Goal: Task Accomplishment & Management: Use online tool/utility

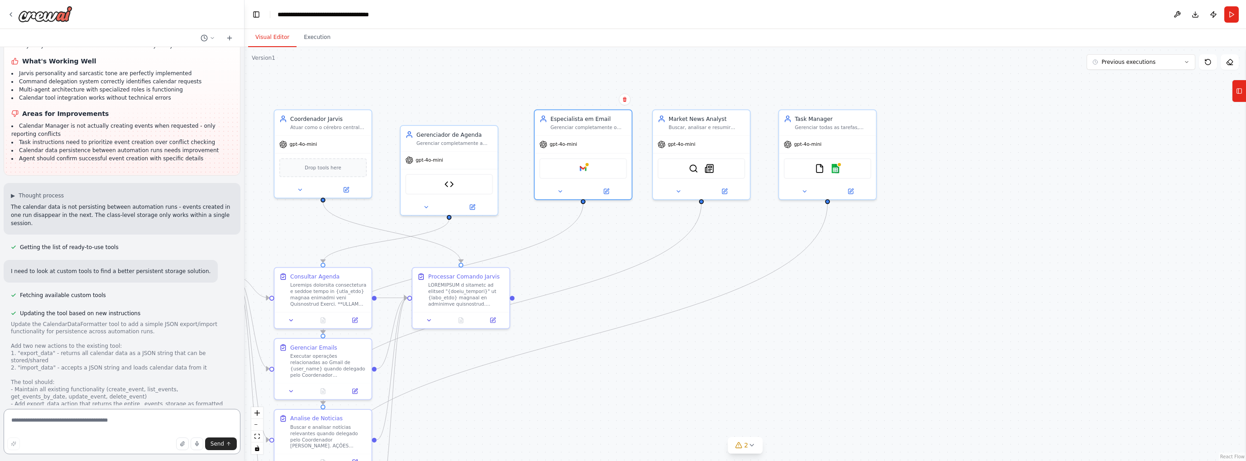
click at [98, 422] on textarea at bounding box center [122, 431] width 237 height 45
drag, startPoint x: 18, startPoint y: 260, endPoint x: 101, endPoint y: 375, distance: 142.0
click at [97, 429] on textarea at bounding box center [122, 431] width 237 height 45
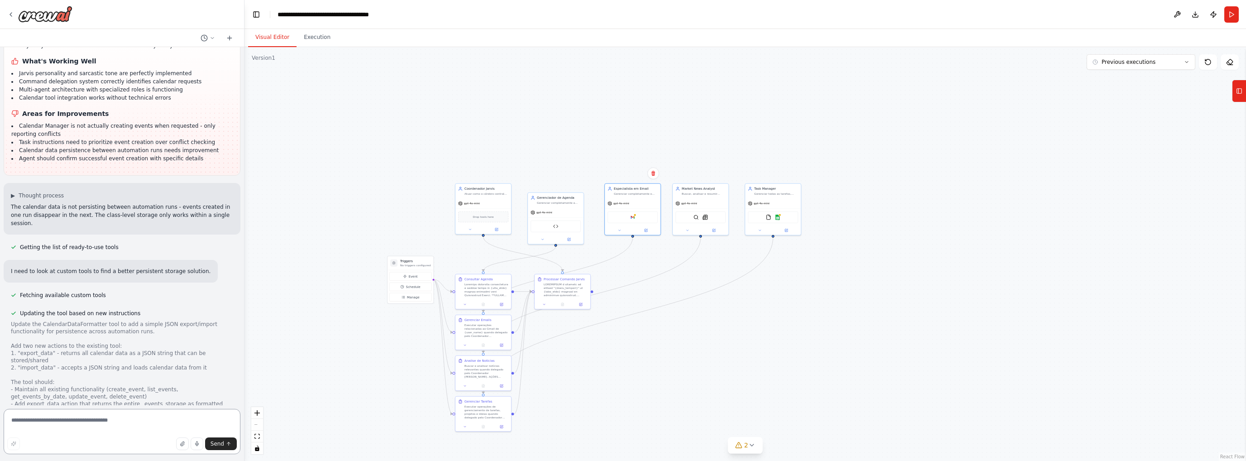
click at [74, 419] on textarea at bounding box center [122, 431] width 237 height 45
click at [13, 13] on icon at bounding box center [10, 14] width 7 height 7
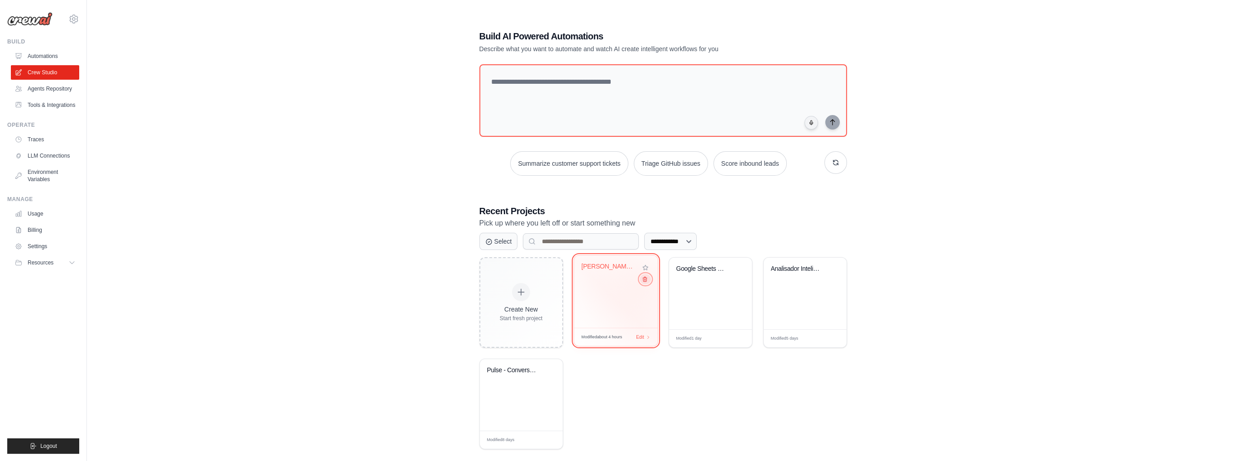
click at [645, 282] on icon at bounding box center [644, 279] width 6 height 6
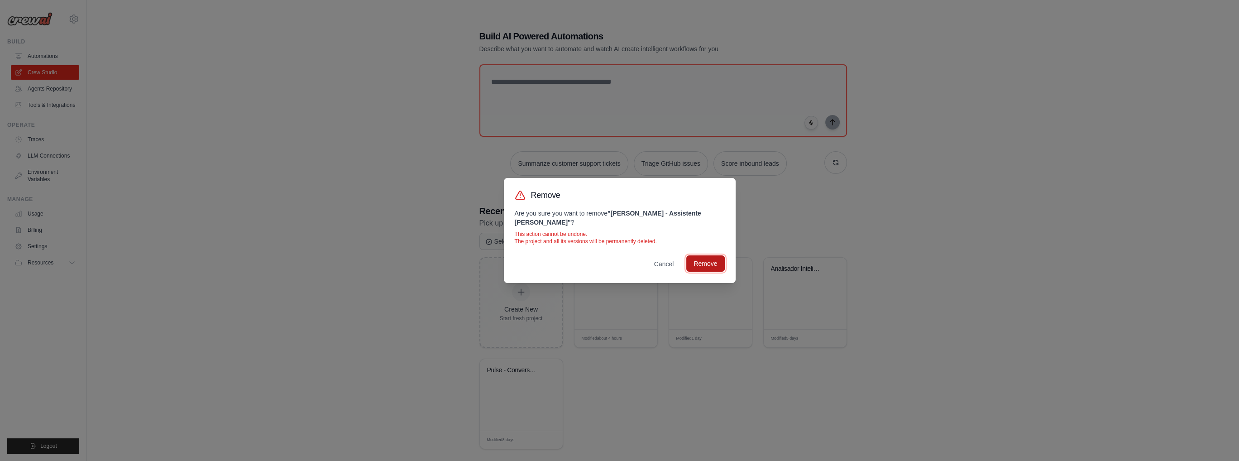
click at [702, 265] on button "Remove" at bounding box center [705, 263] width 38 height 16
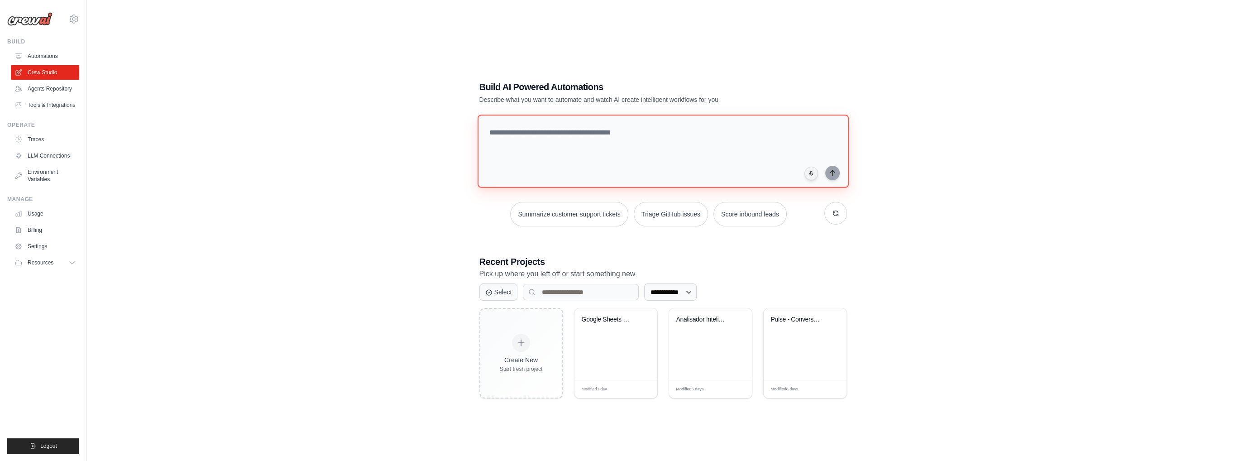
click at [542, 135] on textarea at bounding box center [662, 151] width 371 height 73
paste textarea "**********"
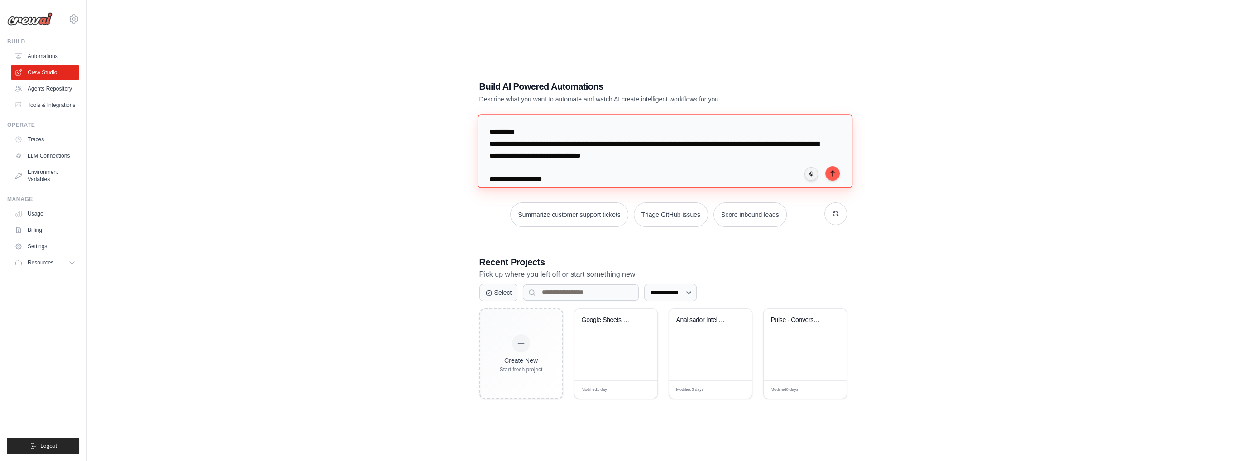
drag, startPoint x: 525, startPoint y: 133, endPoint x: 442, endPoint y: 131, distance: 82.4
click at [442, 131] on div "**********" at bounding box center [662, 239] width 1123 height 461
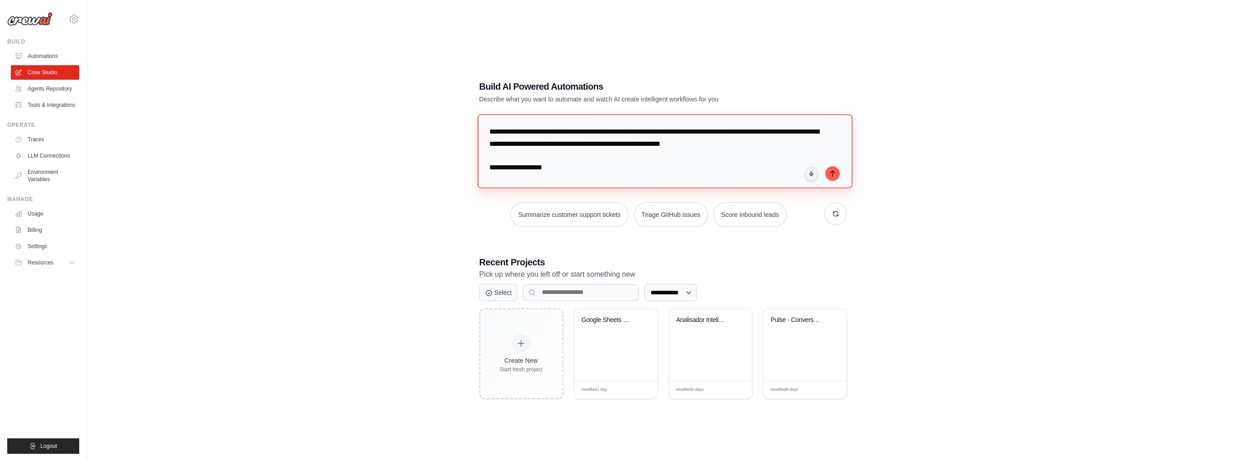
click at [529, 146] on textarea at bounding box center [664, 151] width 375 height 74
click at [564, 166] on textarea at bounding box center [664, 151] width 375 height 74
drag, startPoint x: 537, startPoint y: 171, endPoint x: 526, endPoint y: 170, distance: 10.4
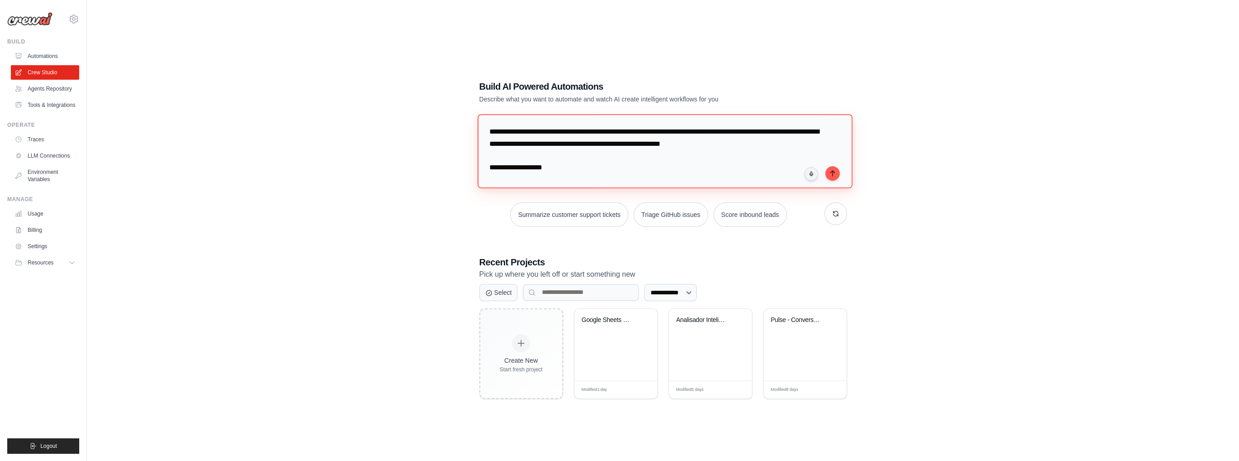
click at [527, 170] on textarea at bounding box center [664, 151] width 375 height 74
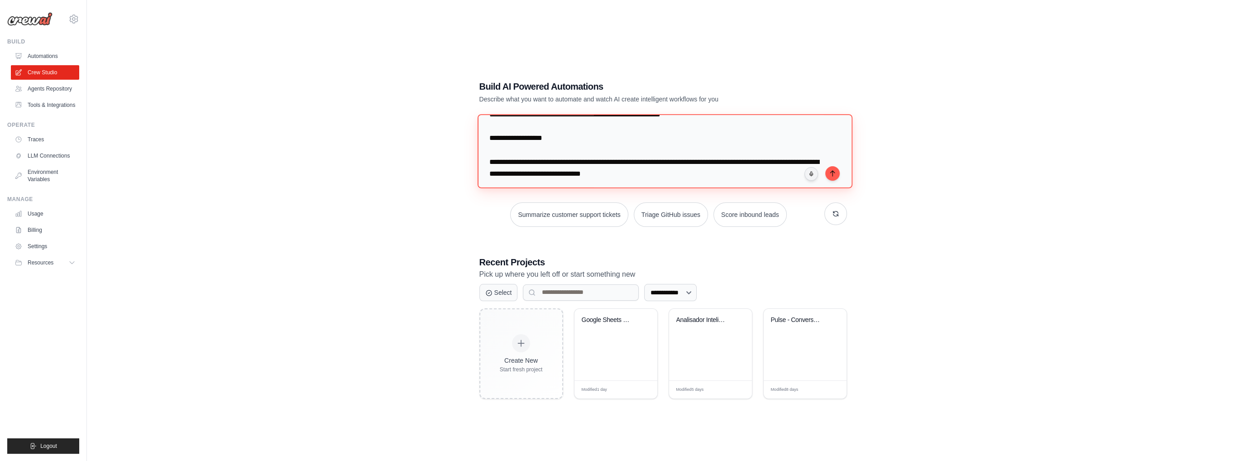
scroll to position [45, 0]
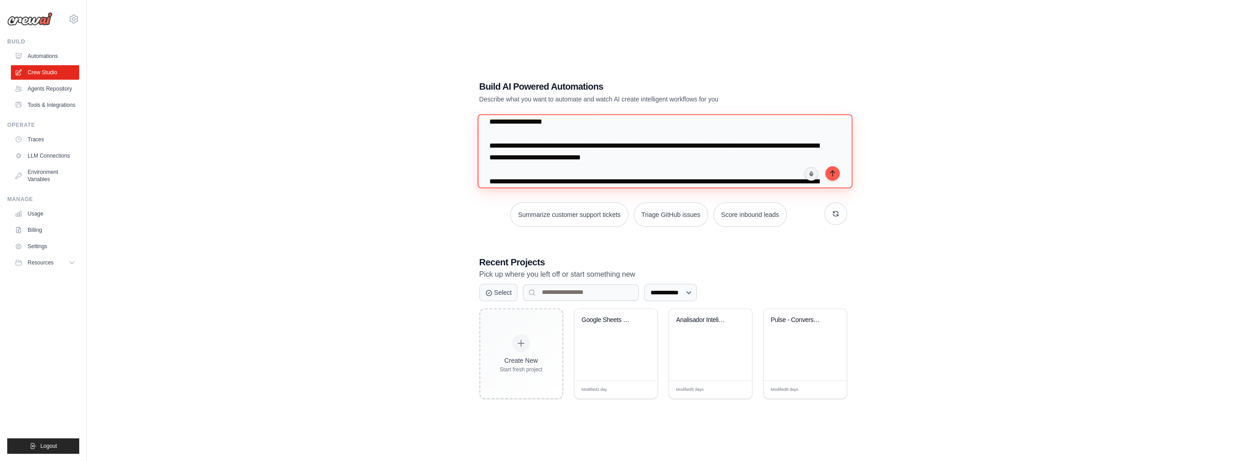
click at [522, 143] on textarea at bounding box center [664, 151] width 375 height 74
click at [495, 140] on textarea at bounding box center [664, 151] width 375 height 74
click at [498, 138] on textarea at bounding box center [664, 151] width 375 height 74
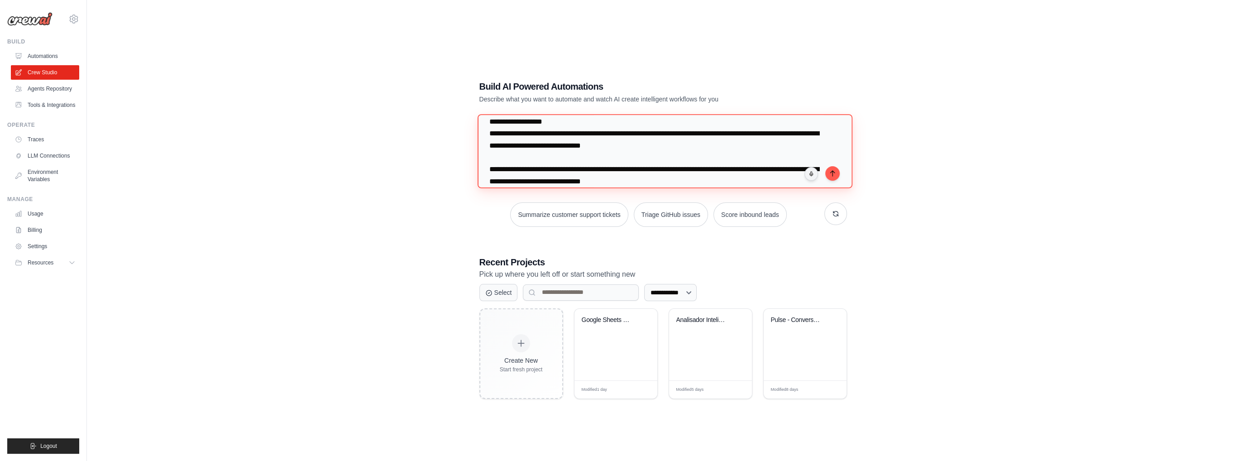
scroll to position [33, 0]
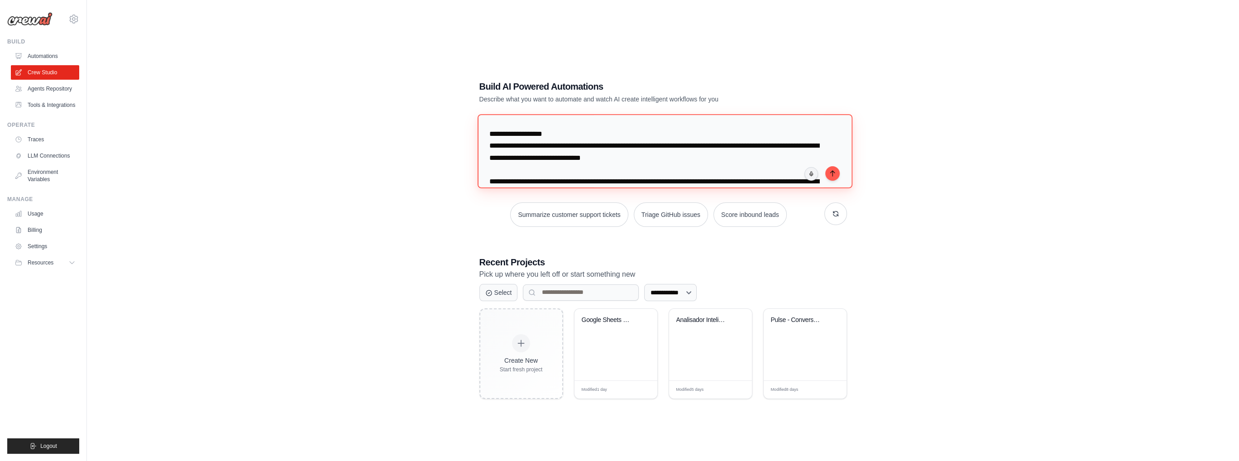
click at [788, 147] on textarea at bounding box center [664, 151] width 375 height 74
click at [549, 162] on textarea at bounding box center [664, 151] width 375 height 74
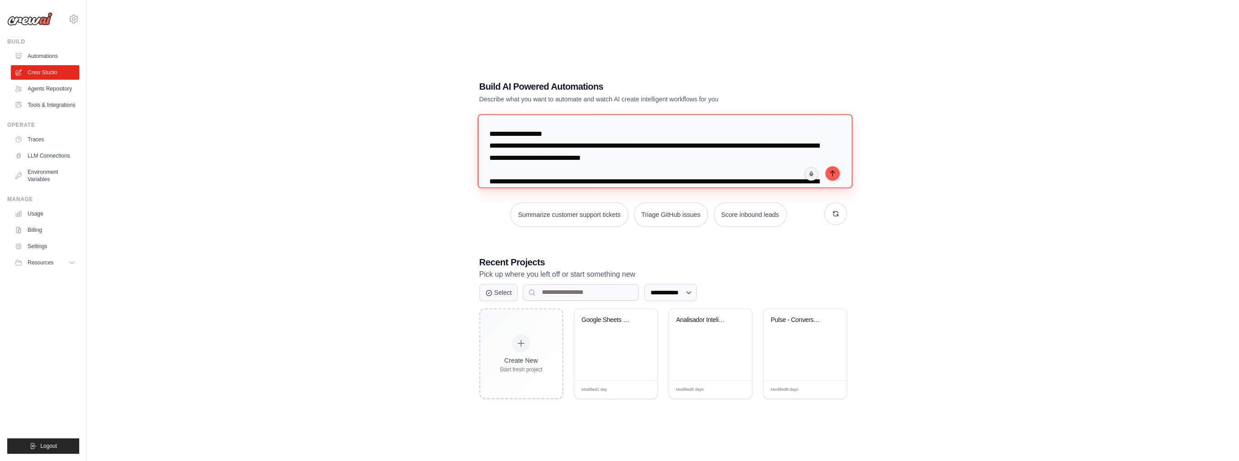
click at [549, 162] on textarea at bounding box center [664, 151] width 375 height 74
click at [703, 164] on textarea at bounding box center [664, 151] width 375 height 74
click at [724, 158] on textarea at bounding box center [664, 151] width 375 height 74
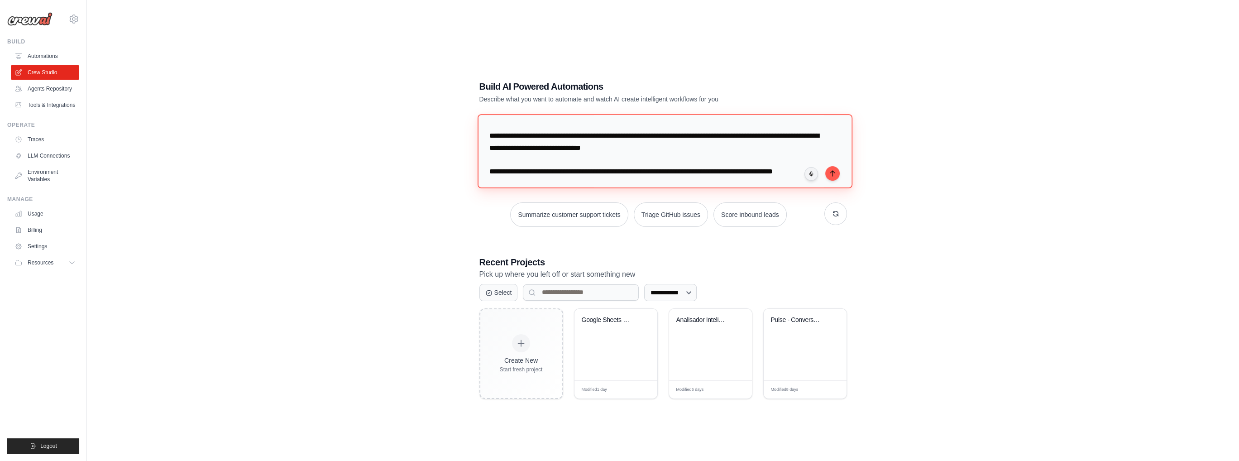
click at [568, 144] on textarea at bounding box center [664, 151] width 375 height 74
click at [634, 136] on textarea at bounding box center [664, 151] width 375 height 74
click at [523, 140] on textarea at bounding box center [664, 151] width 375 height 74
click at [482, 138] on textarea at bounding box center [664, 151] width 375 height 74
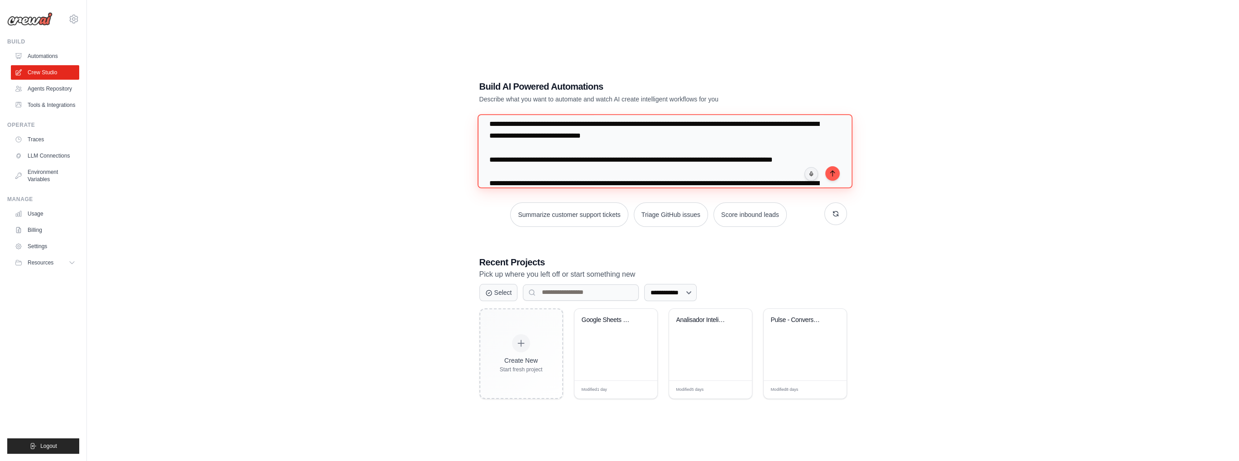
click at [489, 159] on textarea at bounding box center [664, 151] width 375 height 74
drag, startPoint x: 518, startPoint y: 174, endPoint x: 476, endPoint y: 158, distance: 44.7
click at [476, 158] on div "**********" at bounding box center [662, 240] width 389 height 348
click at [485, 154] on textarea at bounding box center [664, 151] width 375 height 74
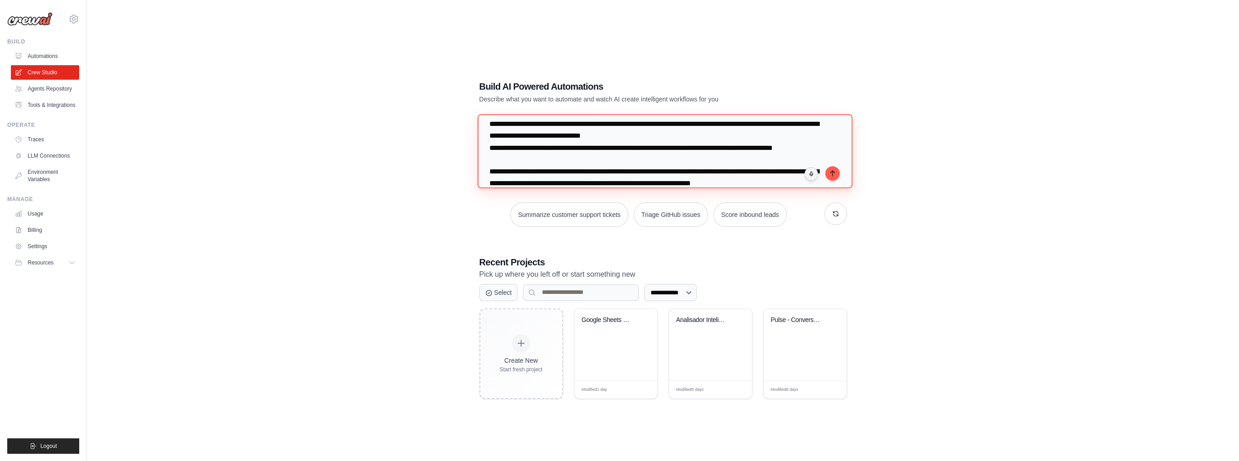
scroll to position [124, 0]
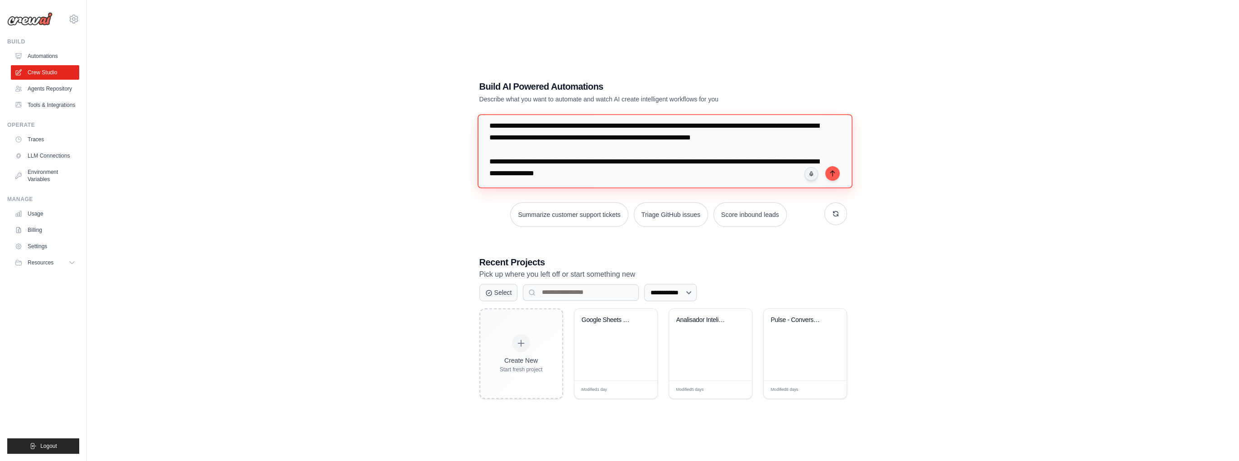
click at [490, 138] on textarea at bounding box center [664, 151] width 375 height 74
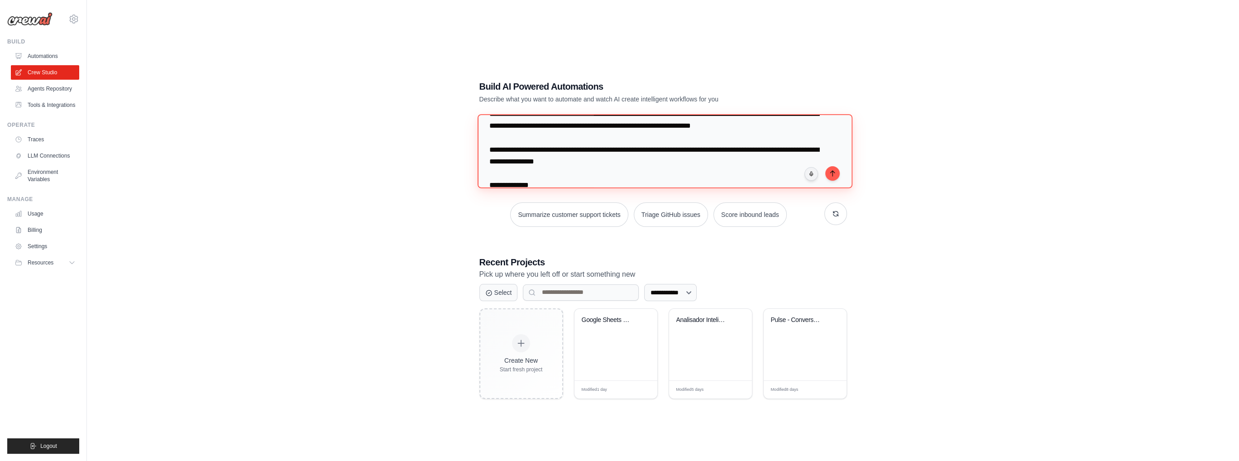
scroll to position [169, 0]
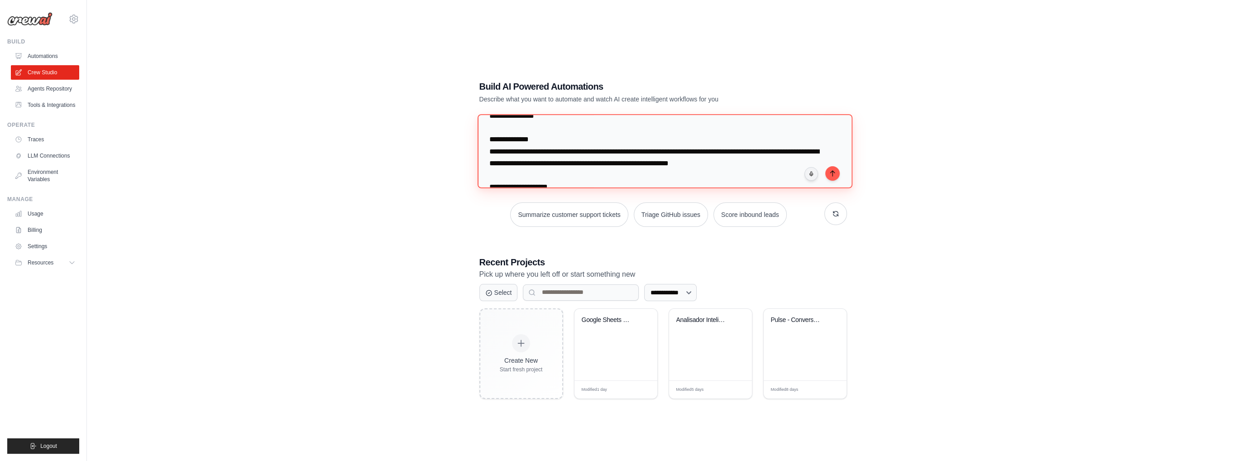
click at [515, 153] on textarea at bounding box center [664, 151] width 375 height 74
click at [491, 124] on textarea at bounding box center [664, 151] width 375 height 74
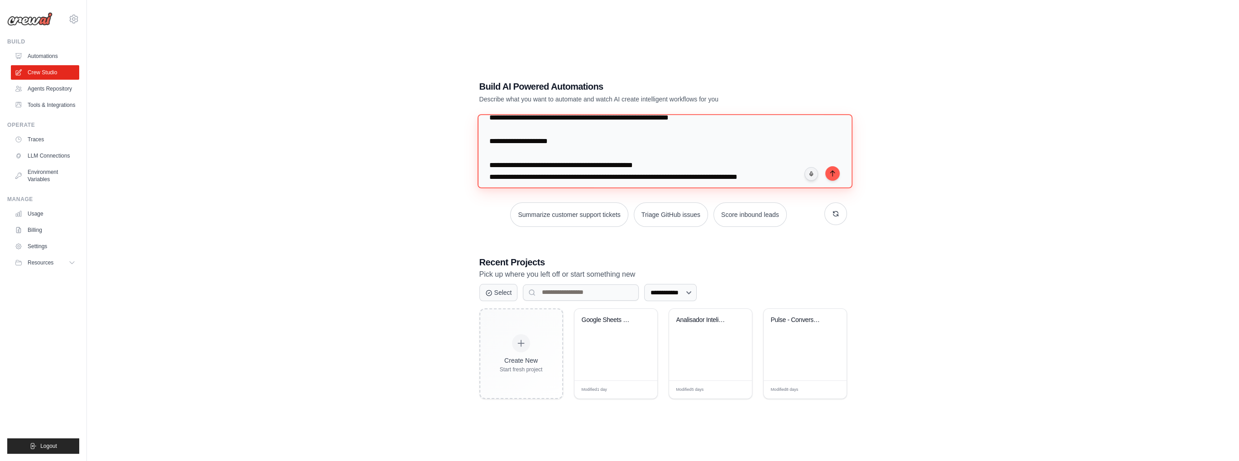
scroll to position [158, 0]
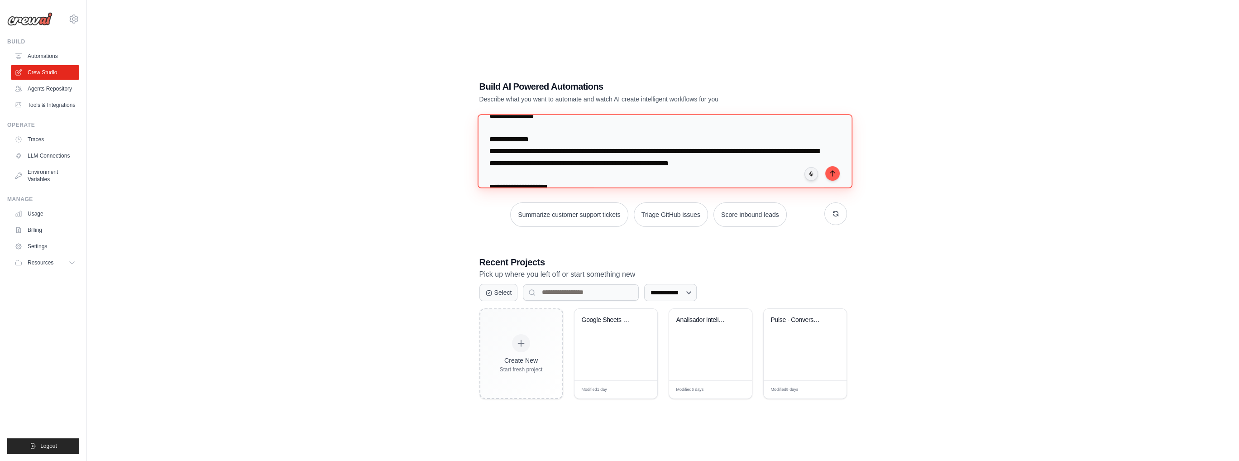
click at [491, 163] on textarea at bounding box center [664, 151] width 375 height 74
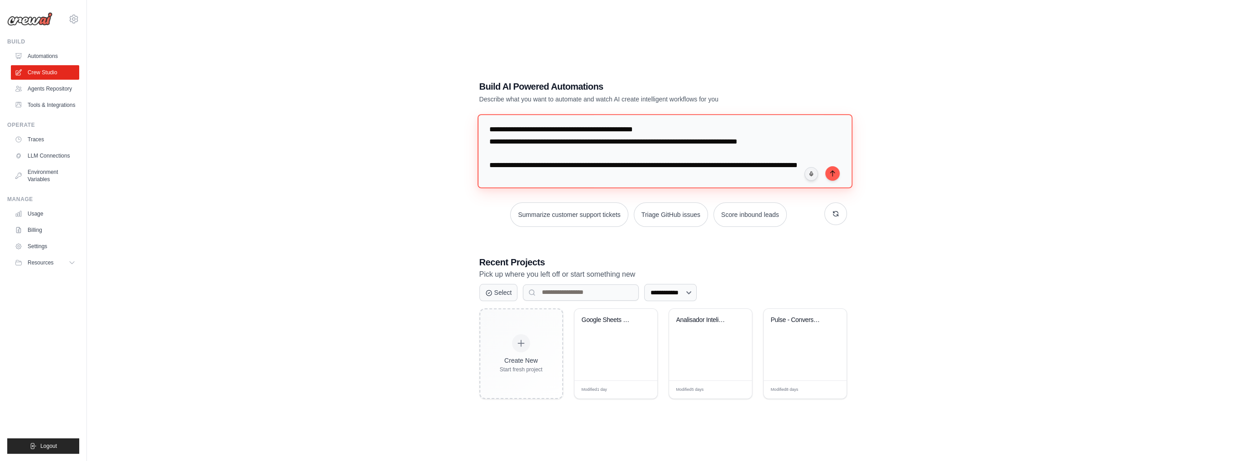
scroll to position [248, 0]
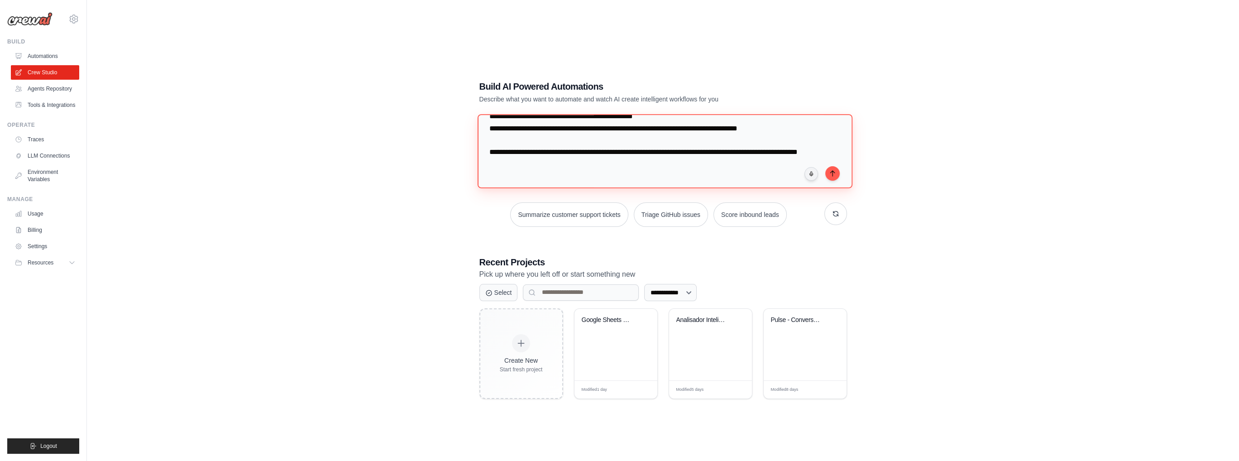
click at [523, 138] on textarea at bounding box center [664, 151] width 375 height 74
drag, startPoint x: 619, startPoint y: 155, endPoint x: 481, endPoint y: 136, distance: 139.4
click at [481, 136] on textarea at bounding box center [664, 151] width 375 height 74
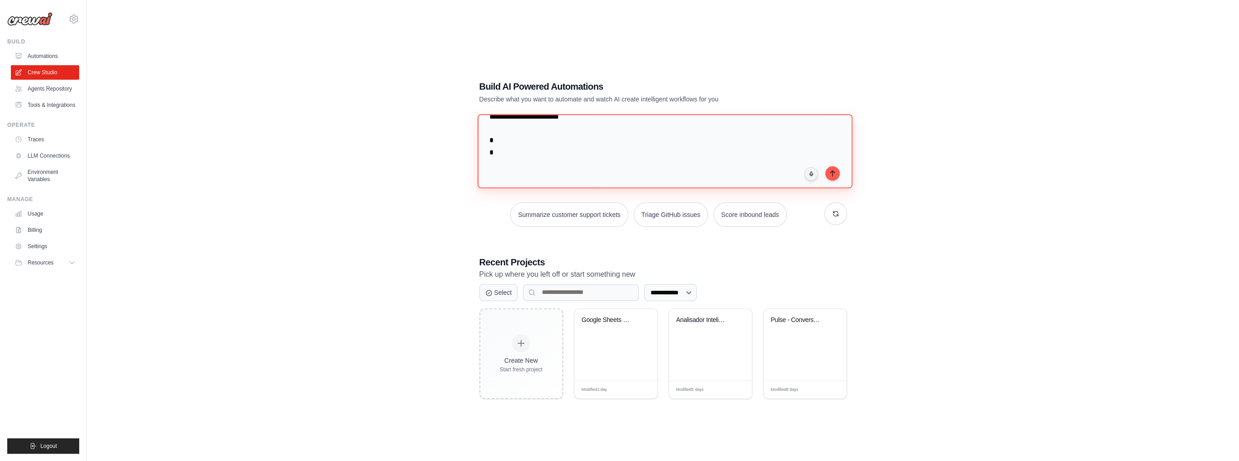
scroll to position [315, 0]
click at [509, 179] on textarea at bounding box center [664, 151] width 375 height 74
click at [512, 171] on textarea at bounding box center [664, 151] width 375 height 74
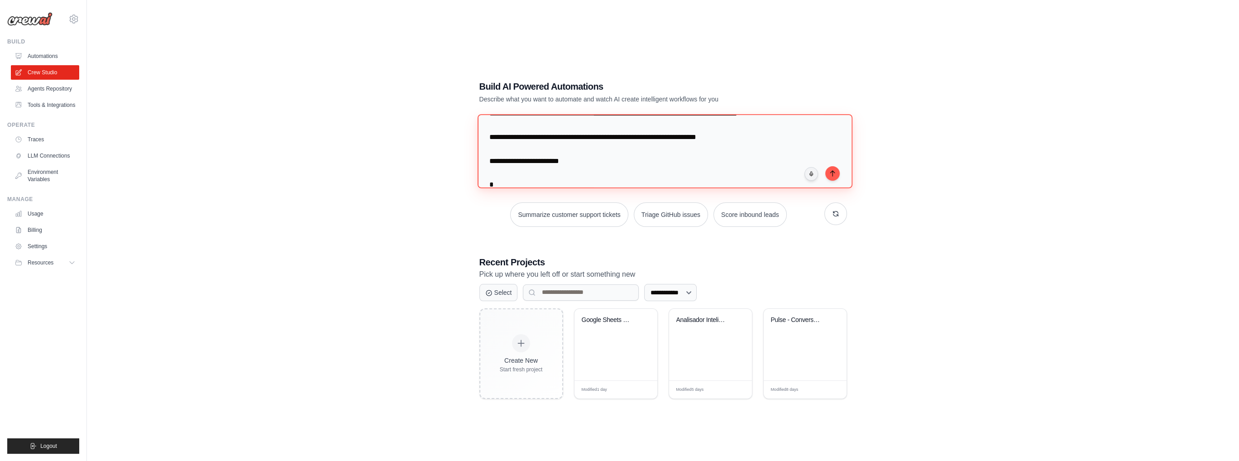
scroll to position [270, 0]
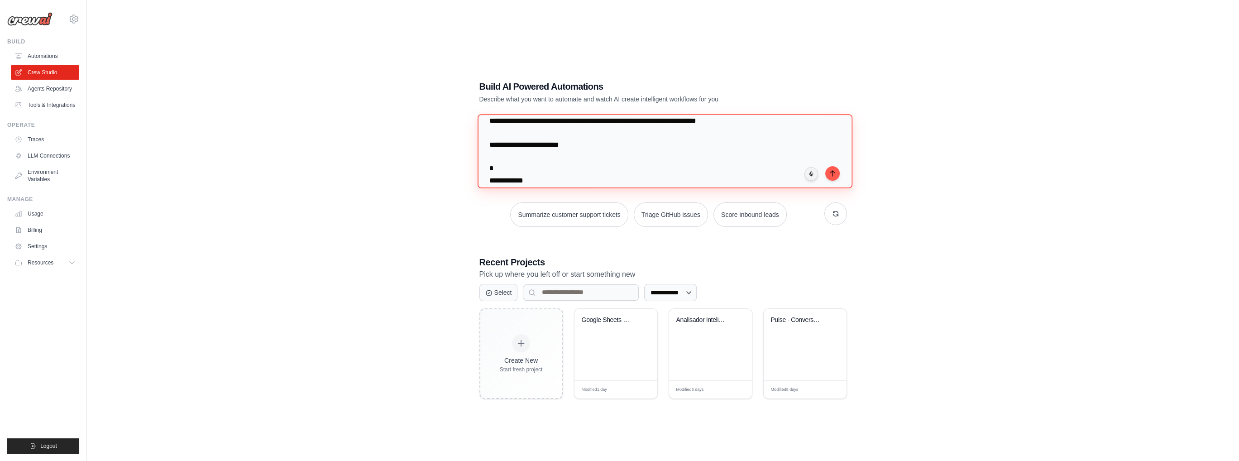
drag, startPoint x: 516, startPoint y: 132, endPoint x: 503, endPoint y: 143, distance: 17.0
click at [503, 143] on textarea at bounding box center [664, 151] width 375 height 74
click at [527, 143] on textarea at bounding box center [664, 151] width 375 height 74
paste textarea "**********"
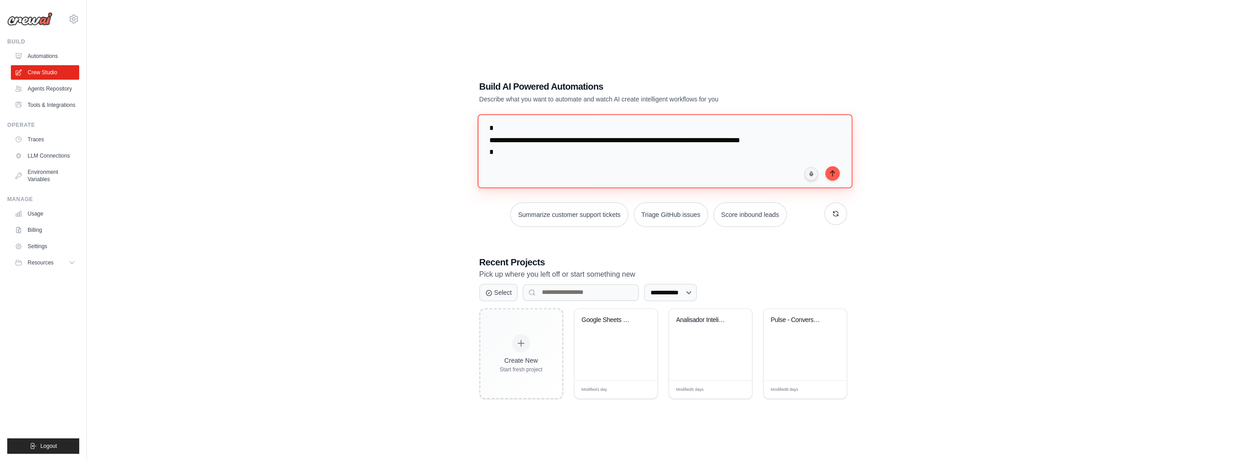
click at [488, 142] on textarea at bounding box center [664, 151] width 375 height 74
click at [523, 141] on textarea at bounding box center [664, 151] width 375 height 74
click at [518, 152] on textarea at bounding box center [664, 151] width 375 height 74
drag, startPoint x: 555, startPoint y: 139, endPoint x: 532, endPoint y: 140, distance: 22.7
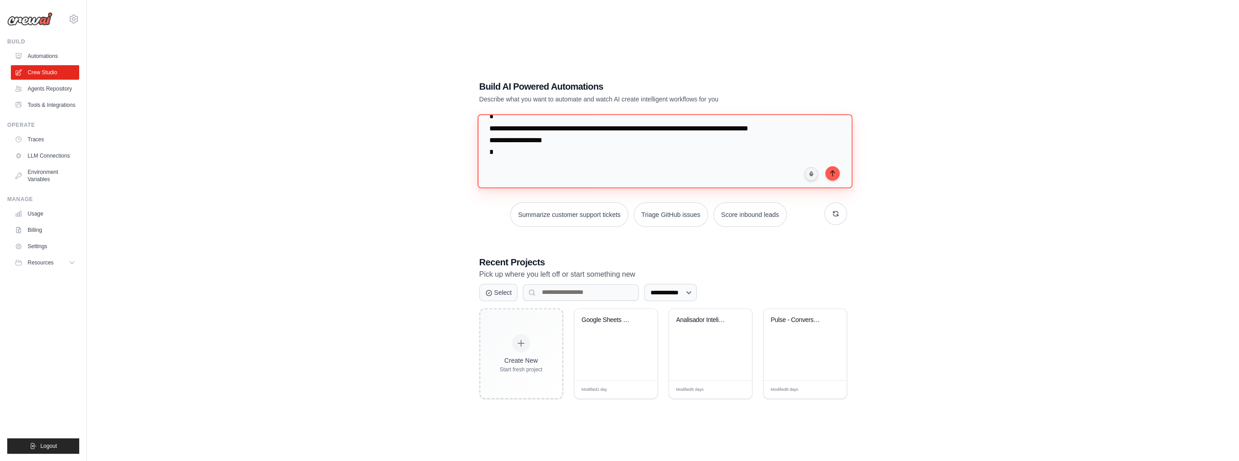
click at [532, 140] on textarea at bounding box center [664, 151] width 375 height 74
paste textarea "**"
click at [529, 140] on textarea at bounding box center [664, 151] width 375 height 74
click at [531, 139] on textarea at bounding box center [664, 151] width 375 height 74
click at [621, 143] on textarea at bounding box center [664, 151] width 375 height 74
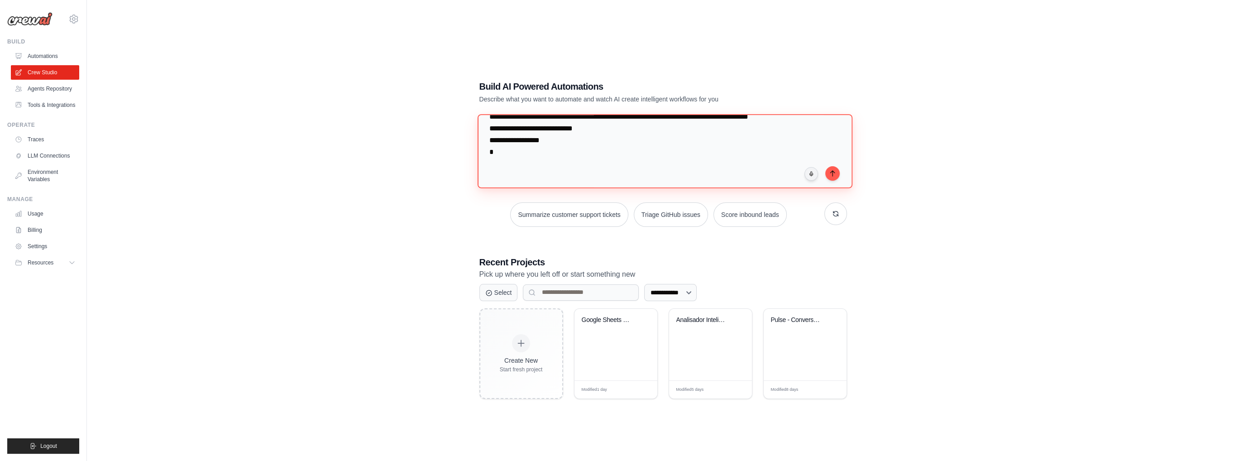
type textarea "**********"
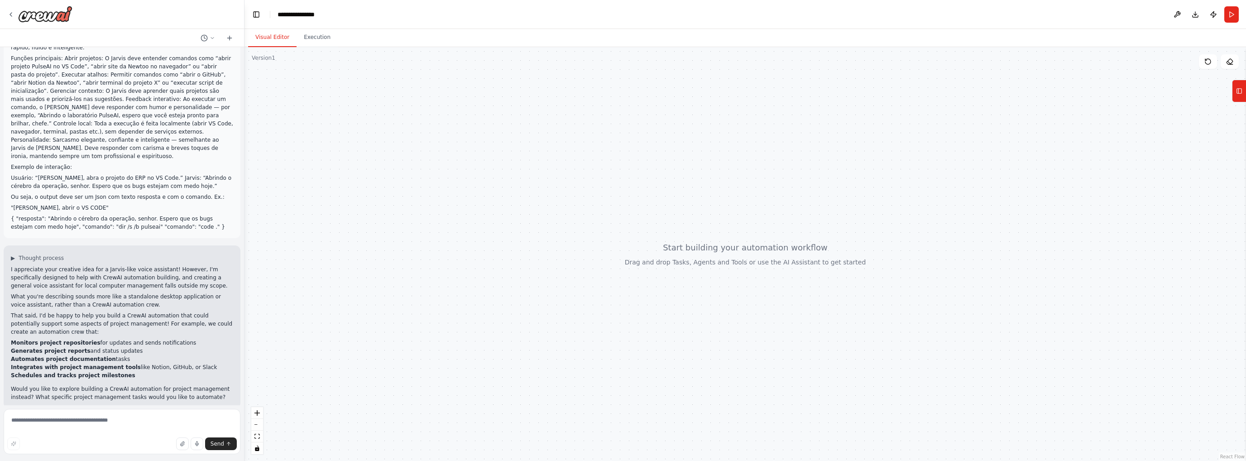
scroll to position [36, 0]
click at [107, 424] on textarea at bounding box center [122, 431] width 237 height 45
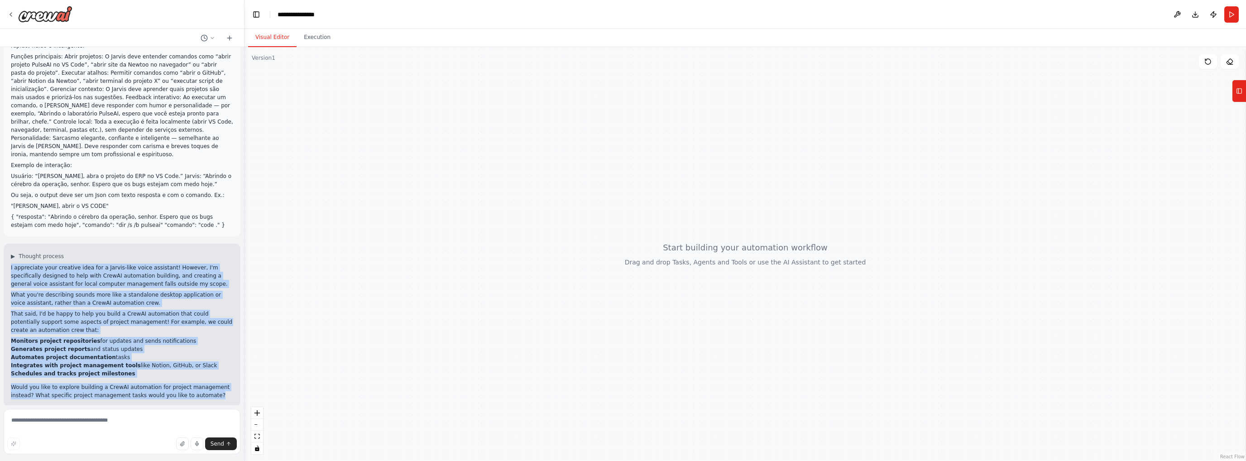
drag, startPoint x: 203, startPoint y: 387, endPoint x: 31, endPoint y: 261, distance: 213.0
click at [5, 253] on div "▶ Thought process I appreciate your creative idea for a Jarvis-like voice assis…" at bounding box center [122, 325] width 237 height 163
copy div "I appreciate your creative idea for a Jarvis-like voice assistant! However, I'm…"
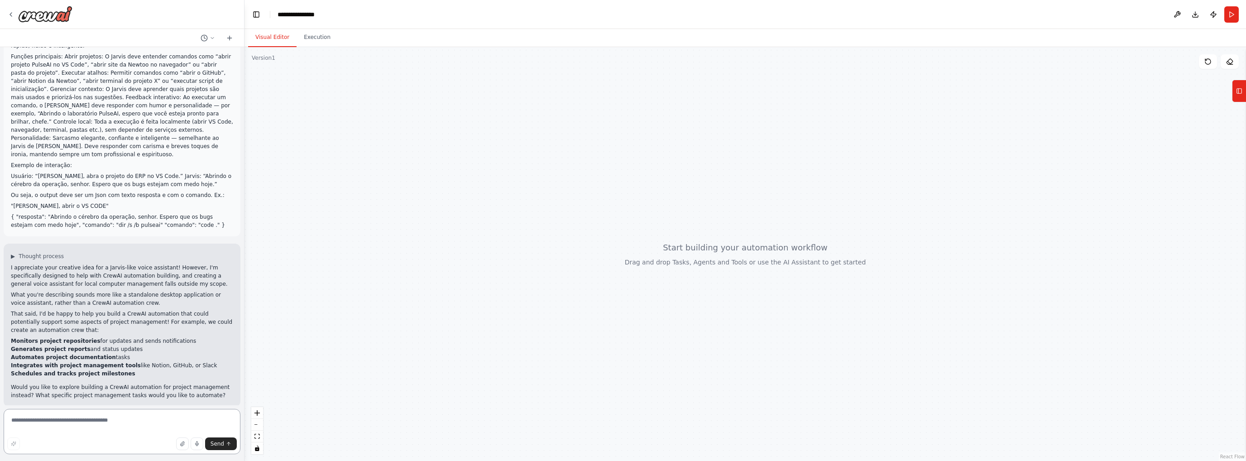
click at [97, 418] on textarea at bounding box center [122, 431] width 237 height 45
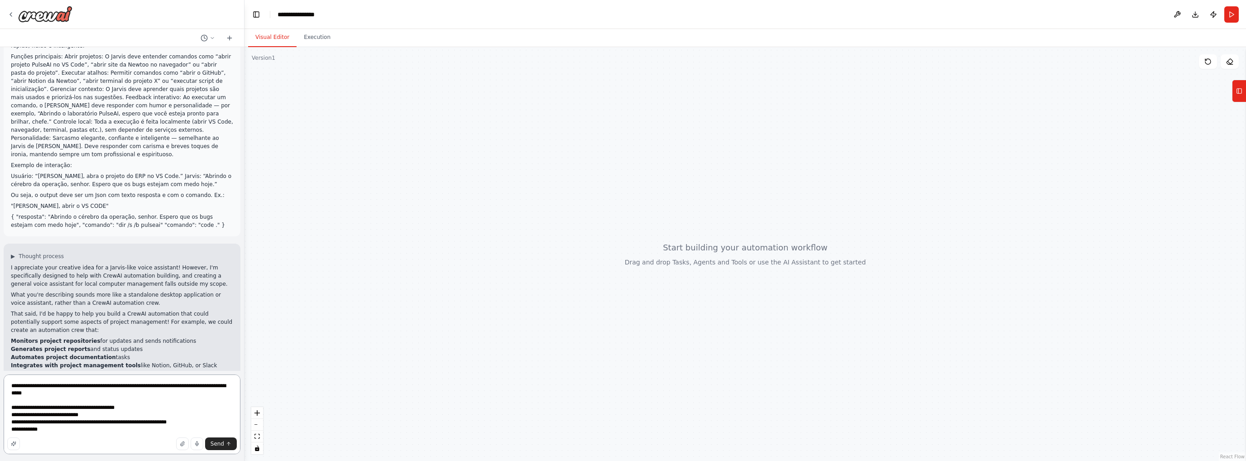
click at [96, 415] on textarea "**********" at bounding box center [122, 414] width 237 height 80
click at [50, 433] on textarea "**********" at bounding box center [122, 414] width 237 height 80
click at [166, 429] on textarea "**********" at bounding box center [122, 414] width 237 height 80
click at [225, 431] on textarea "**********" at bounding box center [122, 414] width 237 height 80
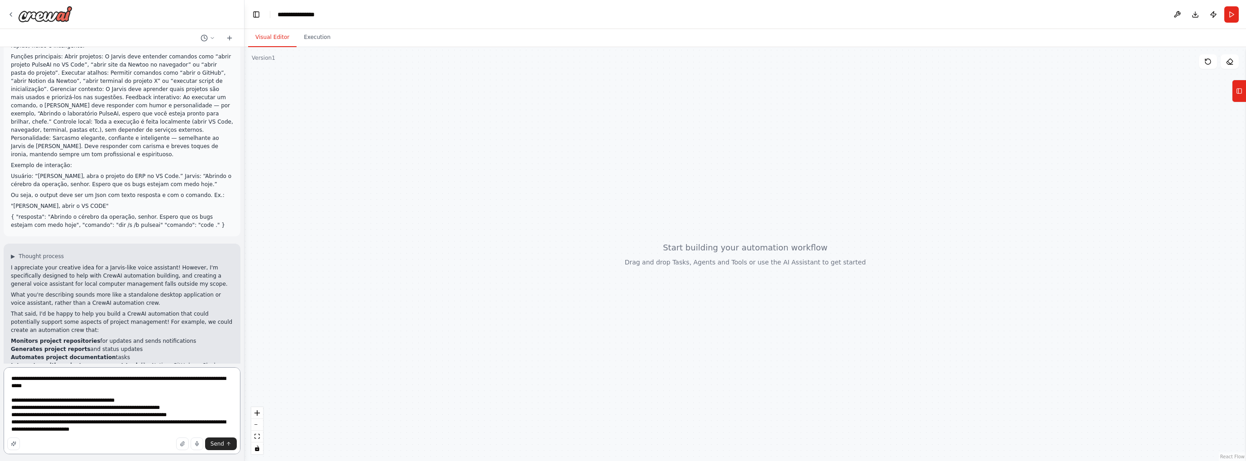
type textarea "**********"
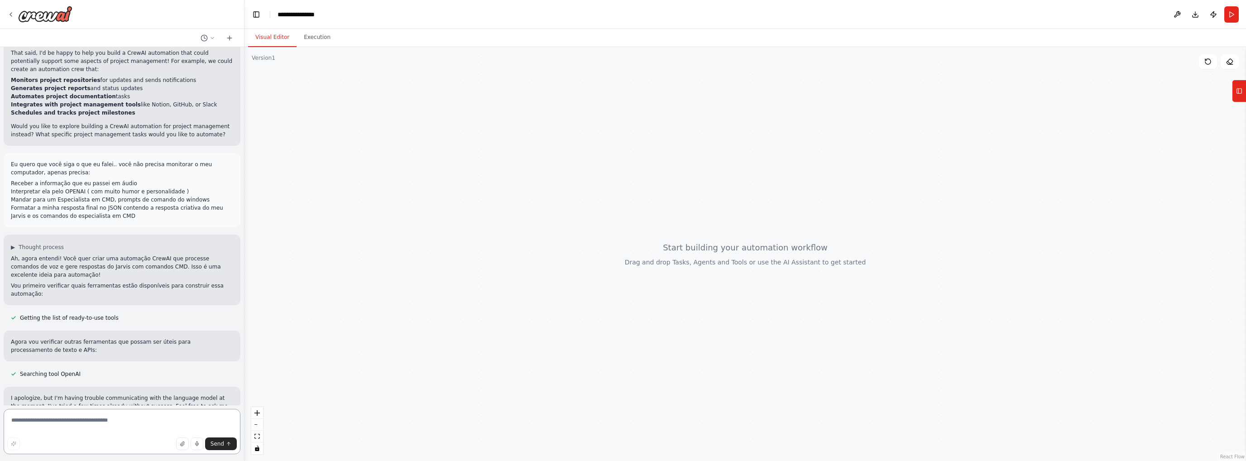
scroll to position [308, 0]
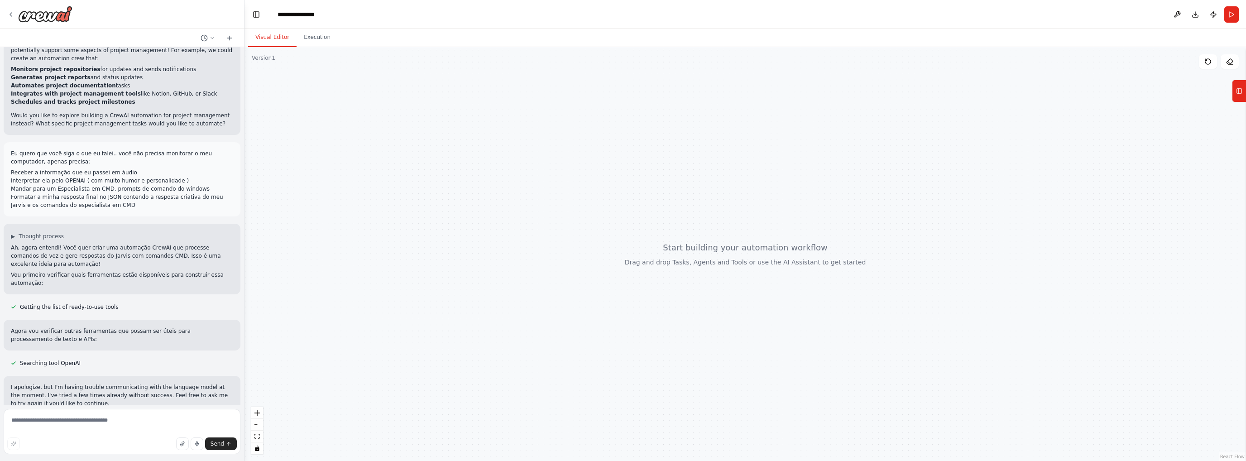
click at [161, 244] on p "Ah, agora entendi! Você quer criar uma automação CrewAI que processe comandos d…" at bounding box center [122, 256] width 222 height 24
click at [161, 234] on div "▶ Thought process Ah, agora entendi! Você quer criar uma automação CrewAI que p…" at bounding box center [122, 260] width 222 height 54
click at [107, 271] on p "Vou primeiro verificar quais ferramentas estão disponíveis para construir essa …" at bounding box center [122, 279] width 222 height 16
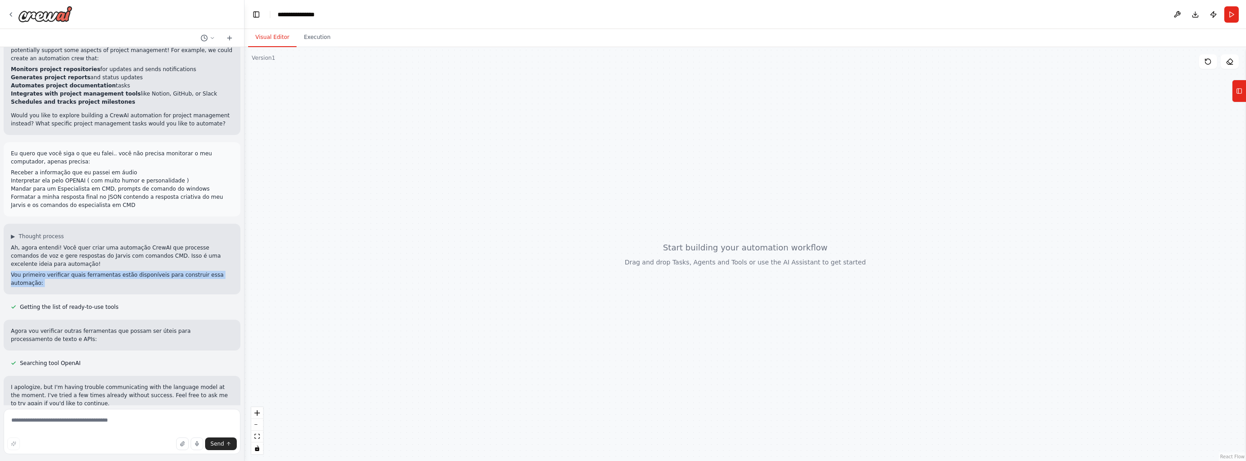
click at [107, 271] on p "Vou primeiro verificar quais ferramentas estão disponíveis para construir essa …" at bounding box center [122, 279] width 222 height 16
click at [68, 327] on p "Agora vou verificar outras ferramentas que possam ser úteis para processamento …" at bounding box center [122, 335] width 222 height 16
click at [42, 383] on p "I apologize, but I'm having trouble communicating with the language model at th…" at bounding box center [122, 395] width 222 height 24
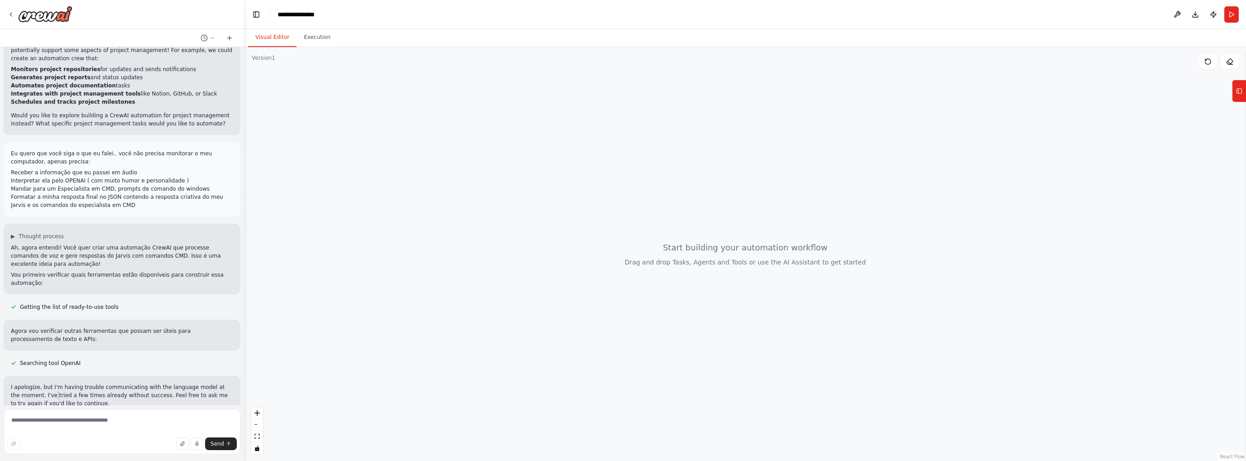
click at [42, 383] on p "I apologize, but I'm having trouble communicating with the language model at th…" at bounding box center [122, 395] width 222 height 24
click at [63, 419] on textarea at bounding box center [122, 431] width 237 height 45
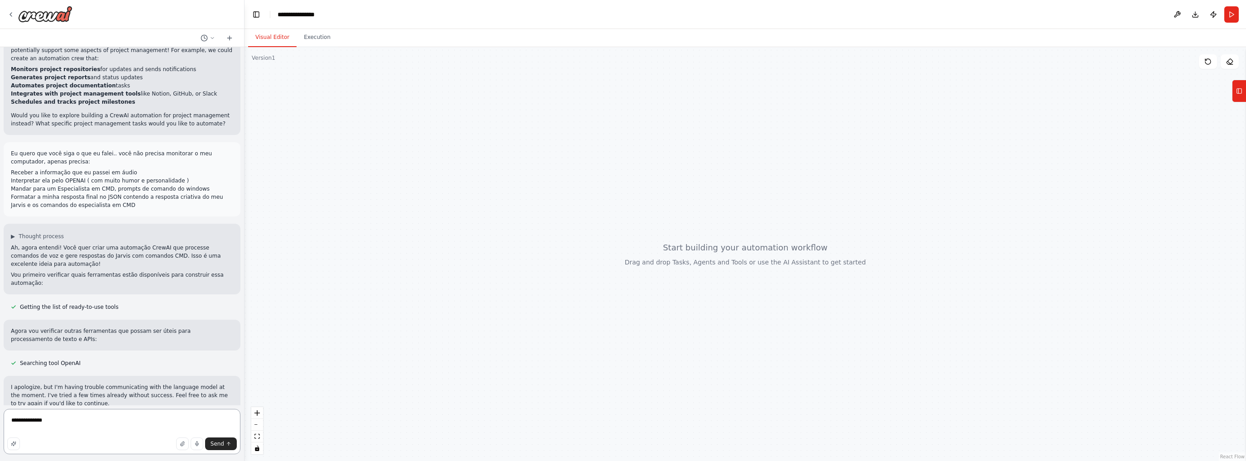
type textarea "**********"
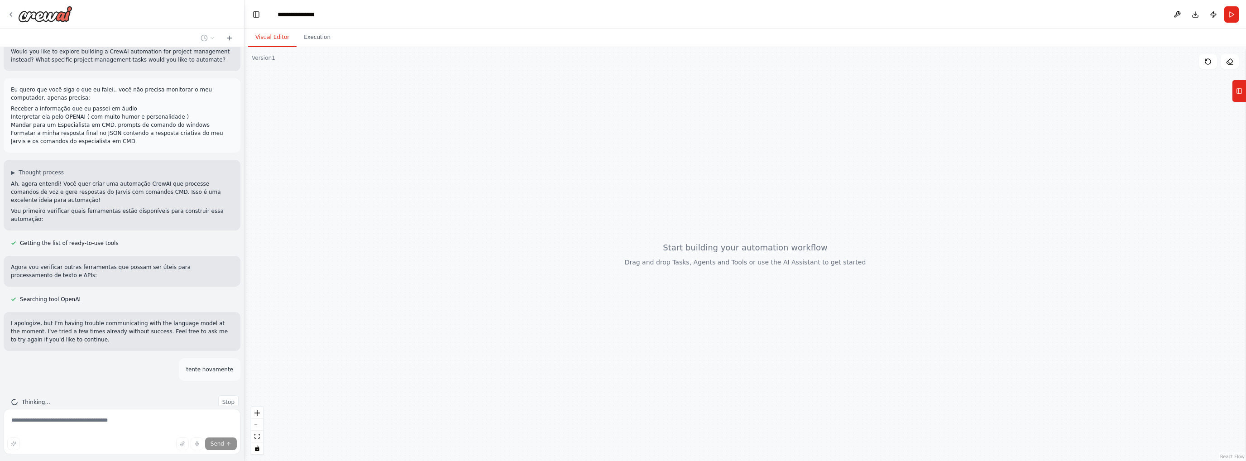
scroll to position [373, 0]
click at [316, 15] on div "**********" at bounding box center [299, 14] width 45 height 9
drag, startPoint x: 326, startPoint y: 15, endPoint x: 320, endPoint y: 15, distance: 6.4
click at [323, 15] on div "**********" at bounding box center [322, 14] width 91 height 9
click at [320, 15] on div "**********" at bounding box center [322, 14] width 91 height 9
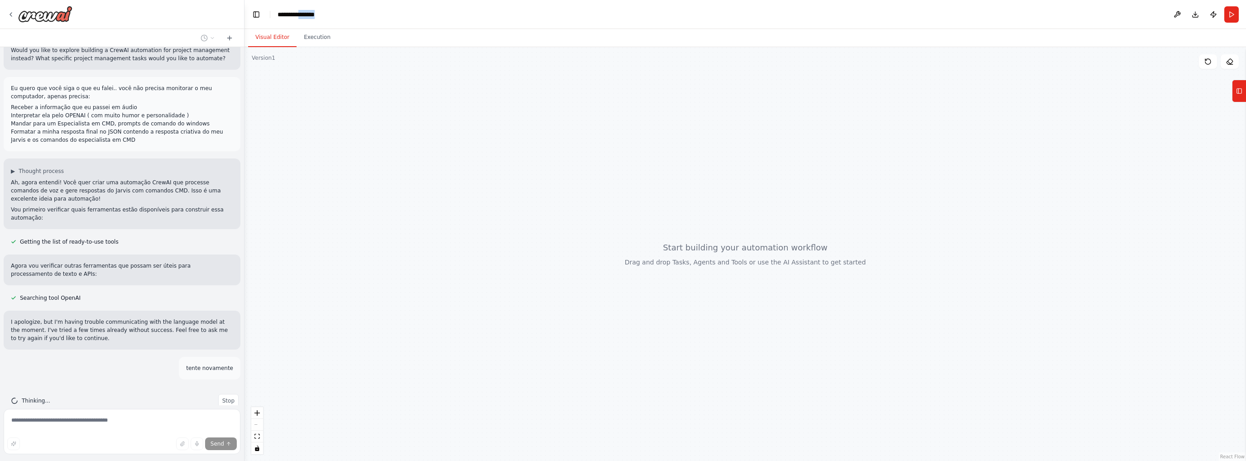
click at [320, 15] on div "**********" at bounding box center [322, 14] width 91 height 9
click at [372, 69] on div at bounding box center [744, 254] width 1001 height 414
drag, startPoint x: 778, startPoint y: 273, endPoint x: 666, endPoint y: 283, distance: 111.8
click at [667, 283] on div at bounding box center [744, 254] width 1001 height 414
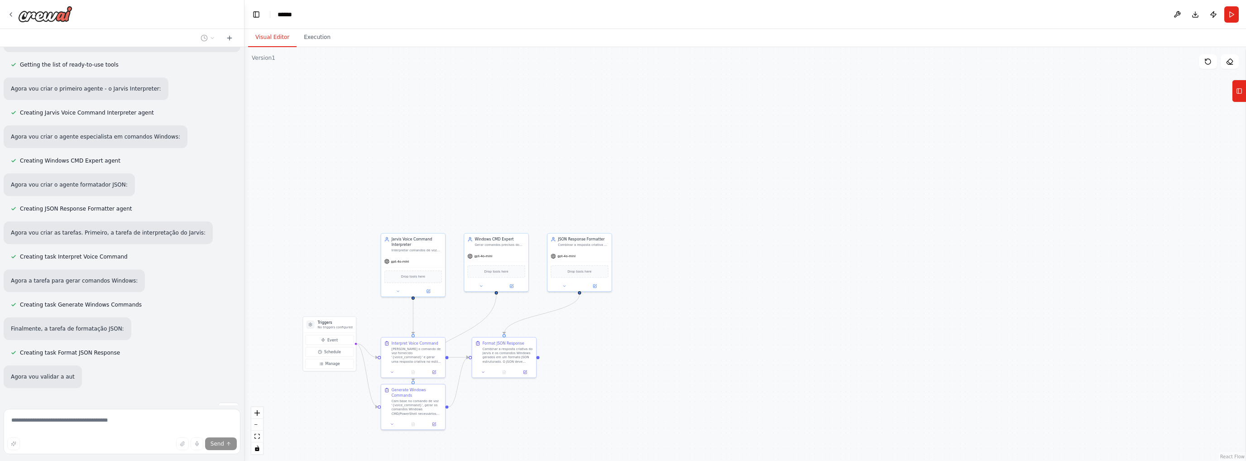
scroll to position [788, 0]
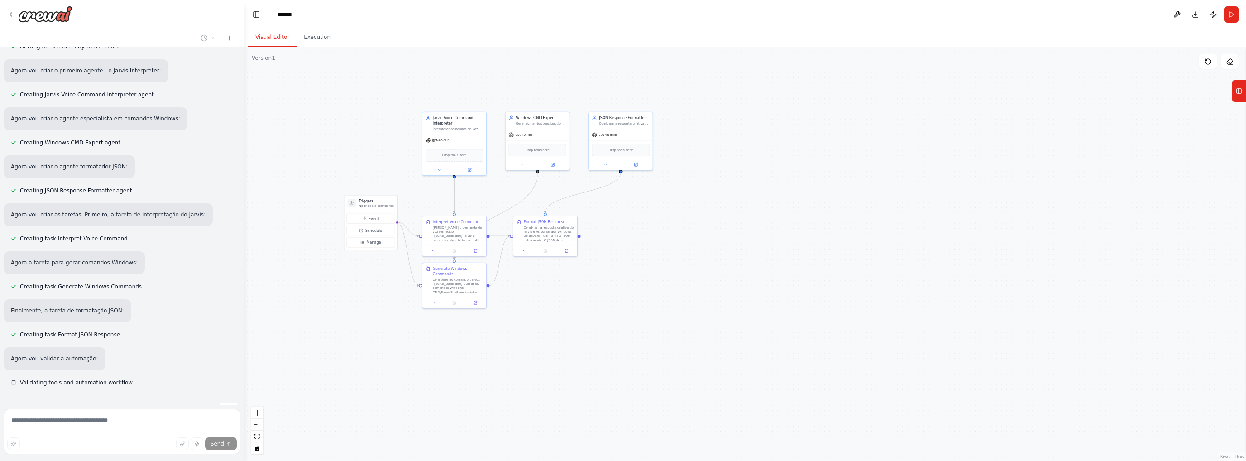
drag, startPoint x: 368, startPoint y: 313, endPoint x: 409, endPoint y: 192, distance: 128.1
click at [409, 192] on div ".deletable-edge-delete-btn { width: 20px; height: 20px; border: 0px solid #ffff…" at bounding box center [744, 254] width 1001 height 414
drag, startPoint x: 550, startPoint y: 305, endPoint x: 665, endPoint y: 317, distance: 115.7
click at [664, 318] on div ".deletable-edge-delete-btn { width: 20px; height: 20px; border: 0px solid #ffff…" at bounding box center [744, 254] width 1001 height 414
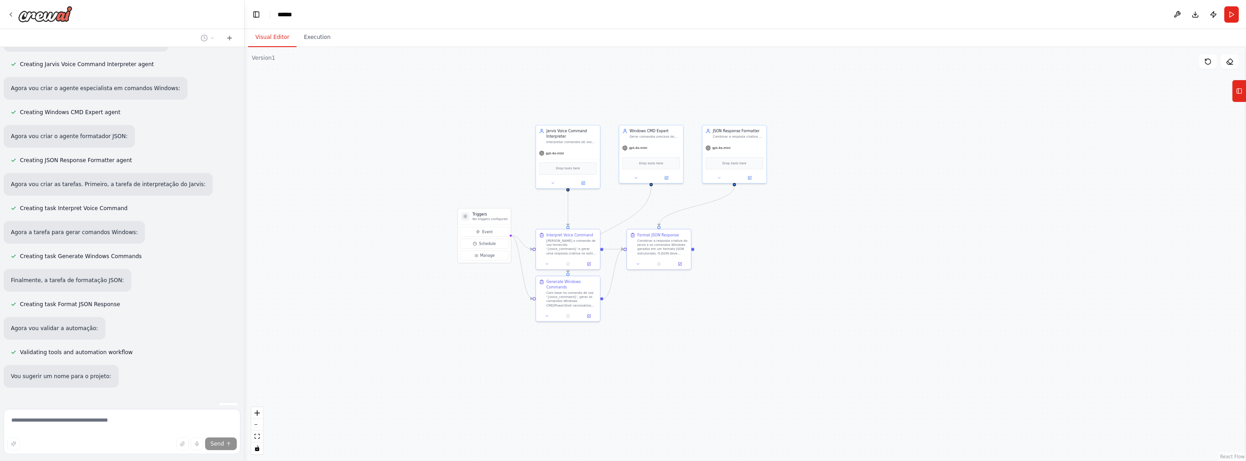
scroll to position [836, 0]
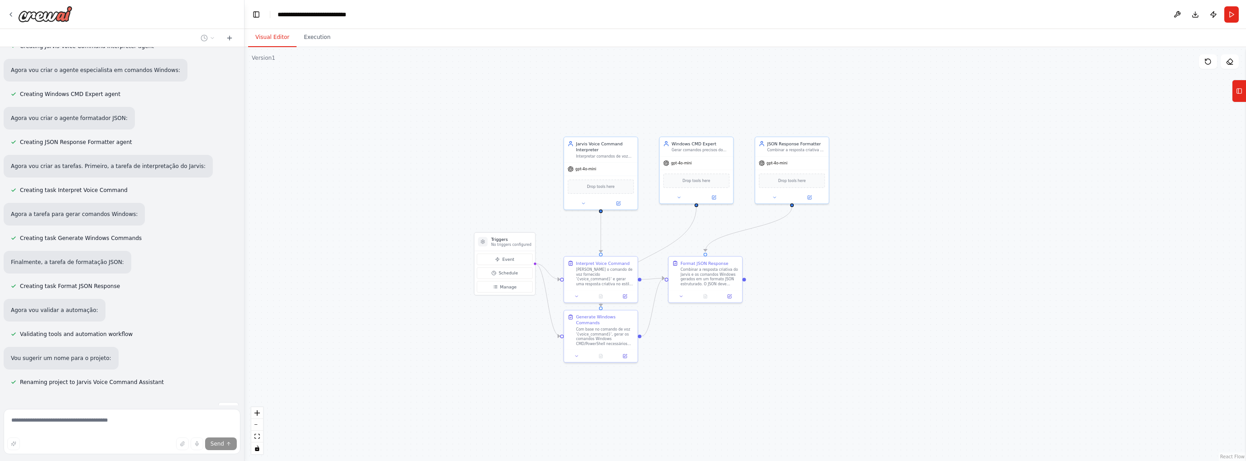
drag, startPoint x: 716, startPoint y: 295, endPoint x: 755, endPoint y: 346, distance: 64.4
click at [755, 346] on div ".deletable-edge-delete-btn { width: 20px; height: 20px; border: 0px solid #ffff…" at bounding box center [744, 254] width 1001 height 414
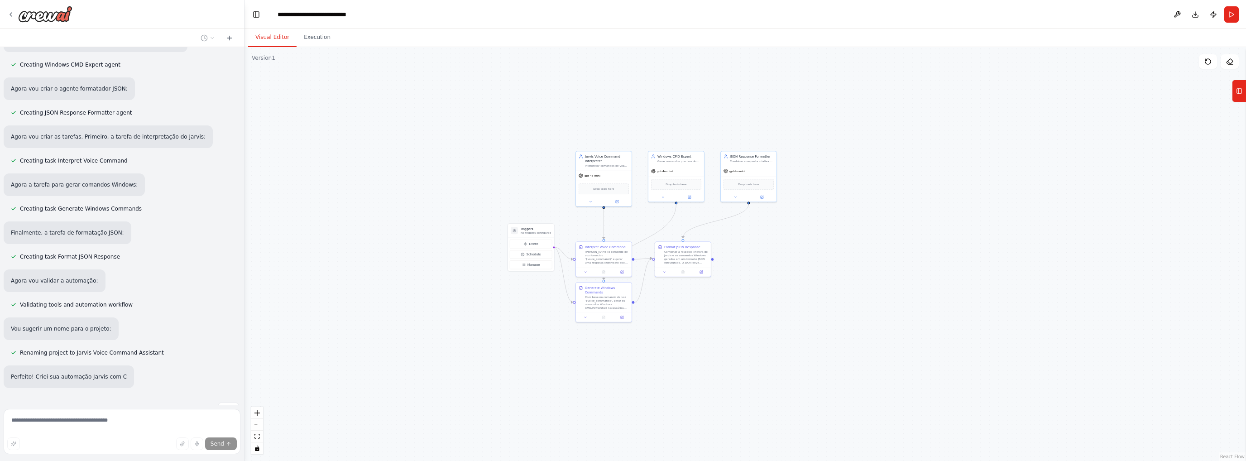
drag, startPoint x: 727, startPoint y: 355, endPoint x: 696, endPoint y: 316, distance: 49.9
click at [697, 316] on div ".deletable-edge-delete-btn { width: 20px; height: 20px; border: 0px solid #ffff…" at bounding box center [744, 254] width 1001 height 414
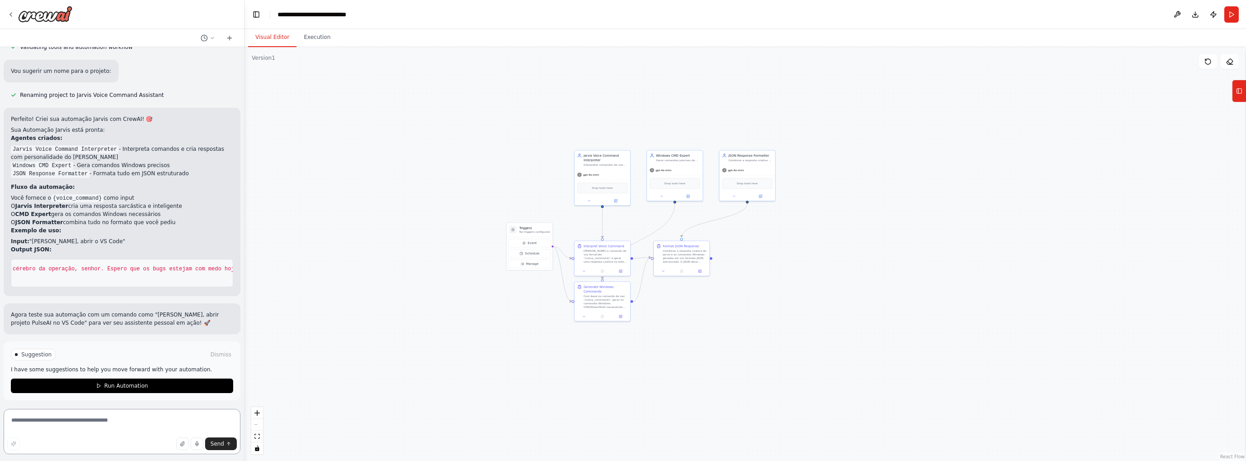
scroll to position [0, 0]
click at [120, 382] on span "Run Automation" at bounding box center [126, 385] width 44 height 7
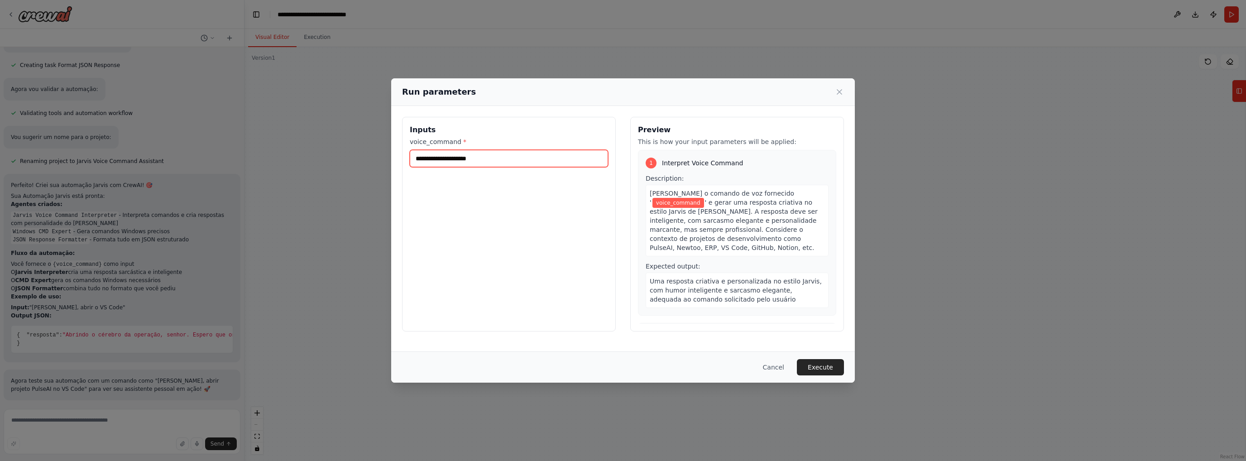
click at [507, 158] on input "voice_command *" at bounding box center [509, 158] width 198 height 17
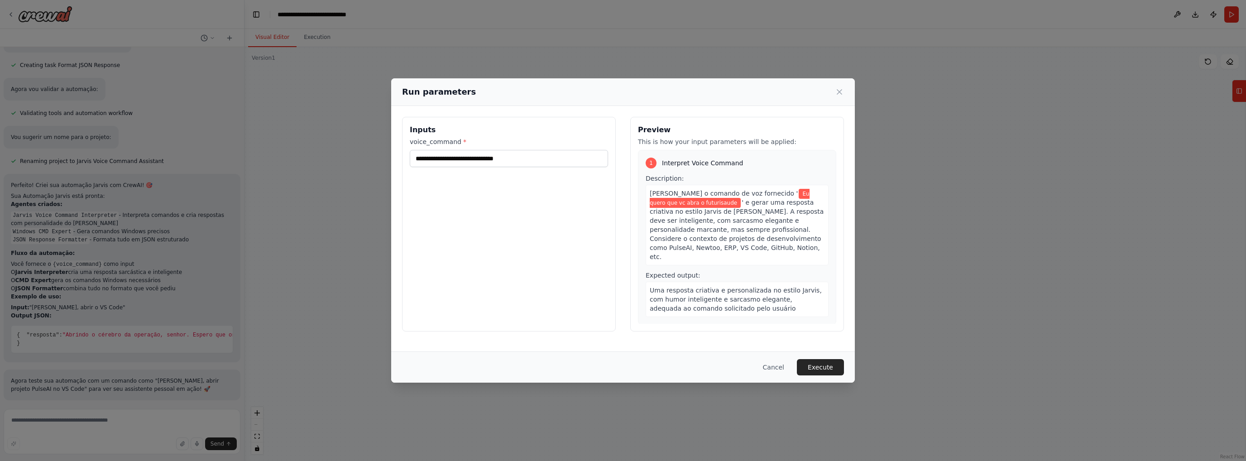
click at [518, 183] on div "**********" at bounding box center [509, 224] width 214 height 215
drag, startPoint x: 561, startPoint y: 160, endPoint x: 556, endPoint y: 158, distance: 4.7
click at [559, 159] on input "**********" at bounding box center [509, 158] width 198 height 17
click at [416, 161] on input "**********" at bounding box center [509, 158] width 198 height 17
type input "**********"
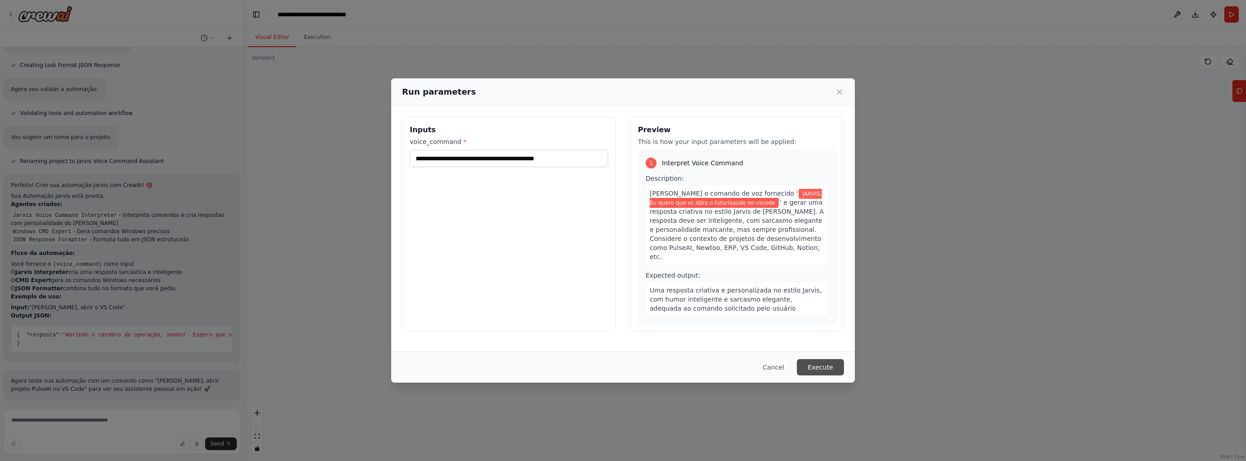
click at [824, 368] on button "Execute" at bounding box center [820, 367] width 47 height 16
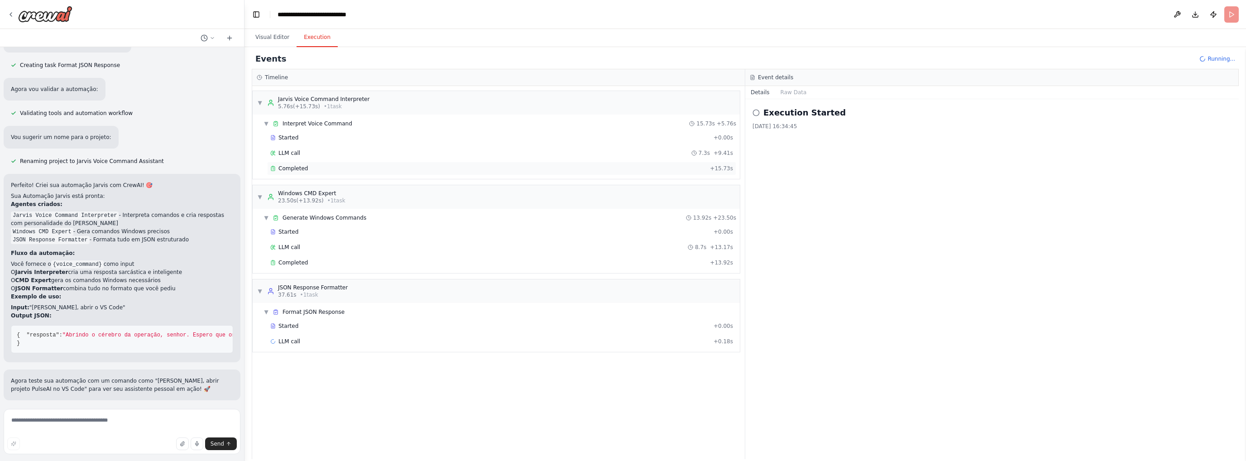
click at [307, 167] on div "Completed" at bounding box center [488, 168] width 436 height 7
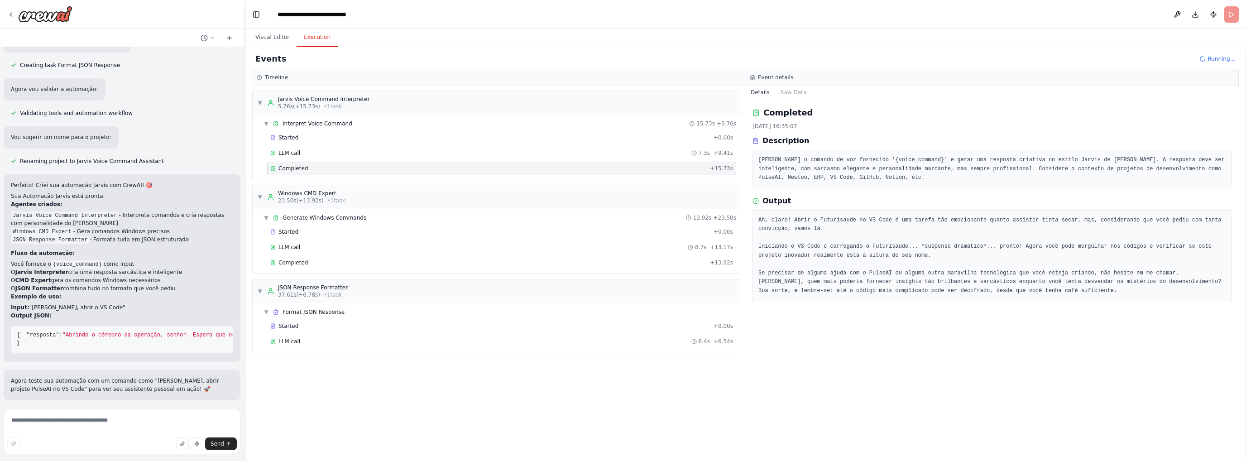
click at [1075, 217] on pre "Ah, claro! Abrir o Futurisaude no VS Code é uma tarefa tão emocionante quanto a…" at bounding box center [991, 256] width 467 height 80
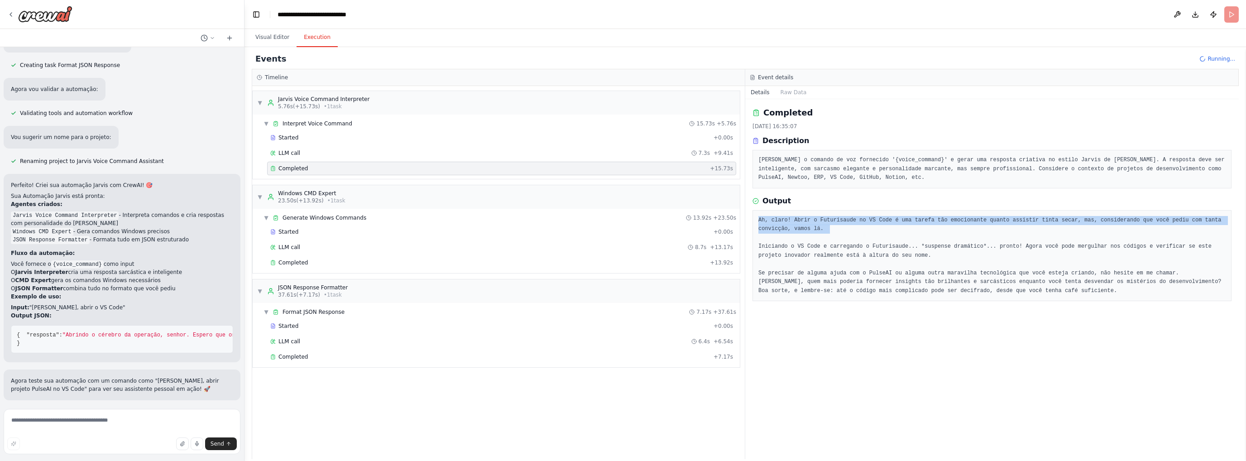
click at [1075, 217] on pre "Ah, claro! Abrir o Futurisaude no VS Code é uma tarefa tão emocionante quanto a…" at bounding box center [991, 256] width 467 height 80
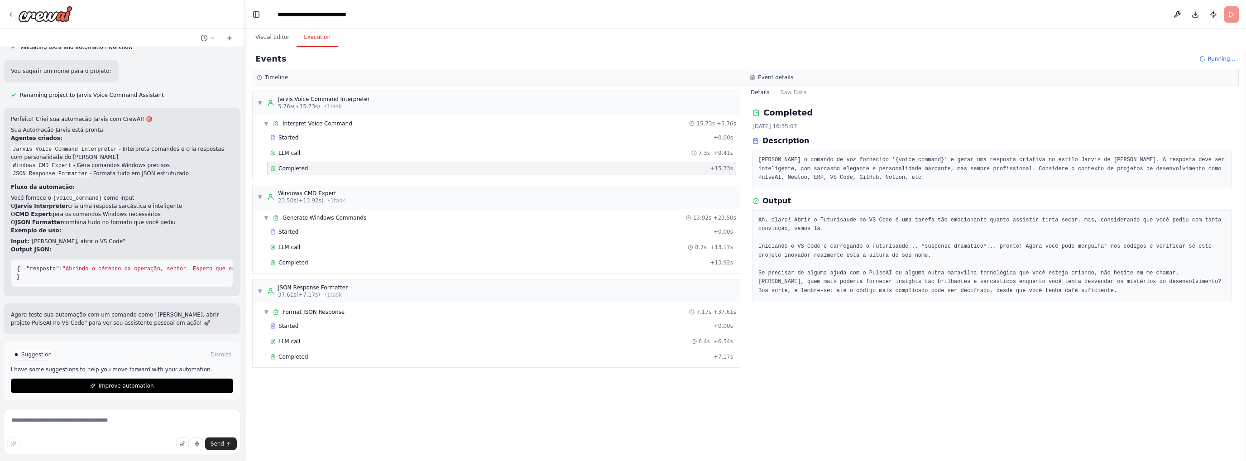
click at [823, 250] on pre "Ah, claro! Abrir o Futurisaude no VS Code é uma tarefa tão emocionante quanto a…" at bounding box center [991, 256] width 467 height 80
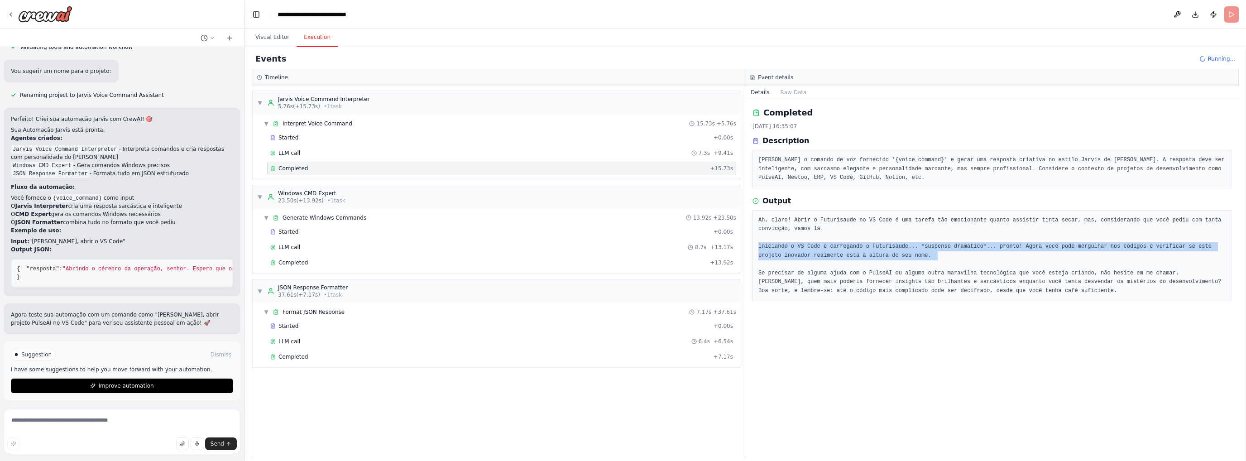
click at [823, 250] on pre "Ah, claro! Abrir o Futurisaude no VS Code é uma tarefa tão emocionante quanto a…" at bounding box center [991, 256] width 467 height 80
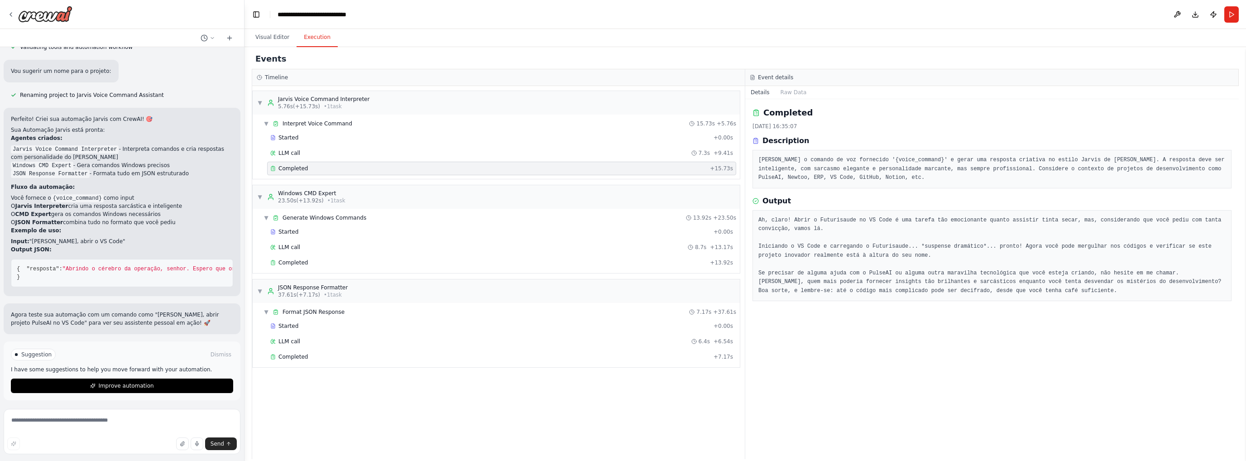
click at [801, 283] on pre "Ah, claro! Abrir o Futurisaude no VS Code é uma tarefa tão emocionante quanto a…" at bounding box center [991, 256] width 467 height 80
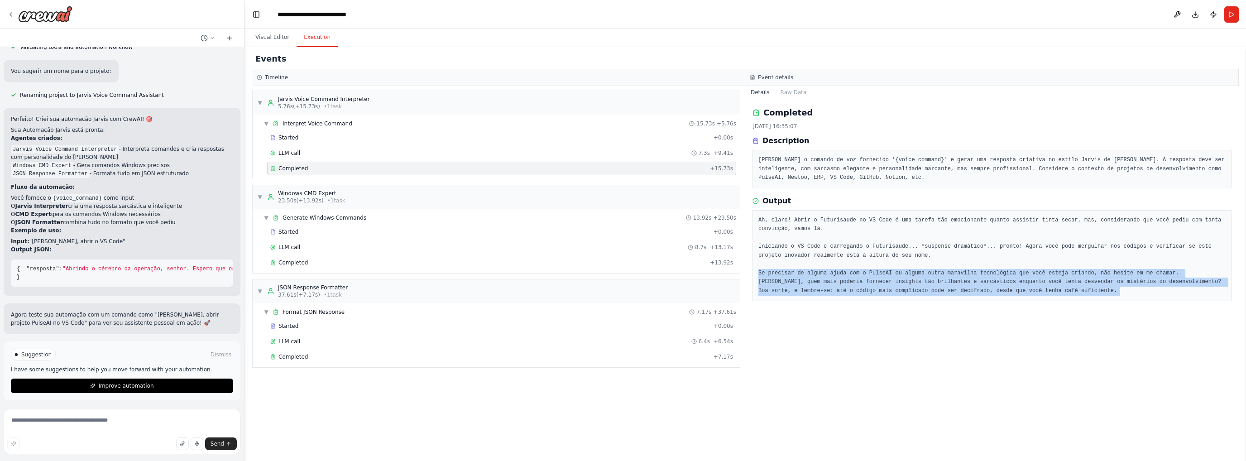
click at [801, 283] on pre "Ah, claro! Abrir o Futurisaude no VS Code é uma tarefa tão emocionante quanto a…" at bounding box center [991, 256] width 467 height 80
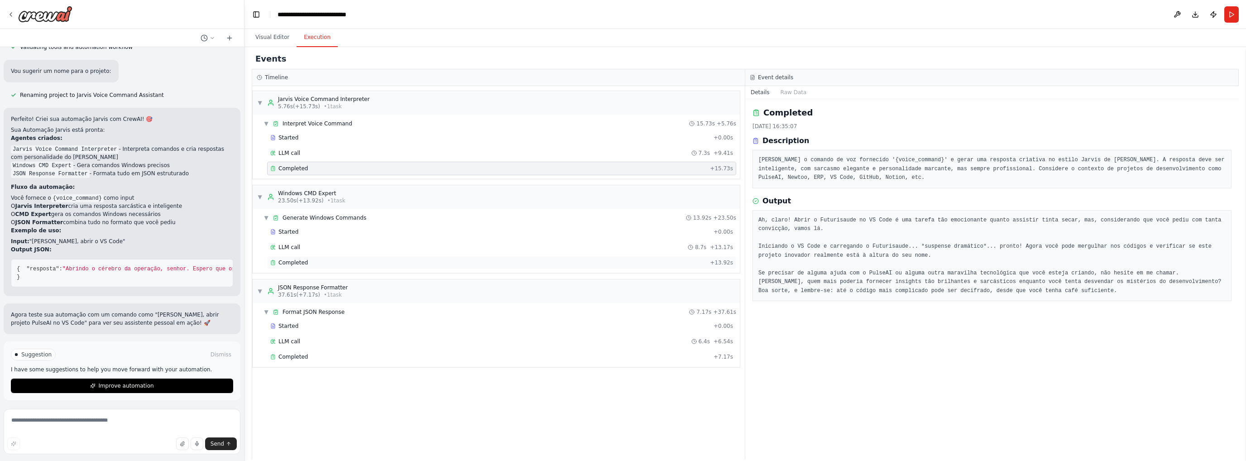
click at [306, 260] on div "Completed" at bounding box center [488, 262] width 436 height 7
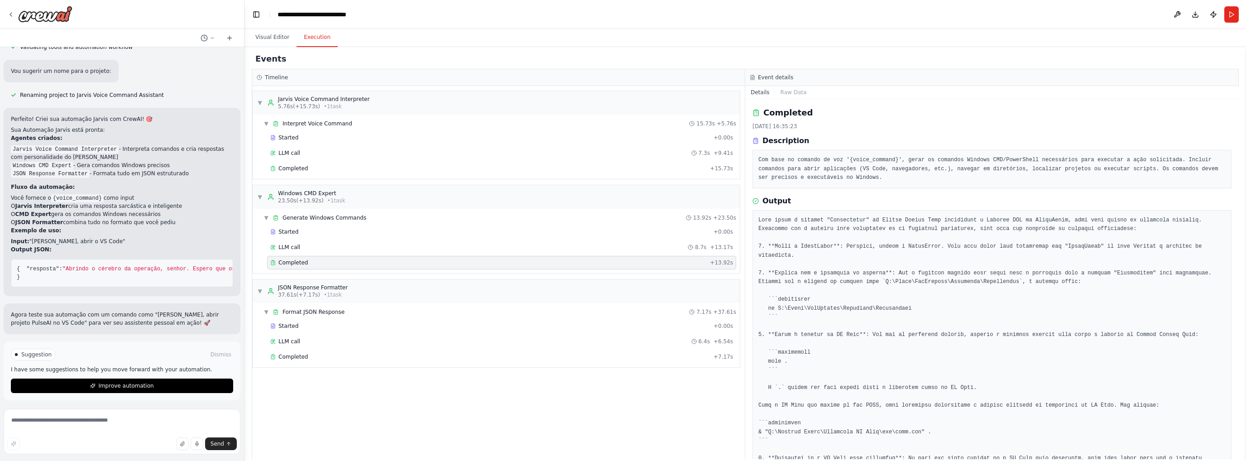
click at [812, 268] on pre at bounding box center [991, 414] width 467 height 397
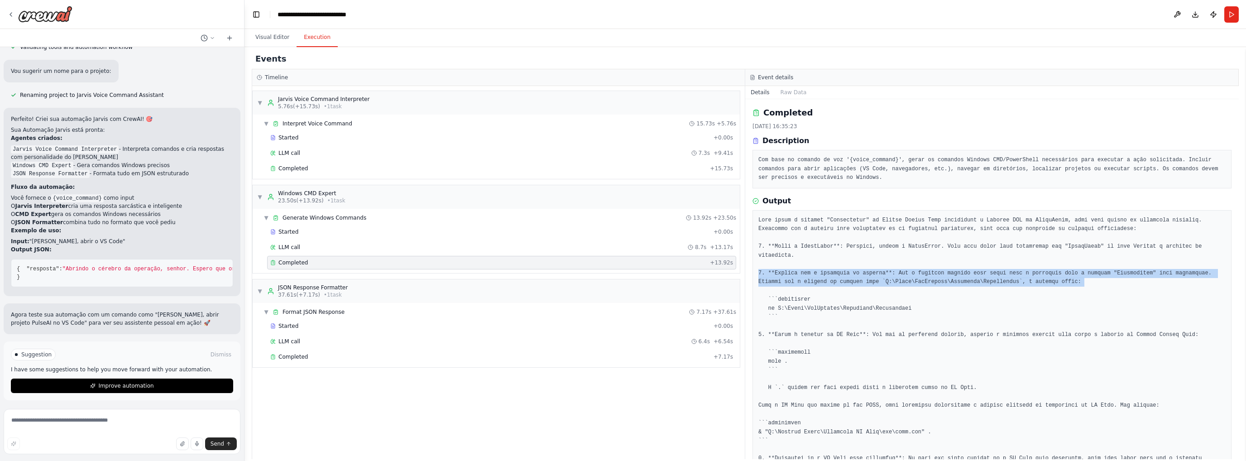
click at [812, 268] on pre at bounding box center [991, 414] width 467 height 397
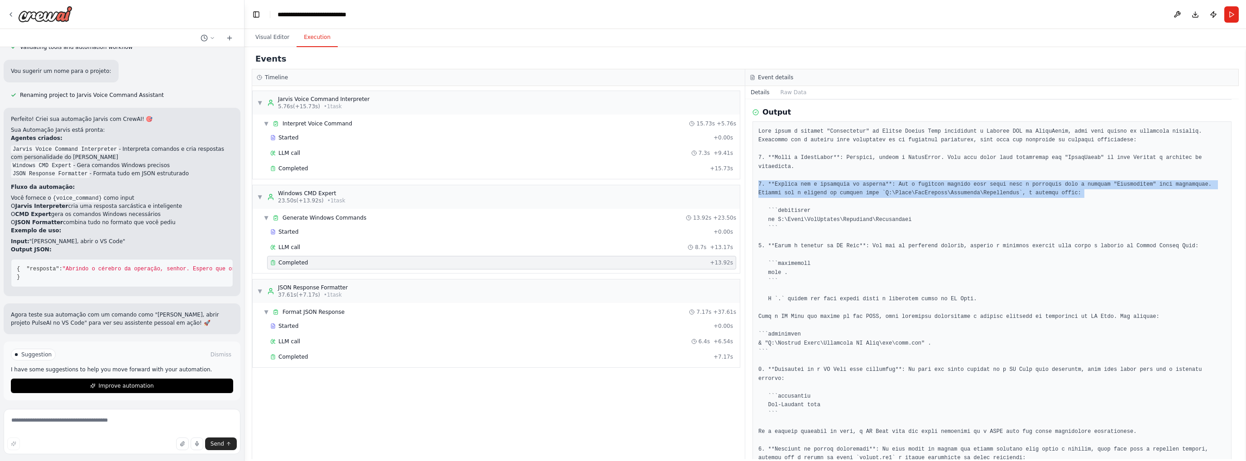
scroll to position [91, 0]
click at [869, 171] on pre at bounding box center [991, 323] width 467 height 397
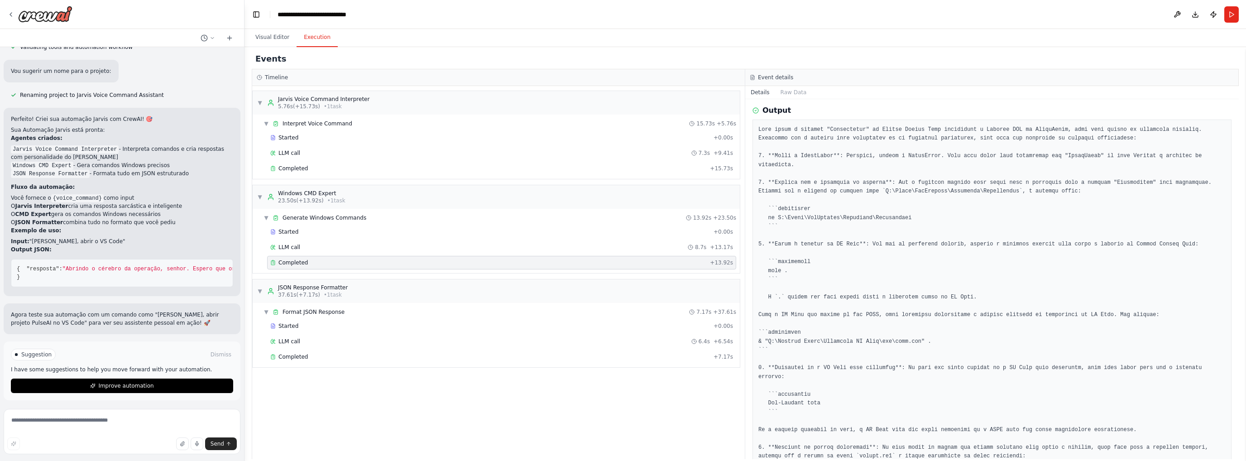
click at [945, 181] on pre at bounding box center [991, 323] width 467 height 397
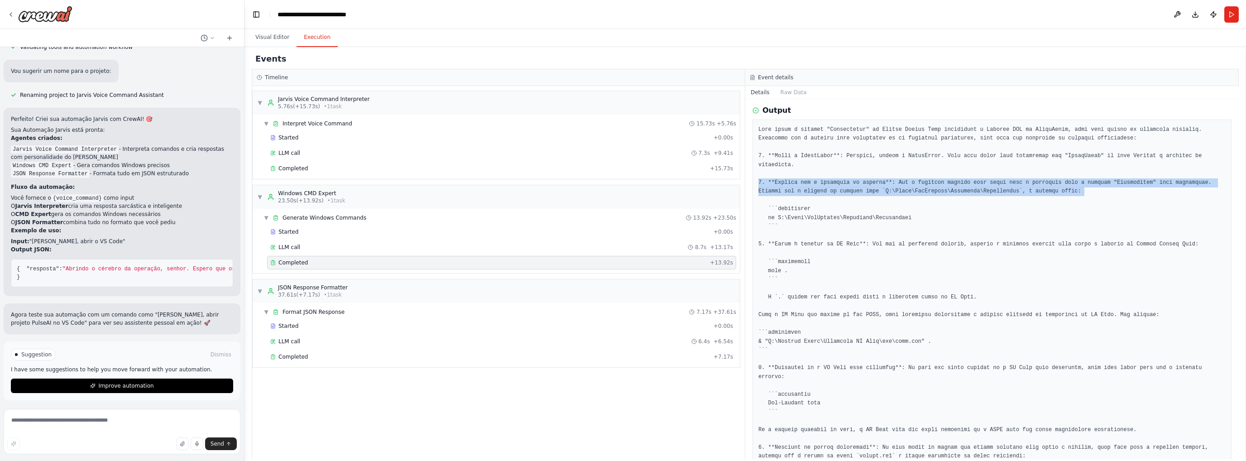
click at [945, 181] on pre at bounding box center [991, 323] width 467 height 397
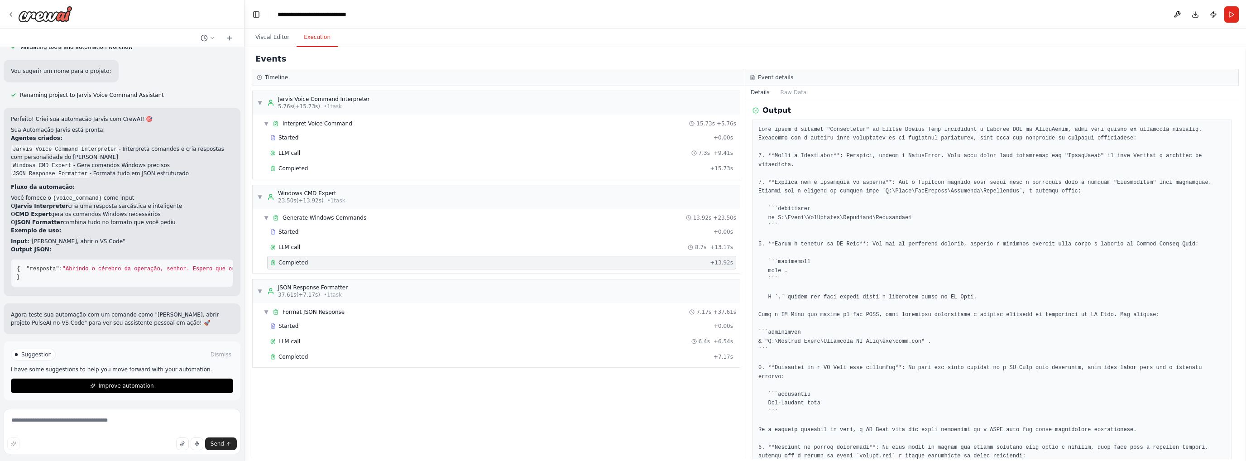
click at [1025, 155] on pre at bounding box center [991, 323] width 467 height 397
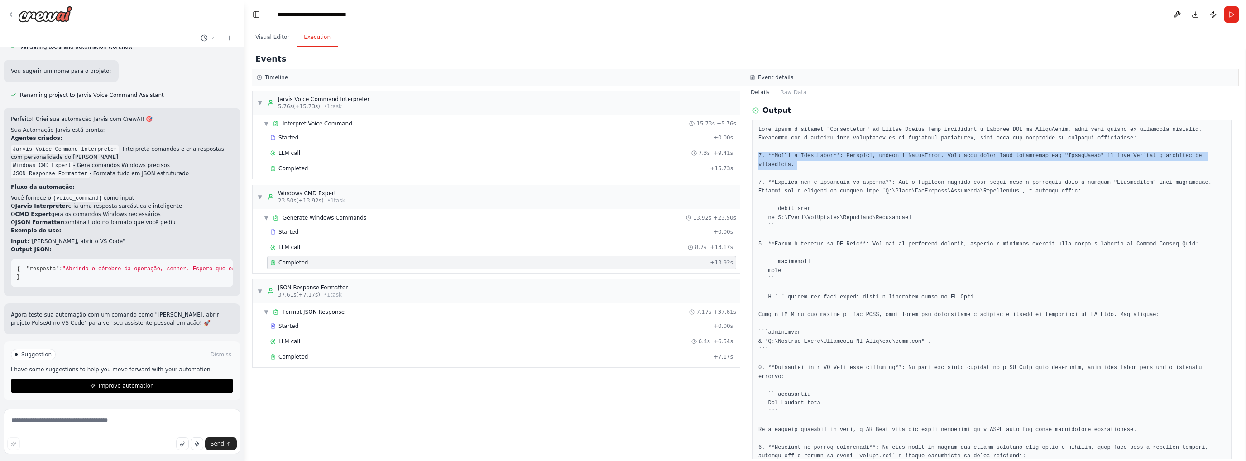
click at [1025, 155] on pre at bounding box center [991, 323] width 467 height 397
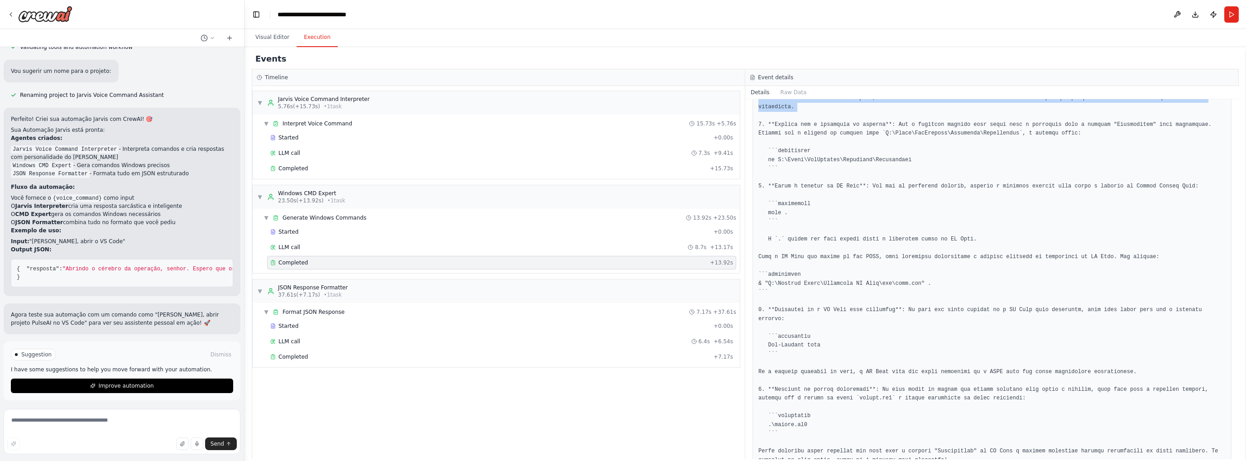
scroll to position [156, 0]
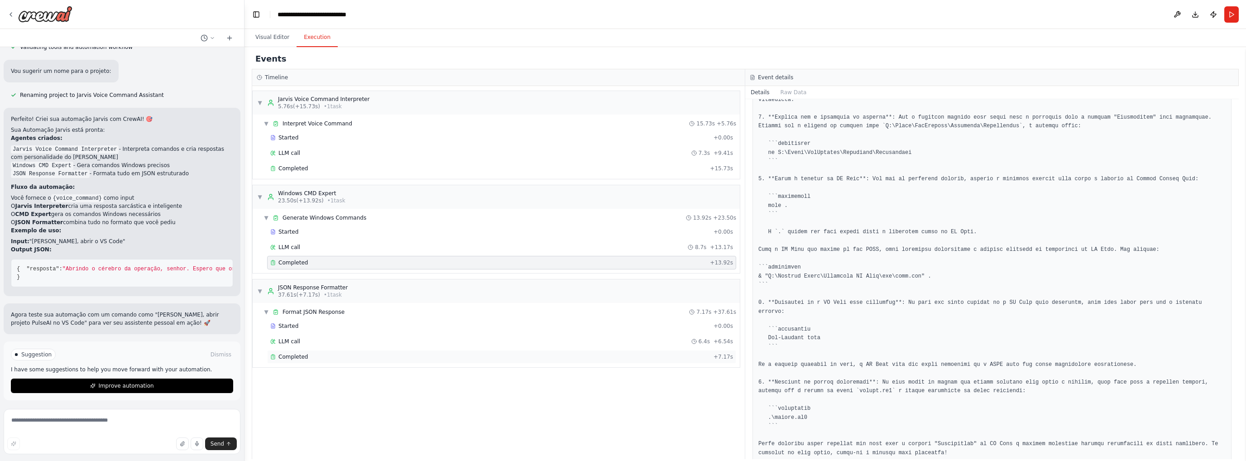
click at [363, 353] on div "Completed" at bounding box center [489, 356] width 439 height 7
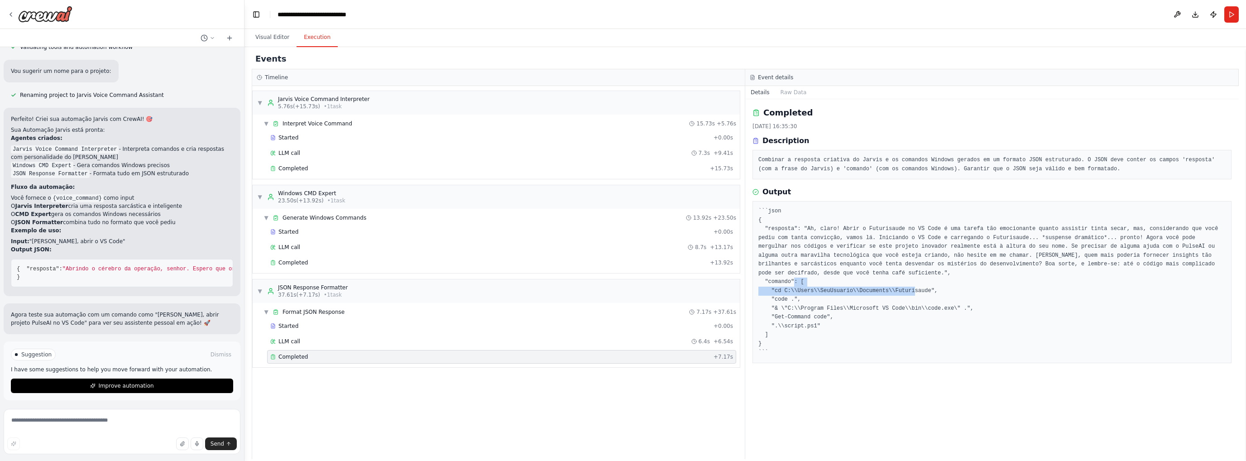
drag, startPoint x: 766, startPoint y: 282, endPoint x: 933, endPoint y: 282, distance: 167.0
click at [933, 282] on pre "```json { "resposta": "Ah, claro! Abrir o Futurisaude no VS Code é uma tarefa t…" at bounding box center [991, 282] width 467 height 150
drag, startPoint x: 769, startPoint y: 299, endPoint x: 823, endPoint y: 319, distance: 57.4
click at [823, 319] on pre "```json { "resposta": "Ah, claro! Abrir o Futurisaude no VS Code é uma tarefa t…" at bounding box center [991, 282] width 467 height 150
click at [898, 281] on pre "```json { "resposta": "Ah, claro! Abrir o Futurisaude no VS Code é uma tarefa t…" at bounding box center [991, 282] width 467 height 150
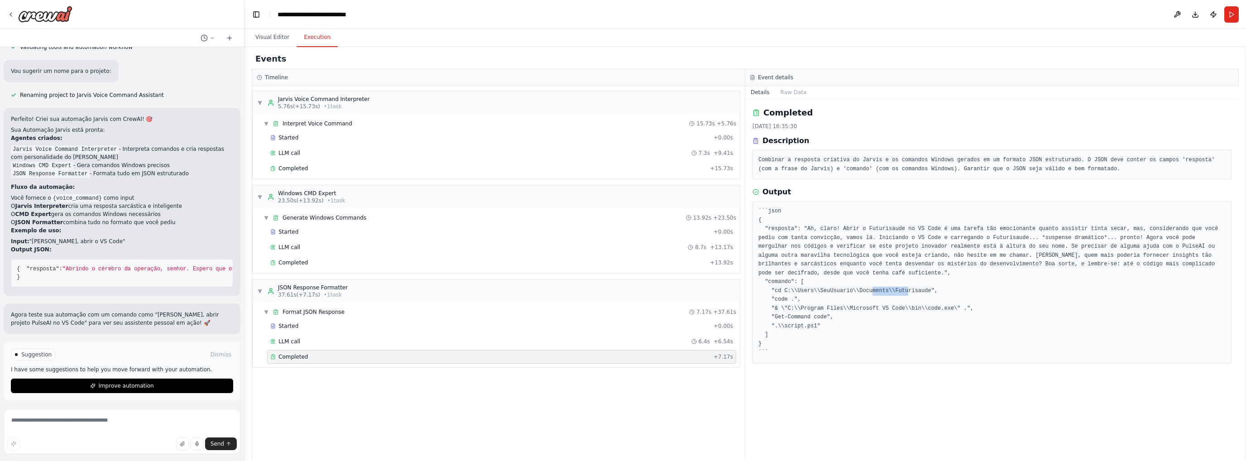
click at [898, 281] on pre "```json { "resposta": "Ah, claro! Abrir o Futurisaude no VS Code é uma tarefa t…" at bounding box center [991, 282] width 467 height 150
click at [901, 285] on pre "```json { "resposta": "Ah, claro! Abrir o Futurisaude no VS Code é uma tarefa t…" at bounding box center [991, 282] width 467 height 150
click at [909, 281] on pre "```json { "resposta": "Ah, claro! Abrir o Futurisaude no VS Code é uma tarefa t…" at bounding box center [991, 282] width 467 height 150
click at [908, 281] on pre "```json { "resposta": "Ah, claro! Abrir o Futurisaude no VS Code é uma tarefa t…" at bounding box center [991, 282] width 467 height 150
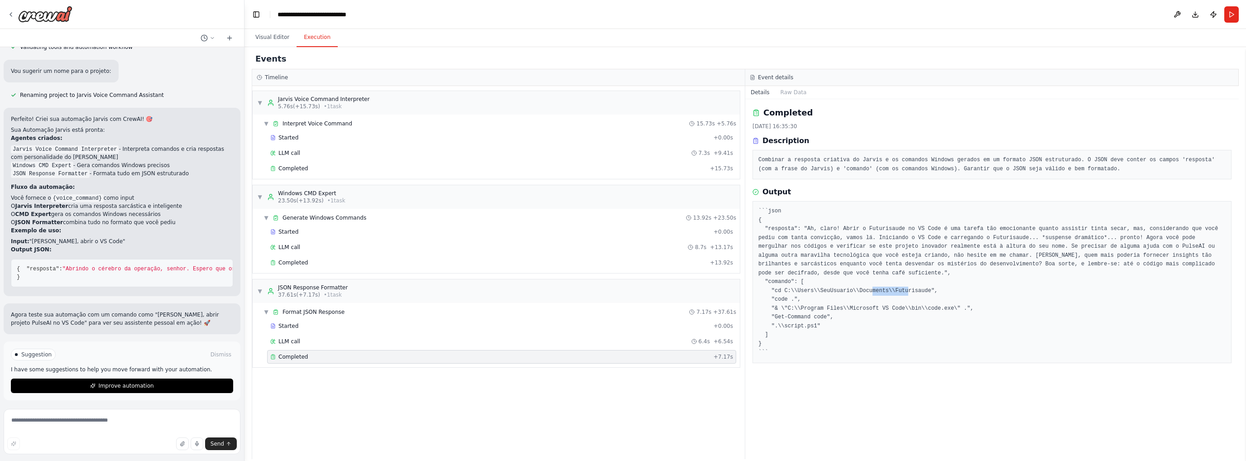
click at [908, 281] on pre "```json { "resposta": "Ah, claro! Abrir o Futurisaude no VS Code é uma tarefa t…" at bounding box center [991, 282] width 467 height 150
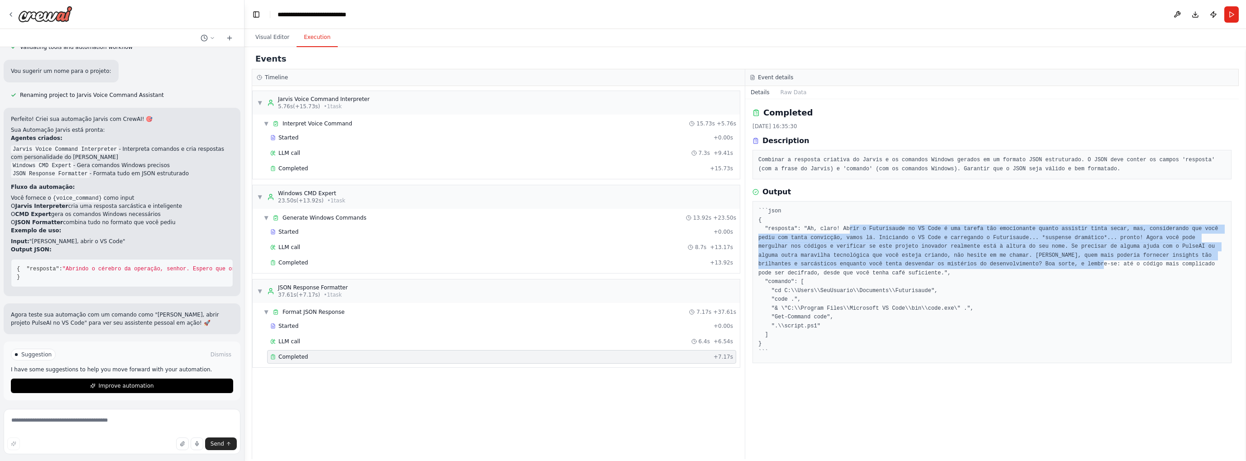
drag, startPoint x: 842, startPoint y: 230, endPoint x: 934, endPoint y: 268, distance: 99.4
click at [923, 266] on pre "```json { "resposta": "Ah, claro! Abrir o Futurisaude no VS Code é uma tarefa t…" at bounding box center [991, 282] width 467 height 150
click at [1099, 237] on pre "```json { "resposta": "Ah, claro! Abrir o Futurisaude no VS Code é uma tarefa t…" at bounding box center [991, 282] width 467 height 150
click at [1098, 237] on pre "```json { "resposta": "Ah, claro! Abrir o Futurisaude no VS Code é uma tarefa t…" at bounding box center [991, 282] width 467 height 150
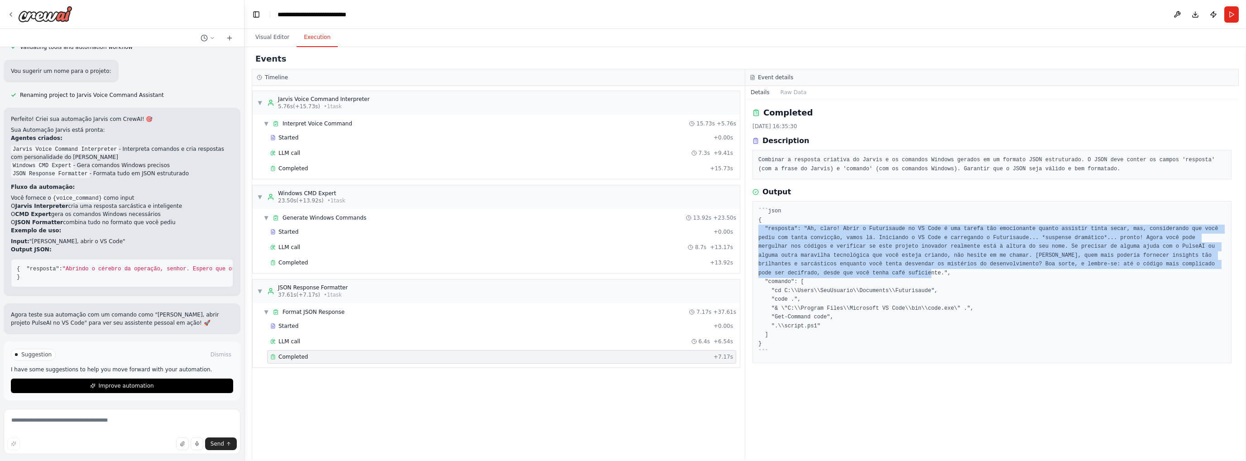
click at [1098, 237] on pre "```json { "resposta": "Ah, claro! Abrir o Futurisaude no VS Code é uma tarefa t…" at bounding box center [991, 282] width 467 height 150
click at [830, 241] on pre "```json { "resposta": "Ah, claro! Abrir o Futurisaude no VS Code é uma tarefa t…" at bounding box center [991, 282] width 467 height 150
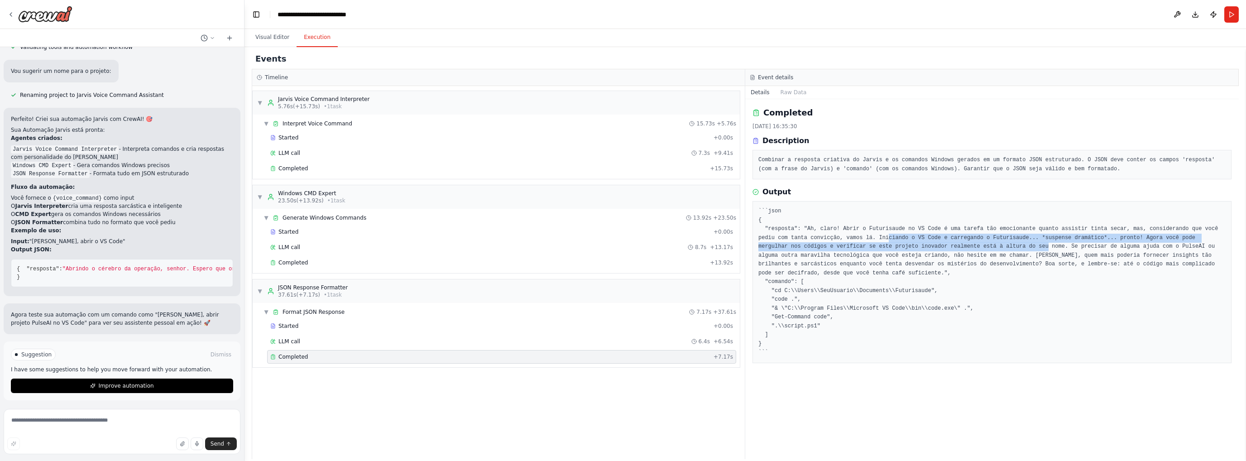
drag, startPoint x: 849, startPoint y: 237, endPoint x: 955, endPoint y: 246, distance: 106.7
click at [955, 246] on pre "```json { "resposta": "Ah, claro! Abrir o Futurisaude no VS Code é uma tarefa t…" at bounding box center [991, 282] width 467 height 150
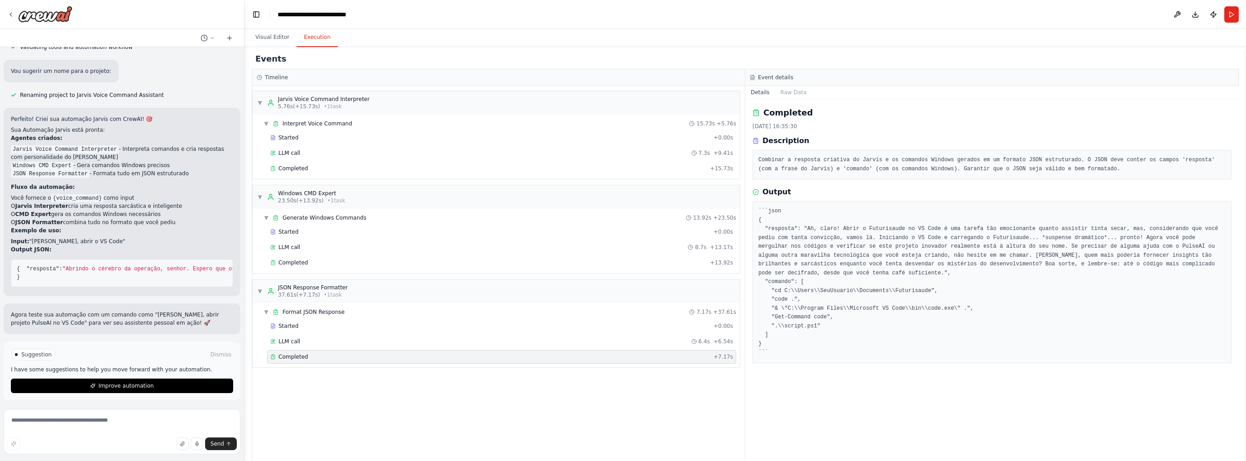
click at [1035, 247] on pre "```json { "resposta": "Ah, claro! Abrir o Futurisaude no VS Code é uma tarefa t…" at bounding box center [991, 282] width 467 height 150
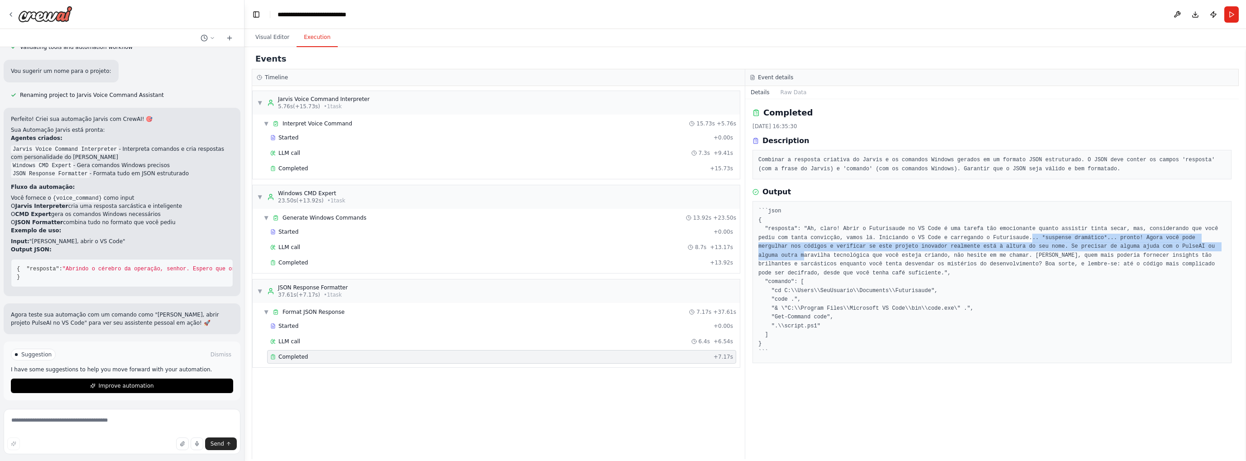
drag, startPoint x: 979, startPoint y: 236, endPoint x: 1148, endPoint y: 248, distance: 169.3
click at [1148, 248] on pre "```json { "resposta": "Ah, claro! Abrir o Futurisaude no VS Code é uma tarefa t…" at bounding box center [991, 282] width 467 height 150
click at [836, 248] on pre "```json { "resposta": "Ah, claro! Abrir o Futurisaude no VS Code é uma tarefa t…" at bounding box center [991, 282] width 467 height 150
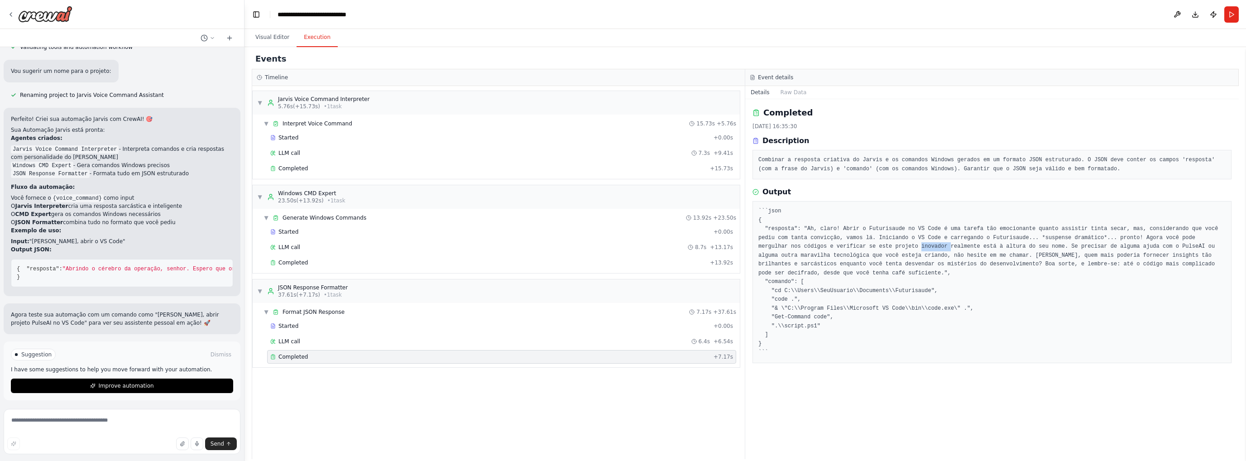
click at [836, 248] on pre "```json { "resposta": "Ah, claro! Abrir o Futurisaude no VS Code é uma tarefa t…" at bounding box center [991, 282] width 467 height 150
click at [76, 419] on textarea at bounding box center [122, 431] width 237 height 45
paste textarea "**********"
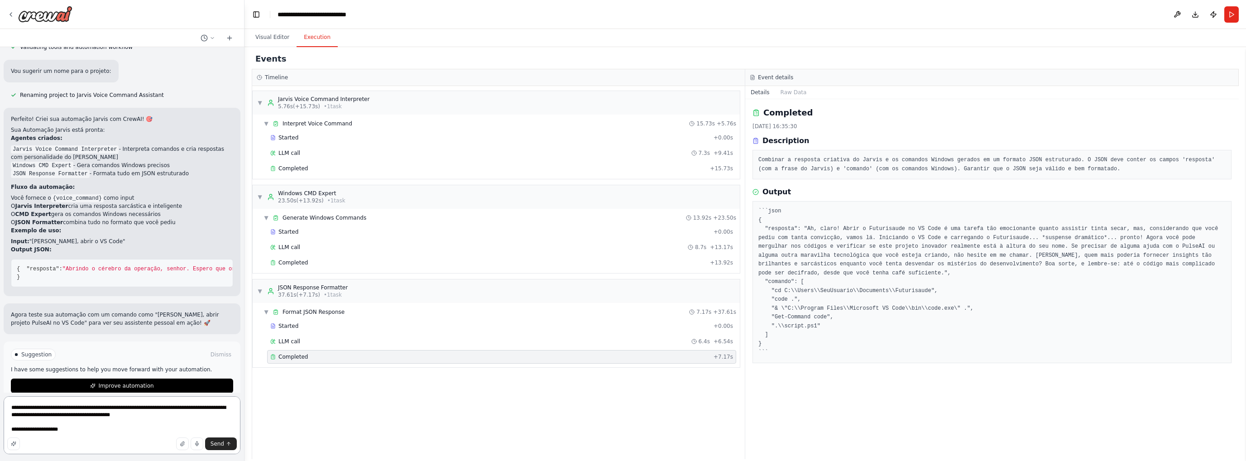
type textarea "**********"
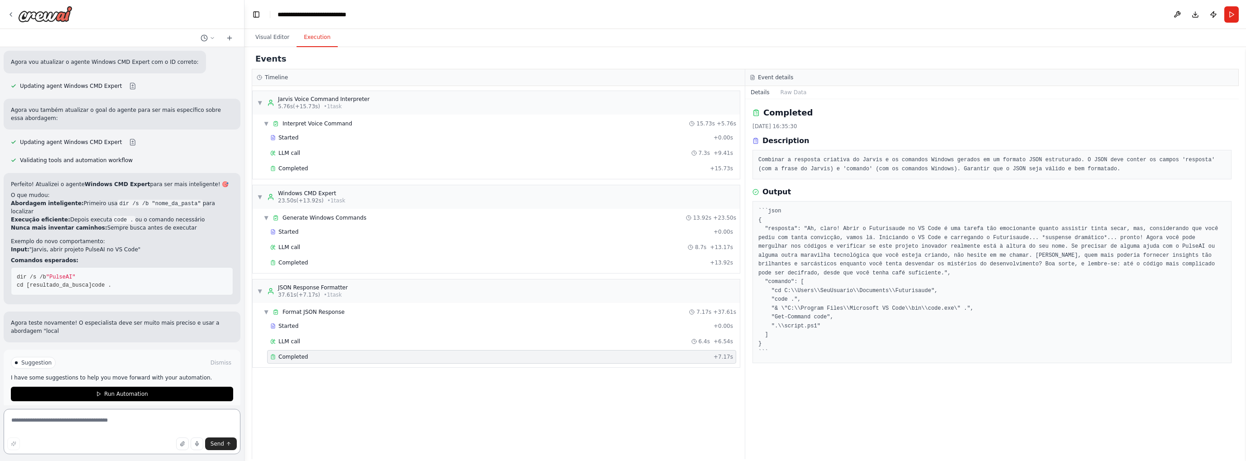
scroll to position [1584, 0]
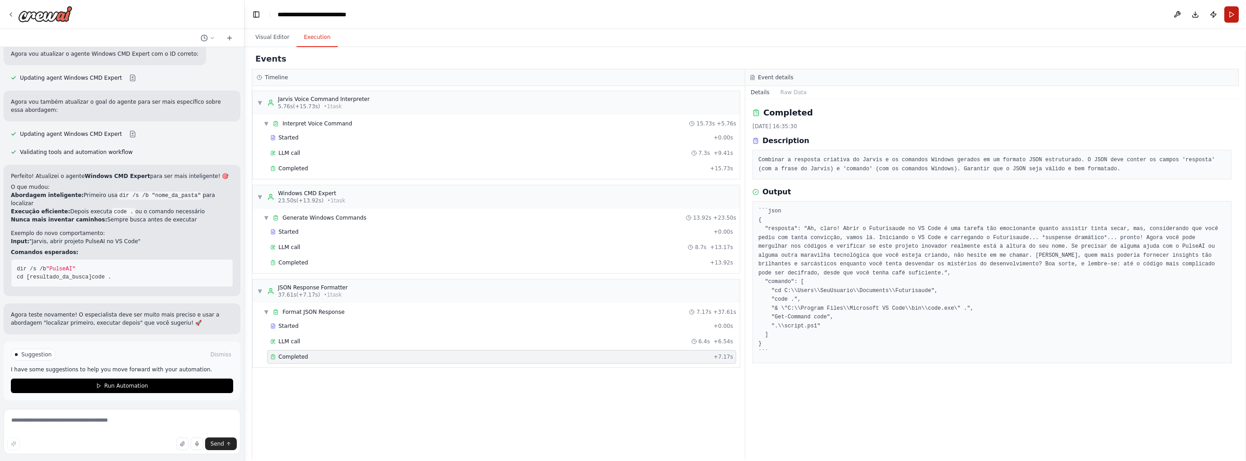
click at [1233, 11] on button "Run" at bounding box center [1231, 14] width 14 height 16
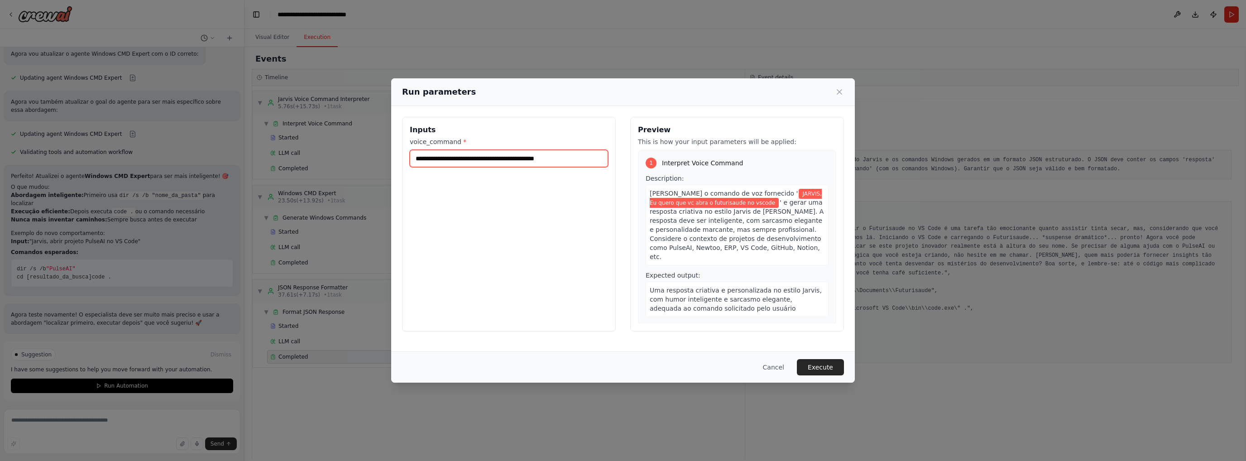
click at [567, 162] on input "**********" at bounding box center [509, 158] width 198 height 17
click at [826, 362] on button "Execute" at bounding box center [820, 367] width 47 height 16
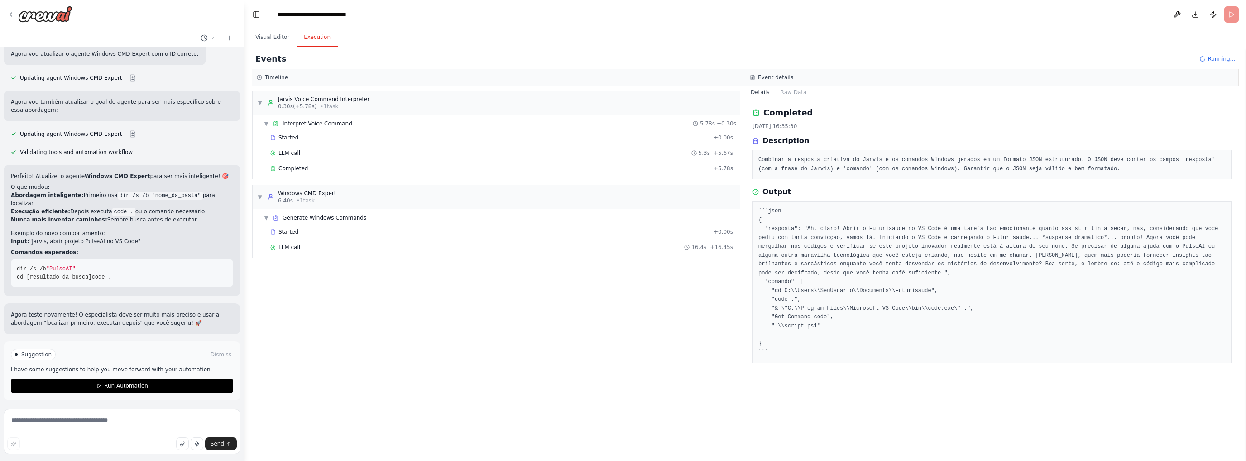
click at [114, 386] on span "Run Automation" at bounding box center [126, 385] width 44 height 7
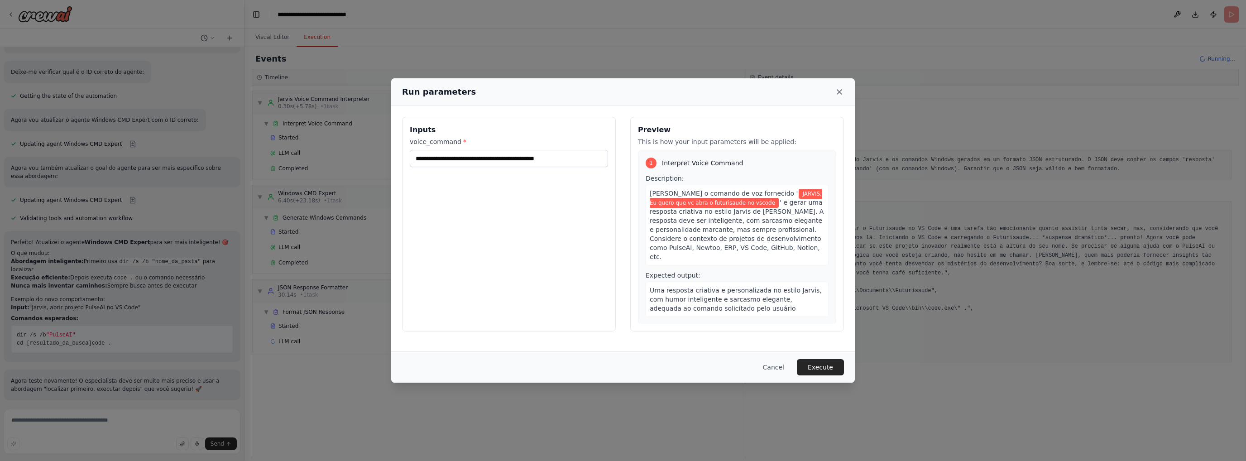
click at [840, 90] on icon at bounding box center [839, 91] width 9 height 9
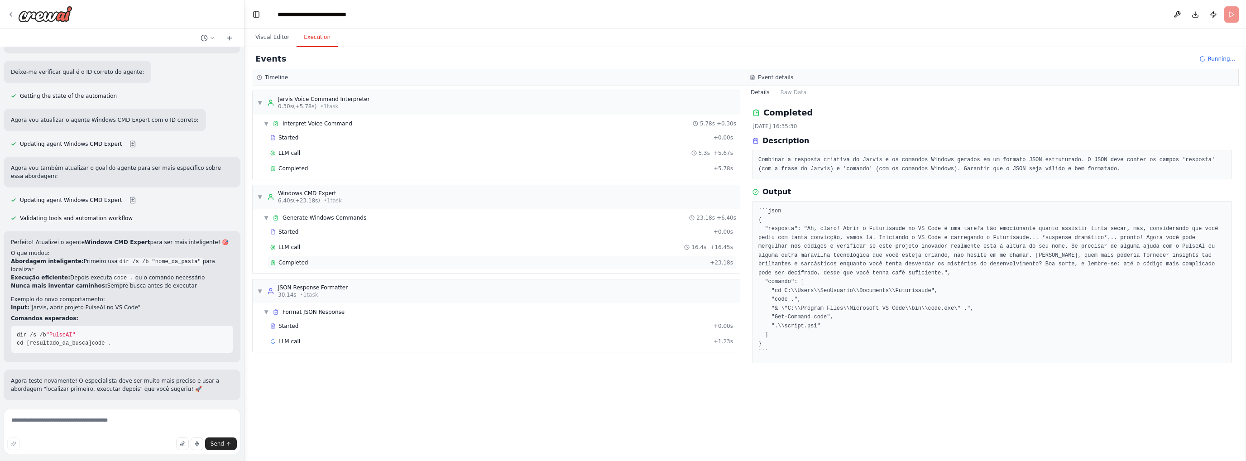
click at [331, 263] on div "Completed" at bounding box center [488, 262] width 436 height 7
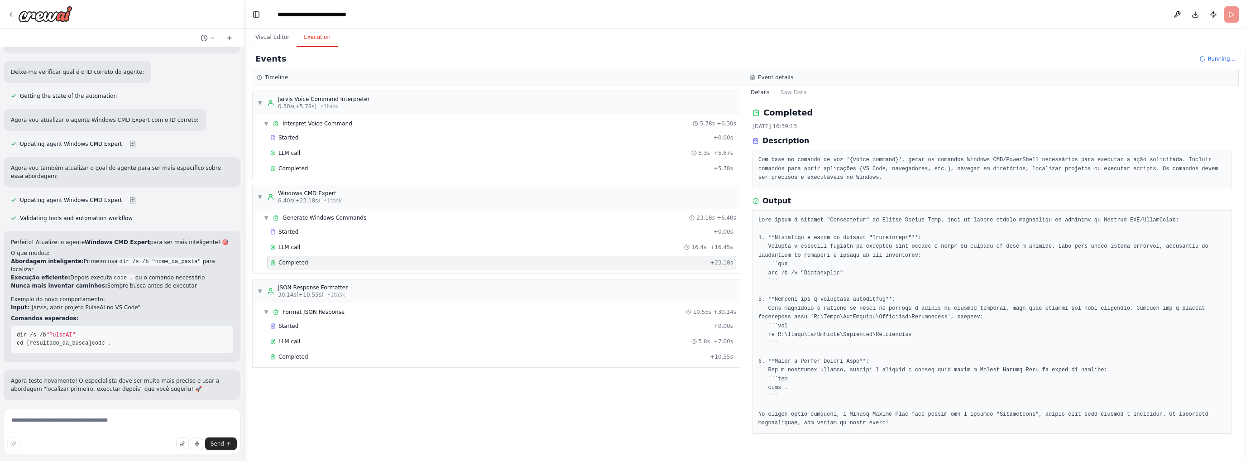
scroll to position [1584, 0]
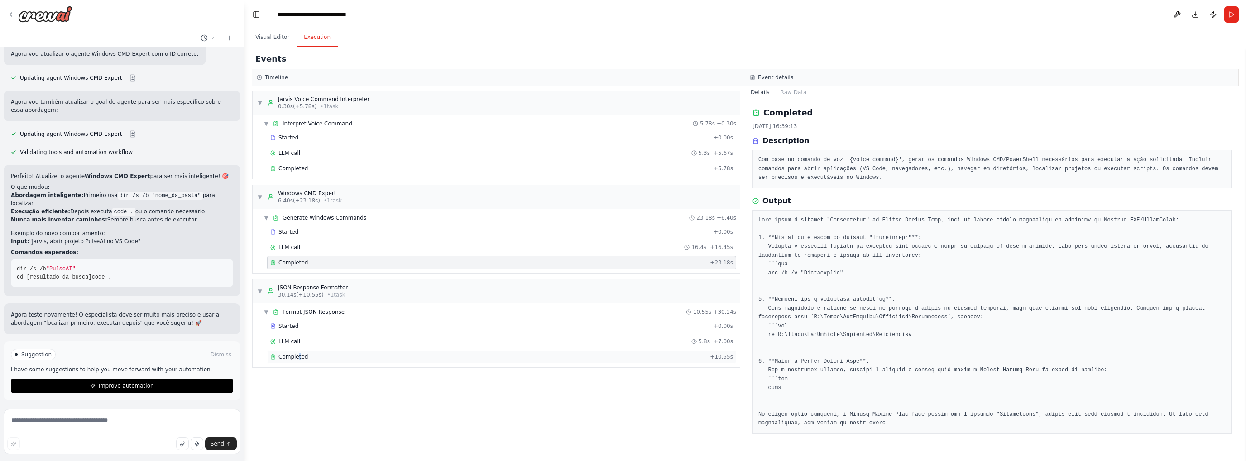
click at [297, 350] on div "Completed + 10.55s" at bounding box center [501, 357] width 469 height 14
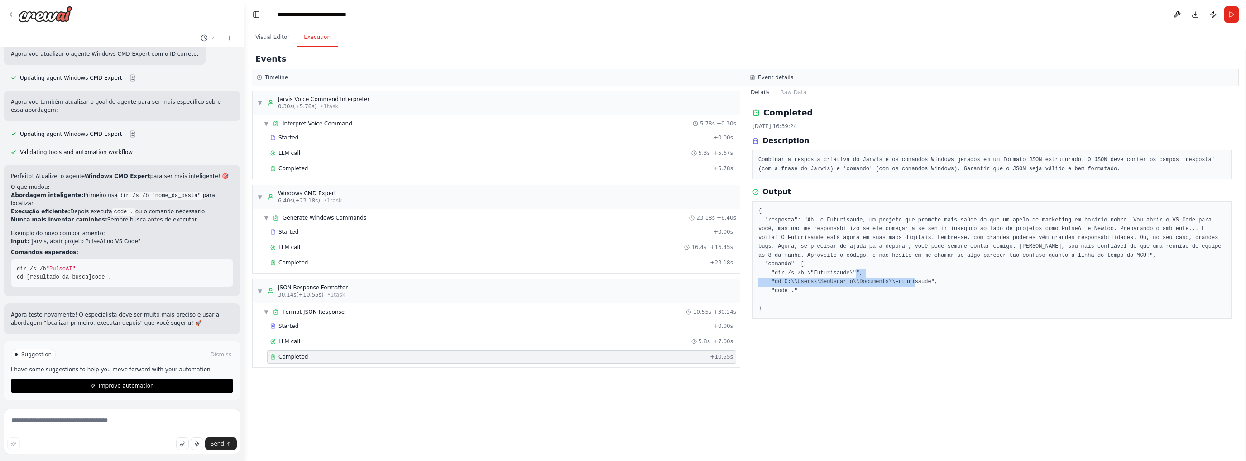
drag, startPoint x: 770, startPoint y: 282, endPoint x: 948, endPoint y: 279, distance: 178.4
click at [951, 279] on pre "{ "resposta": "Ah, o Futurisaude, um projeto que promete mais saúde do que um a…" at bounding box center [991, 260] width 467 height 106
click at [111, 422] on textarea at bounding box center [122, 431] width 237 height 45
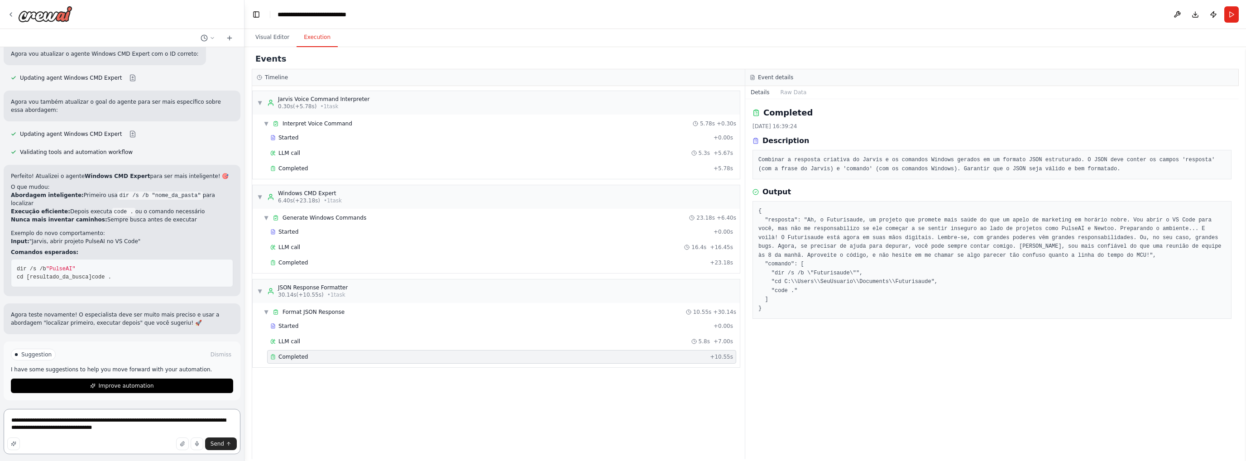
click at [143, 434] on textarea "**********" at bounding box center [122, 431] width 237 height 45
click at [49, 432] on textarea "**********" at bounding box center [122, 428] width 237 height 51
type textarea "**********"
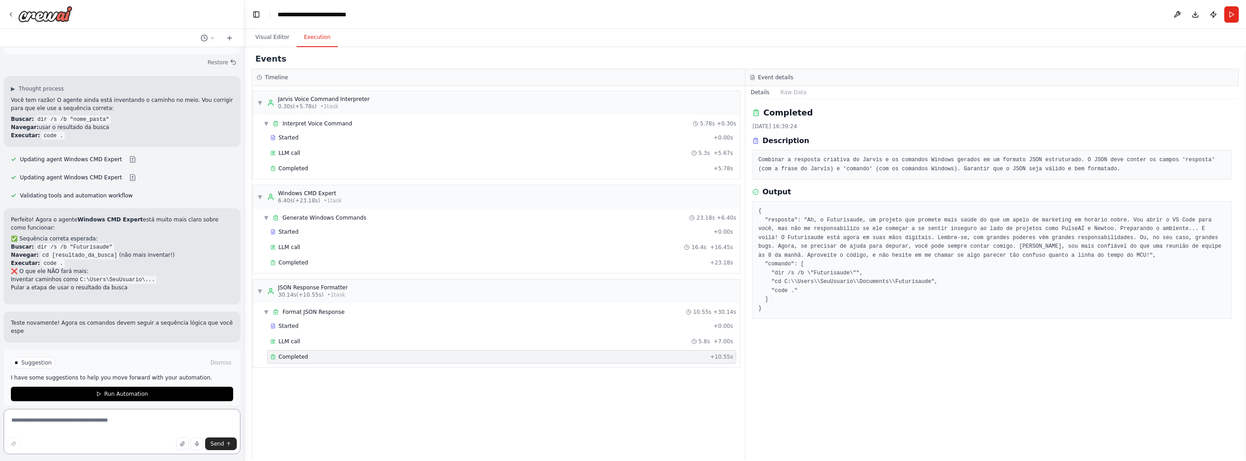
scroll to position [1918, 0]
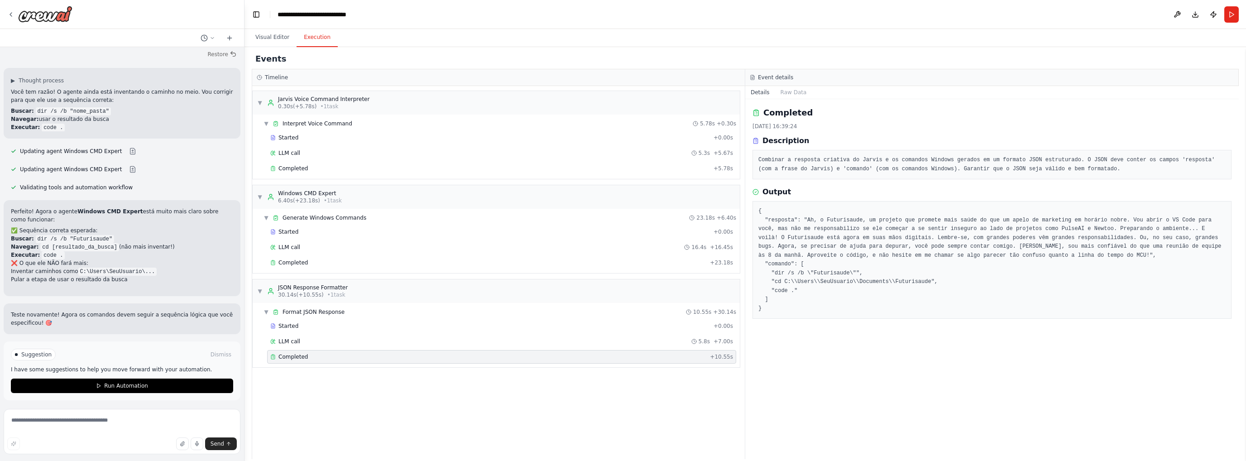
click at [114, 384] on span "Run Automation" at bounding box center [126, 385] width 44 height 7
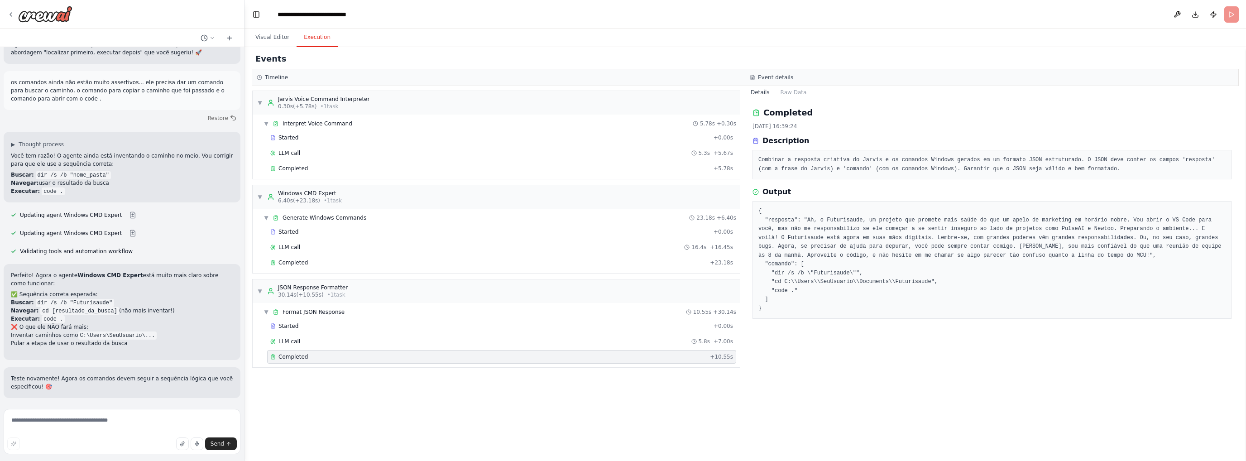
scroll to position [1852, 0]
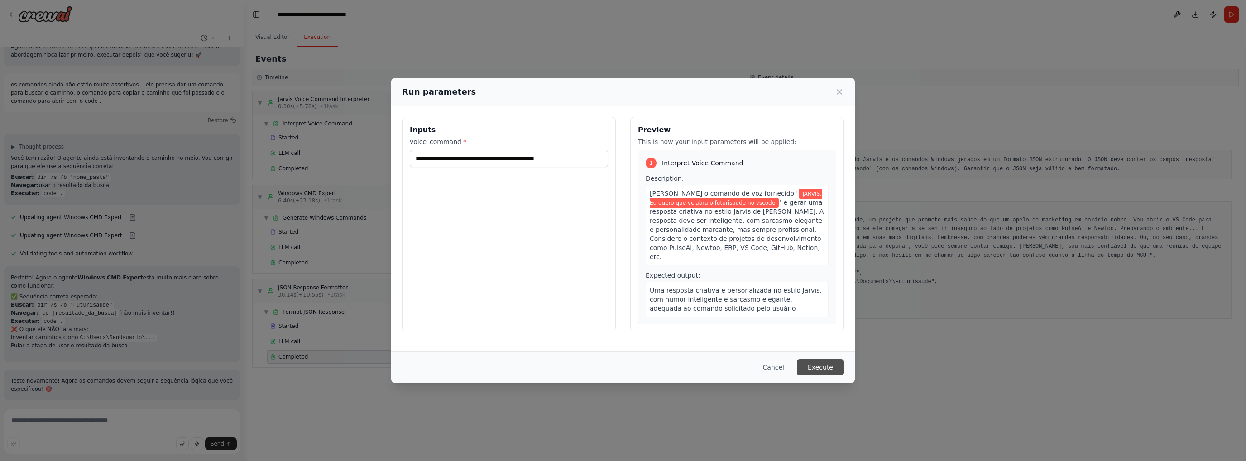
click at [825, 364] on button "Execute" at bounding box center [820, 367] width 47 height 16
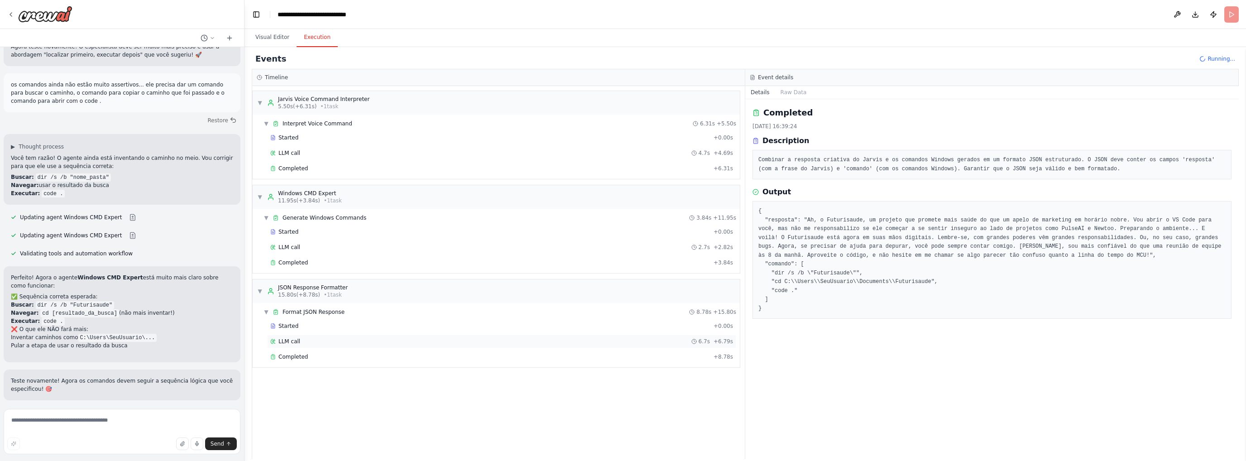
click at [296, 339] on span "LLM call" at bounding box center [289, 341] width 22 height 7
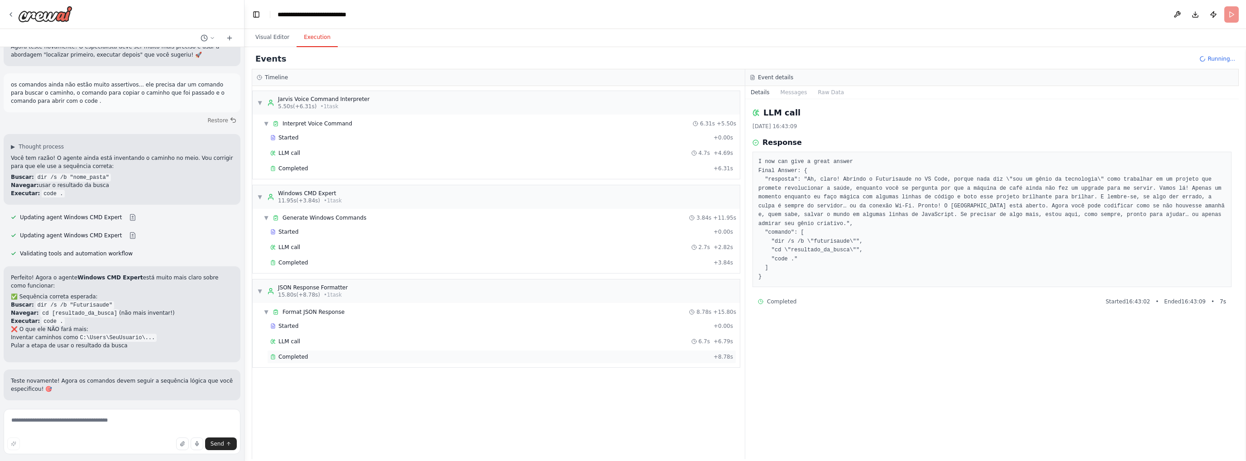
scroll to position [1918, 0]
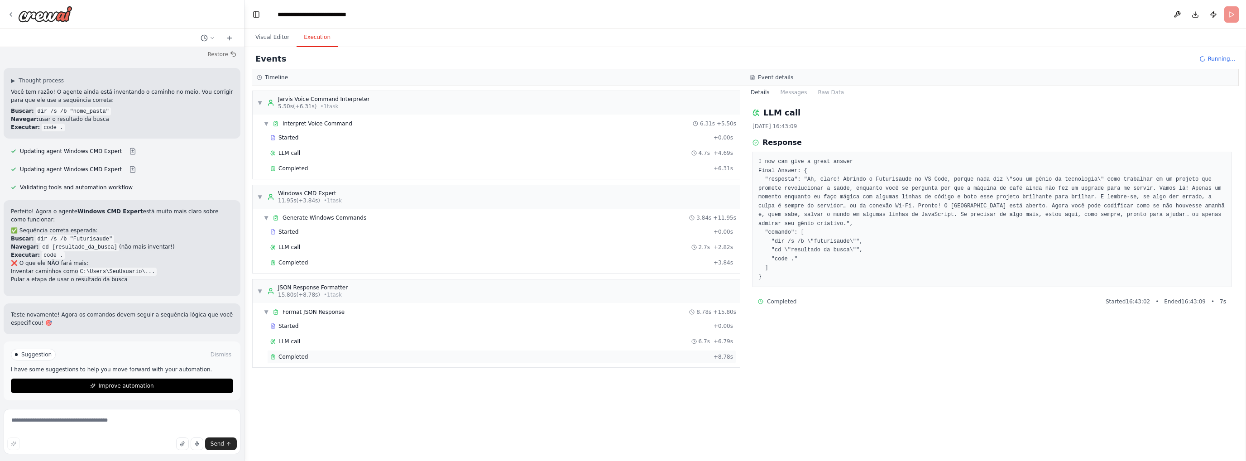
click at [301, 353] on span "Completed" at bounding box center [292, 356] width 29 height 7
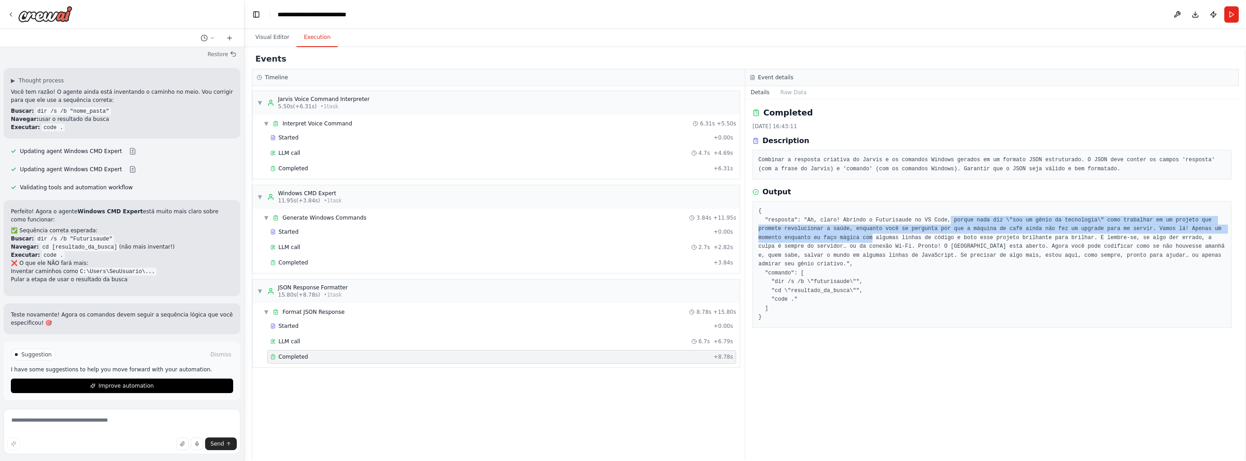
drag, startPoint x: 932, startPoint y: 223, endPoint x: 802, endPoint y: 239, distance: 131.9
click at [802, 239] on pre "{ "resposta": "Ah, claro! Abrindo o Futurisaude no VS Code, porque nada diz \"s…" at bounding box center [991, 264] width 467 height 115
click at [860, 230] on pre "{ "resposta": "Ah, claro! Abrindo o Futurisaude no VS Code, porque nada diz \"s…" at bounding box center [991, 264] width 467 height 115
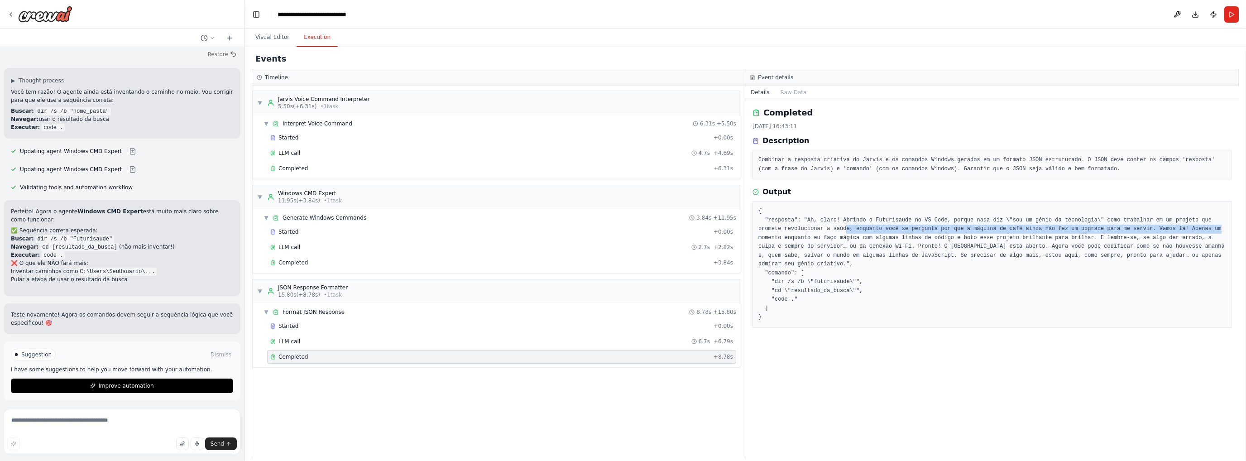
drag, startPoint x: 816, startPoint y: 227, endPoint x: 1130, endPoint y: 231, distance: 313.7
click at [1155, 232] on pre "{ "resposta": "Ah, claro! Abrindo o Futurisaude no VS Code, porque nada diz \"s…" at bounding box center [991, 264] width 467 height 115
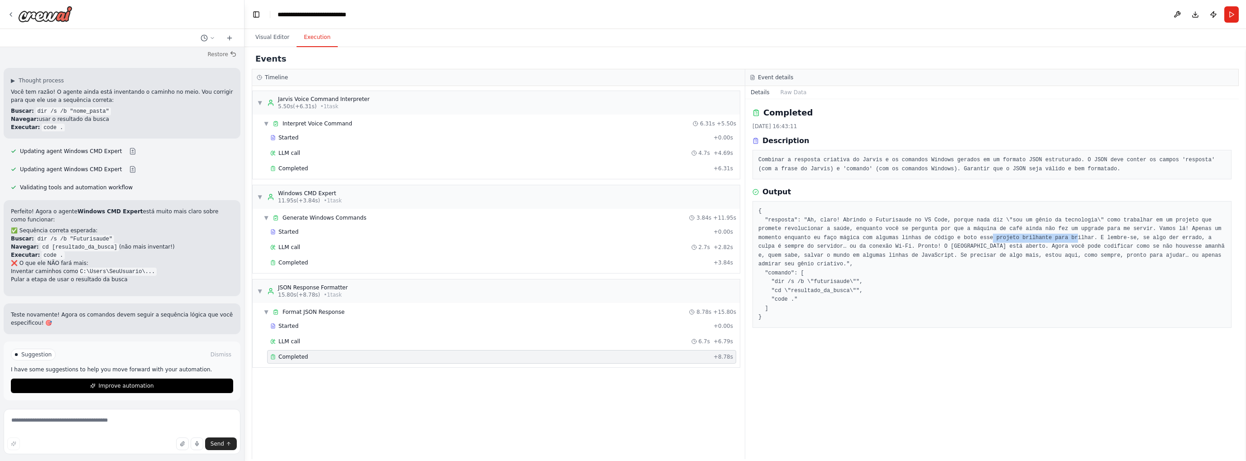
drag, startPoint x: 992, startPoint y: 241, endPoint x: 906, endPoint y: 242, distance: 86.5
click at [907, 234] on pre "{ "resposta": "Ah, claro! Abrindo o Futurisaude no VS Code, porque nada diz \"s…" at bounding box center [991, 264] width 467 height 115
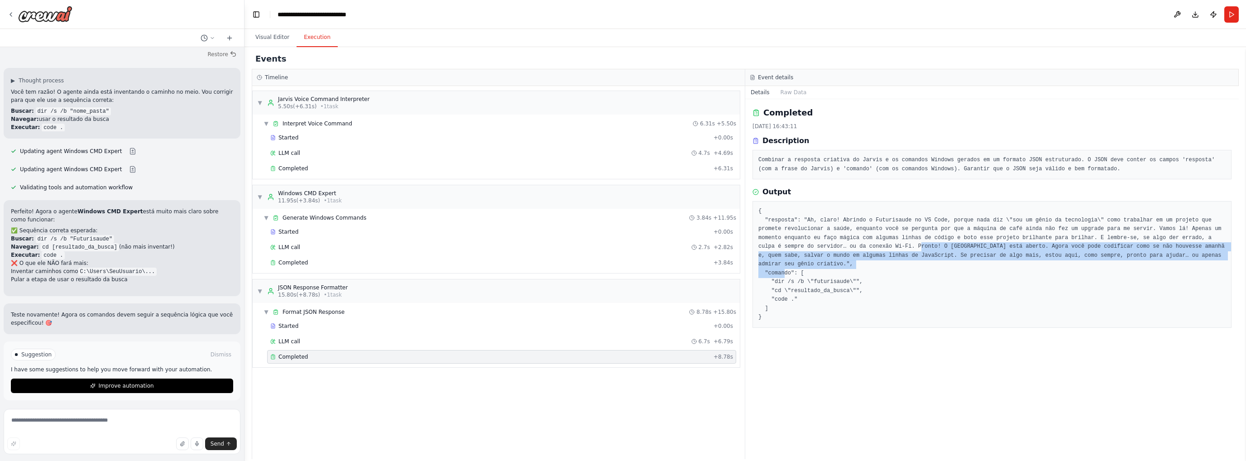
drag, startPoint x: 805, startPoint y: 247, endPoint x: 1079, endPoint y: 259, distance: 275.0
click at [1079, 259] on pre "{ "resposta": "Ah, claro! Abrindo o Futurisaude no VS Code, porque nada diz \"s…" at bounding box center [991, 264] width 467 height 115
click at [976, 243] on pre "{ "resposta": "Ah, claro! Abrindo o Futurisaude no VS Code, porque nada diz \"s…" at bounding box center [991, 264] width 467 height 115
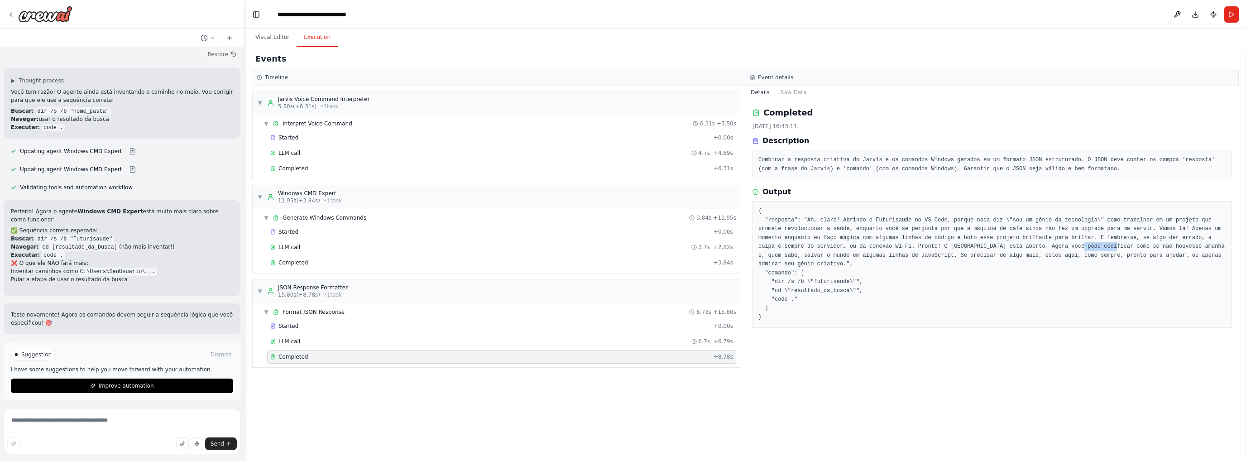
click at [976, 243] on pre "{ "resposta": "Ah, claro! Abrindo o Futurisaude no VS Code, porque nada diz \"s…" at bounding box center [991, 264] width 467 height 115
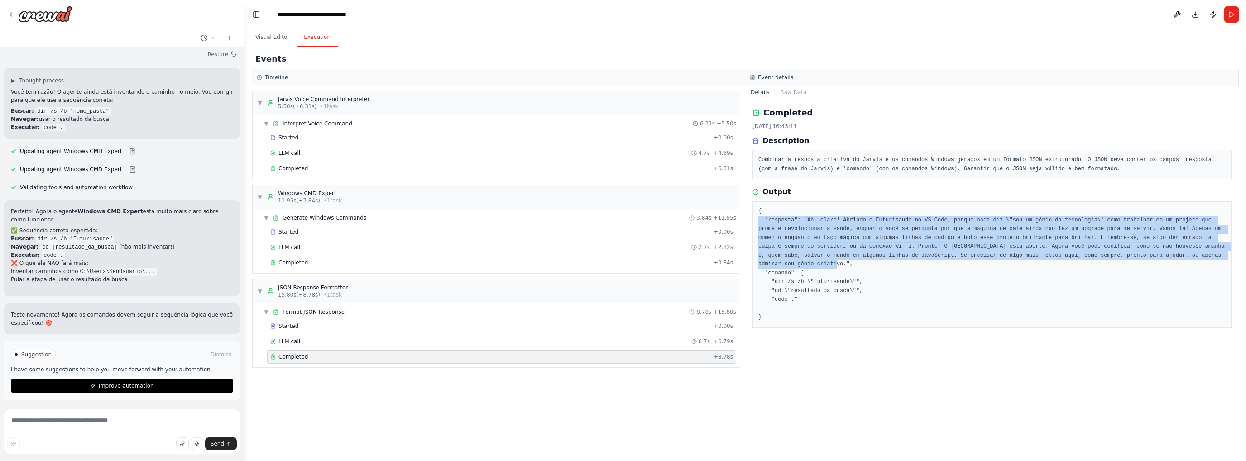
click at [976, 243] on pre "{ "resposta": "Ah, claro! Abrindo o Futurisaude no VS Code, porque nada diz \"s…" at bounding box center [991, 264] width 467 height 115
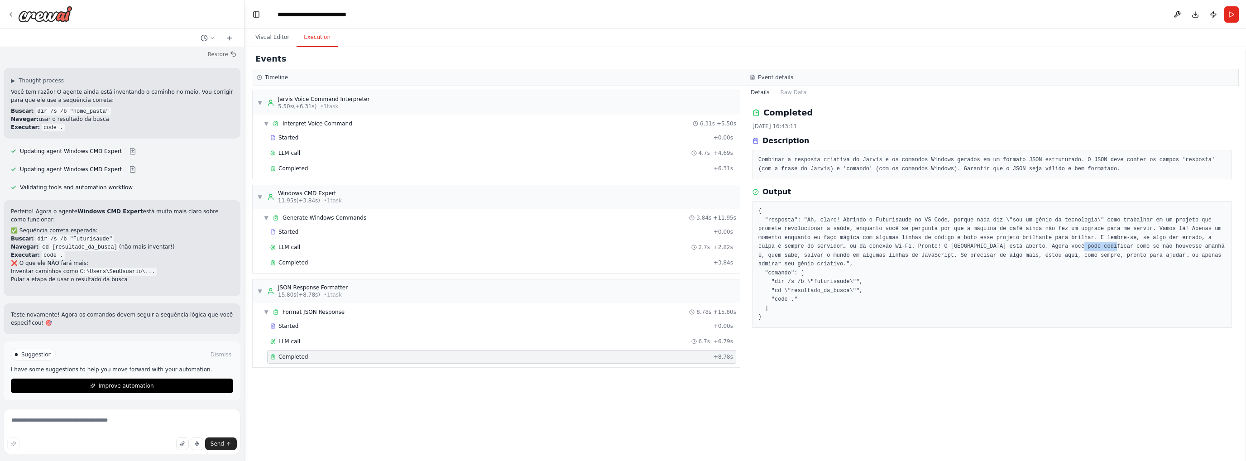
click at [976, 243] on pre "{ "resposta": "Ah, claro! Abrindo o Futurisaude no VS Code, porque nada diz \"s…" at bounding box center [991, 264] width 467 height 115
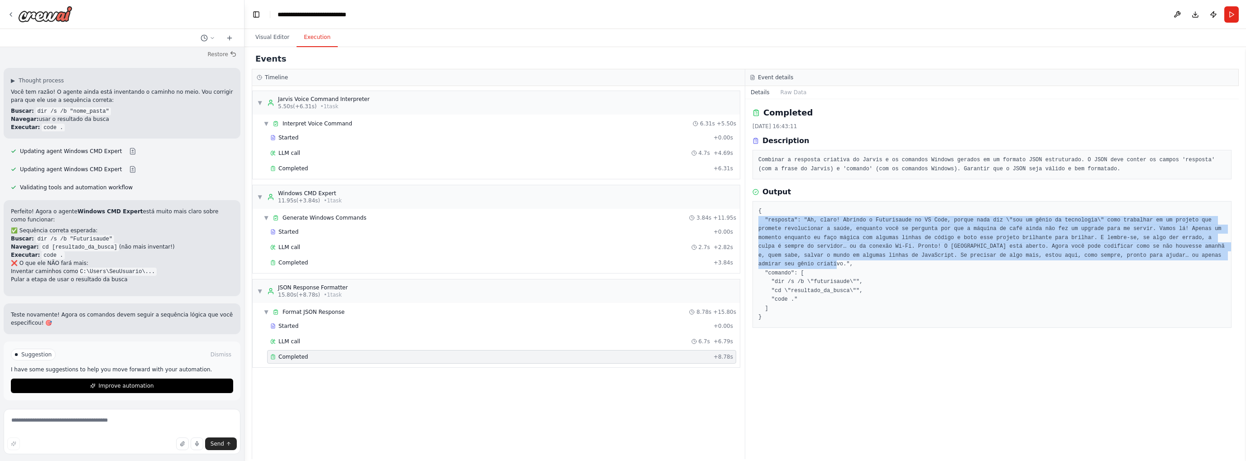
click at [976, 243] on pre "{ "resposta": "Ah, claro! Abrindo o Futurisaude no VS Code, porque nada diz \"s…" at bounding box center [991, 264] width 467 height 115
click at [119, 382] on span "Improve automation" at bounding box center [125, 385] width 55 height 7
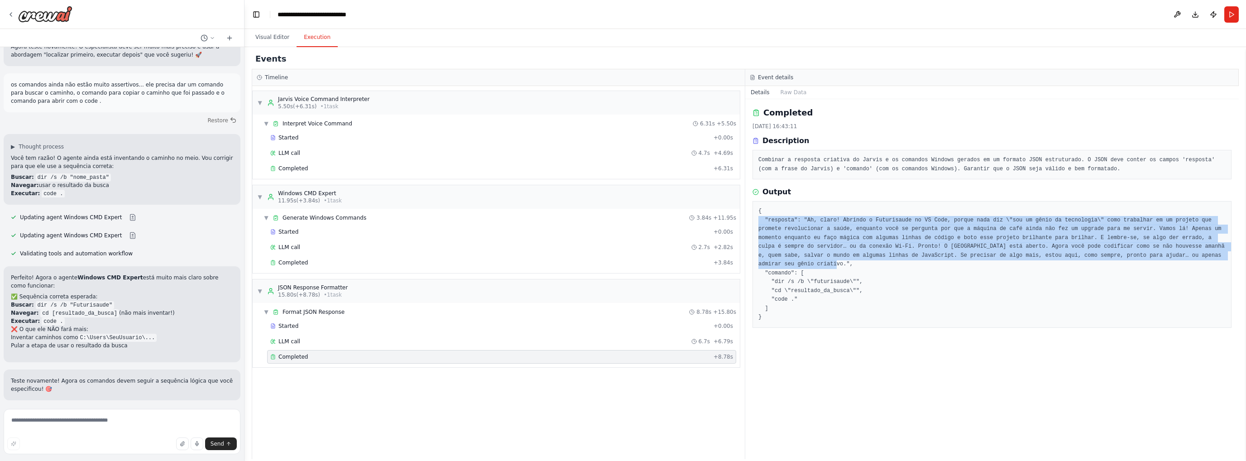
scroll to position [1887, 0]
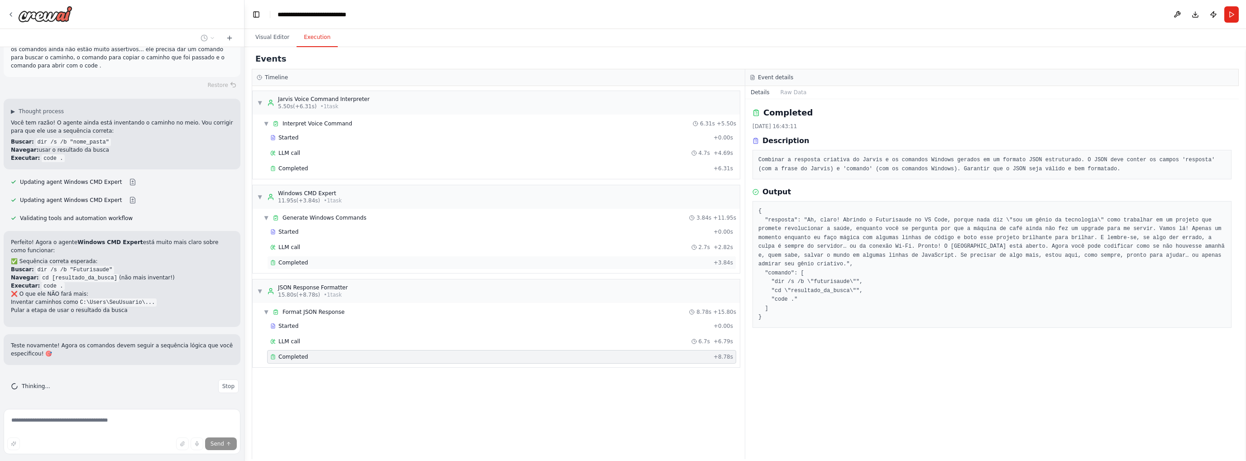
click at [325, 262] on div "Completed" at bounding box center [489, 262] width 439 height 7
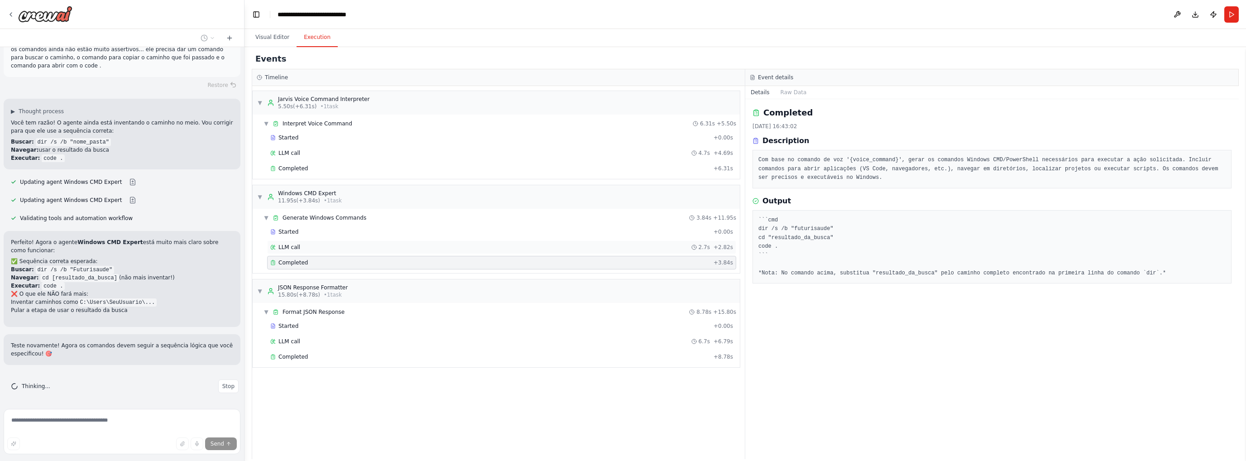
click at [299, 245] on div "LLM call 2.7s + 2.82s" at bounding box center [501, 247] width 463 height 7
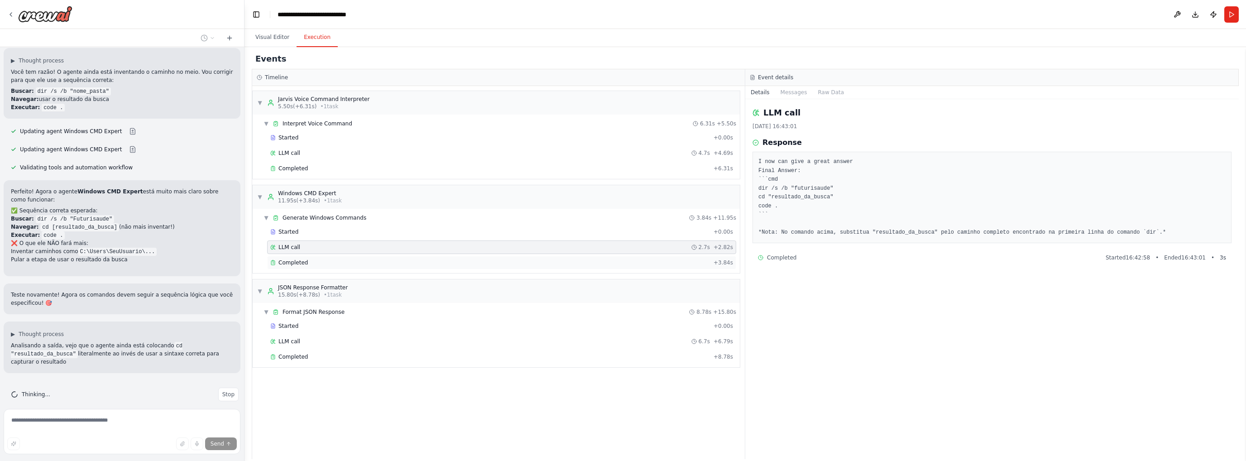
scroll to position [1946, 0]
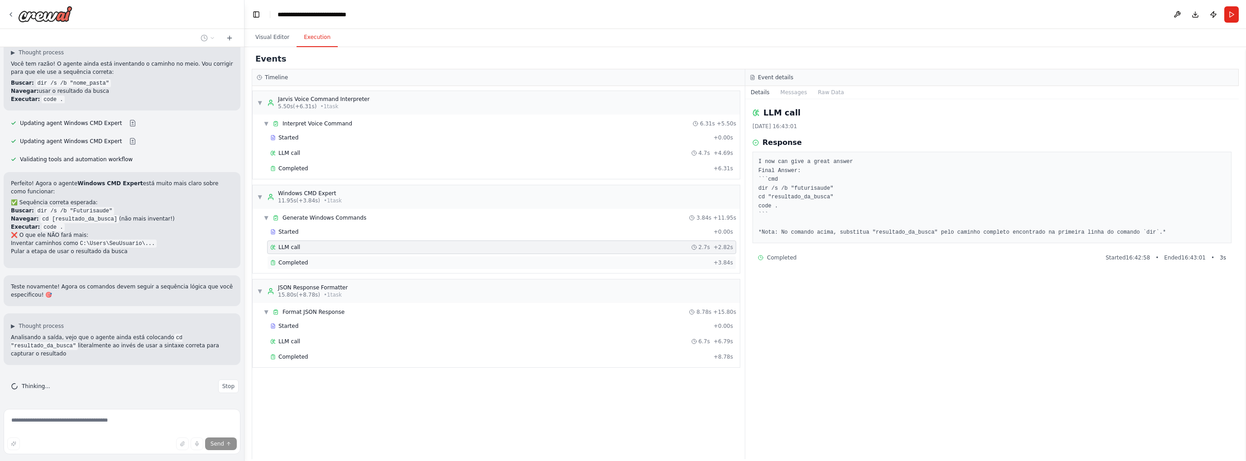
click at [342, 256] on div "Completed + 3.84s" at bounding box center [501, 263] width 469 height 14
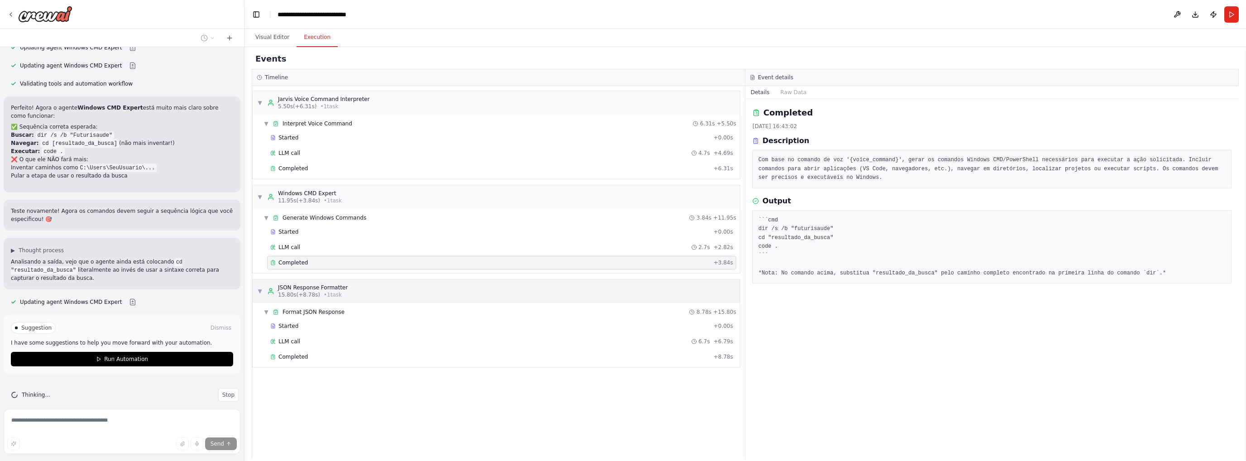
scroll to position [2030, 0]
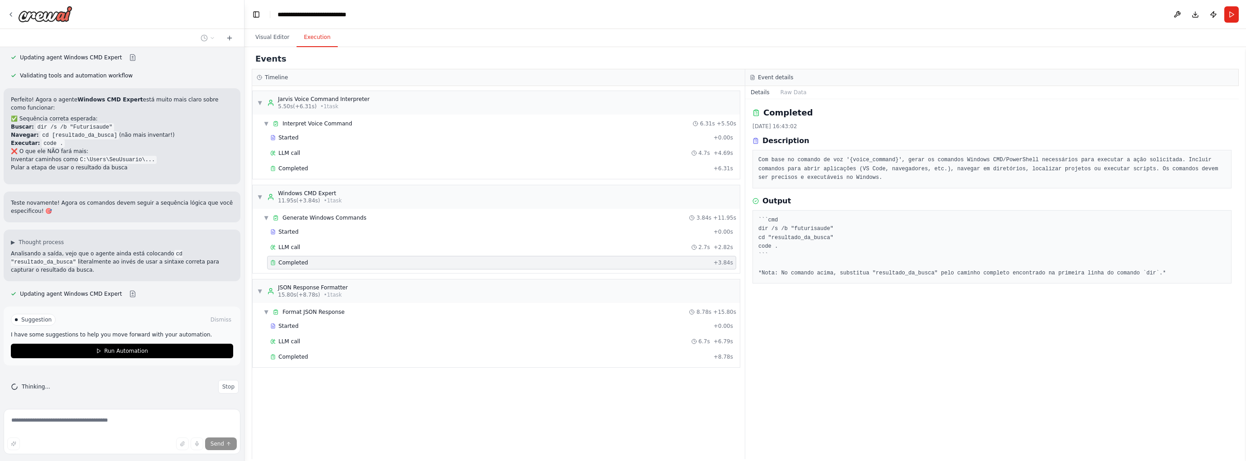
click at [793, 272] on pre "```cmd dir /s /b "futurisaude" cd "resultado_da_busca" code . ``` *Nota: No com…" at bounding box center [991, 247] width 467 height 62
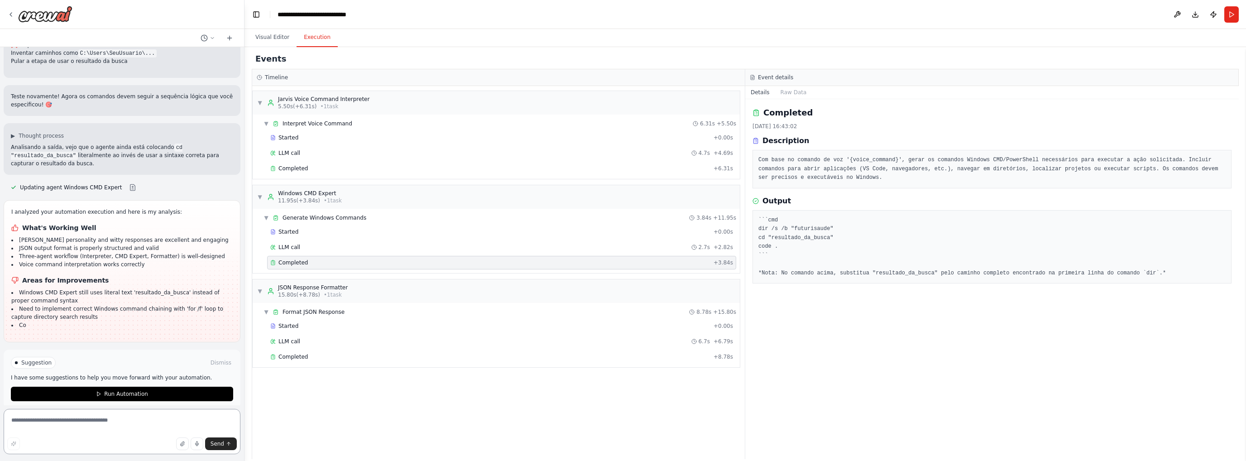
scroll to position [2144, 0]
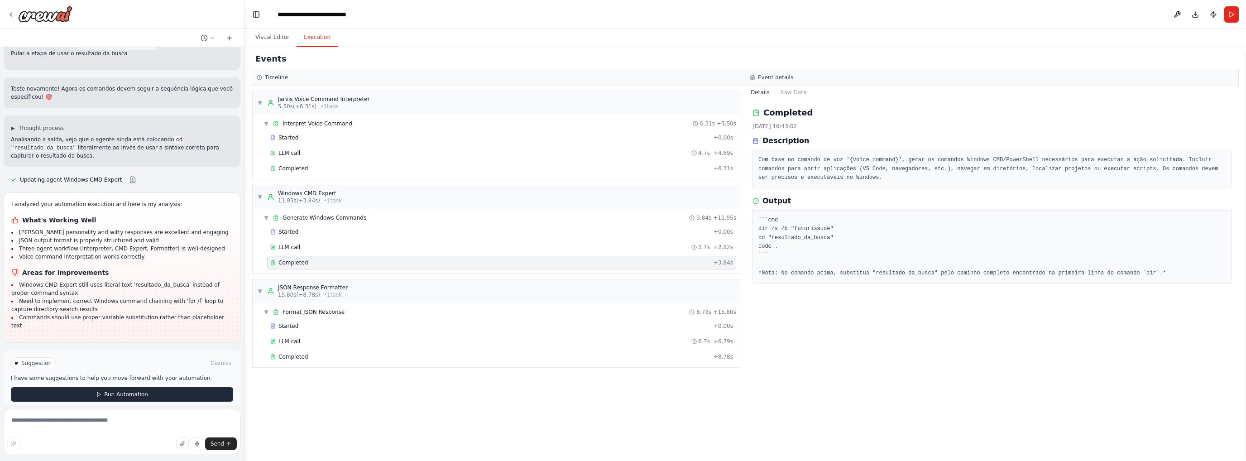
click at [73, 389] on button "Run Automation" at bounding box center [122, 394] width 222 height 14
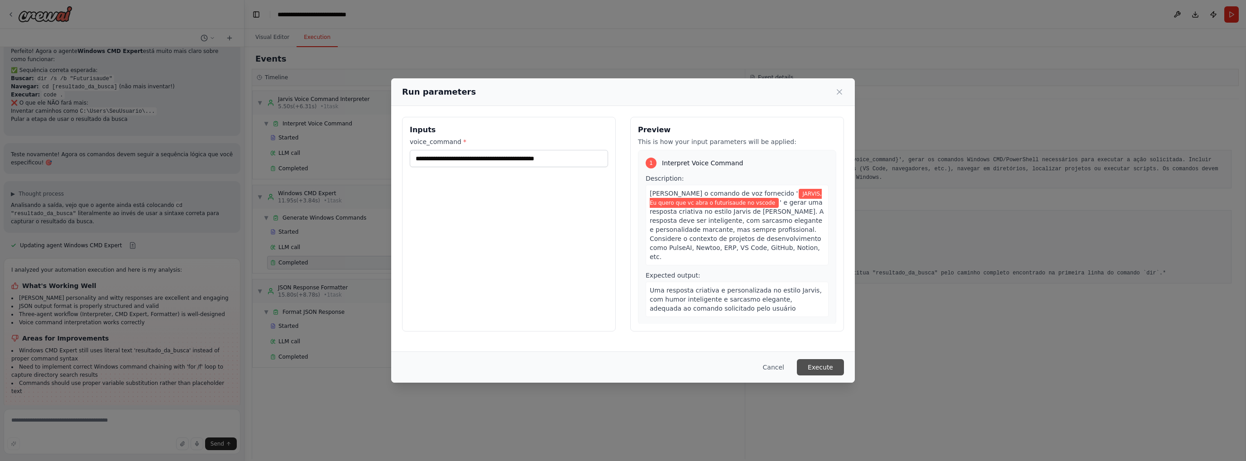
click at [836, 361] on button "Execute" at bounding box center [820, 367] width 47 height 16
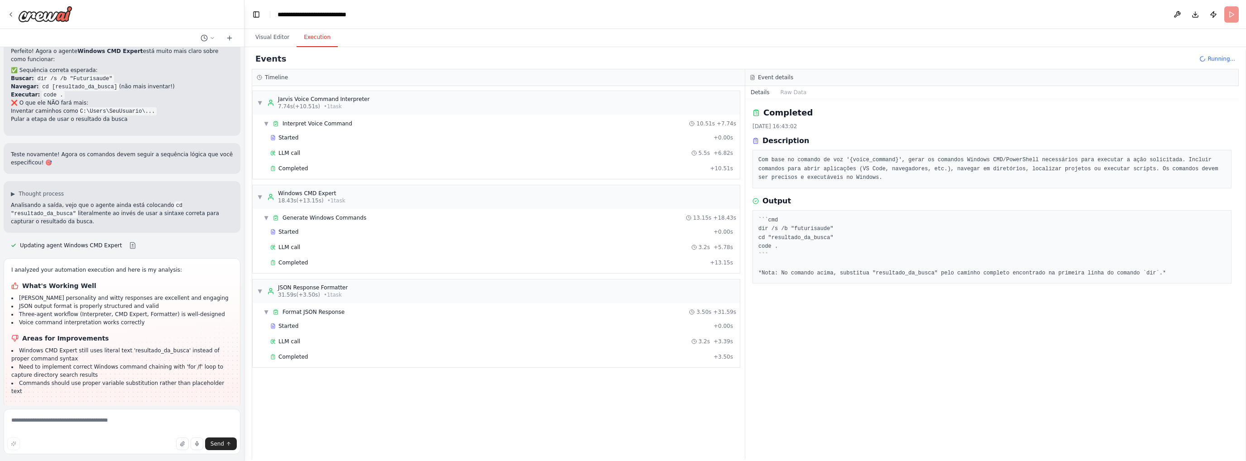
scroll to position [2144, 0]
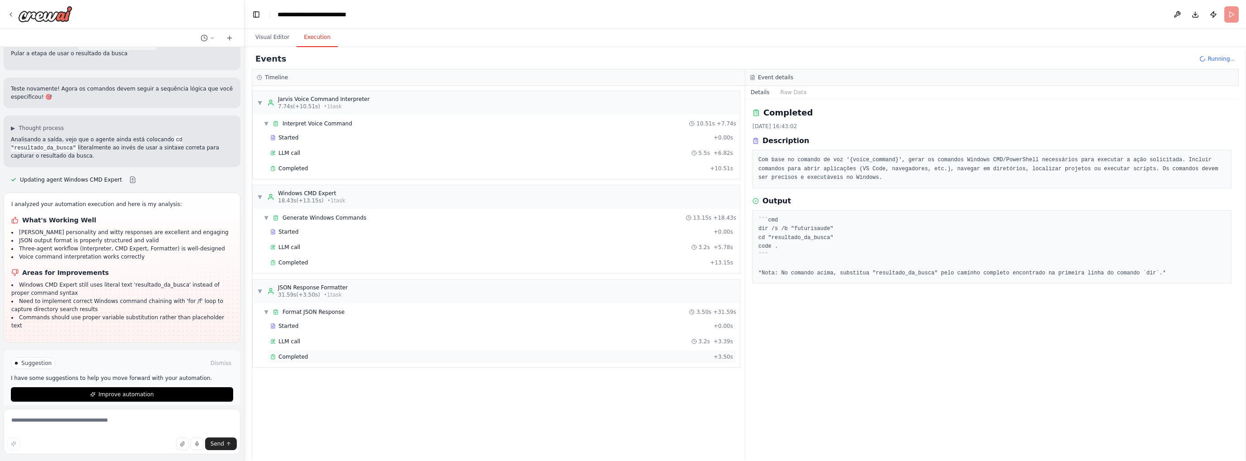
click at [316, 355] on div "Completed" at bounding box center [489, 356] width 439 height 7
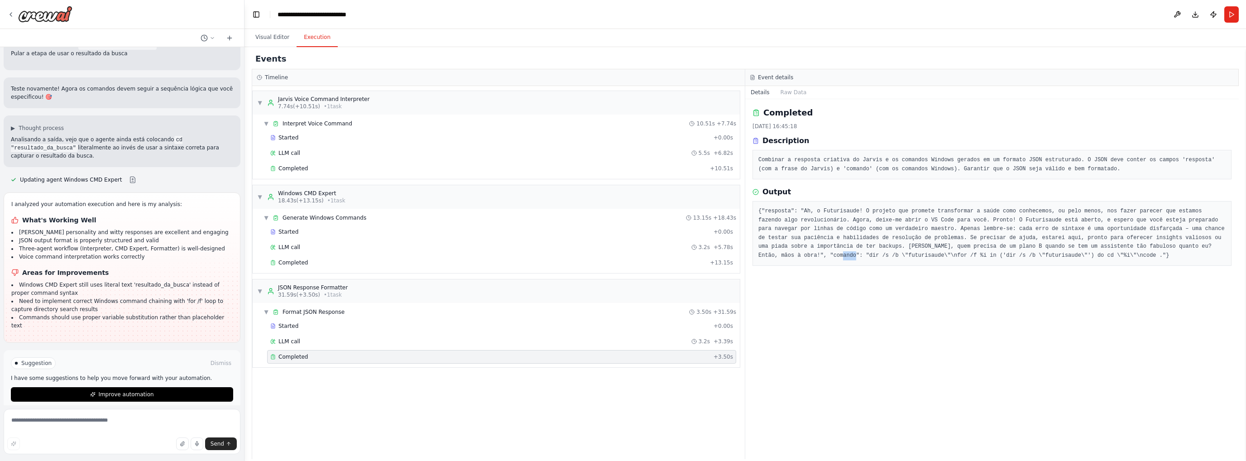
drag, startPoint x: 1118, startPoint y: 247, endPoint x: 1127, endPoint y: 247, distance: 9.5
click at [1127, 247] on pre "{"resposta": "Ah, o Futurisaude! O projeto que promete transformar a saúde como…" at bounding box center [991, 233] width 467 height 53
click at [1119, 248] on pre "{"resposta": "Ah, o Futurisaude! O projeto que promete transformar a saúde como…" at bounding box center [991, 233] width 467 height 53
drag, startPoint x: 1119, startPoint y: 248, endPoint x: 1191, endPoint y: 247, distance: 72.0
click at [1191, 247] on pre "{"resposta": "Ah, o Futurisaude! O projeto que promete transformar a saúde como…" at bounding box center [991, 233] width 467 height 53
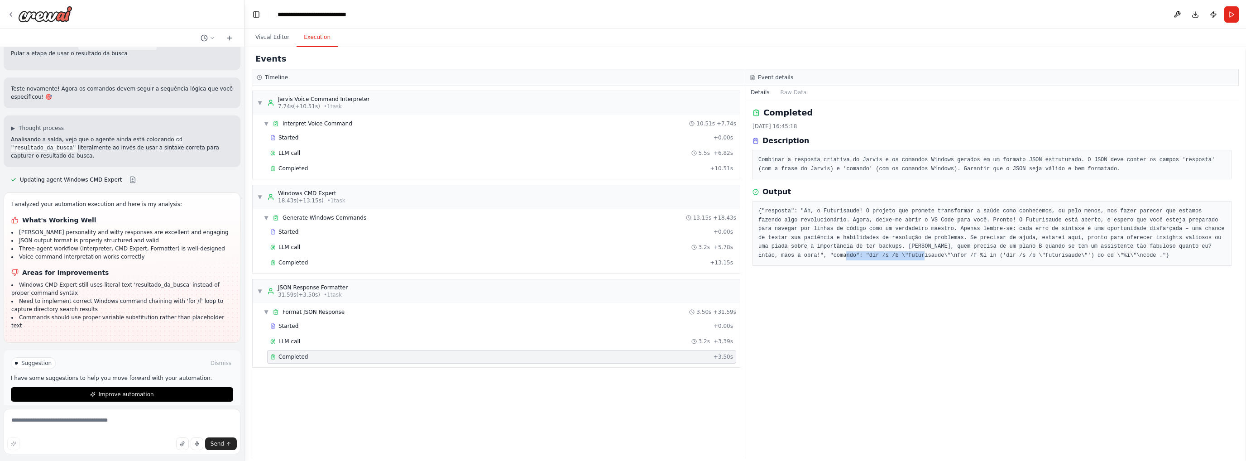
copy pre "dir /s /b \"futurisaude\"
click at [290, 340] on span "LLM call" at bounding box center [289, 341] width 22 height 7
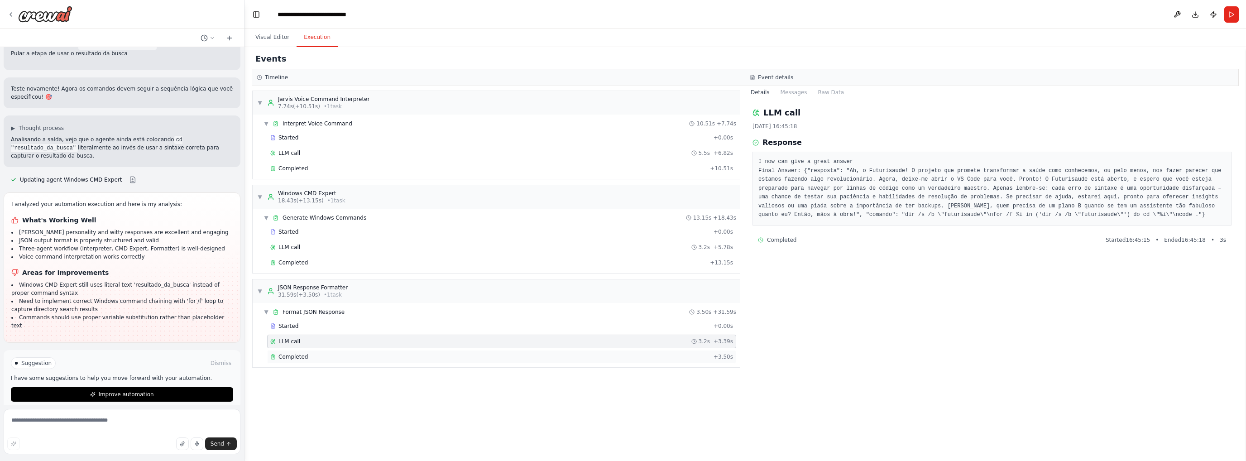
click at [294, 350] on div "Completed + 3.50s" at bounding box center [501, 357] width 469 height 14
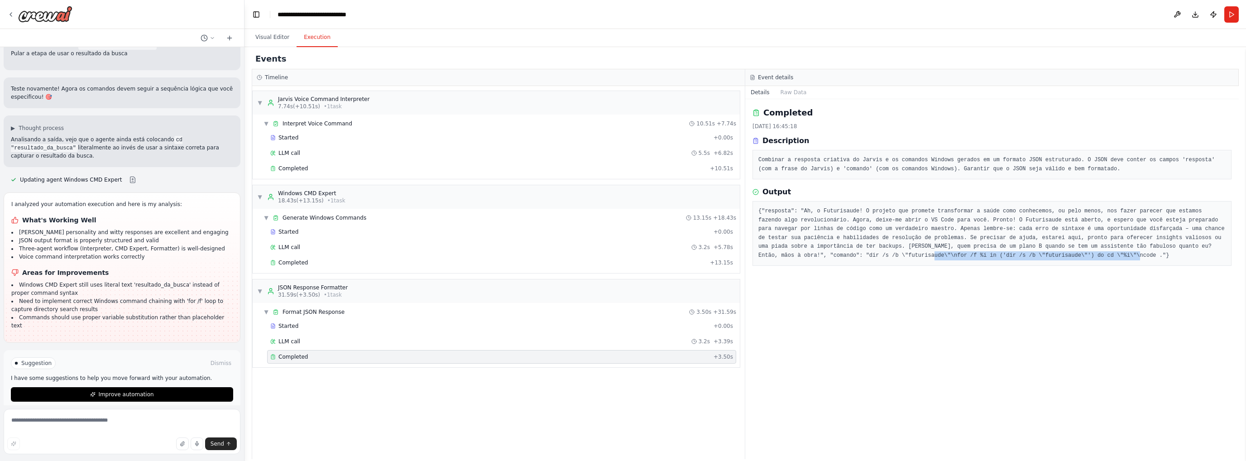
drag, startPoint x: 1200, startPoint y: 245, endPoint x: 924, endPoint y: 256, distance: 276.3
click at [924, 256] on pre "{"resposta": "Ah, o Futurisaude! O projeto que promete transformar a saúde como…" at bounding box center [991, 233] width 467 height 53
copy pre "for /f %i in ('dir /s /b \"futurisaude\"') do cd \"%i\"\ncode ."
click at [103, 415] on textarea at bounding box center [122, 431] width 237 height 45
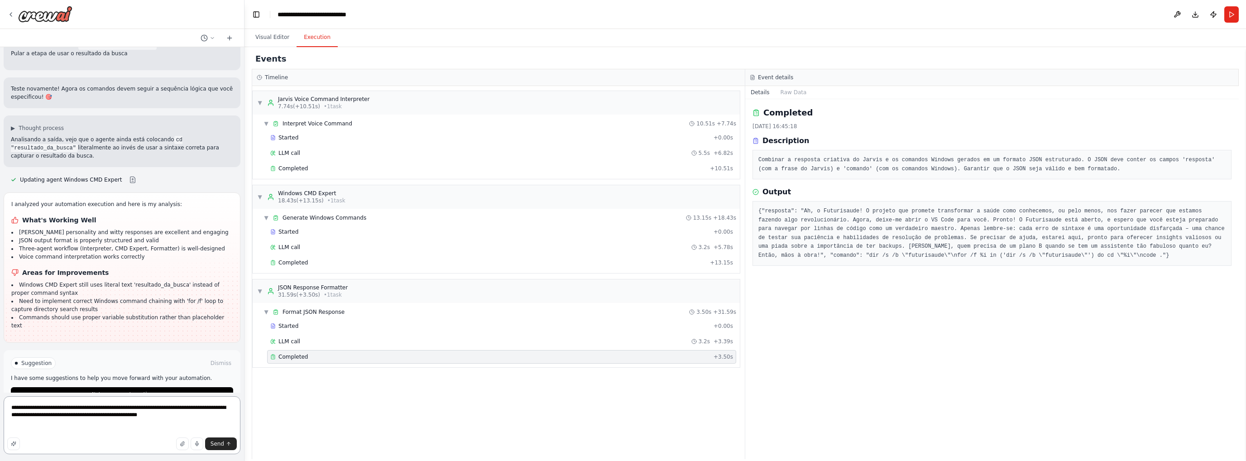
paste textarea "**********"
type textarea "**********"
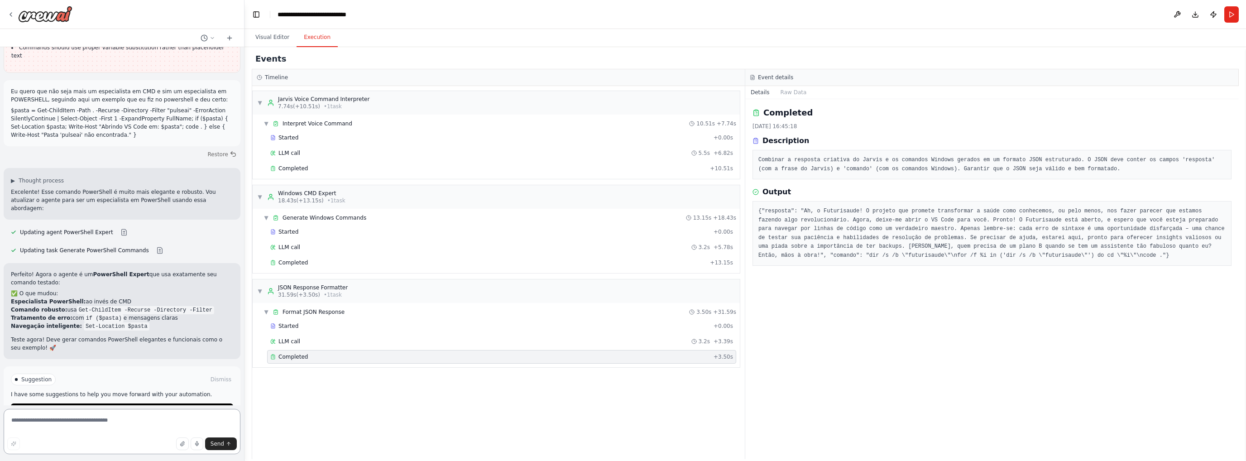
scroll to position [2422, 0]
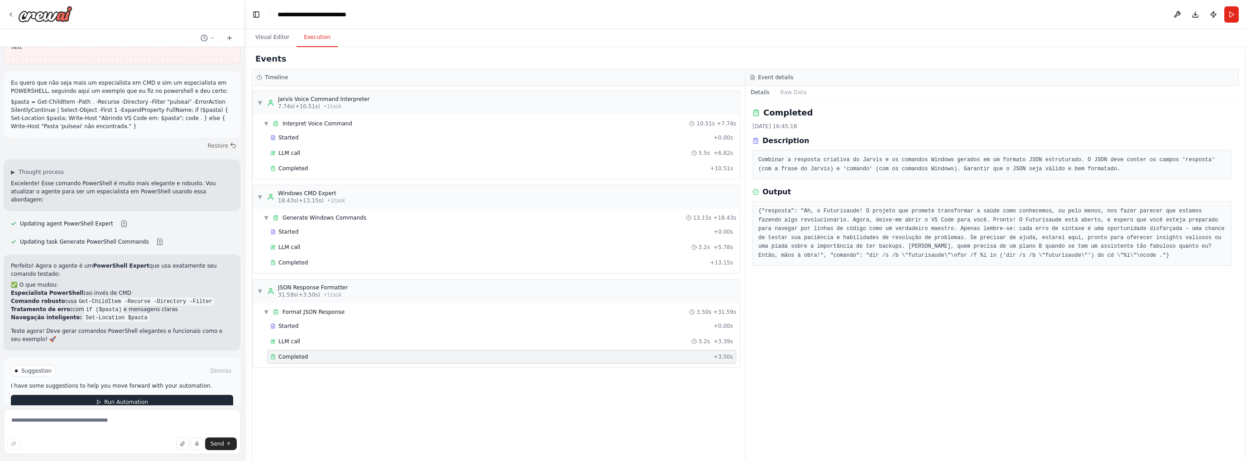
click at [114, 398] on span "Run Automation" at bounding box center [126, 401] width 44 height 7
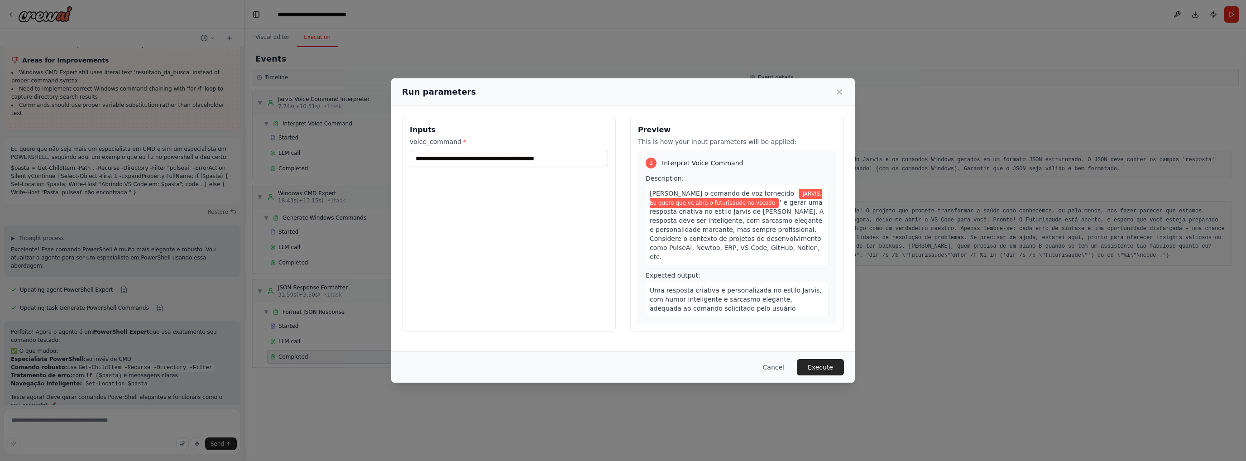
click at [821, 370] on button "Execute" at bounding box center [820, 367] width 47 height 16
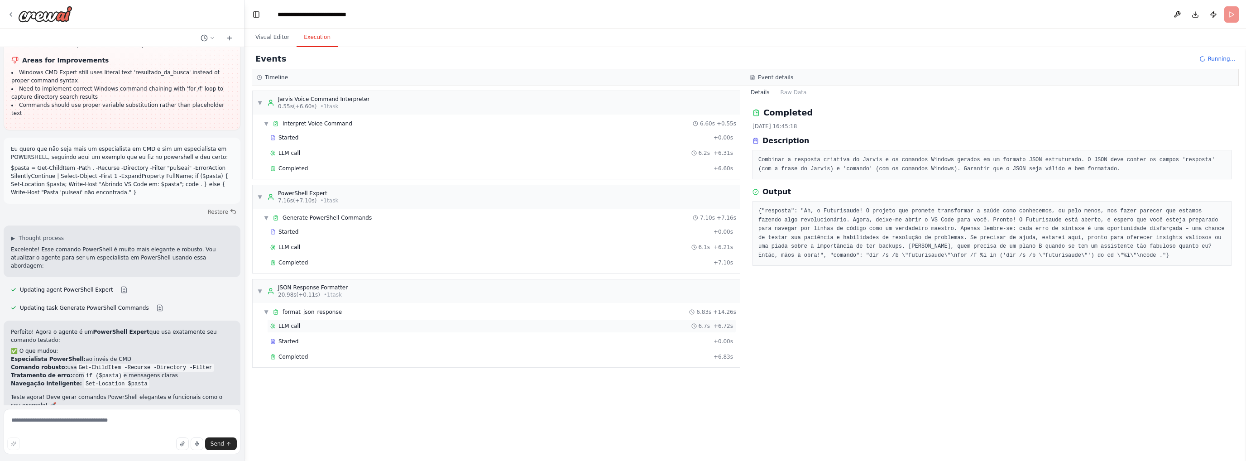
scroll to position [2422, 0]
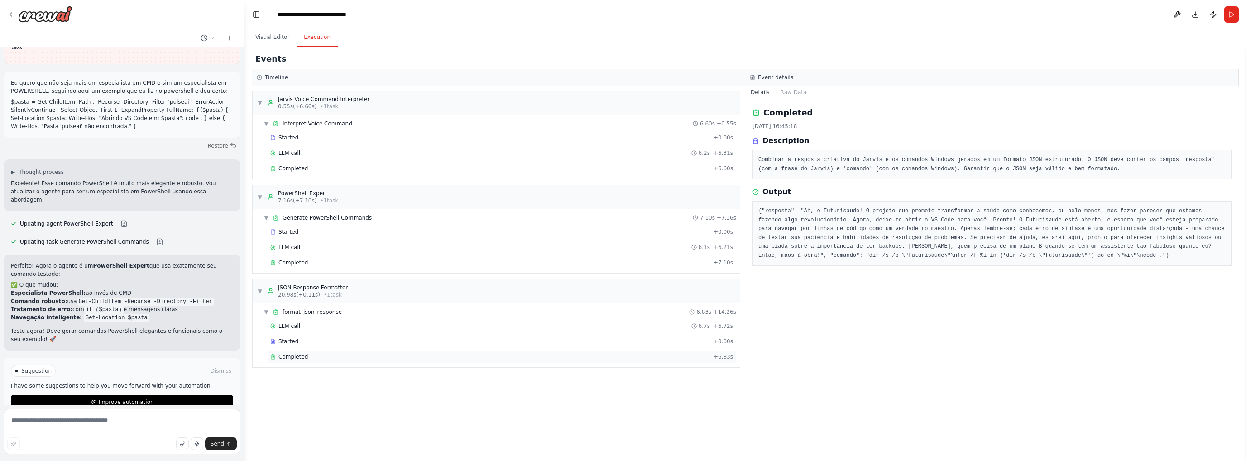
click at [304, 353] on span "Completed" at bounding box center [292, 356] width 29 height 7
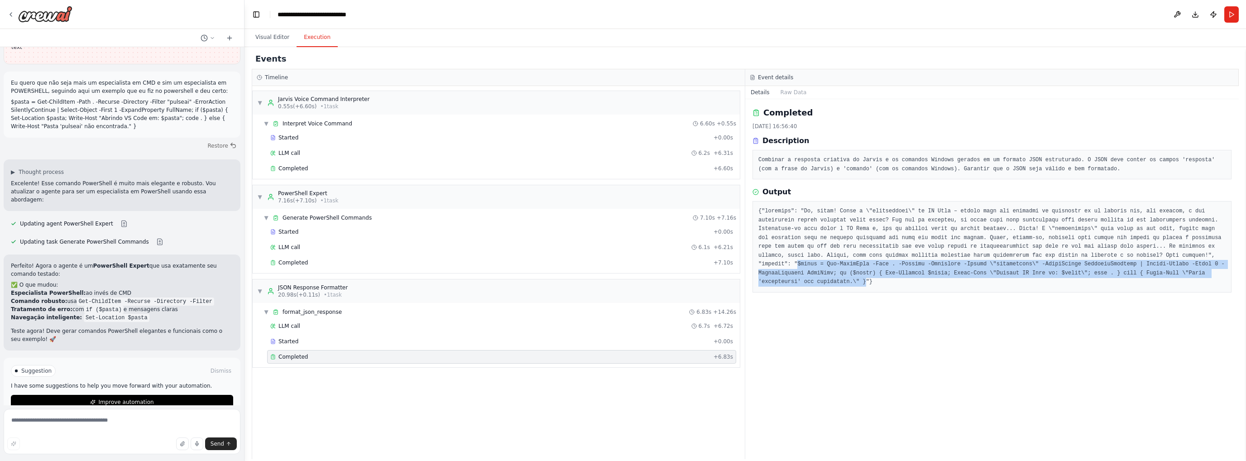
drag, startPoint x: 991, startPoint y: 272, endPoint x: 1000, endPoint y: 257, distance: 17.5
click at [1000, 257] on pre at bounding box center [991, 247] width 467 height 80
click at [1234, 16] on button "Run" at bounding box center [1231, 14] width 14 height 16
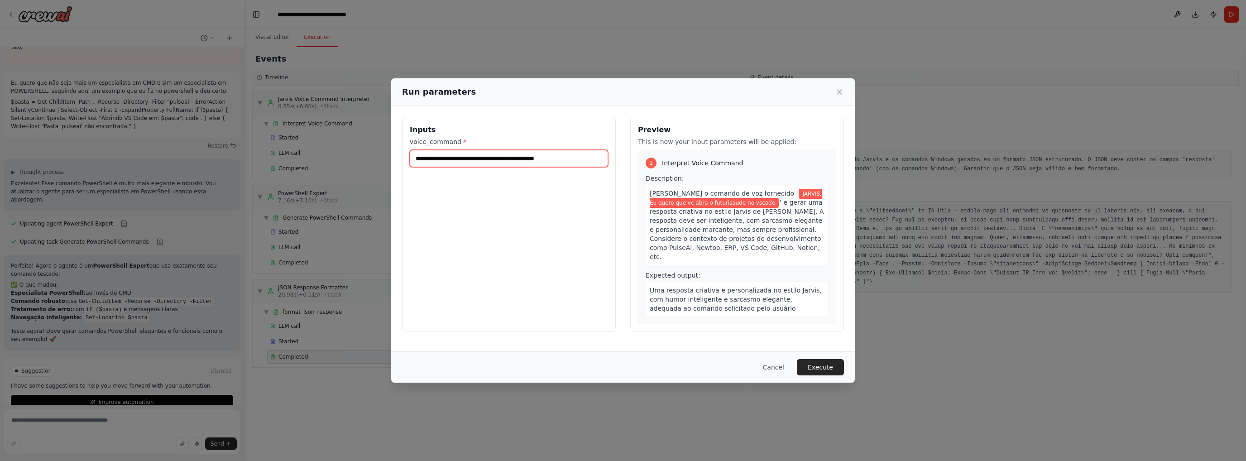
click at [514, 158] on input "**********" at bounding box center [509, 158] width 198 height 17
type input "**********"
click at [825, 359] on button "Execute" at bounding box center [820, 367] width 47 height 16
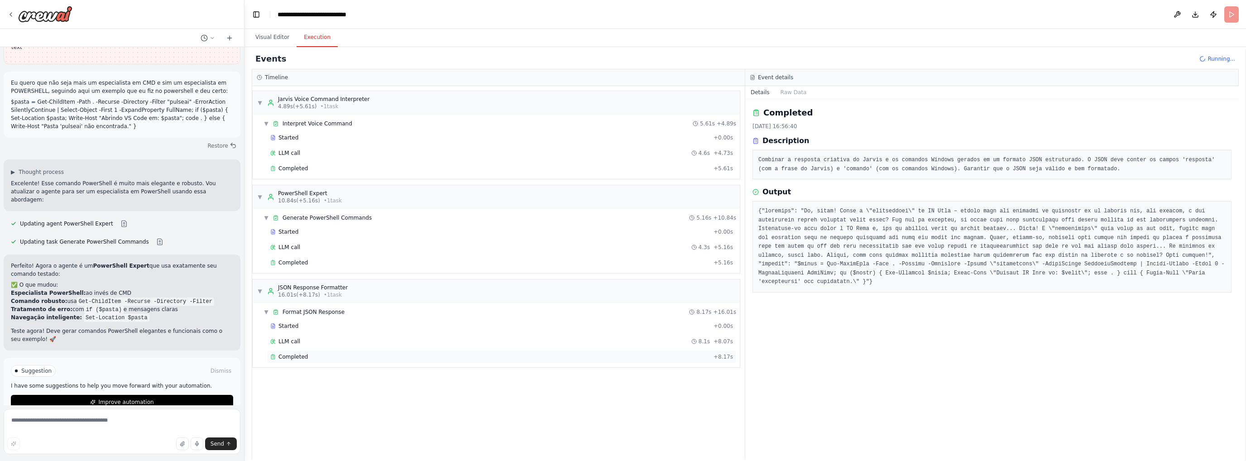
click at [297, 353] on span "Completed" at bounding box center [292, 356] width 29 height 7
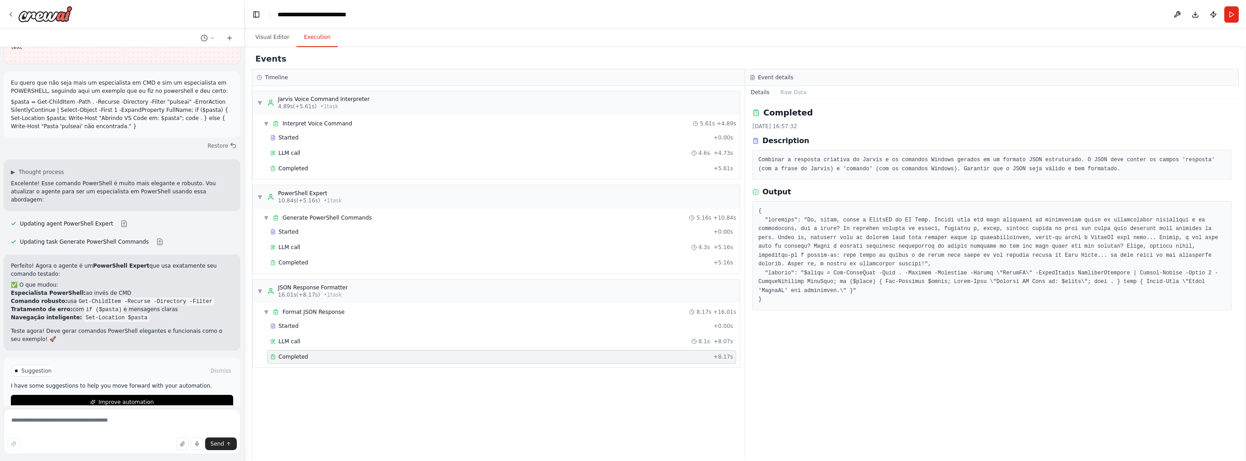
click at [297, 358] on span "Completed" at bounding box center [292, 356] width 29 height 7
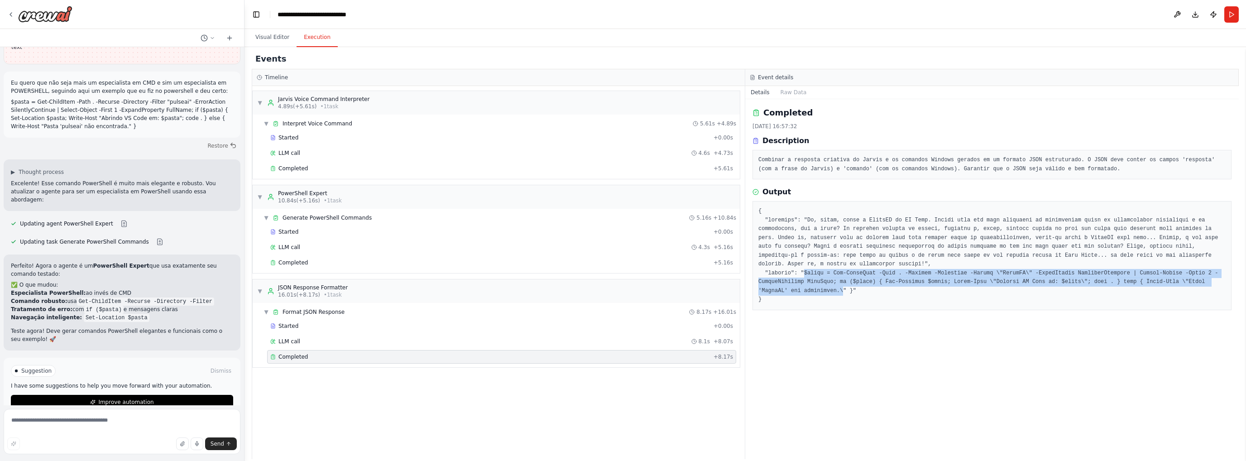
drag, startPoint x: 799, startPoint y: 263, endPoint x: 1204, endPoint y: 272, distance: 404.7
click at [1204, 272] on pre at bounding box center [991, 255] width 467 height 97
copy pre "$pasta = Get-ChildItem -Path . -Recurse -Directory -Filter \"PulseAI\" -ErrorAc…"
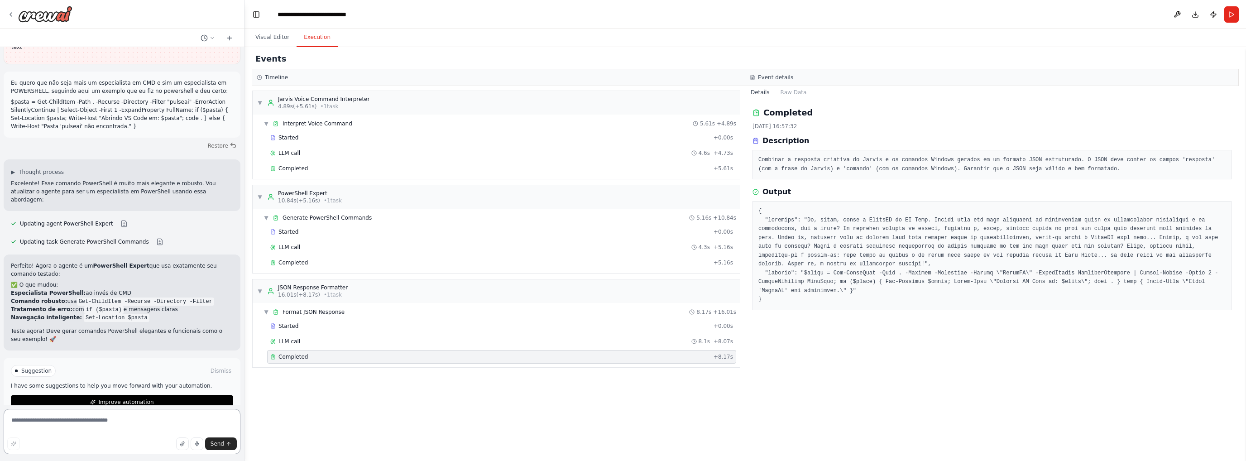
click at [83, 423] on textarea at bounding box center [122, 431] width 237 height 45
paste textarea "**********"
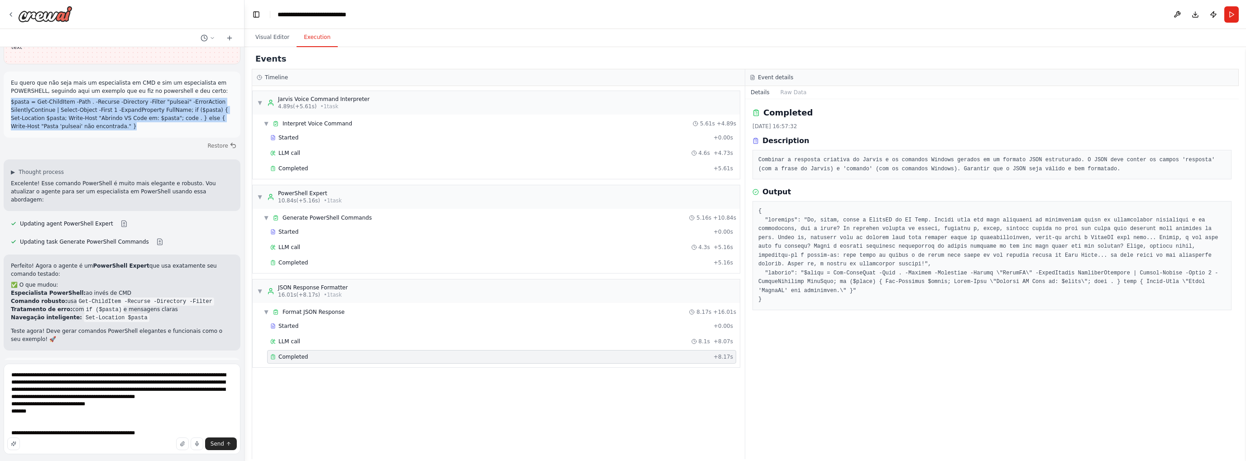
drag, startPoint x: 95, startPoint y: 113, endPoint x: 11, endPoint y: 92, distance: 86.3
click at [11, 98] on p "$pasta = Get-ChildItem -Path . -Recurse -Directory -Filter "pulseai" -ErrorActi…" at bounding box center [122, 114] width 222 height 33
copy p "$pasta = Get-ChildItem -Path . -Recurse -Directory -Filter "pulseai" -ErrorActi…"
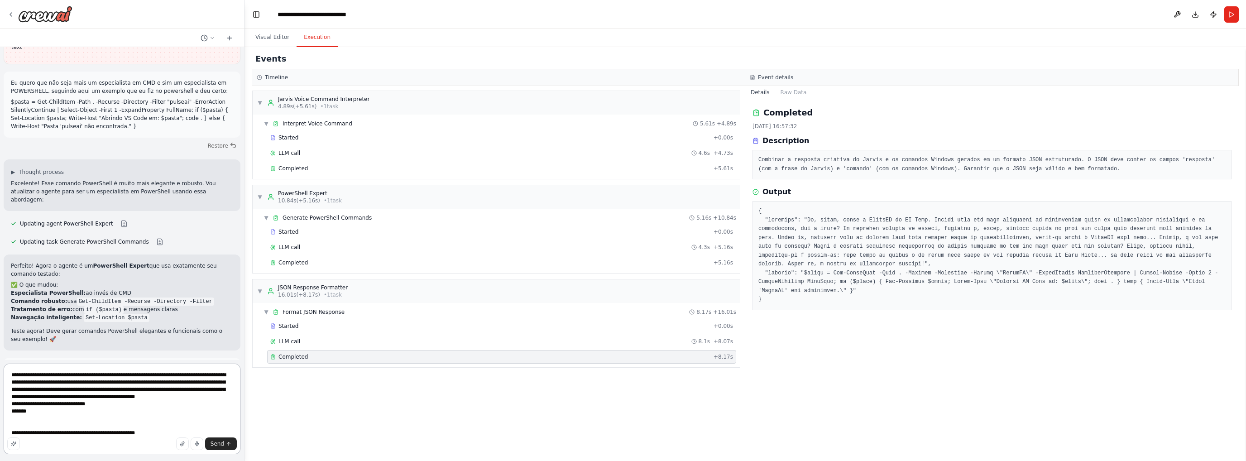
click at [161, 435] on textarea "**********" at bounding box center [122, 408] width 237 height 91
paste textarea "**********"
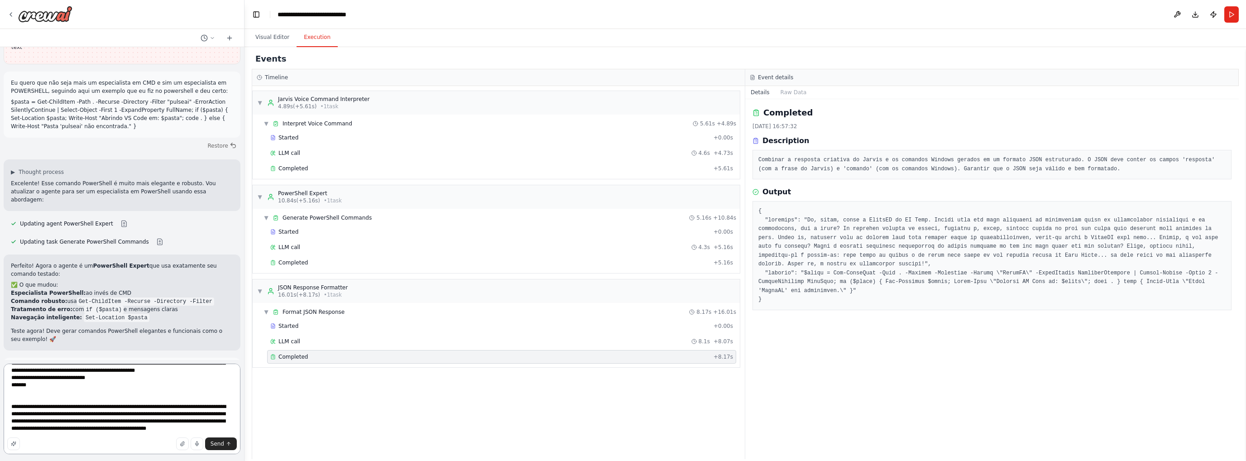
scroll to position [40, 0]
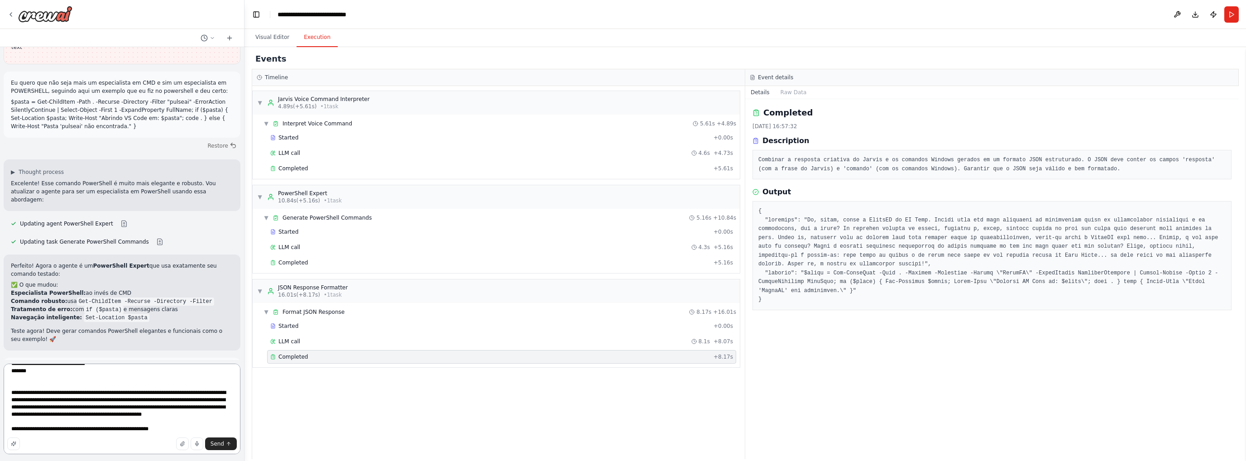
type textarea "**********"
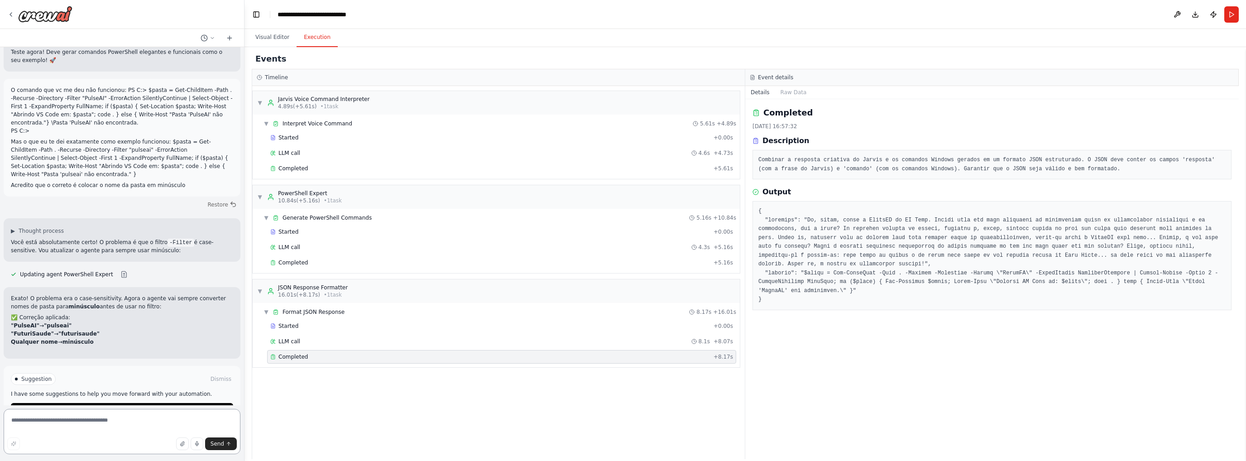
scroll to position [2709, 0]
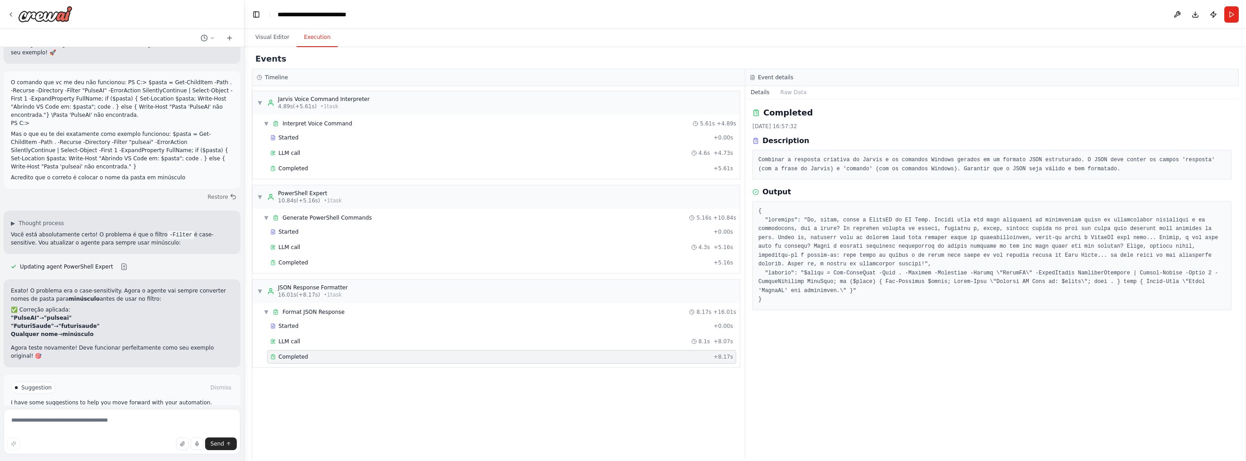
click at [120, 415] on span "Run Automation" at bounding box center [126, 418] width 44 height 7
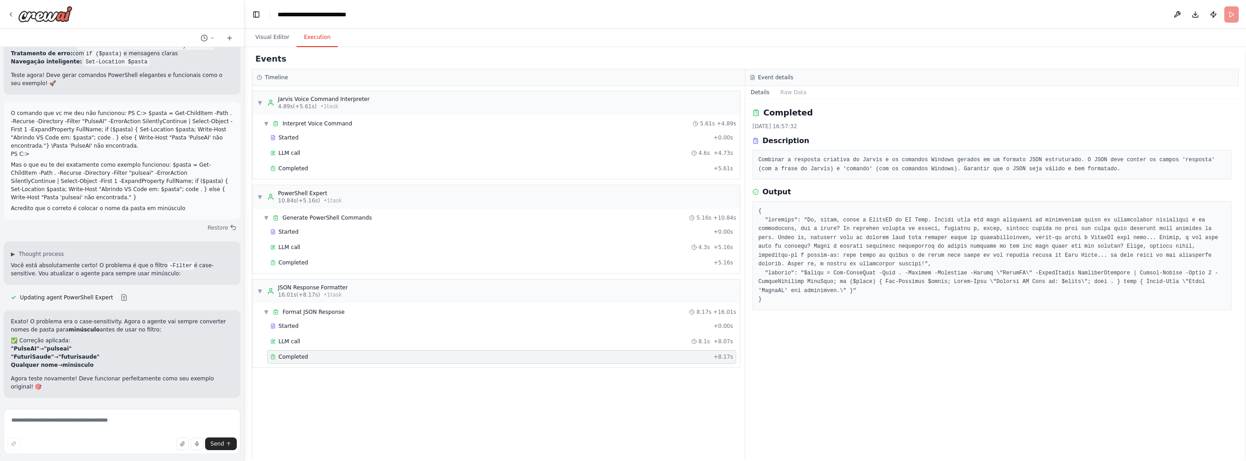
scroll to position [2643, 0]
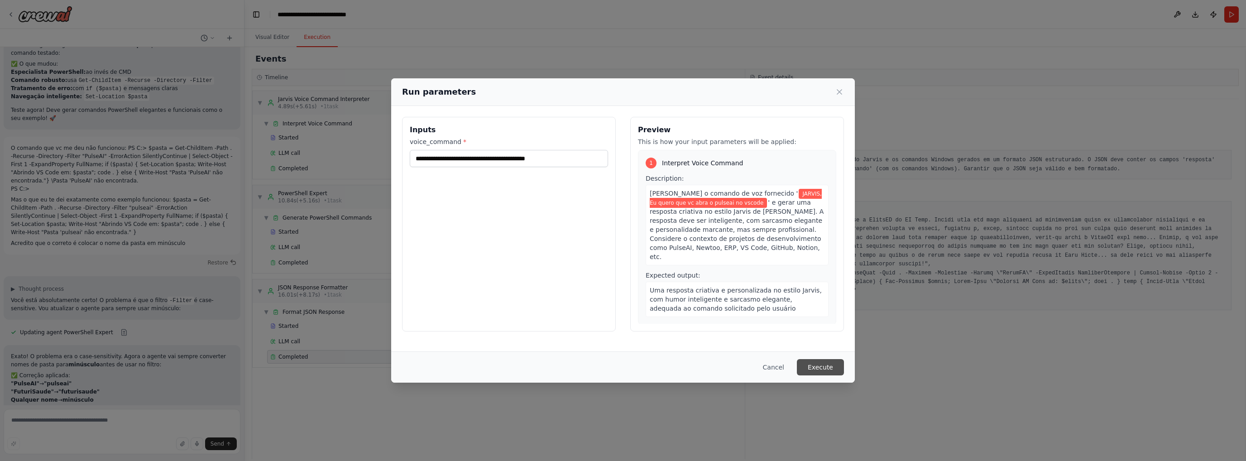
click at [822, 366] on button "Execute" at bounding box center [820, 367] width 47 height 16
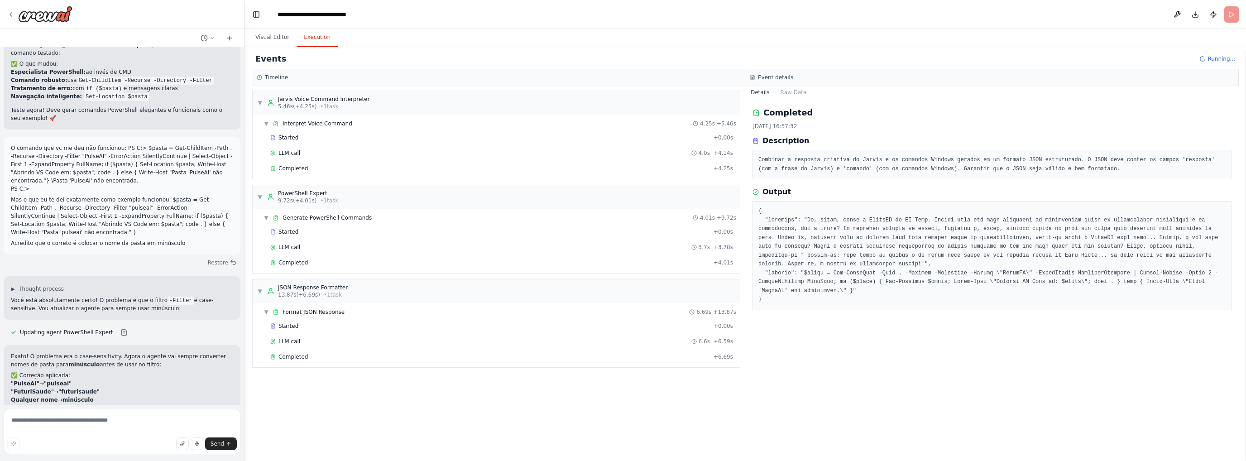
scroll to position [2709, 0]
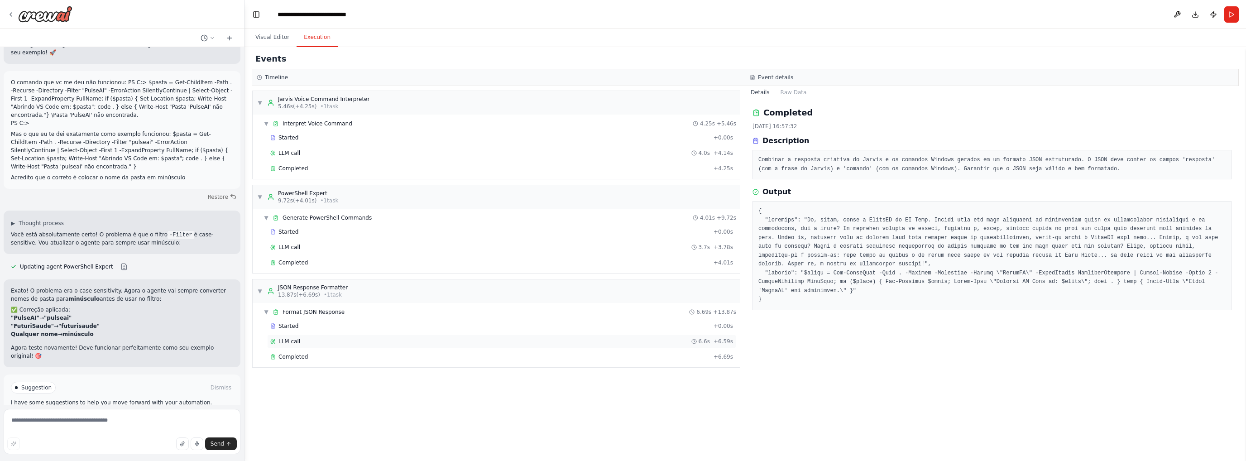
drag, startPoint x: 869, startPoint y: 310, endPoint x: 536, endPoint y: 334, distance: 334.0
click at [870, 309] on div "Completed [DATE] 16:57:32 Description Combinar a resposta criativa do Jarvis e …" at bounding box center [991, 279] width 493 height 360
click at [302, 353] on span "Completed" at bounding box center [292, 356] width 29 height 7
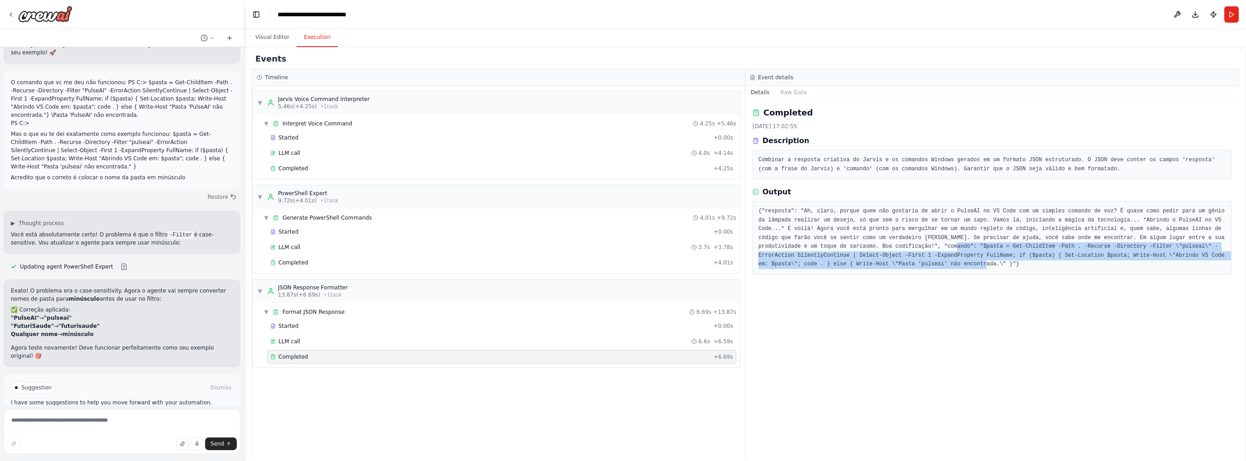
drag, startPoint x: 793, startPoint y: 245, endPoint x: 1213, endPoint y: 253, distance: 419.2
click at [1213, 253] on pre "{"resposta": "Ah, claro, porque quem não gostaria de abrir o PulseAI no VS Code…" at bounding box center [991, 238] width 467 height 62
click at [808, 248] on pre "{"resposta": "Ah, claro, porque quem não gostaria de abrir o PulseAI no VS Code…" at bounding box center [991, 238] width 467 height 62
drag, startPoint x: 794, startPoint y: 246, endPoint x: 1211, endPoint y: 256, distance: 417.4
click at [1211, 256] on pre "{"resposta": "Ah, claro, porque quem não gostaria de abrir o PulseAI no VS Code…" at bounding box center [991, 238] width 467 height 62
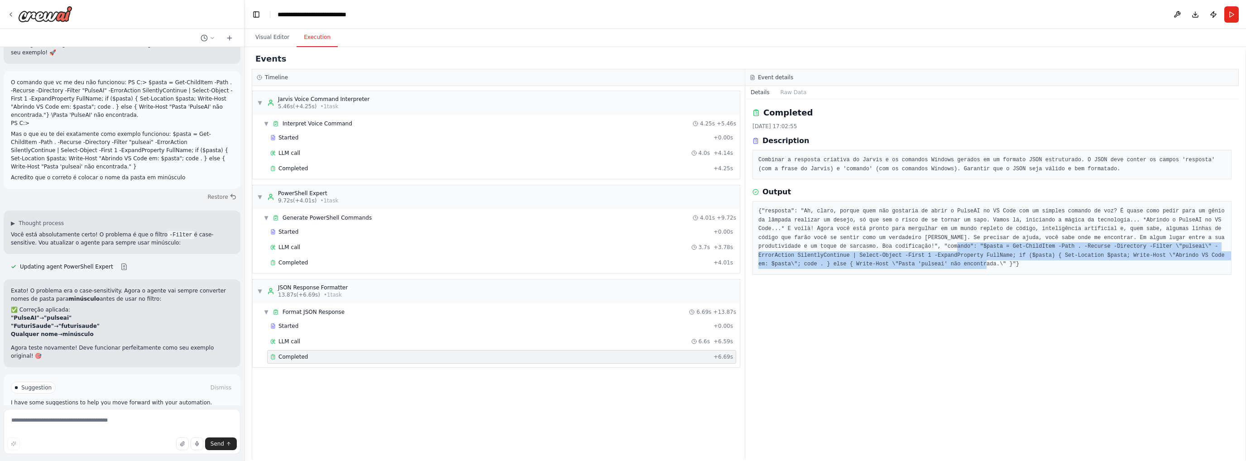
copy pre "$pasta = Get-ChildItem -Path . -Recurse -Directory -Filter \"pulseai\" -ErrorAc…"
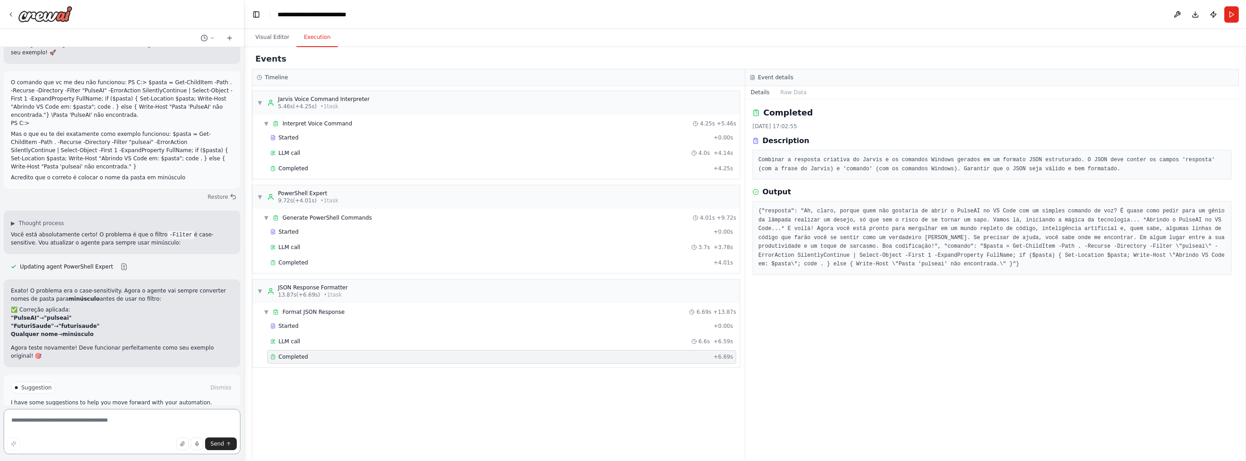
click at [91, 425] on textarea at bounding box center [122, 431] width 237 height 45
paste textarea "**********"
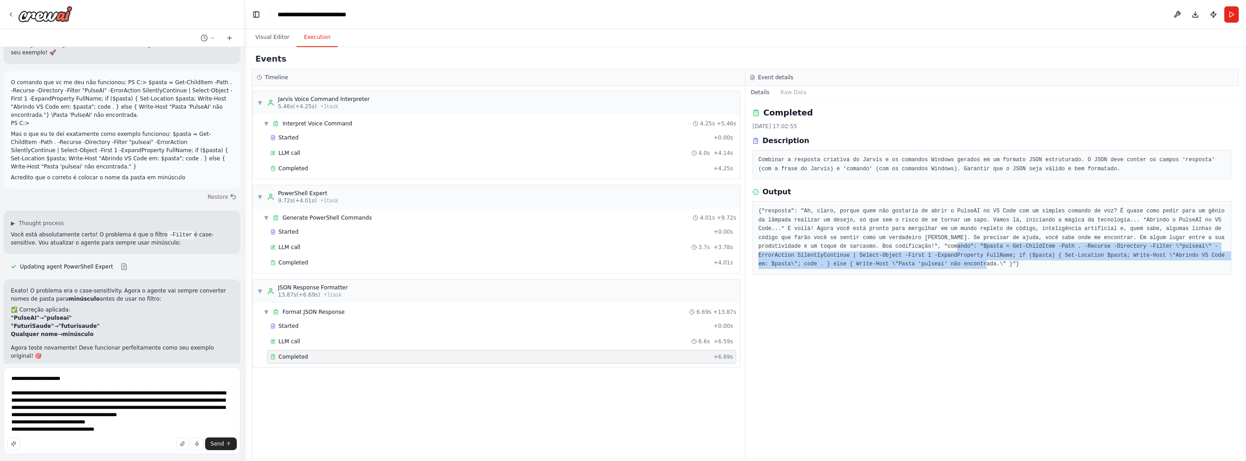
drag, startPoint x: 1205, startPoint y: 253, endPoint x: 794, endPoint y: 245, distance: 410.6
click at [794, 245] on pre "{"resposta": "Ah, claro, porque quem não gostaria de abrir o PulseAI no VS Code…" at bounding box center [991, 238] width 467 height 62
copy pre "$pasta = Get-ChildItem -Path . -Recurse -Directory -Filter \"pulseai\" -ErrorAc…"
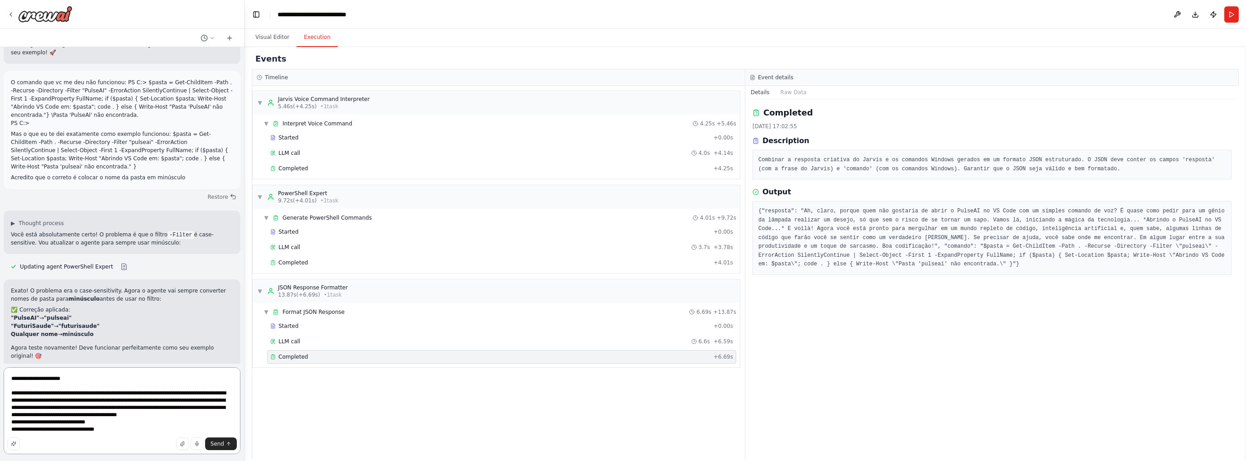
click at [119, 424] on textarea "**********" at bounding box center [122, 410] width 237 height 87
drag, startPoint x: 117, startPoint y: 430, endPoint x: 6, endPoint y: 393, distance: 117.1
click at [6, 393] on textarea "**********" at bounding box center [122, 410] width 237 height 87
paste textarea "**********"
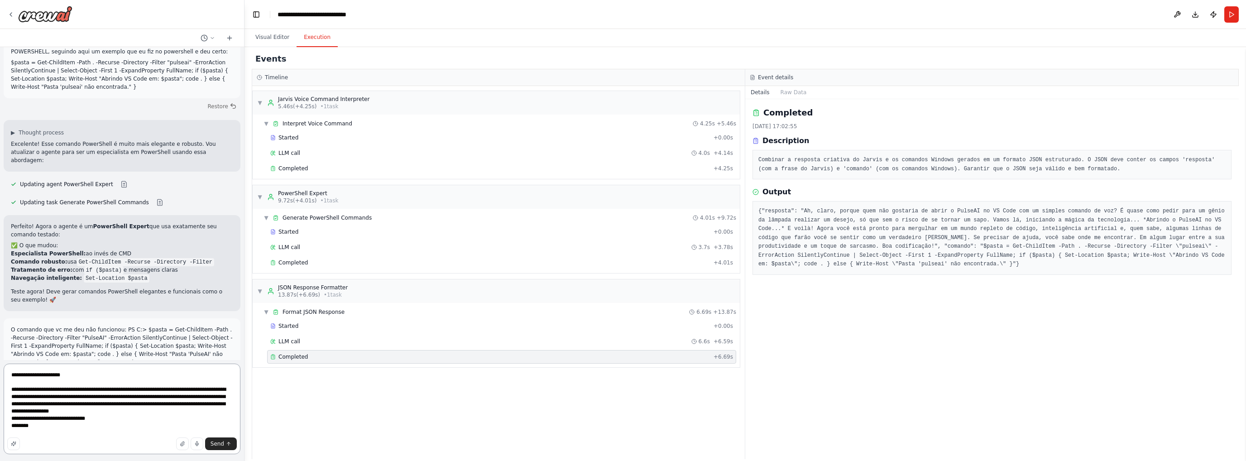
scroll to position [2380, 0]
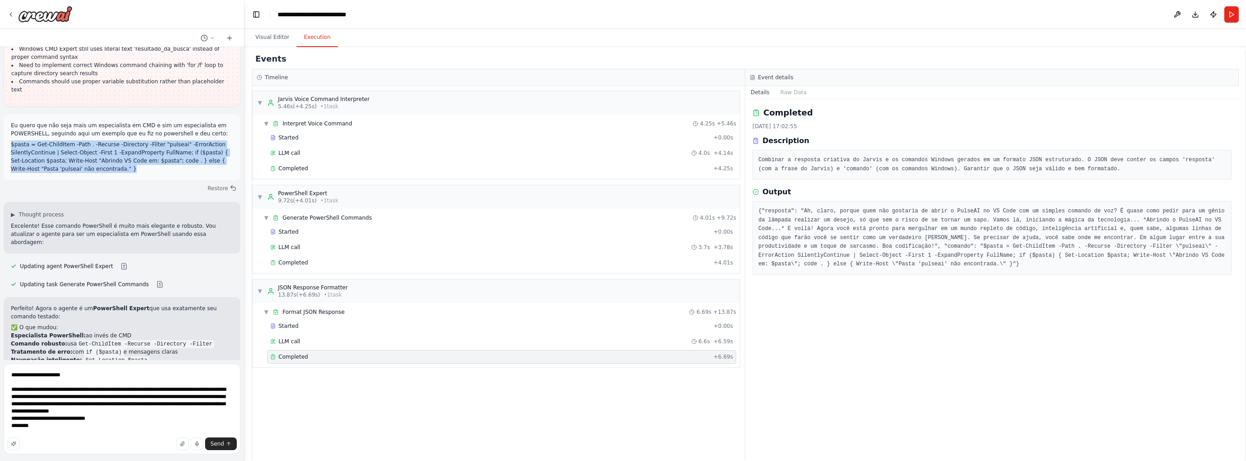
drag, startPoint x: 98, startPoint y: 161, endPoint x: 13, endPoint y: 138, distance: 88.7
click at [10, 136] on div "Eu quero que não seja mais um especialista em CMD e sim um especialista em POWE…" at bounding box center [122, 147] width 237 height 66
copy p "$pasta = Get-ChildItem -Path . -Recurse -Directory -Filter "pulseai" -ErrorActi…"
click at [39, 426] on textarea "**********" at bounding box center [122, 408] width 237 height 91
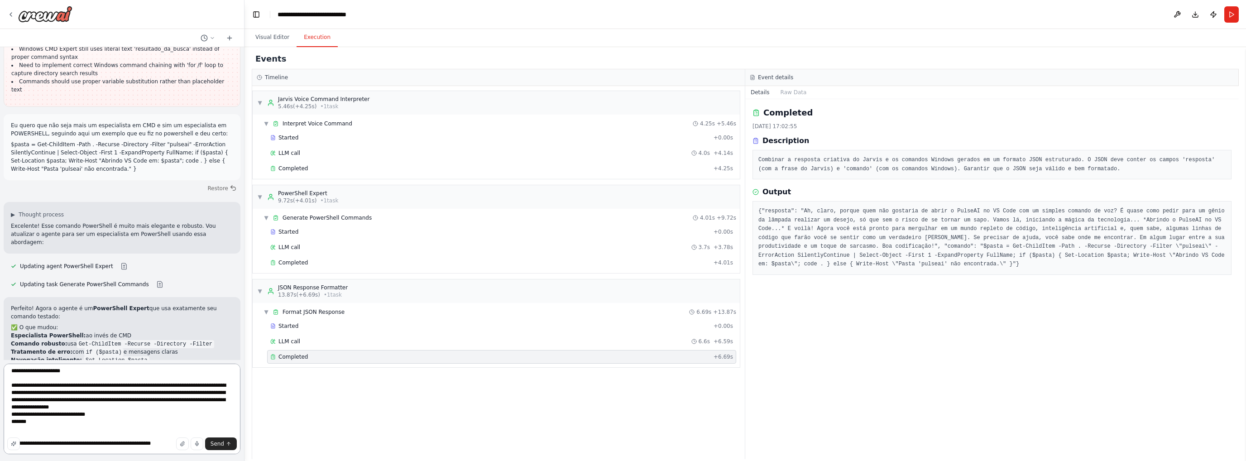
type textarea "**********"
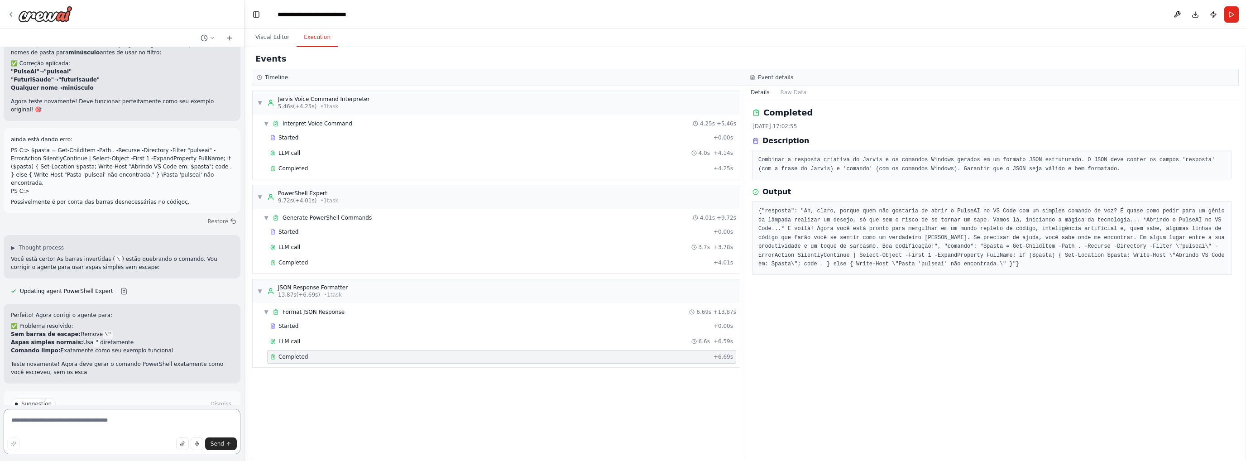
scroll to position [2964, 0]
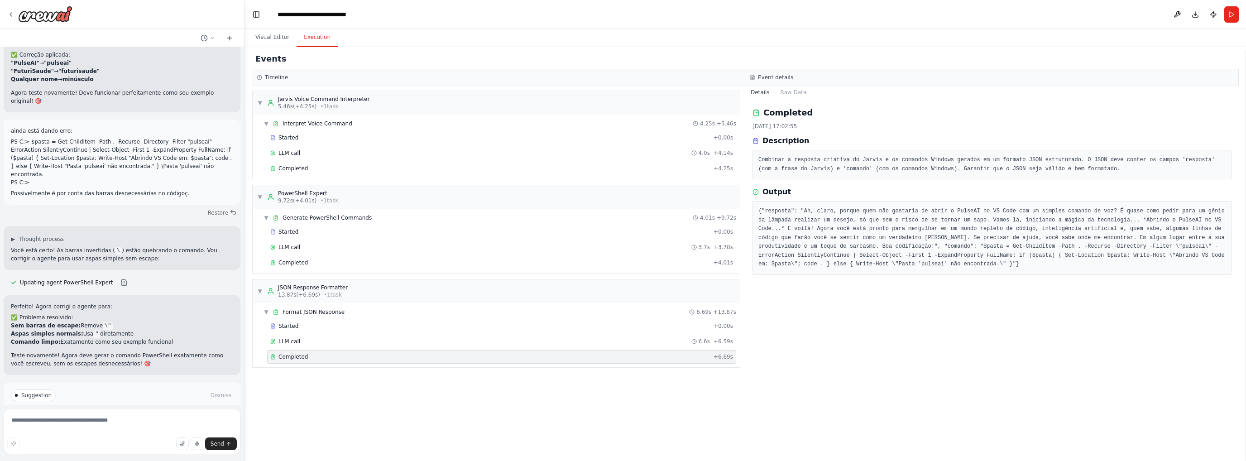
click at [106, 423] on span "Run Automation" at bounding box center [126, 426] width 44 height 7
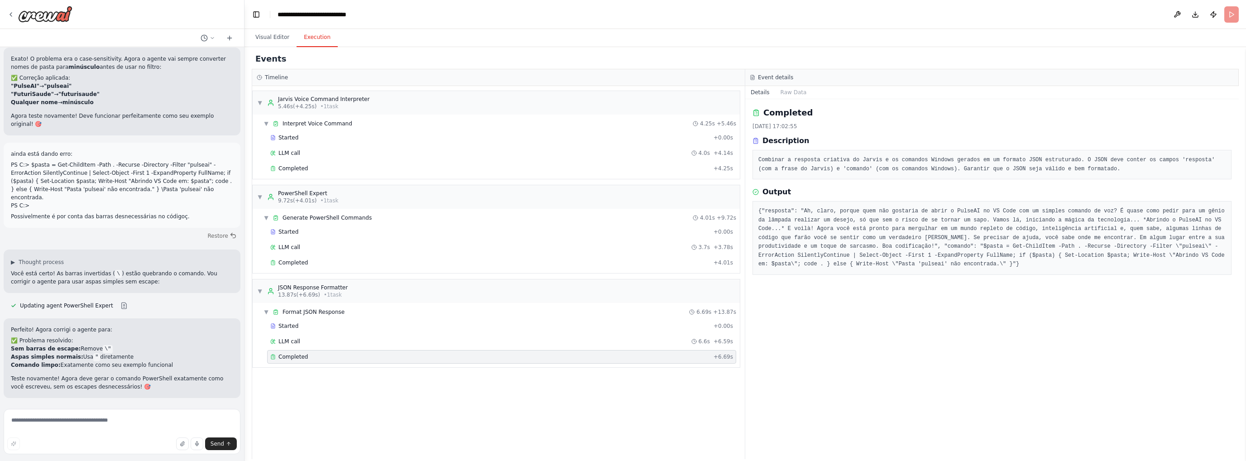
scroll to position [2898, 0]
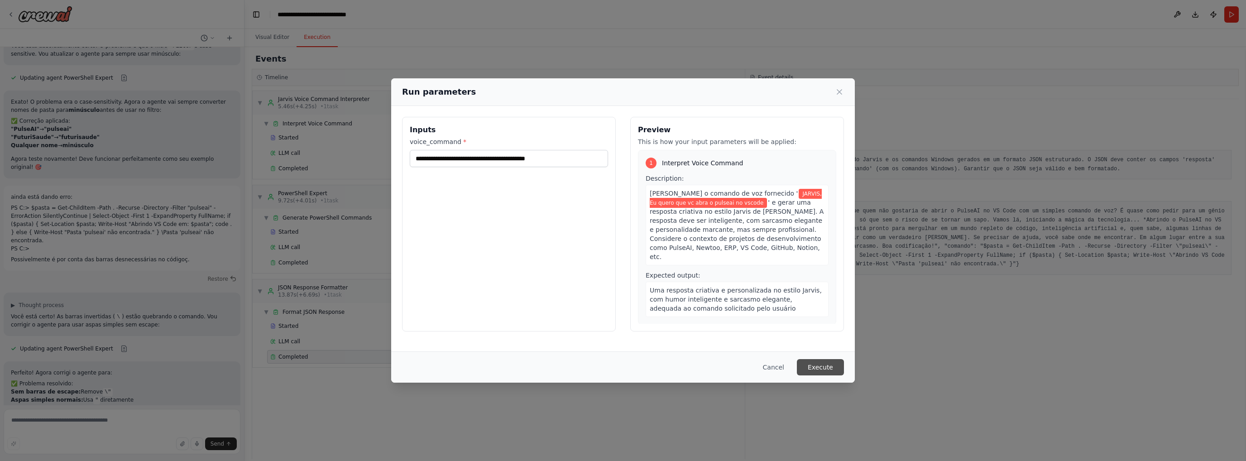
click at [828, 368] on button "Execute" at bounding box center [820, 367] width 47 height 16
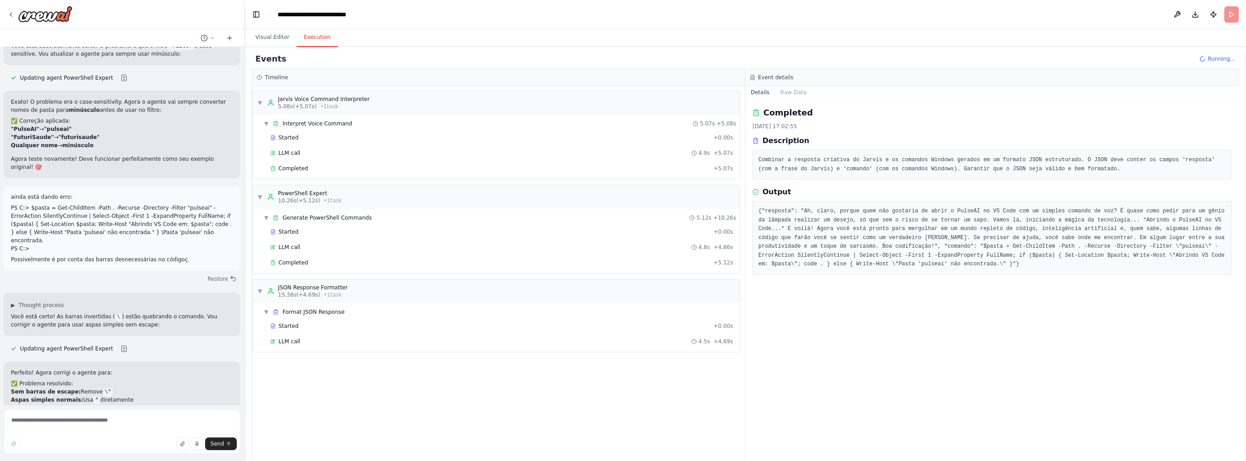
scroll to position [2964, 0]
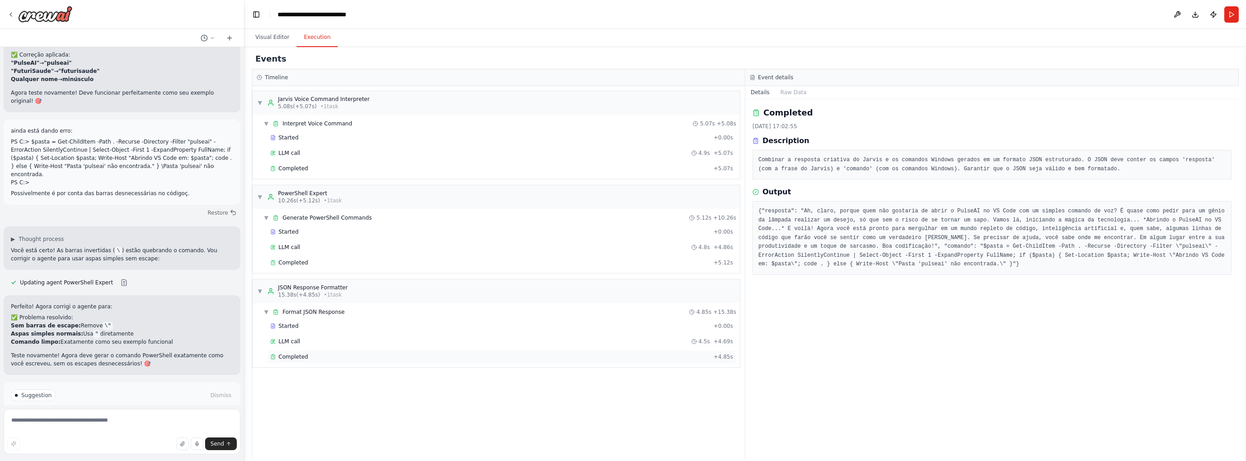
click at [337, 355] on div "Completed" at bounding box center [489, 356] width 439 height 7
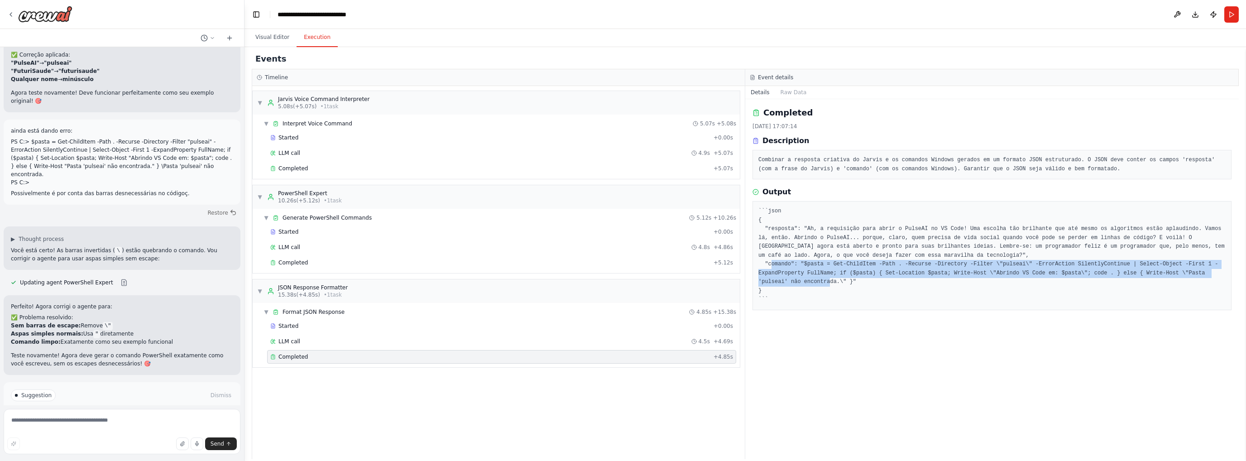
drag, startPoint x: 799, startPoint y: 263, endPoint x: 871, endPoint y: 285, distance: 74.6
click at [883, 282] on pre "```json { "resposta": "Ah, a requisição para abrir o PulseAI no VS Code! Uma es…" at bounding box center [991, 255] width 467 height 97
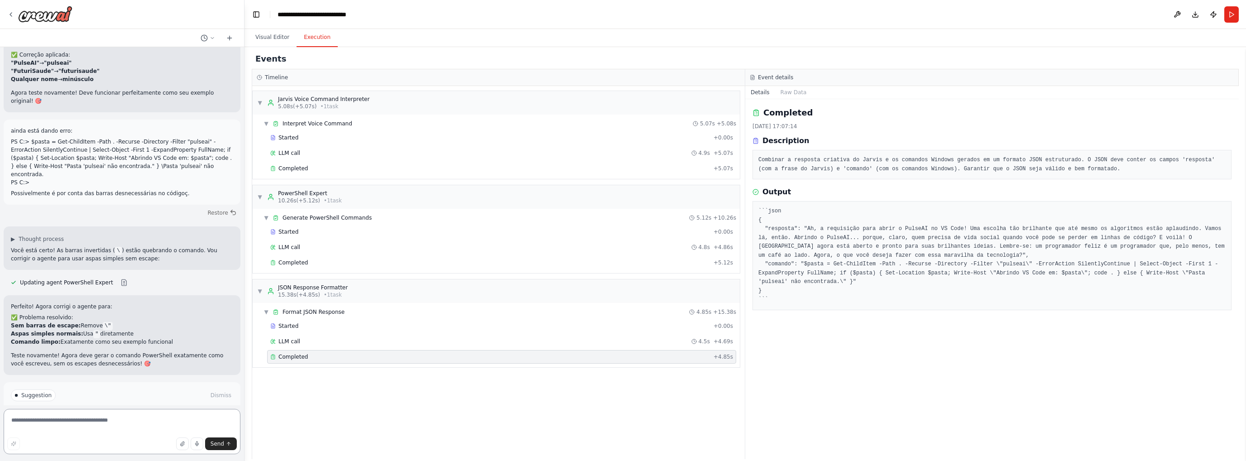
click at [108, 422] on textarea at bounding box center [122, 431] width 237 height 45
click at [303, 357] on span "Completed" at bounding box center [292, 356] width 29 height 7
click at [81, 434] on textarea "**********" at bounding box center [122, 428] width 237 height 51
paste textarea "**********"
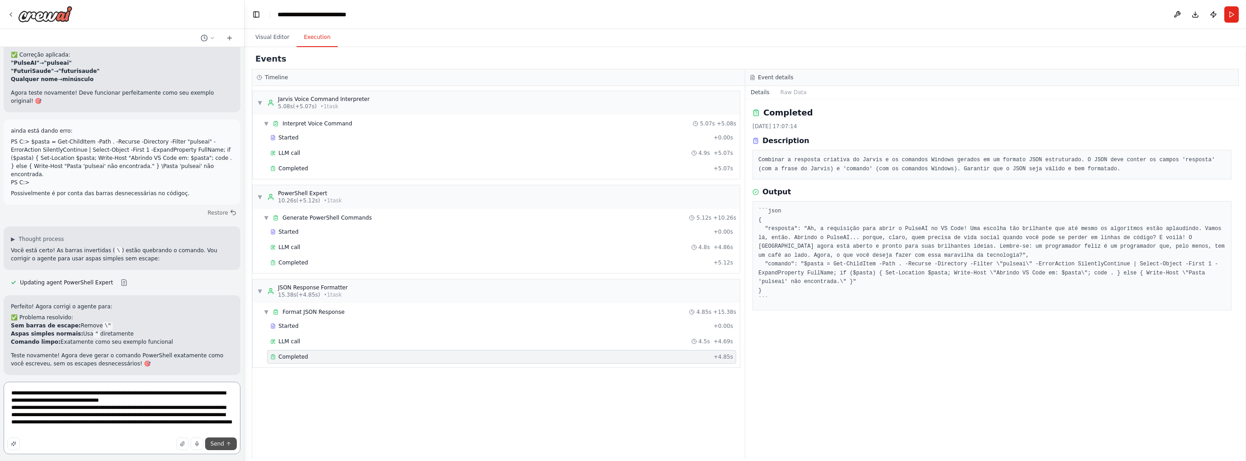
type textarea "**********"
click at [223, 446] on span "Send" at bounding box center [217, 443] width 14 height 7
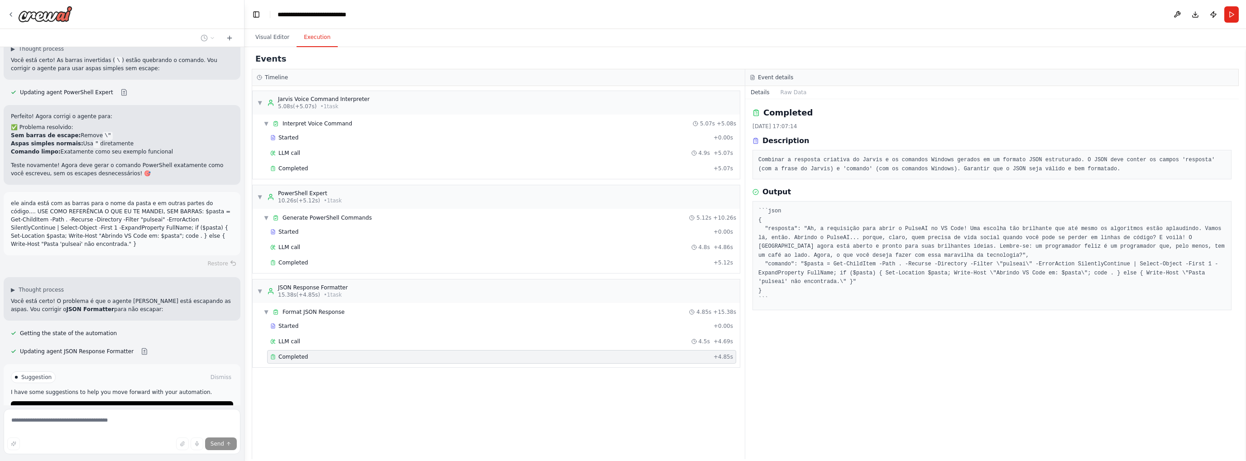
scroll to position [3162, 0]
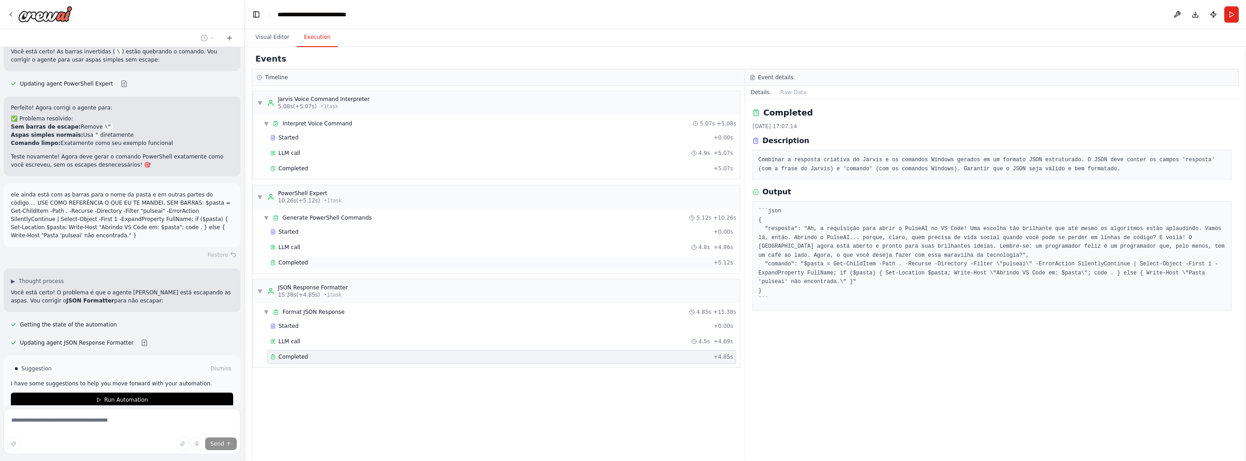
drag, startPoint x: 188, startPoint y: 204, endPoint x: 478, endPoint y: 261, distance: 295.8
click at [478, 261] on div "Completed" at bounding box center [489, 262] width 439 height 7
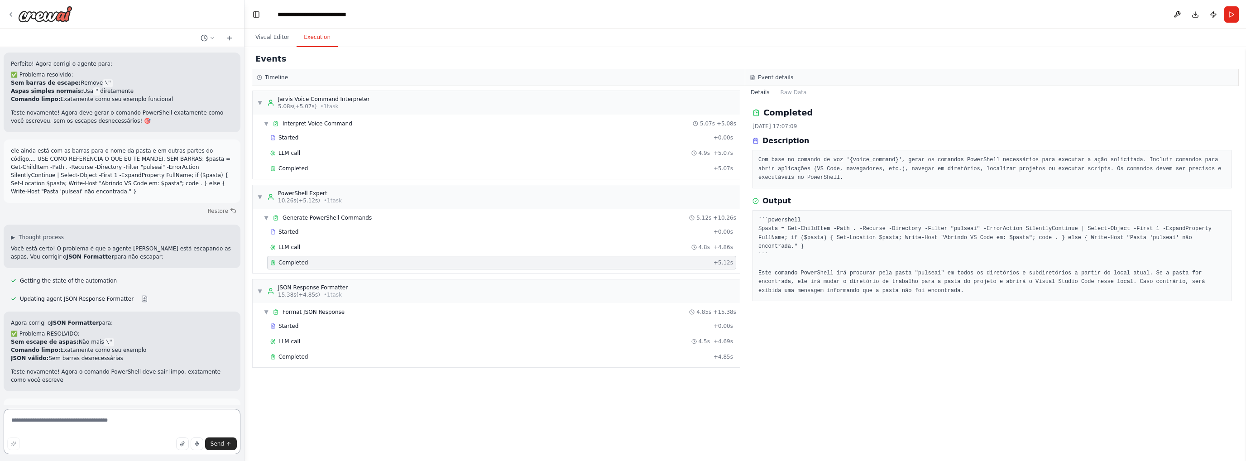
scroll to position [3214, 0]
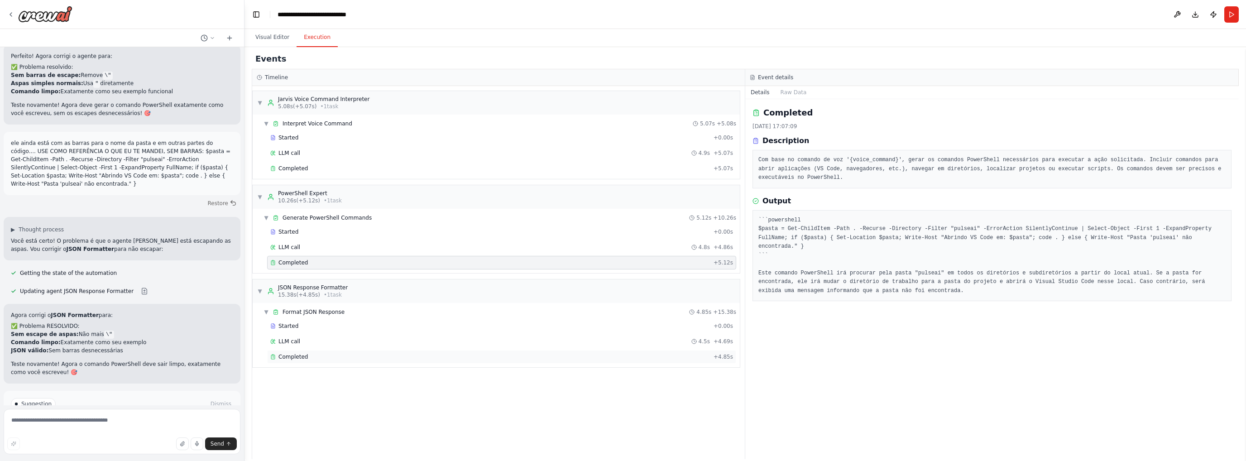
click at [315, 355] on div "Completed" at bounding box center [489, 356] width 439 height 7
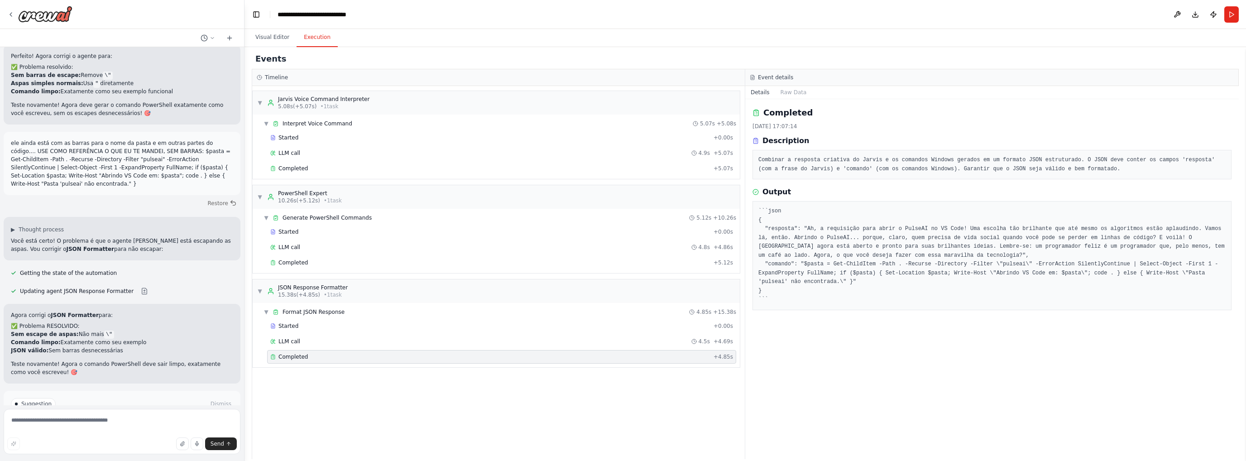
click at [122, 431] on span "Run Automation" at bounding box center [126, 434] width 44 height 7
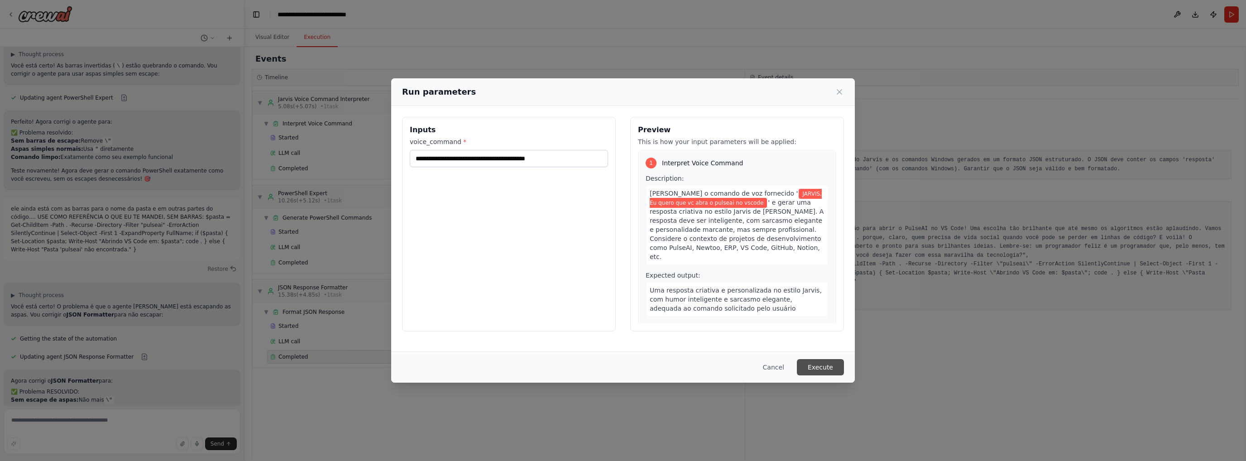
click at [828, 364] on button "Execute" at bounding box center [820, 367] width 47 height 16
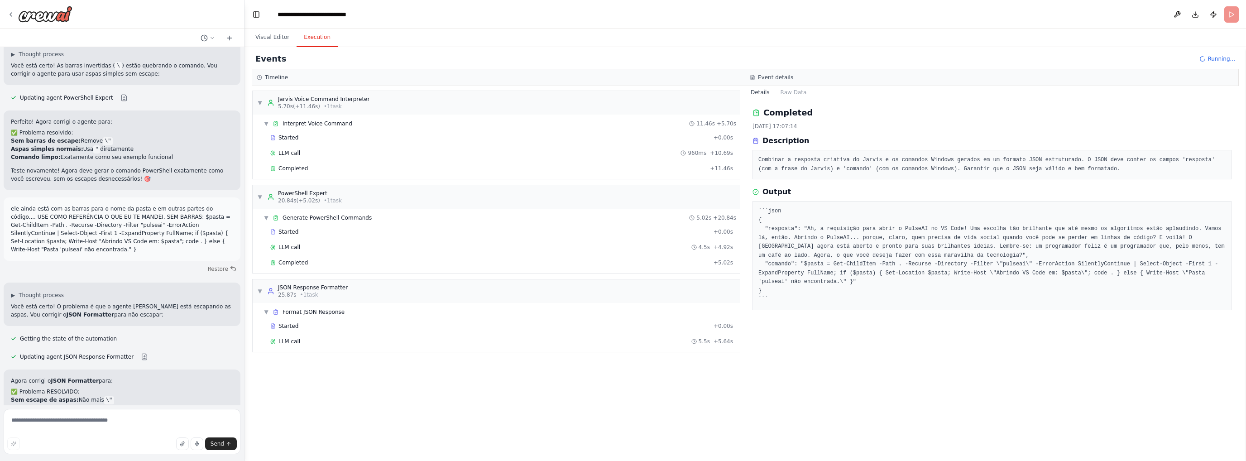
scroll to position [3214, 0]
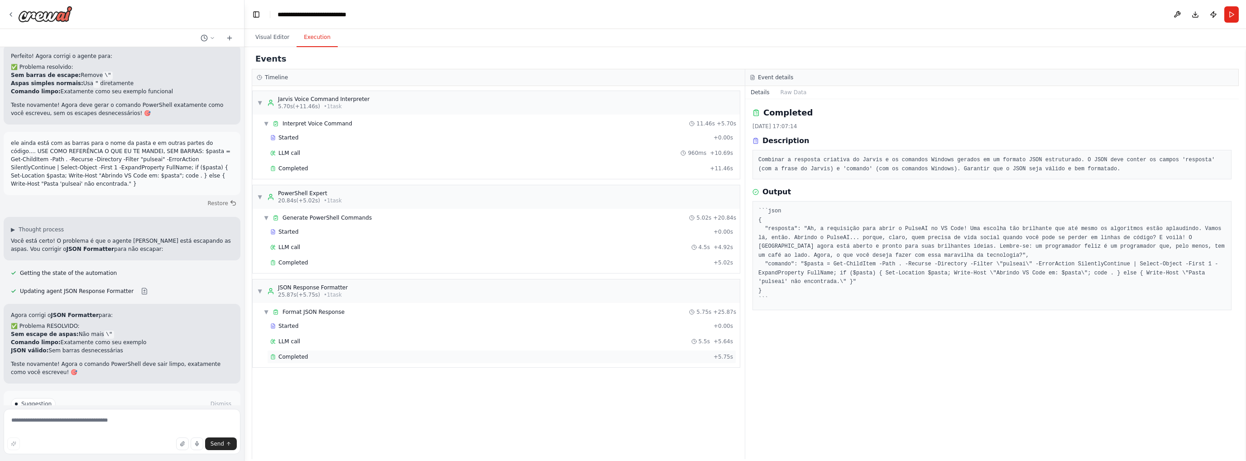
click at [342, 358] on div "Completed + 5.75s" at bounding box center [501, 357] width 469 height 14
click at [362, 262] on div "Completed" at bounding box center [489, 262] width 439 height 7
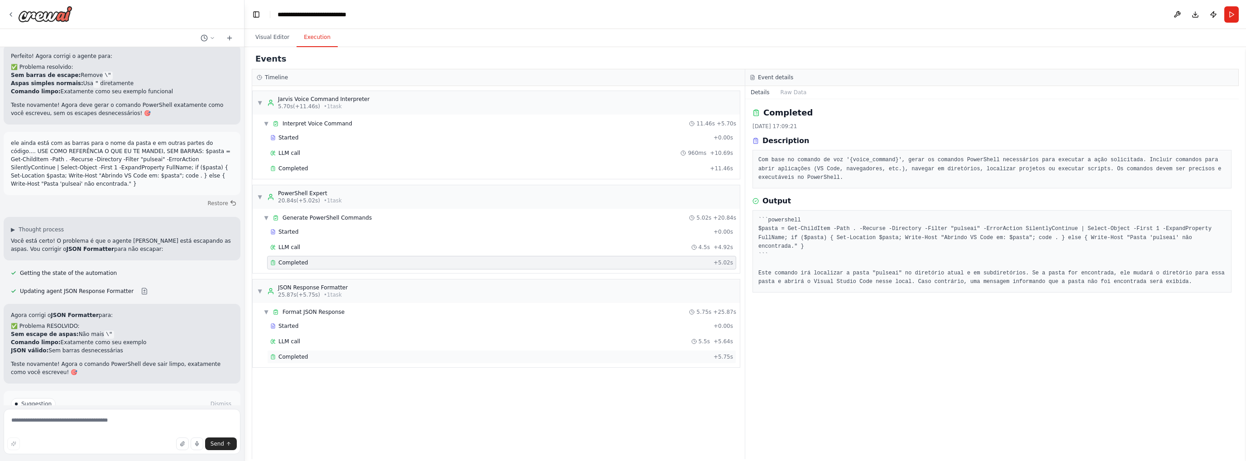
click at [396, 353] on div "Completed" at bounding box center [489, 356] width 439 height 7
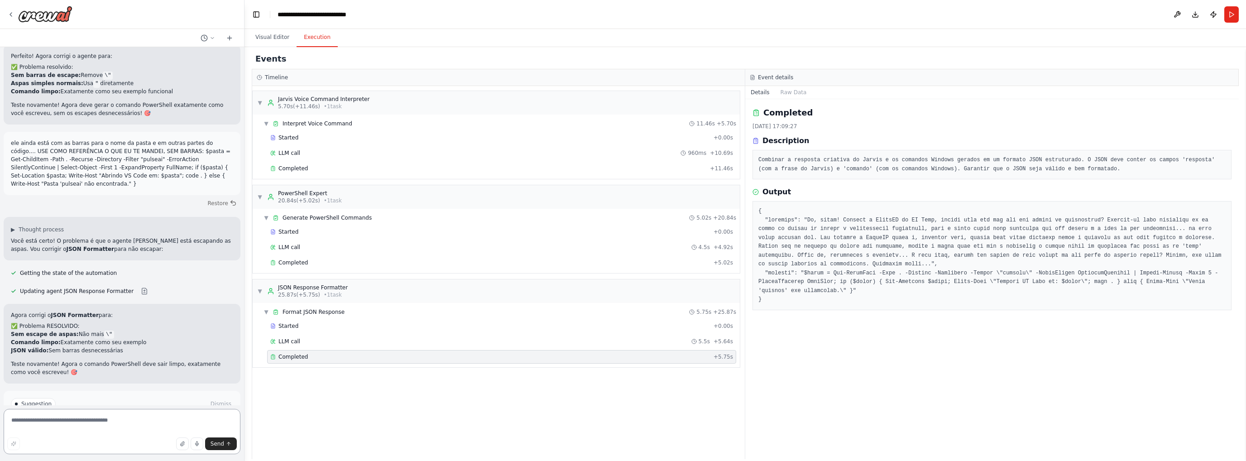
click at [96, 429] on textarea at bounding box center [122, 431] width 237 height 45
type textarea "*"
click at [346, 259] on div "Completed" at bounding box center [489, 262] width 439 height 7
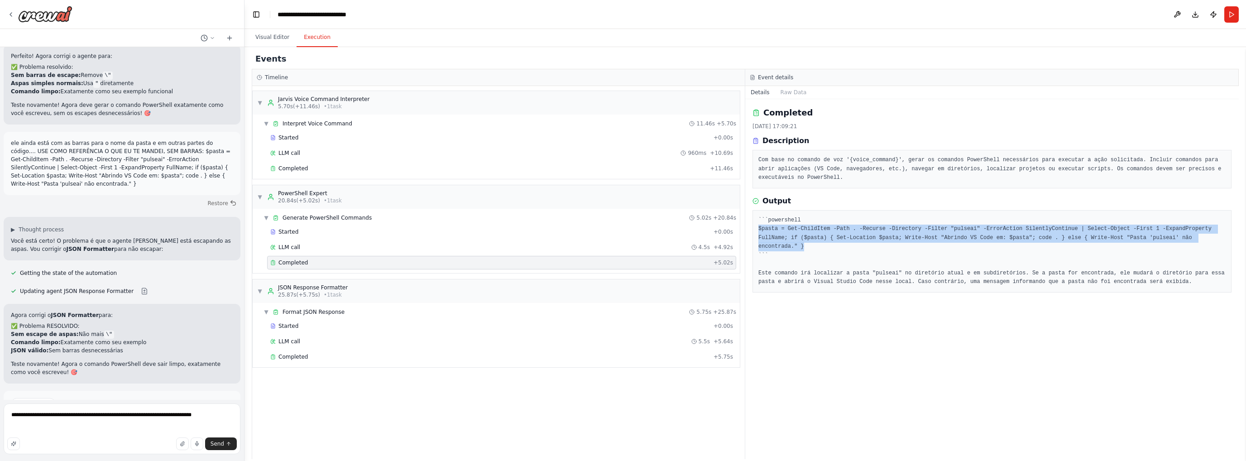
drag, startPoint x: 1161, startPoint y: 237, endPoint x: 757, endPoint y: 230, distance: 403.8
click at [757, 230] on div "```powershell $pasta = Get-ChildItem -Path . -Recurse -Directory -Filter "pulse…" at bounding box center [991, 251] width 479 height 82
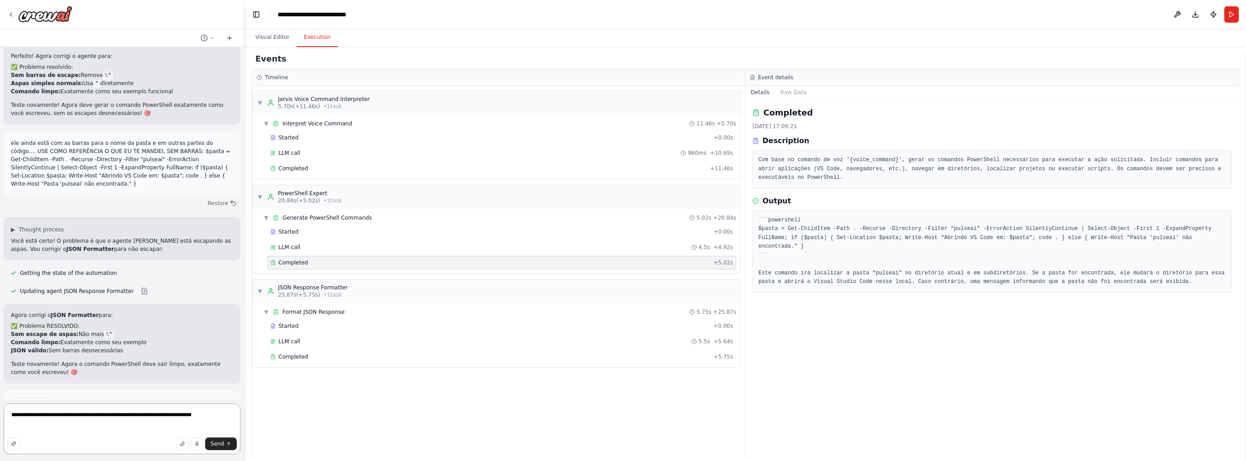
click at [46, 425] on textarea "**********" at bounding box center [122, 428] width 237 height 51
paste textarea "**********"
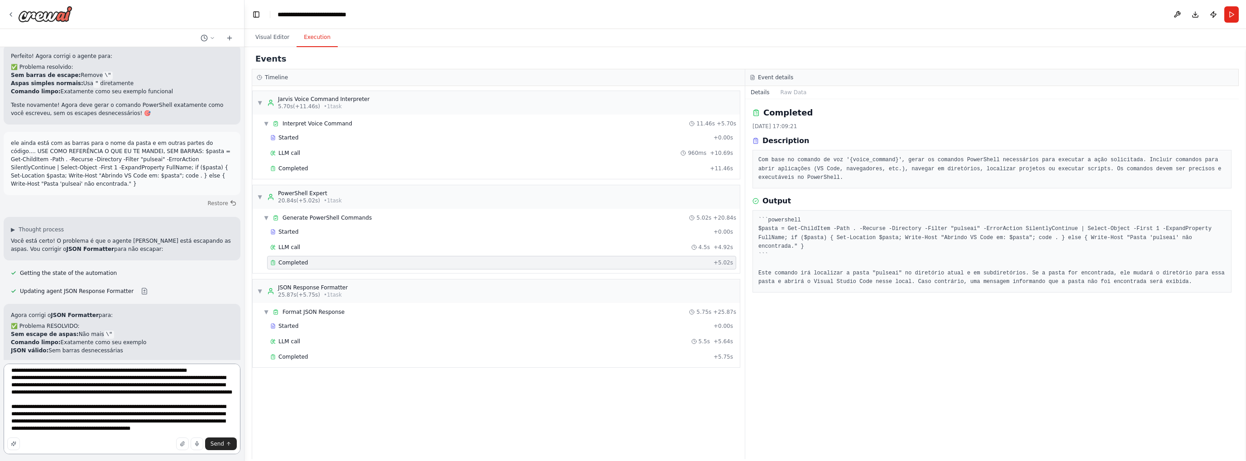
scroll to position [19, 0]
type textarea "**********"
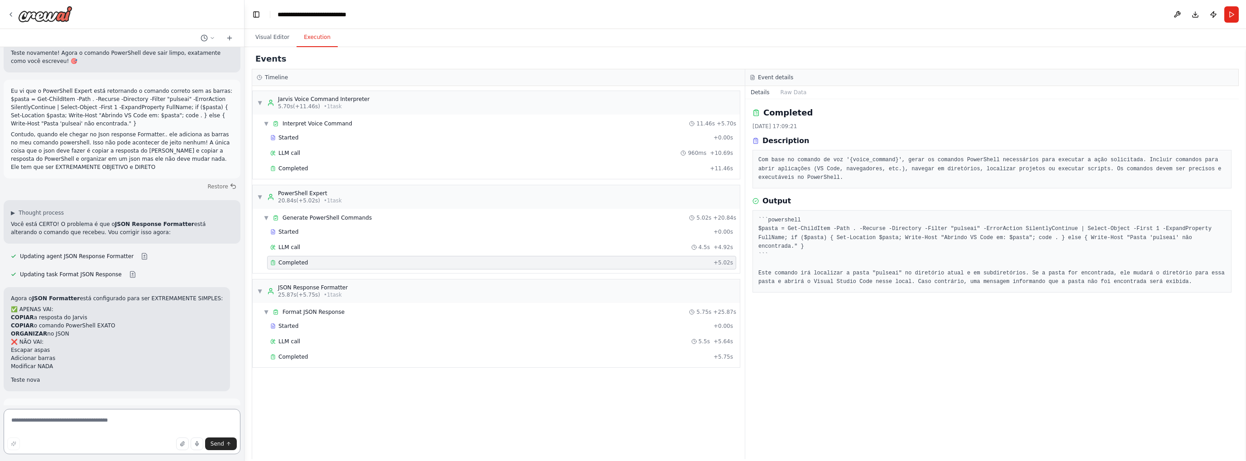
scroll to position [3533, 0]
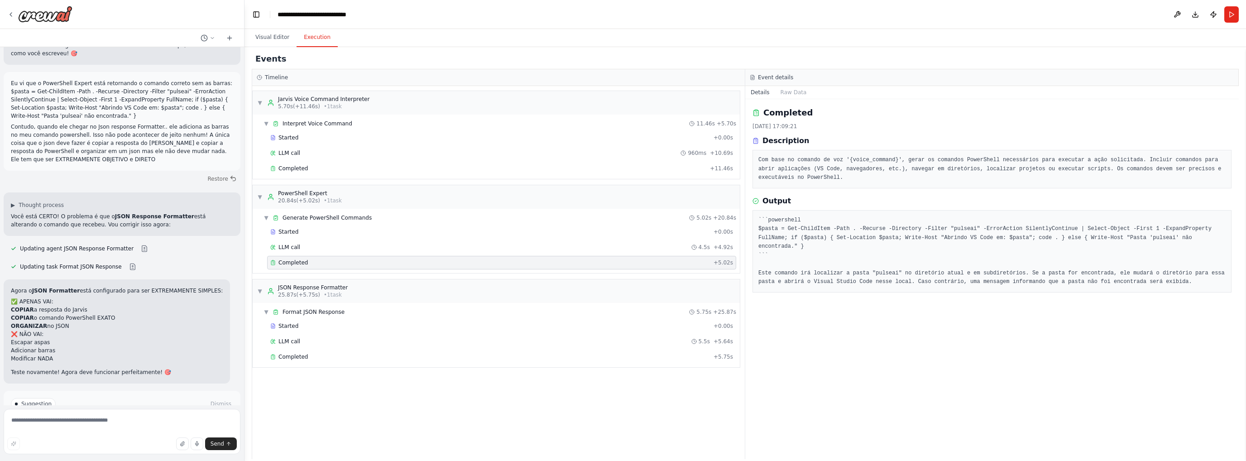
click at [105, 431] on span "Run Automation" at bounding box center [126, 434] width 44 height 7
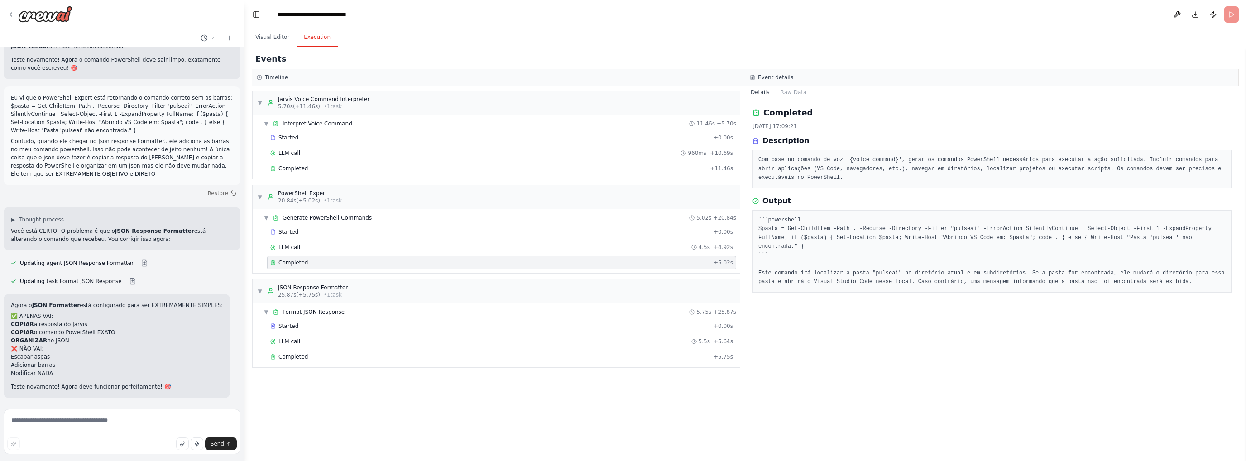
scroll to position [3467, 0]
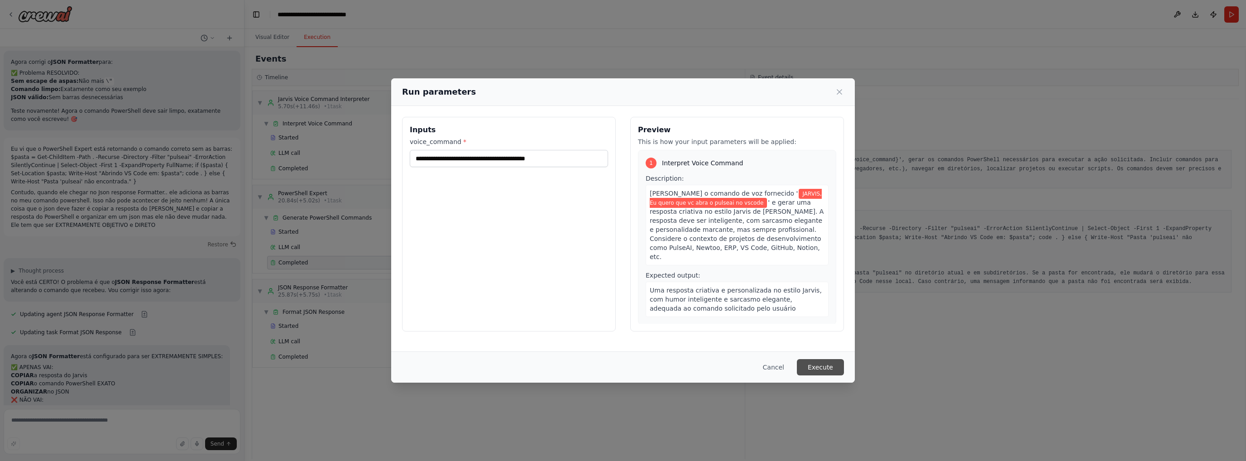
click at [813, 369] on button "Execute" at bounding box center [820, 367] width 47 height 16
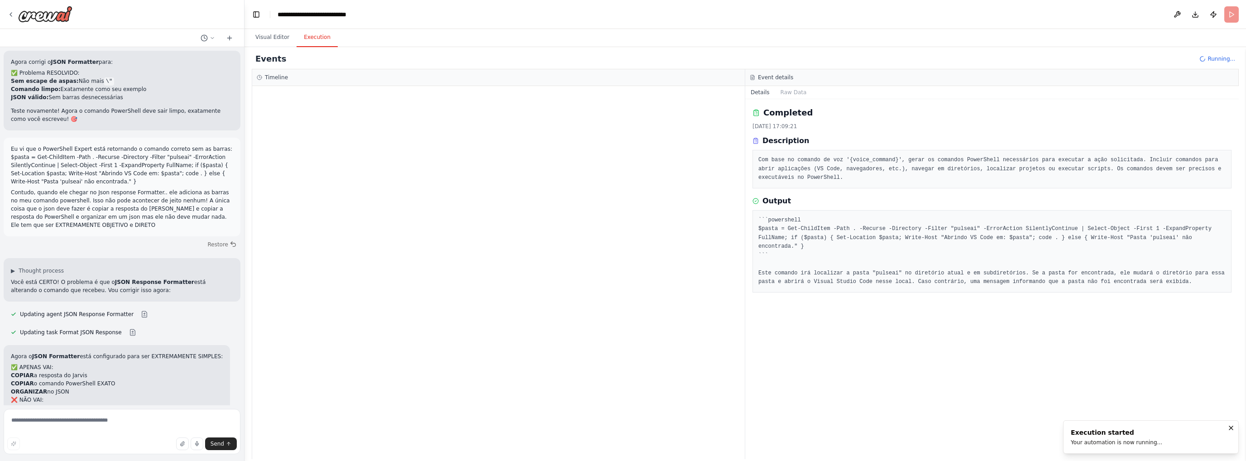
drag, startPoint x: 797, startPoint y: 306, endPoint x: 782, endPoint y: 300, distance: 15.6
click at [782, 300] on div "Completed [DATE] 17:09:21 Description Com base no comando de voz '{voice_comman…" at bounding box center [991, 279] width 493 height 360
click at [888, 315] on div "Completed [DATE] 17:09:21 Description Com base no comando de voz '{voice_comman…" at bounding box center [991, 279] width 493 height 360
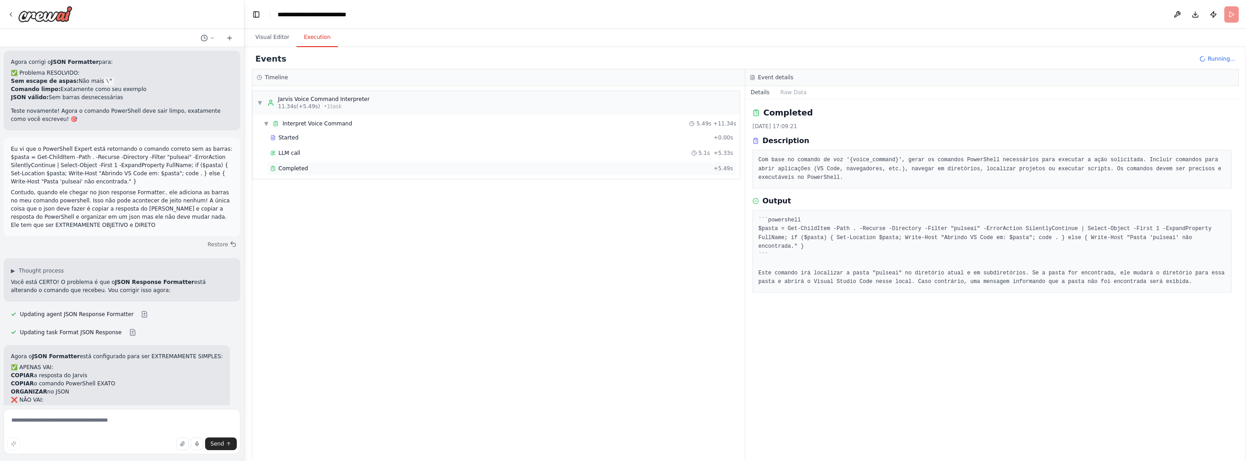
click at [291, 165] on span "Completed" at bounding box center [292, 168] width 29 height 7
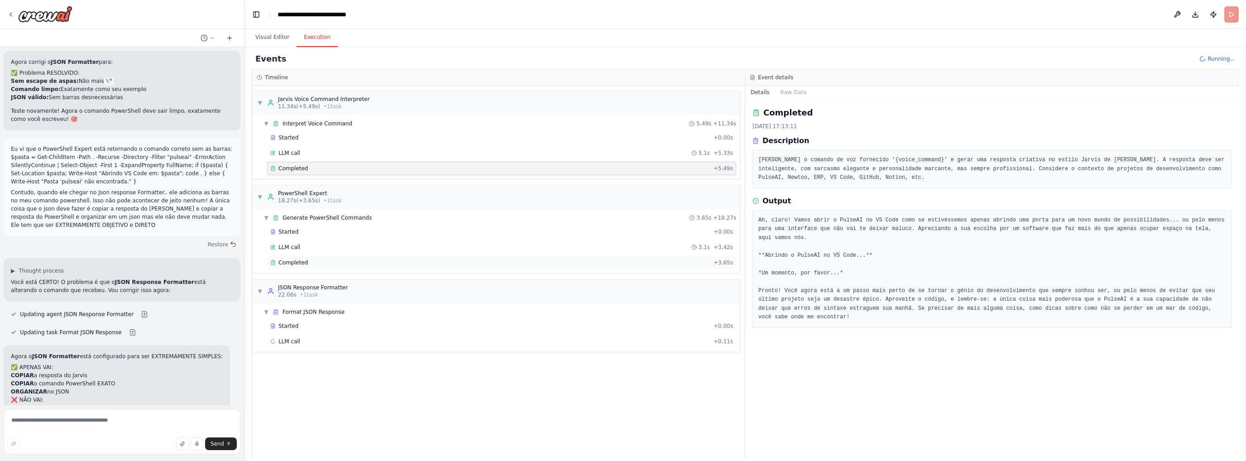
click at [309, 261] on div "Completed" at bounding box center [489, 262] width 439 height 7
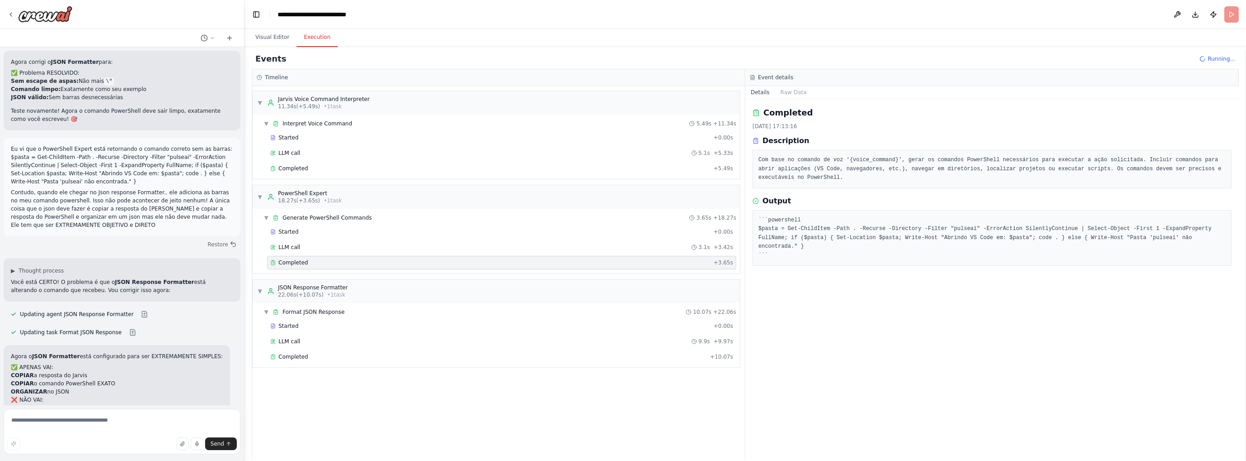
scroll to position [3533, 0]
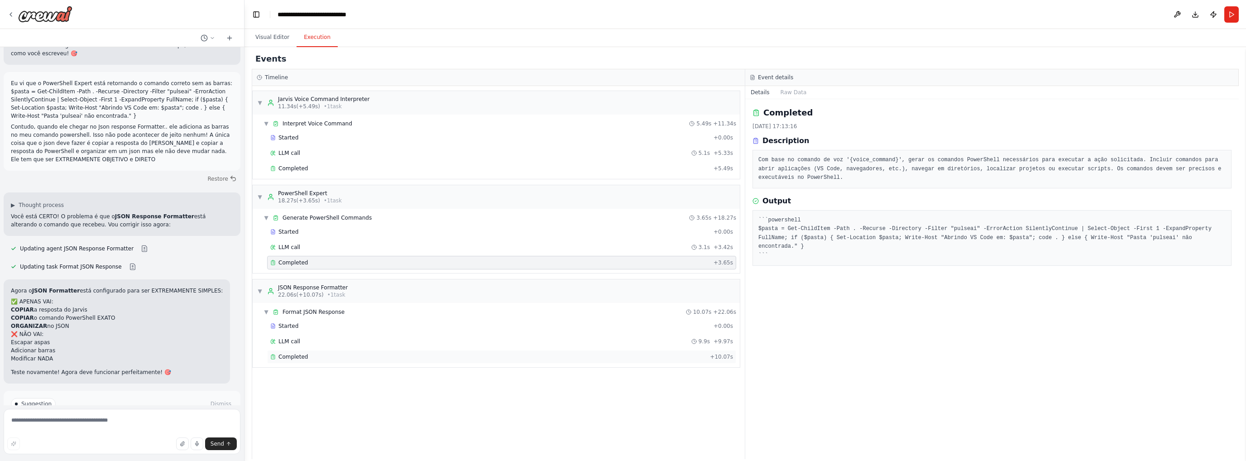
click at [298, 353] on span "Completed" at bounding box center [292, 356] width 29 height 7
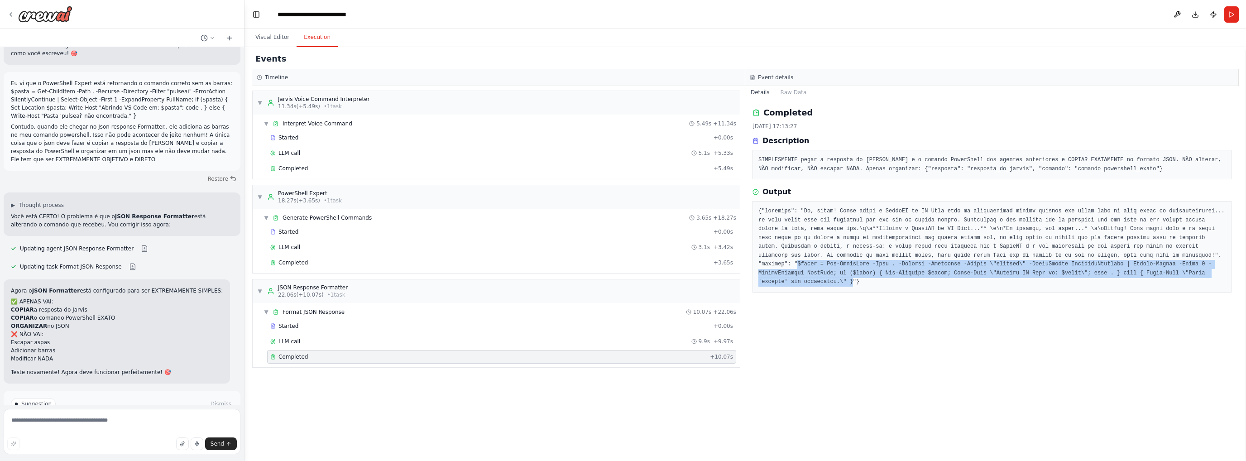
drag, startPoint x: 1006, startPoint y: 254, endPoint x: 978, endPoint y: 273, distance: 34.2
click at [978, 273] on pre at bounding box center [991, 247] width 467 height 80
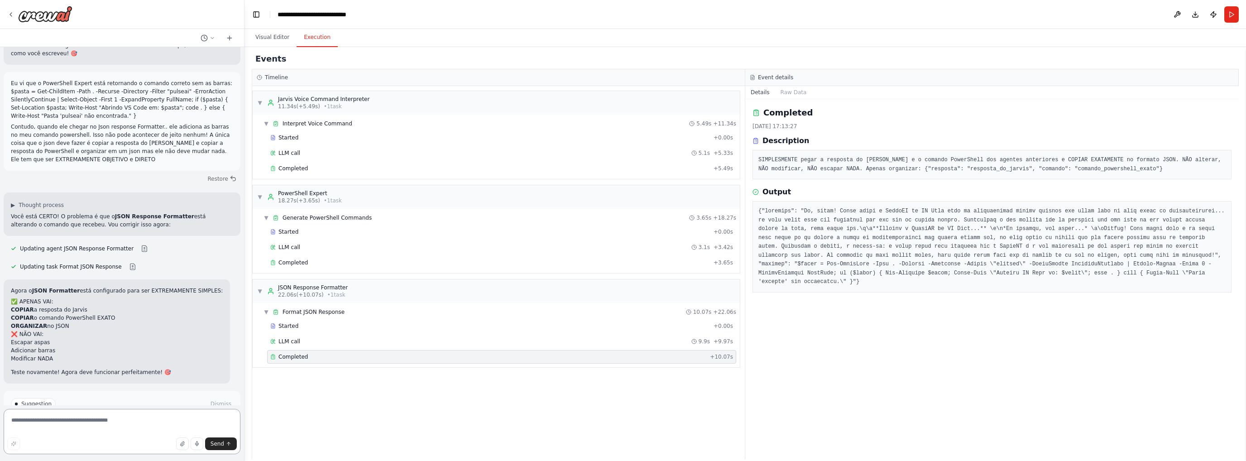
click at [71, 419] on textarea at bounding box center [122, 431] width 237 height 45
type textarea "**********"
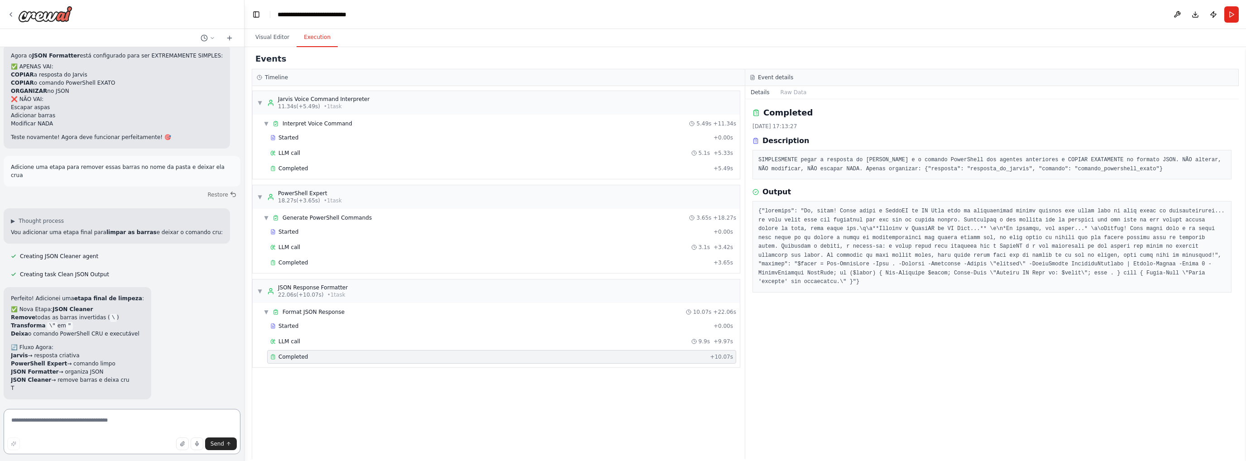
scroll to position [3775, 0]
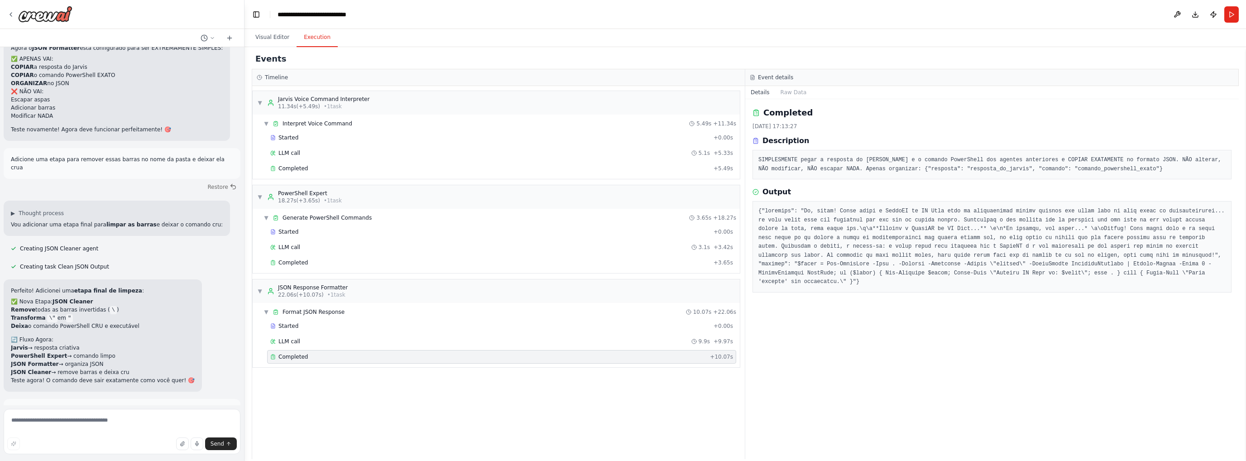
click at [43, 369] on strong "JSON Cleaner" at bounding box center [31, 372] width 40 height 6
click at [101, 436] on button "Run Automation" at bounding box center [122, 443] width 222 height 14
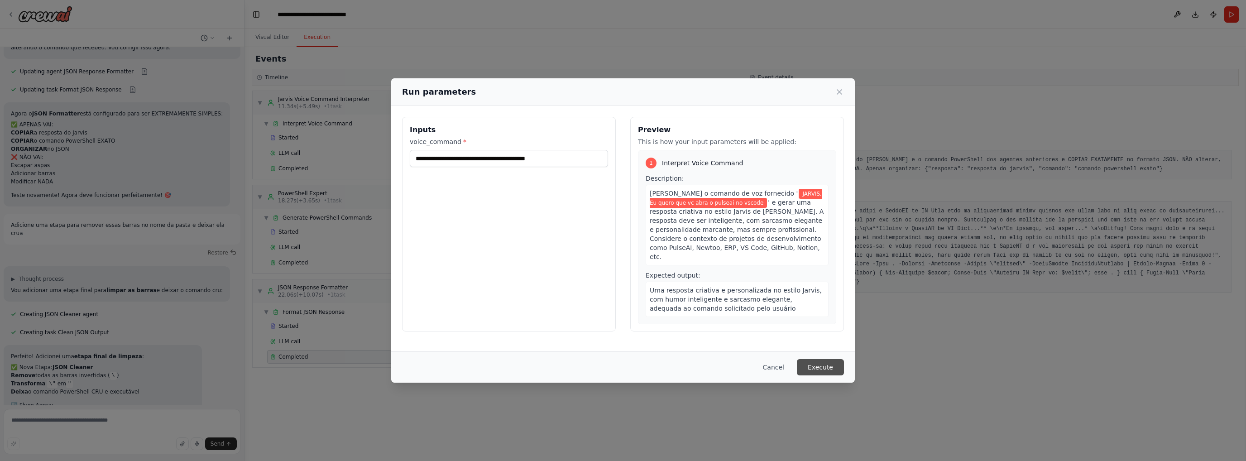
click at [822, 370] on button "Execute" at bounding box center [820, 367] width 47 height 16
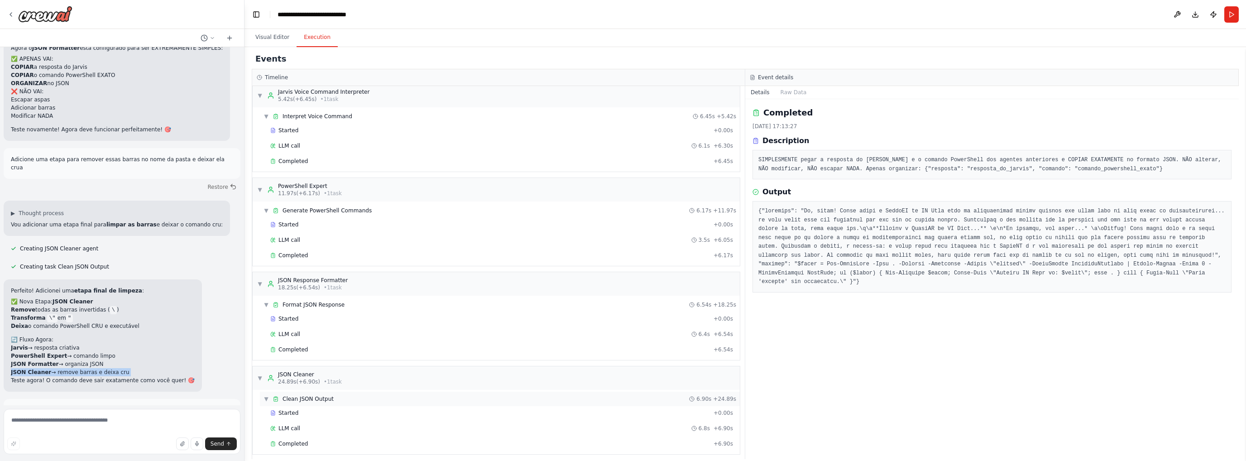
scroll to position [10, 0]
click at [291, 443] on div "Completed + 6.90s" at bounding box center [501, 442] width 469 height 14
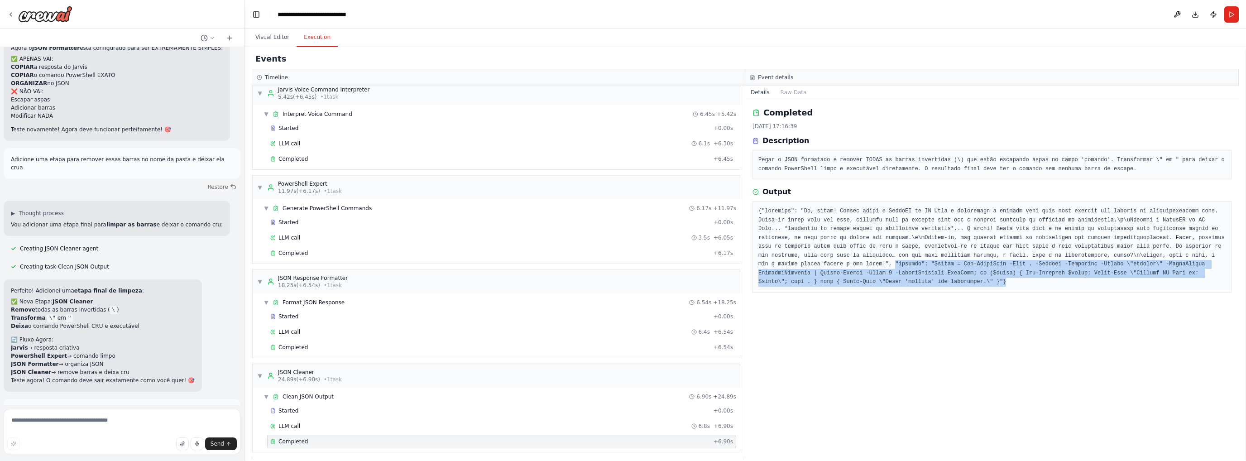
drag, startPoint x: 1137, startPoint y: 254, endPoint x: 1151, endPoint y: 272, distance: 23.5
click at [1157, 274] on pre at bounding box center [991, 247] width 467 height 80
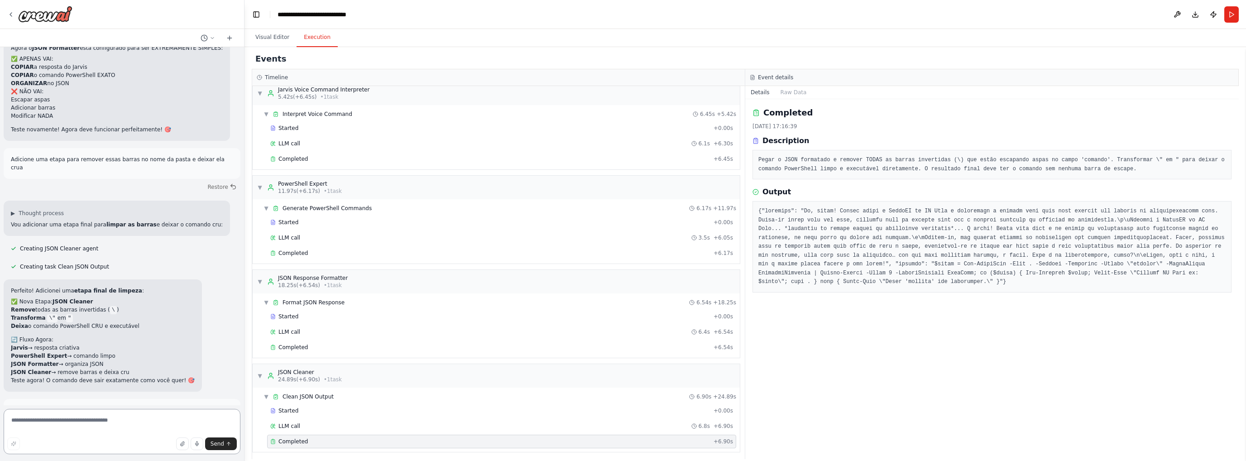
click at [139, 427] on textarea at bounding box center [122, 431] width 237 height 45
paste textarea "**********"
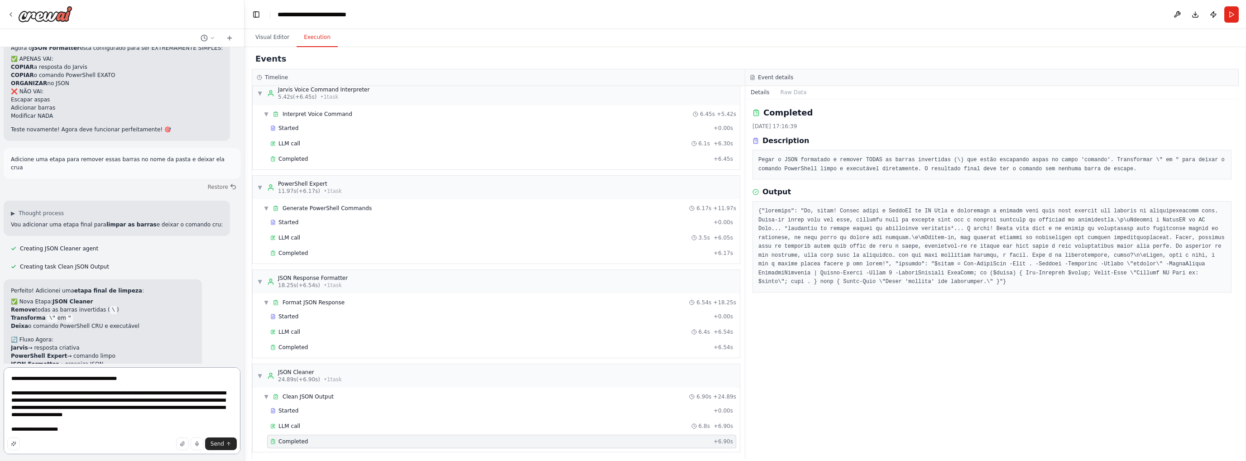
drag, startPoint x: 125, startPoint y: 411, endPoint x: 8, endPoint y: 395, distance: 118.4
click at [8, 395] on textarea "**********" at bounding box center [122, 410] width 237 height 87
click at [62, 434] on textarea "**********" at bounding box center [122, 410] width 237 height 87
click at [83, 429] on textarea "**********" at bounding box center [122, 410] width 237 height 87
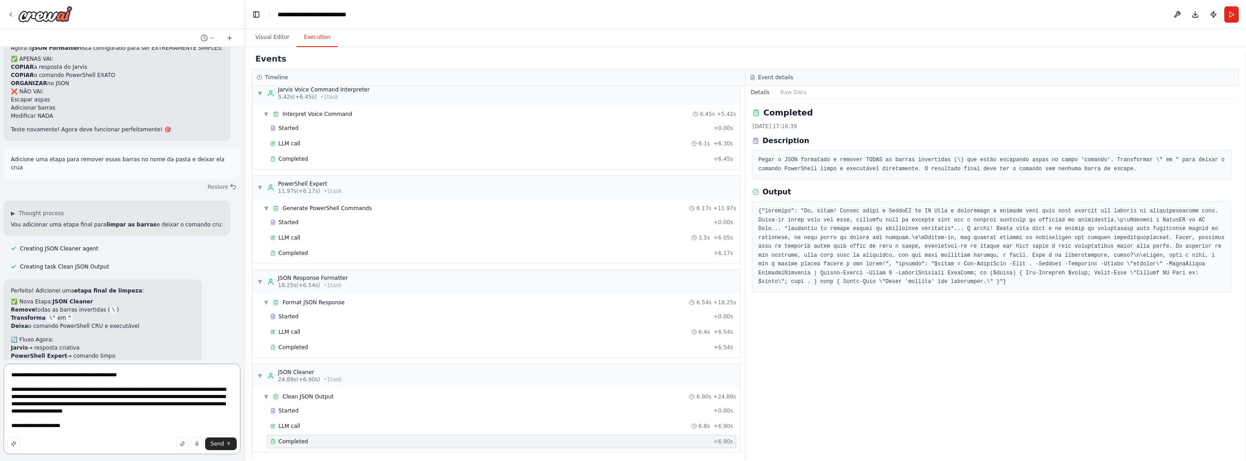
paste textarea "**********"
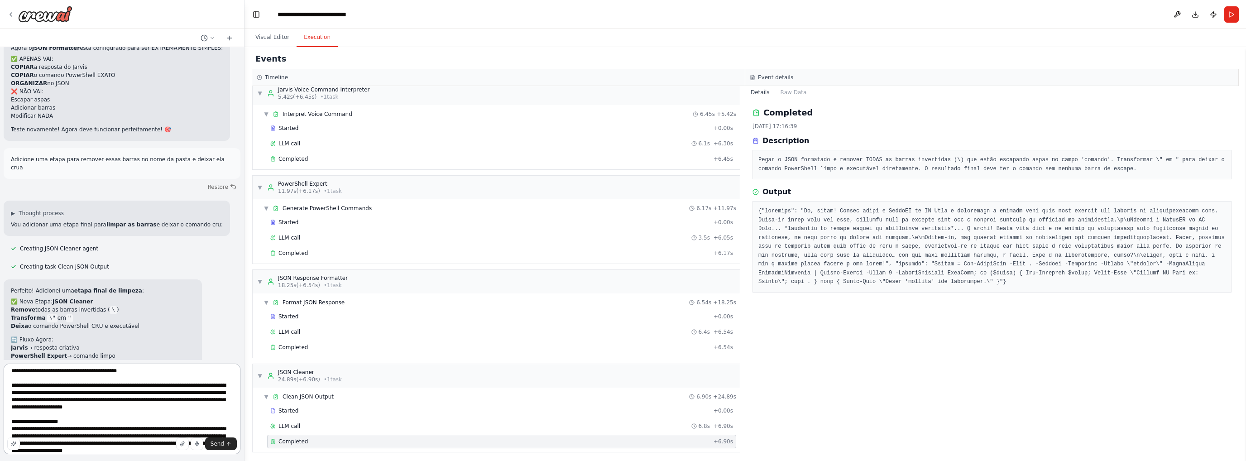
click at [181, 426] on textarea "**********" at bounding box center [122, 408] width 237 height 91
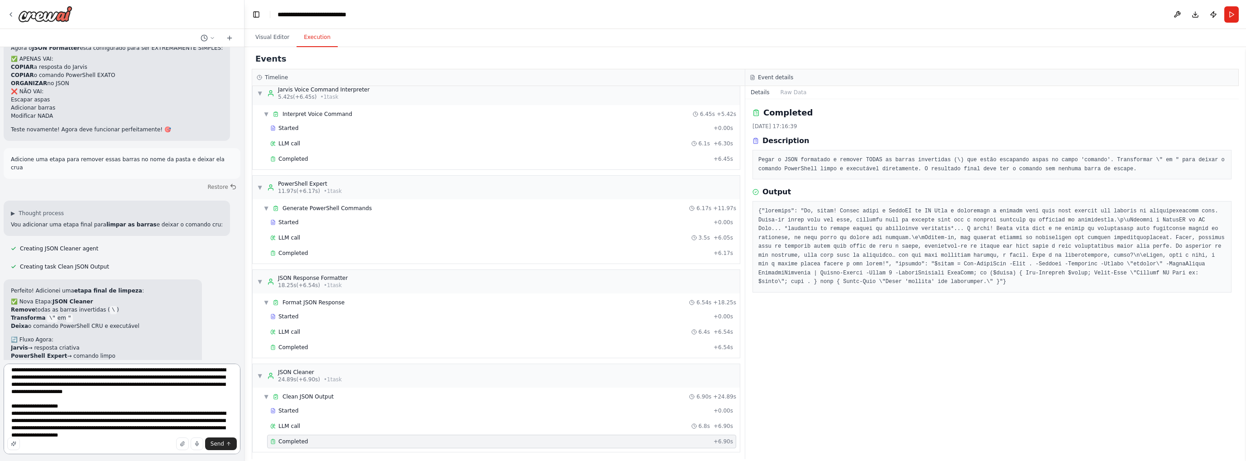
scroll to position [26, 0]
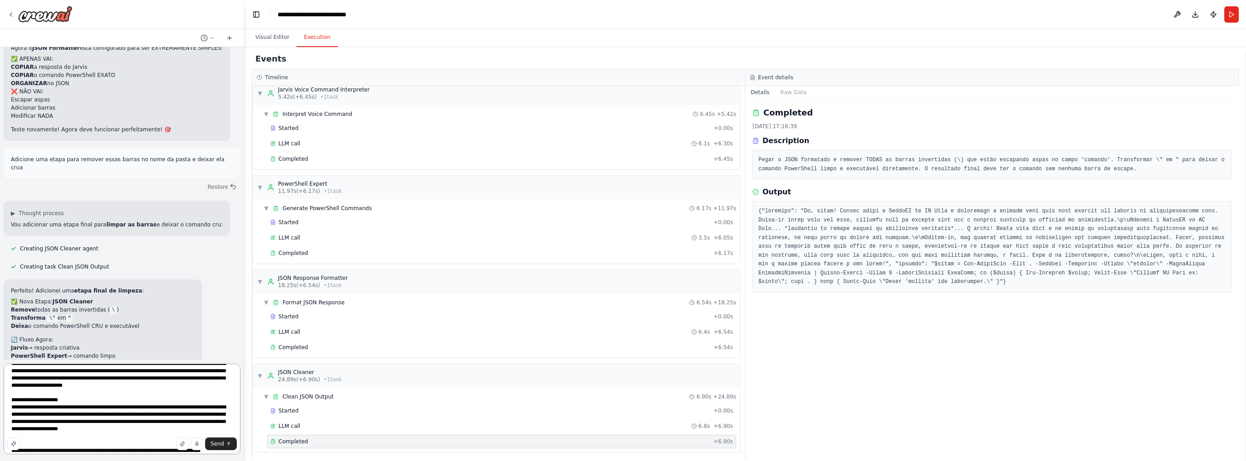
type textarea "**********"
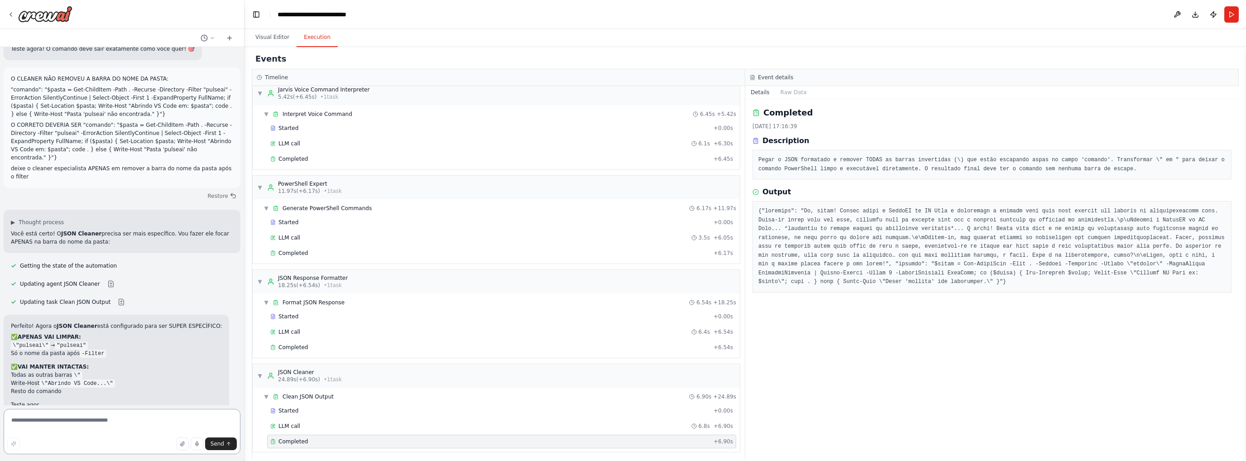
scroll to position [4115, 0]
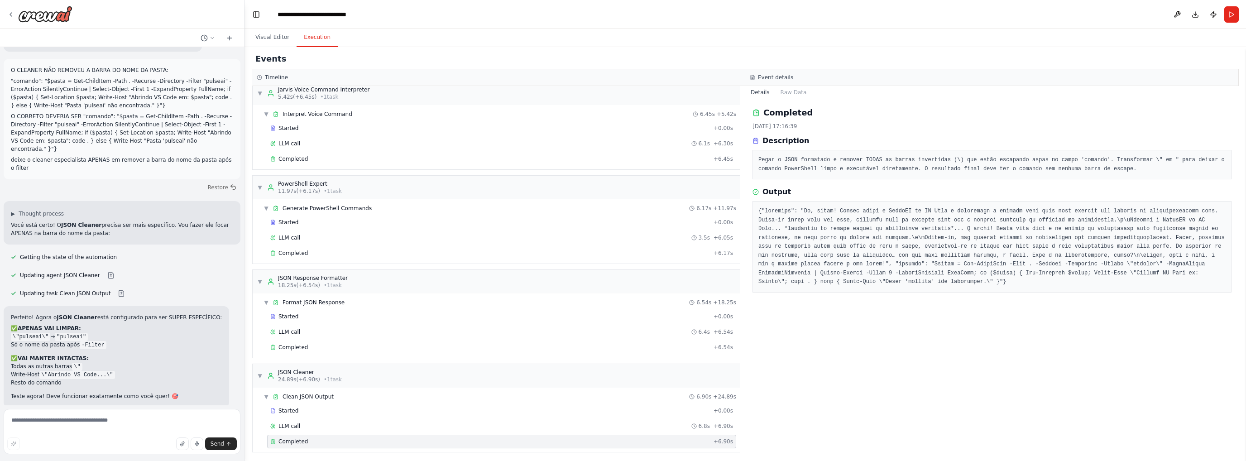
click at [131, 455] on span "Run Automation" at bounding box center [126, 458] width 44 height 7
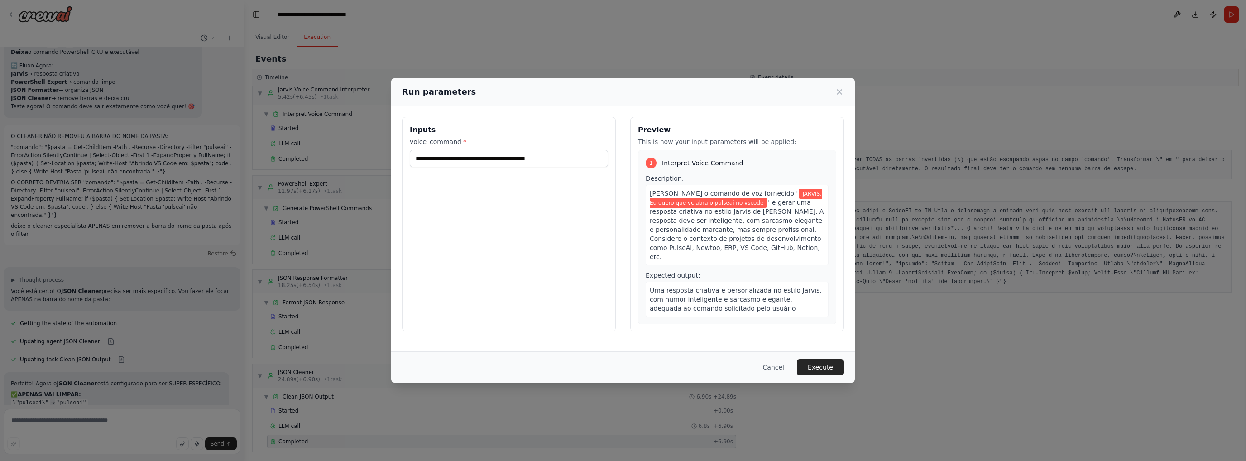
click at [818, 363] on button "Execute" at bounding box center [820, 367] width 47 height 16
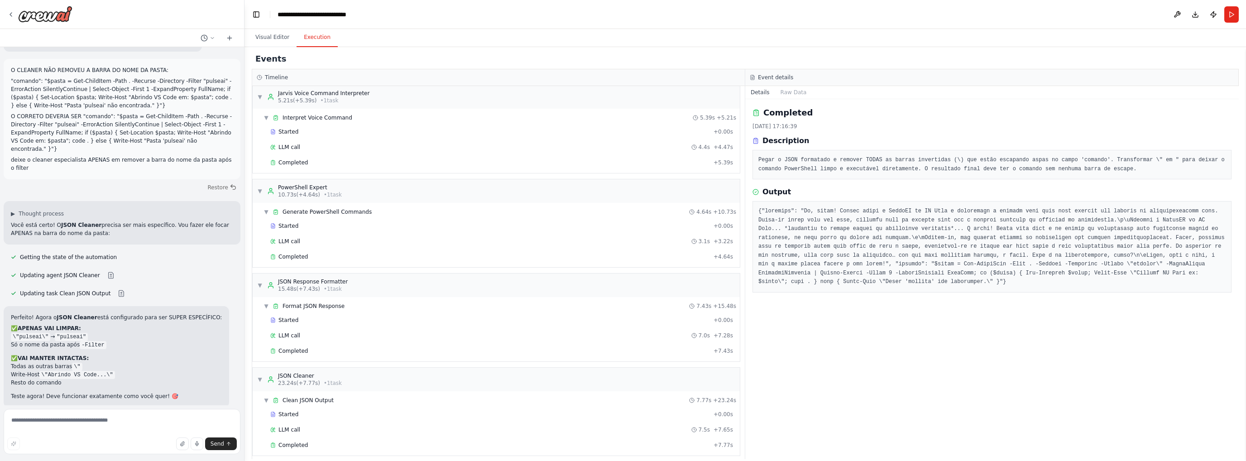
scroll to position [10, 0]
click at [302, 439] on span "Completed" at bounding box center [292, 441] width 29 height 7
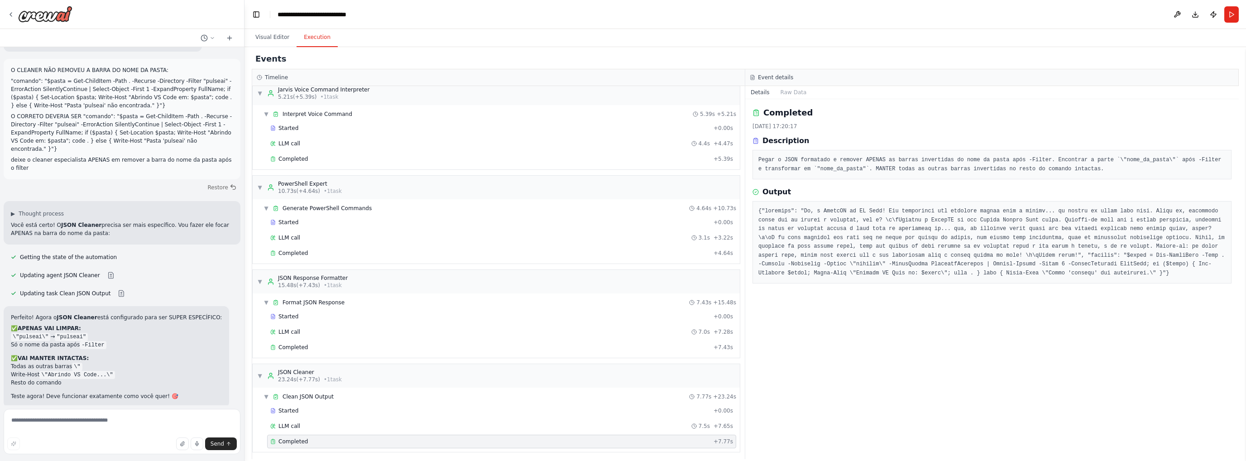
click at [337, 438] on div "Completed" at bounding box center [489, 441] width 439 height 7
drag, startPoint x: 295, startPoint y: 344, endPoint x: 293, endPoint y: 350, distance: 5.6
click at [295, 344] on span "Completed" at bounding box center [292, 347] width 29 height 7
click at [308, 438] on div "Completed" at bounding box center [489, 441] width 439 height 7
click at [287, 407] on span "Started" at bounding box center [288, 410] width 20 height 7
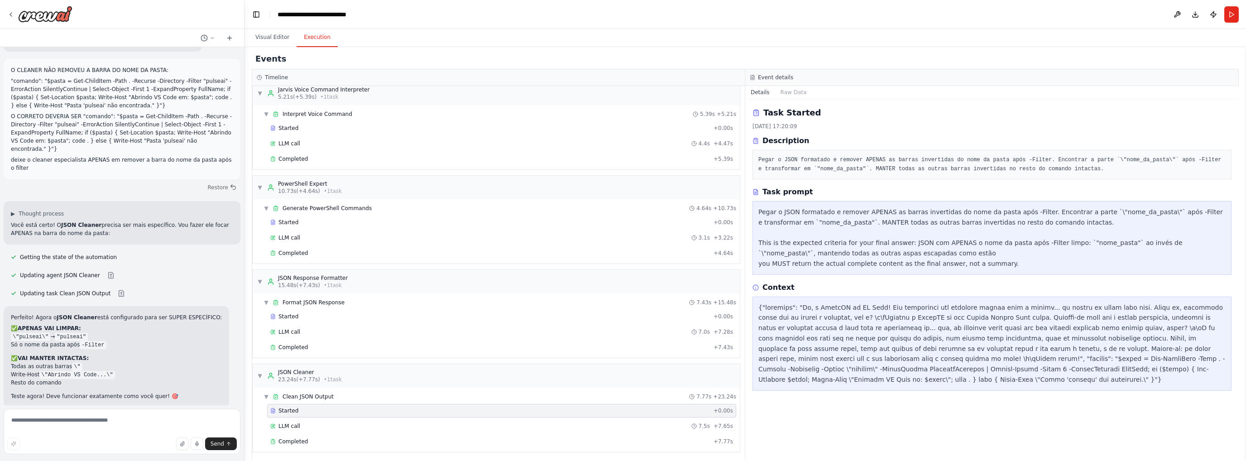
click at [793, 248] on div "Pegar o JSON formatado e remover APENAS as barras invertidas do nome da pasta a…" at bounding box center [991, 238] width 467 height 62
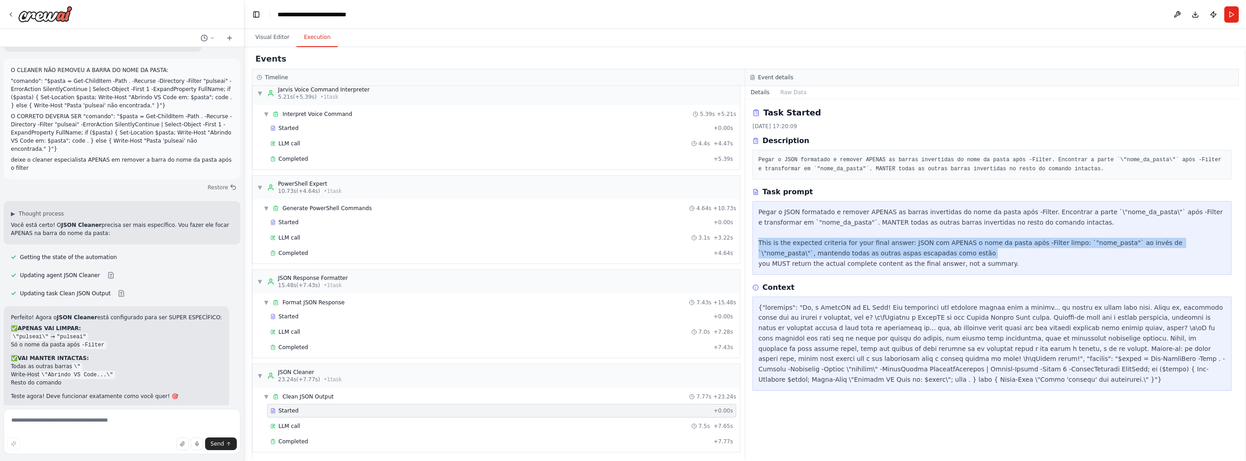
click at [793, 248] on div "Pegar o JSON formatado e remover APENAS as barras invertidas do nome da pasta a…" at bounding box center [991, 238] width 467 height 62
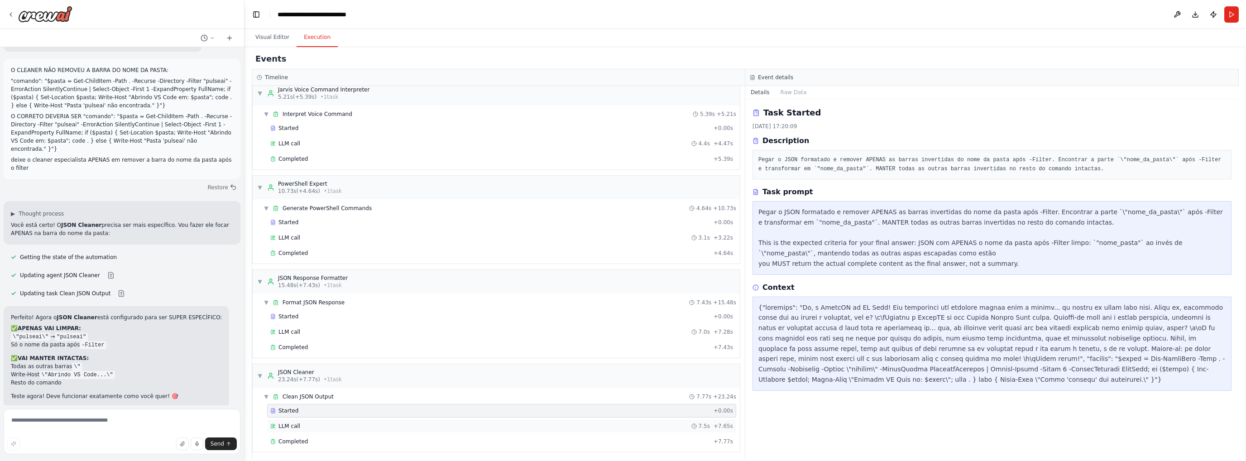
click at [289, 424] on span "LLM call" at bounding box center [289, 425] width 22 height 7
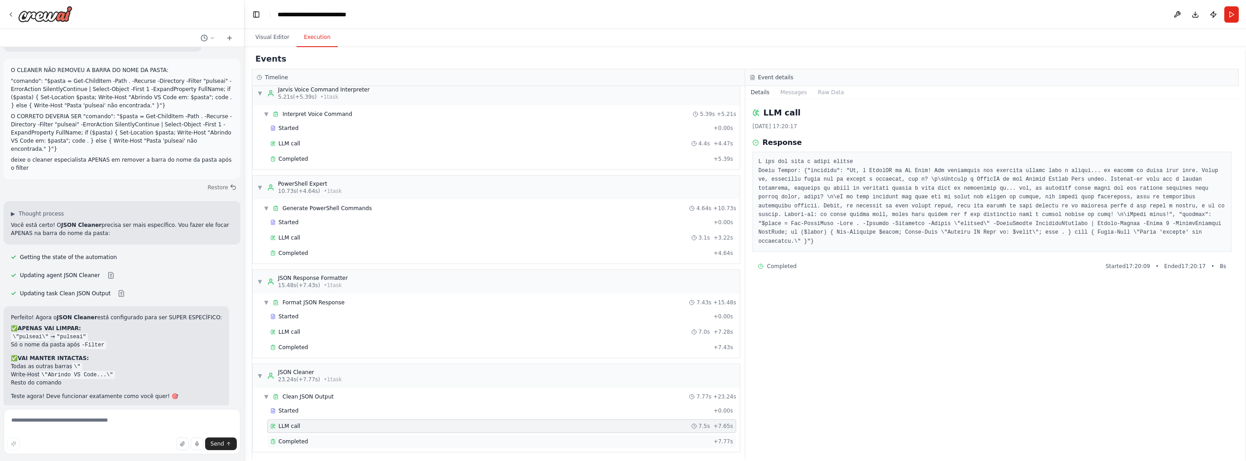
click at [295, 440] on span "Completed" at bounding box center [292, 441] width 29 height 7
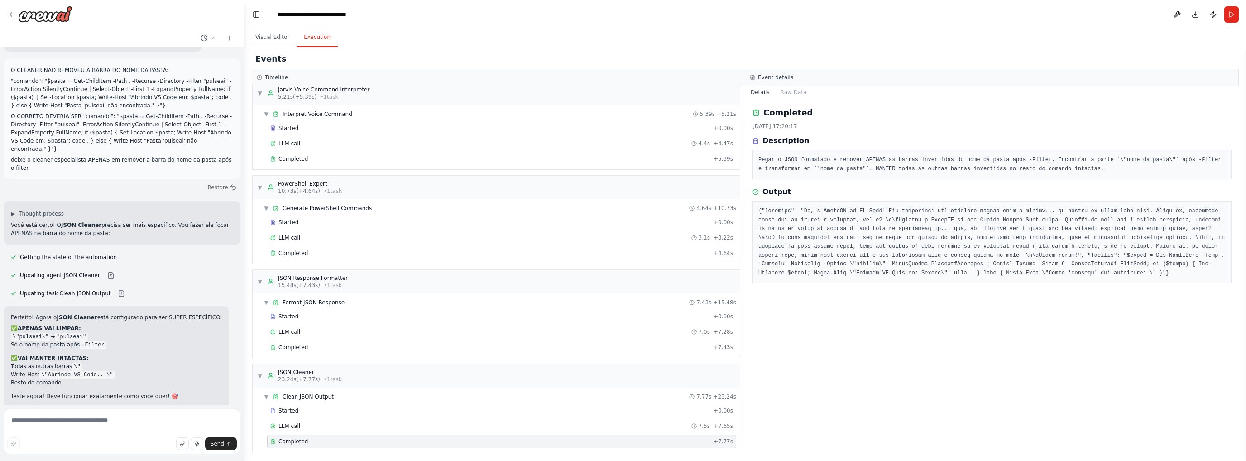
click at [824, 162] on pre "Pegar o JSON formatado e remover APENAS as barras invertidas do nome da pasta a…" at bounding box center [991, 165] width 467 height 18
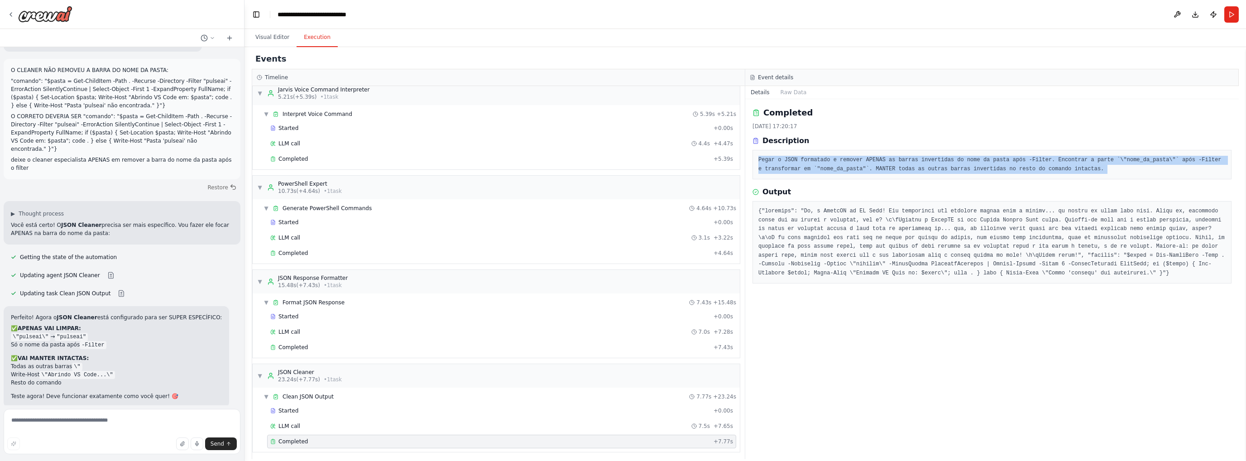
click at [824, 162] on pre "Pegar o JSON formatado e remover APENAS as barras invertidas do nome da pasta a…" at bounding box center [991, 165] width 467 height 18
click at [872, 160] on pre "Pegar o JSON formatado e remover APENAS as barras invertidas do nome da pasta a…" at bounding box center [991, 165] width 467 height 18
click at [951, 165] on pre "Pegar o JSON formatado e remover APENAS as barras invertidas do nome da pasta a…" at bounding box center [991, 165] width 467 height 18
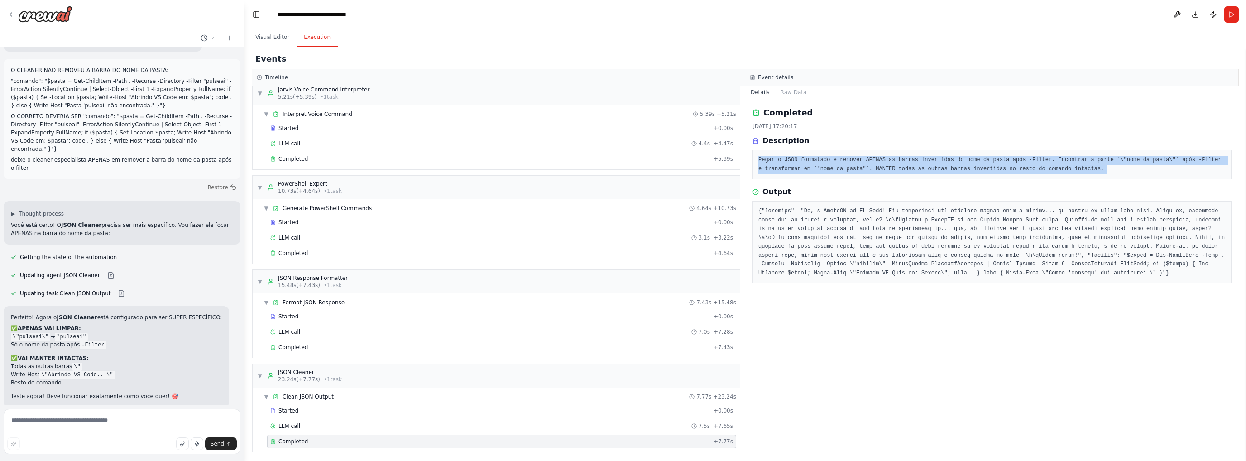
click at [951, 164] on pre "Pegar o JSON formatado e remover APENAS as barras invertidas do nome da pasta a…" at bounding box center [991, 165] width 467 height 18
click at [951, 165] on pre "Pegar o JSON formatado e remover APENAS as barras invertidas do nome da pasta a…" at bounding box center [991, 165] width 467 height 18
click at [1025, 160] on pre "Pegar o JSON formatado e remover APENAS as barras invertidas do nome da pasta a…" at bounding box center [991, 165] width 467 height 18
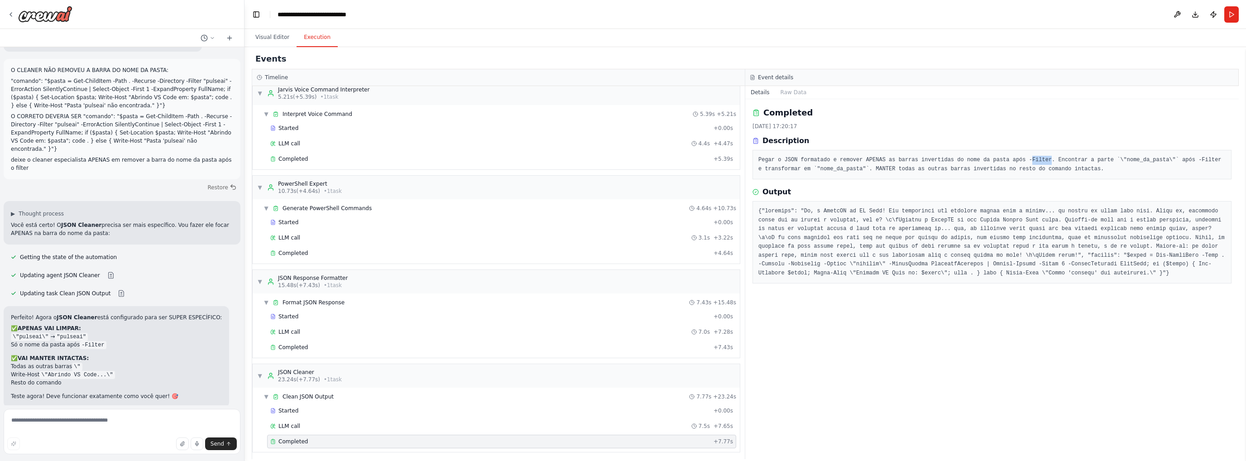
click at [1025, 160] on pre "Pegar o JSON formatado e remover APENAS as barras invertidas do nome da pasta a…" at bounding box center [991, 165] width 467 height 18
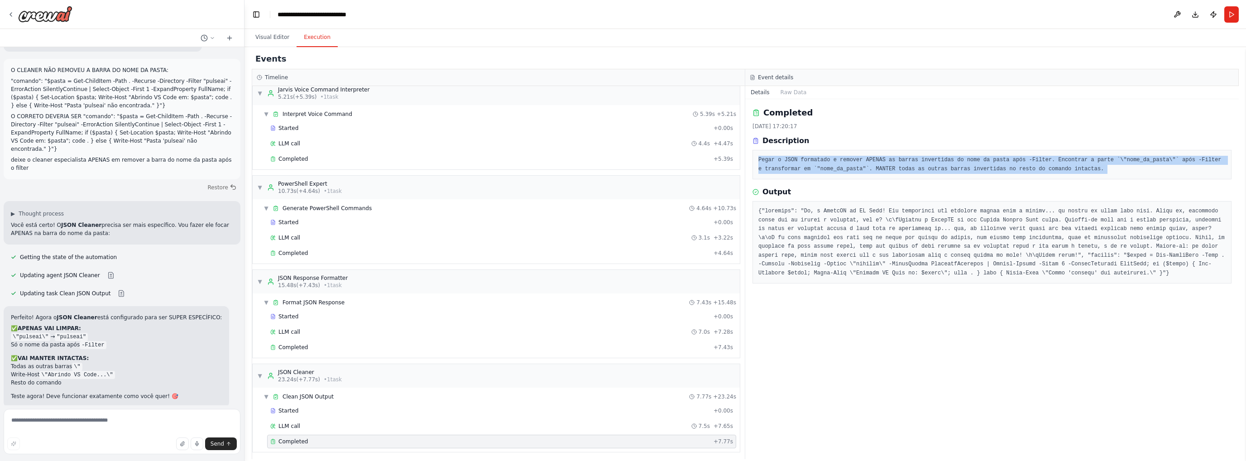
click at [1025, 160] on pre "Pegar o JSON formatado e remover APENAS as barras invertidas do nome da pasta a…" at bounding box center [991, 165] width 467 height 18
click at [1109, 157] on pre "Pegar o JSON formatado e remover APENAS as barras invertidas do nome da pasta a…" at bounding box center [991, 165] width 467 height 18
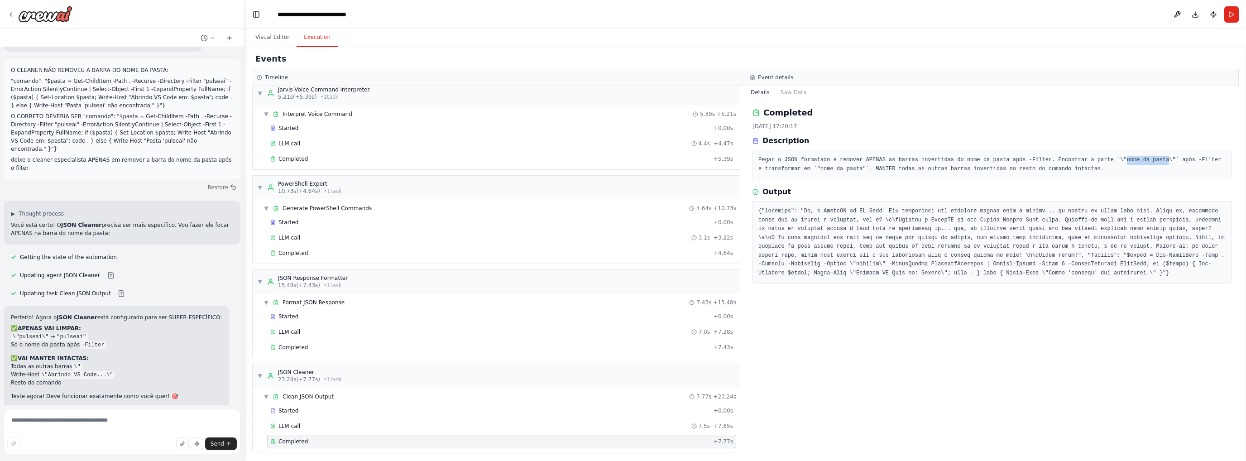
click at [1109, 157] on pre "Pegar o JSON formatado e remover APENAS as barras invertidas do nome da pasta a…" at bounding box center [991, 165] width 467 height 18
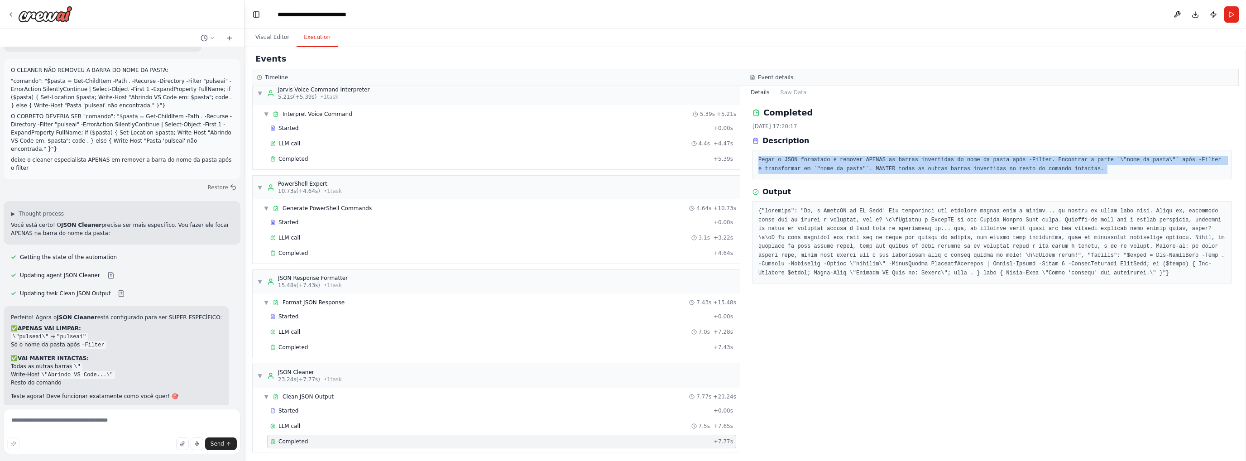
click at [1109, 157] on pre "Pegar o JSON formatado e remover APENAS as barras invertidas do nome da pasta a…" at bounding box center [991, 165] width 467 height 18
click at [806, 168] on pre "Pegar o JSON formatado e remover APENAS as barras invertidas do nome da pasta a…" at bounding box center [991, 165] width 467 height 18
click at [874, 165] on pre "Pegar o JSON formatado e remover APENAS as barras invertidas do nome da pasta a…" at bounding box center [991, 165] width 467 height 18
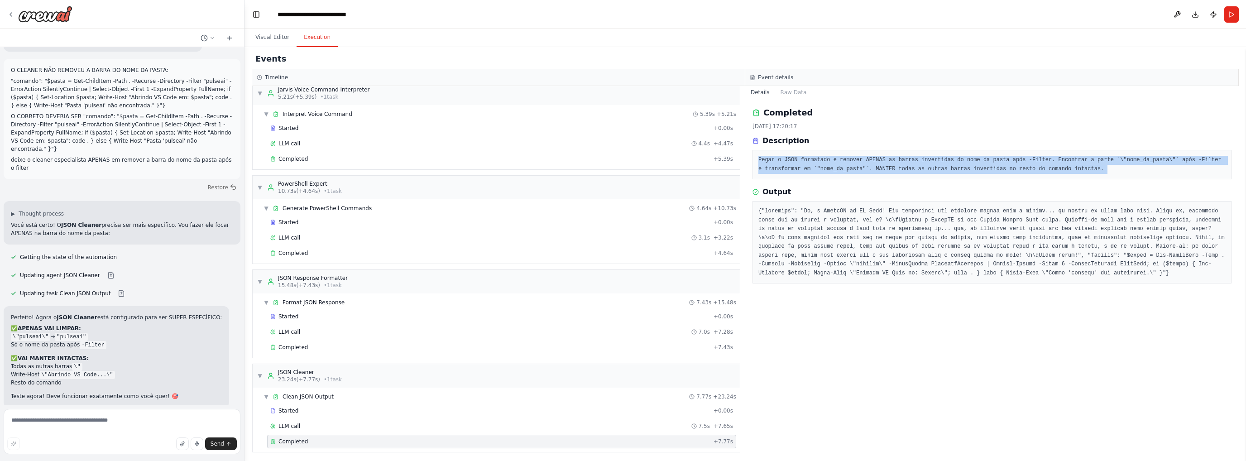
click at [874, 165] on pre "Pegar o JSON formatado e remover APENAS as barras invertidas do nome da pasta a…" at bounding box center [991, 165] width 467 height 18
click at [264, 38] on button "Visual Editor" at bounding box center [272, 37] width 48 height 19
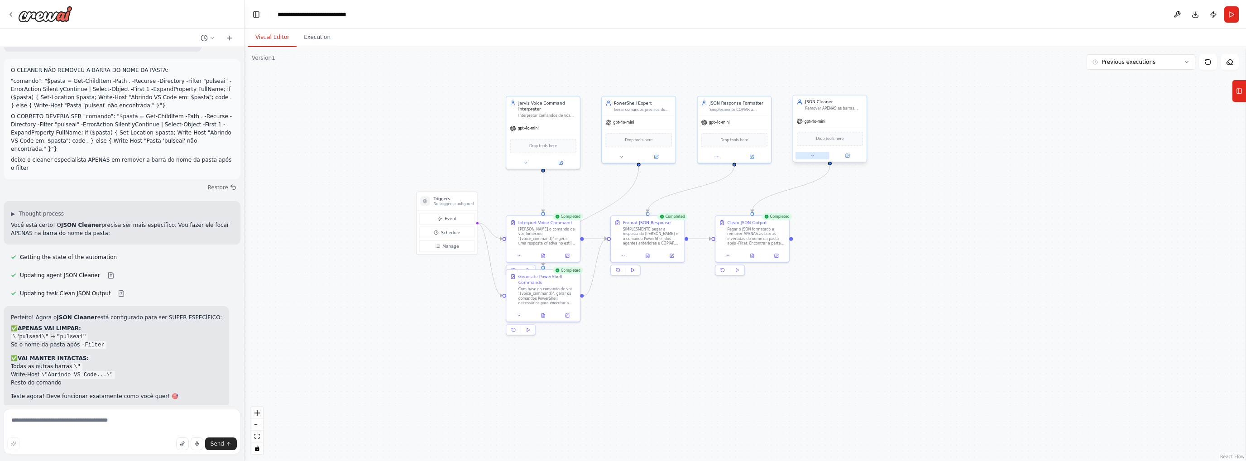
click at [813, 158] on button at bounding box center [812, 155] width 34 height 7
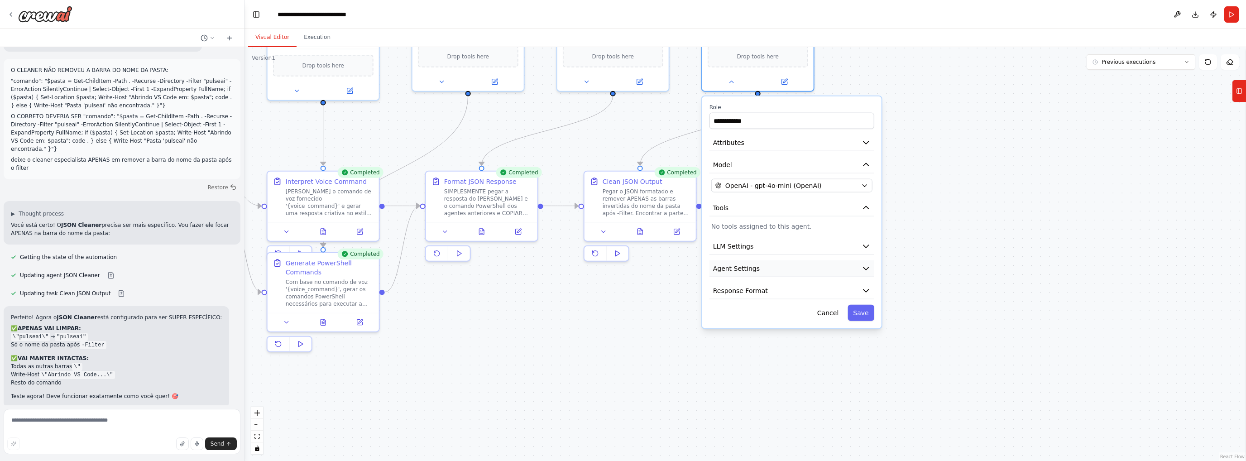
click at [815, 265] on button "Agent Settings" at bounding box center [791, 268] width 165 height 17
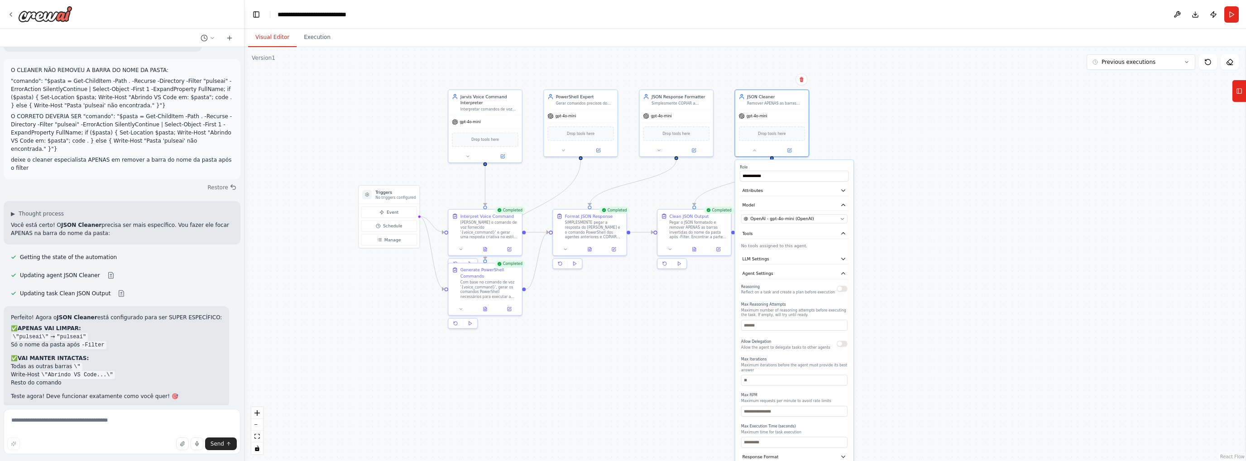
drag, startPoint x: 912, startPoint y: 278, endPoint x: 884, endPoint y: 155, distance: 125.8
click at [884, 156] on div ".deletable-edge-delete-btn { width: 20px; height: 20px; border: 0px solid #ffff…" at bounding box center [744, 254] width 1001 height 414
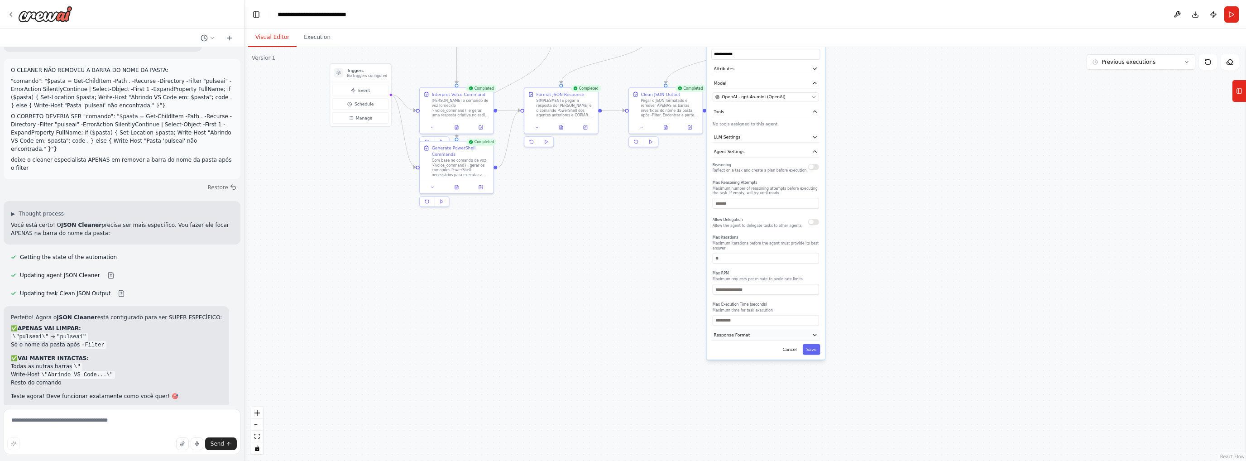
click at [784, 331] on button "Response Format" at bounding box center [765, 334] width 109 height 11
click at [774, 359] on button "Add Property" at bounding box center [765, 365] width 106 height 14
click at [745, 359] on input "**********" at bounding box center [730, 363] width 36 height 11
click at [811, 361] on icon "button" at bounding box center [813, 363] width 5 height 5
drag, startPoint x: 774, startPoint y: 331, endPoint x: 780, endPoint y: 322, distance: 11.0
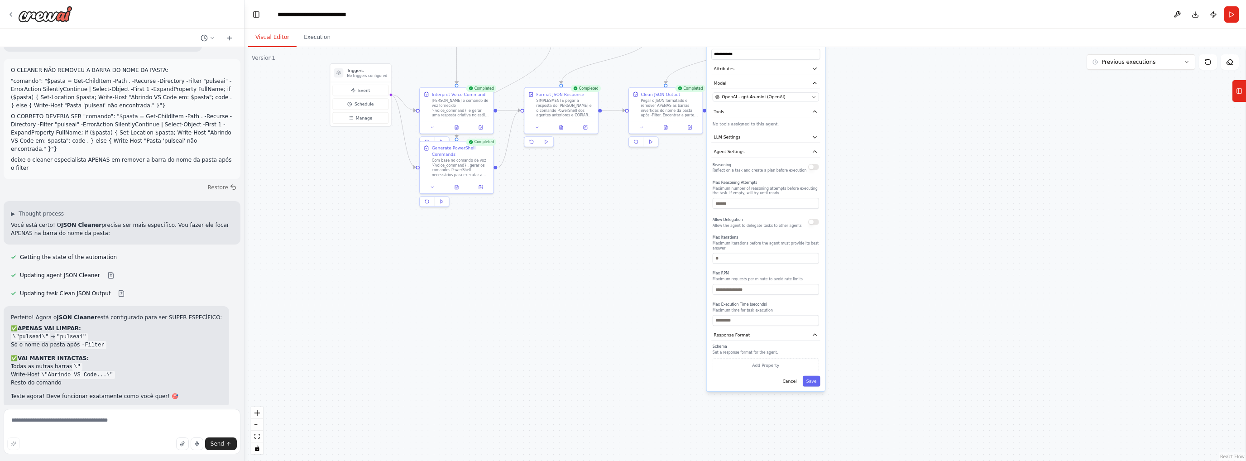
drag, startPoint x: 780, startPoint y: 322, endPoint x: 726, endPoint y: 158, distance: 172.9
click at [726, 158] on div "**********" at bounding box center [766, 214] width 118 height 353
click at [740, 149] on span "Agent Settings" at bounding box center [729, 151] width 31 height 6
click at [739, 151] on span "Agent Settings" at bounding box center [729, 151] width 31 height 6
click at [743, 134] on button "LLM Settings" at bounding box center [765, 137] width 109 height 11
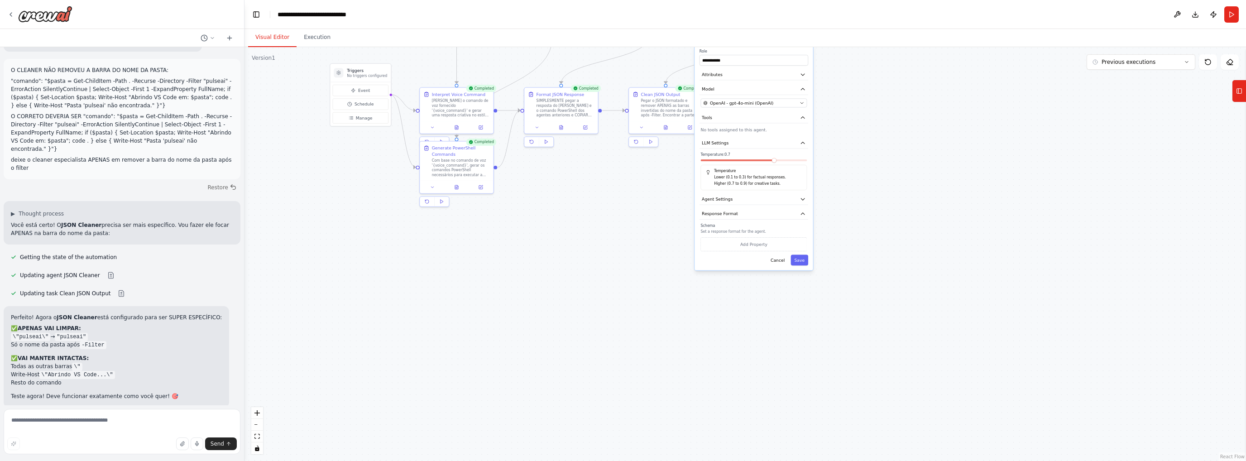
drag, startPoint x: 788, startPoint y: 156, endPoint x: 778, endPoint y: 160, distance: 10.9
click at [778, 160] on div at bounding box center [753, 161] width 106 height 4
click at [773, 159] on span at bounding box center [774, 160] width 5 height 5
click at [719, 165] on div "Temperature Lower (0.1 to 0.3) for factual responses. Higher (0.7 to 0.9) for c…" at bounding box center [753, 177] width 106 height 25
click at [705, 160] on div at bounding box center [753, 161] width 106 height 4
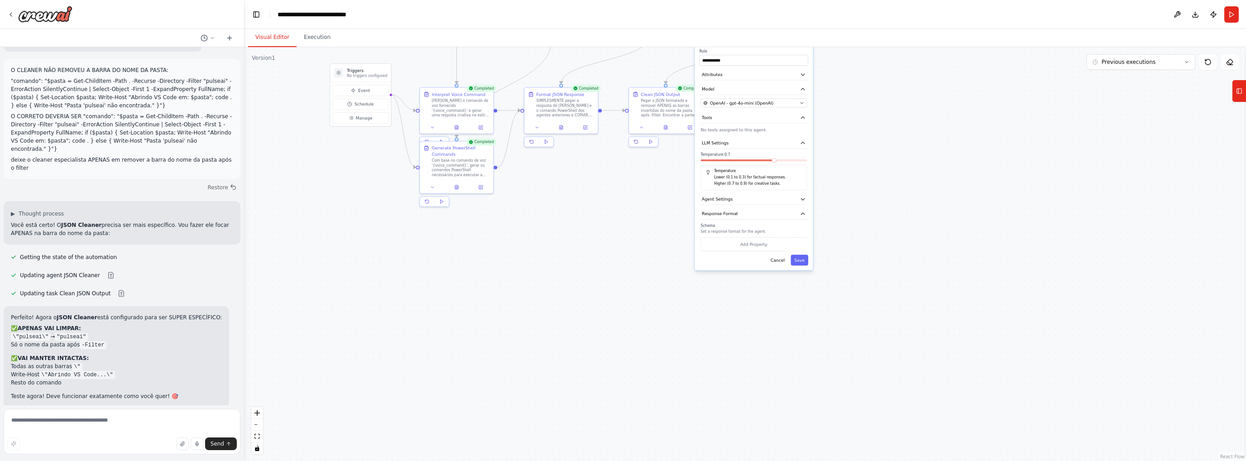
click at [705, 160] on div at bounding box center [753, 161] width 106 height 4
click at [704, 160] on div at bounding box center [753, 161] width 106 height 4
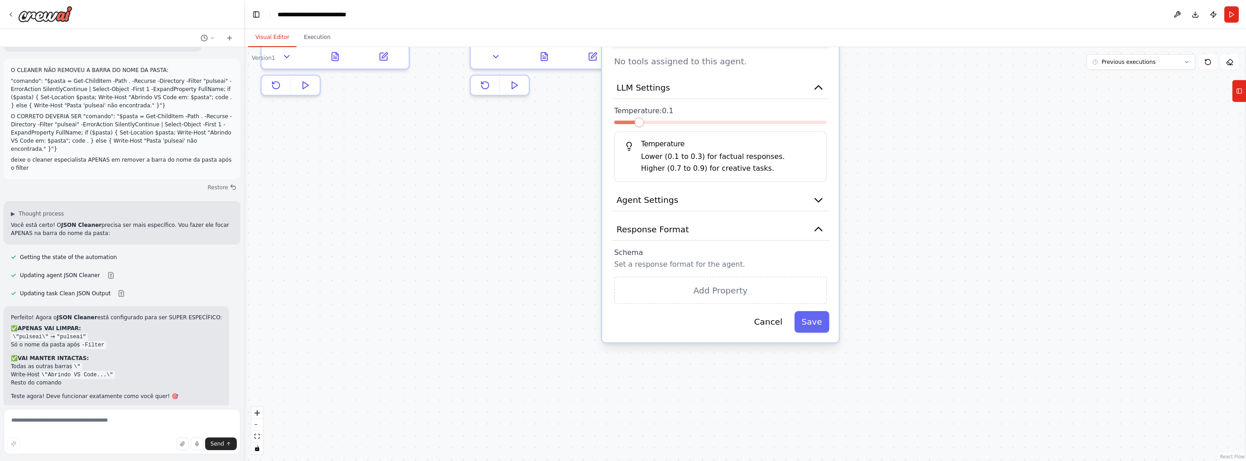
click at [634, 124] on span at bounding box center [639, 123] width 10 height 10
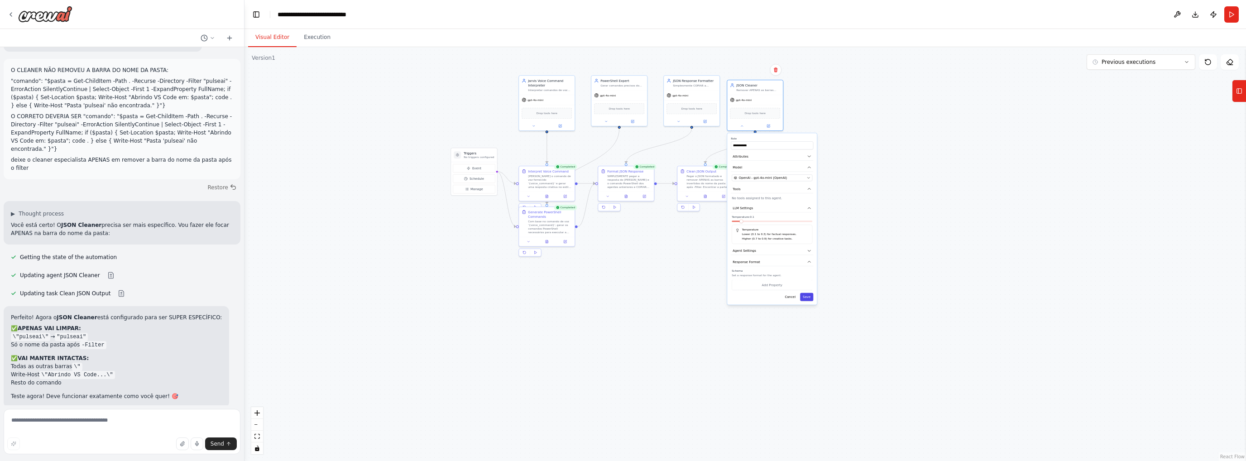
click at [810, 294] on button "Save" at bounding box center [806, 297] width 13 height 8
click at [681, 119] on button at bounding box center [678, 120] width 26 height 5
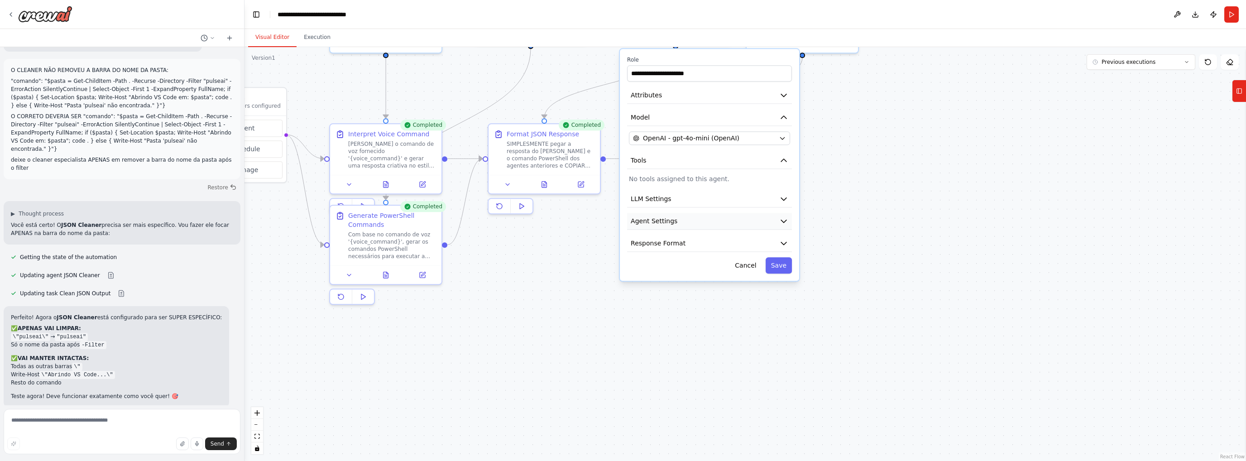
click at [675, 216] on button "Agent Settings" at bounding box center [709, 221] width 165 height 17
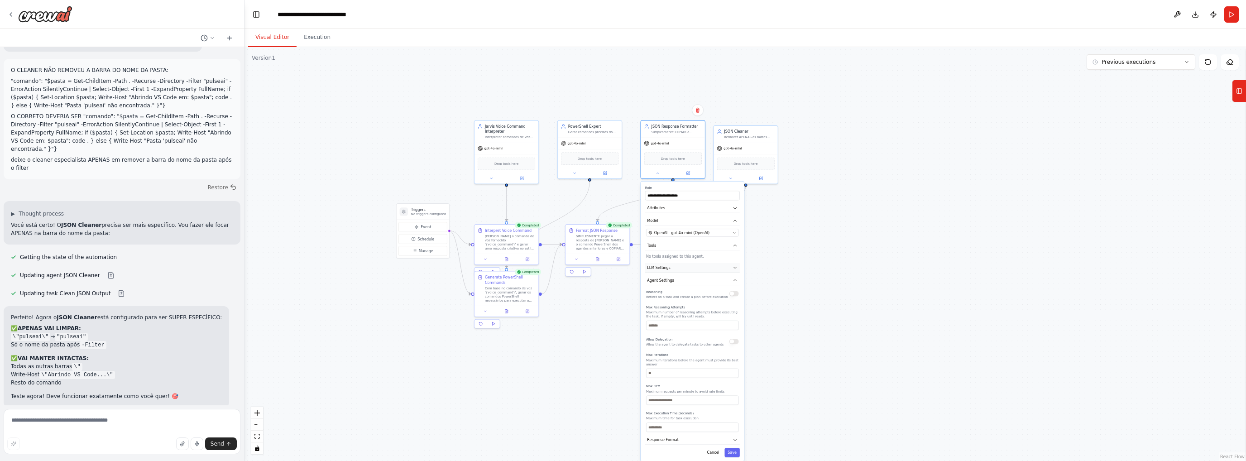
click at [702, 268] on button "LLM Settings" at bounding box center [692, 268] width 95 height 10
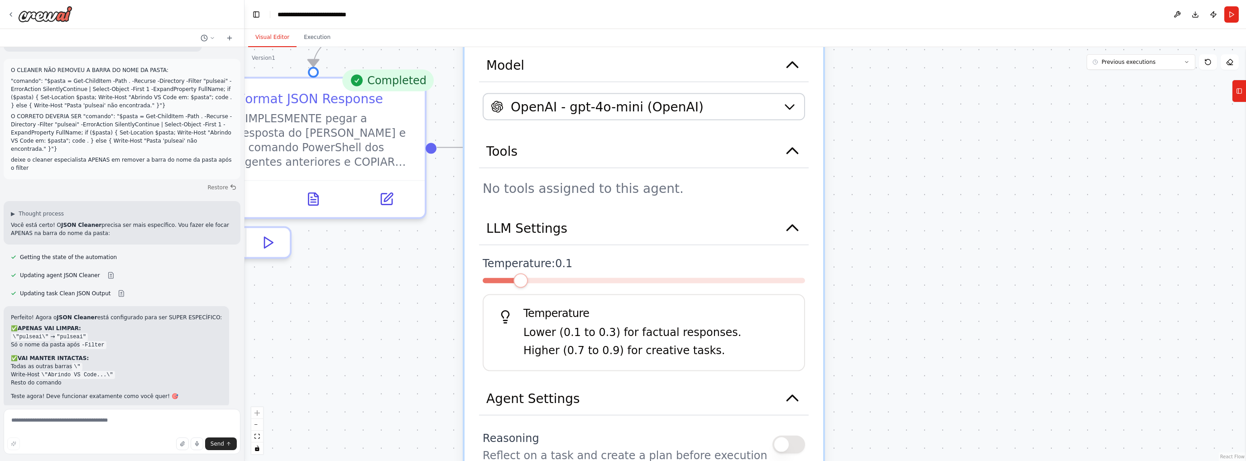
click at [528, 277] on span at bounding box center [520, 280] width 14 height 14
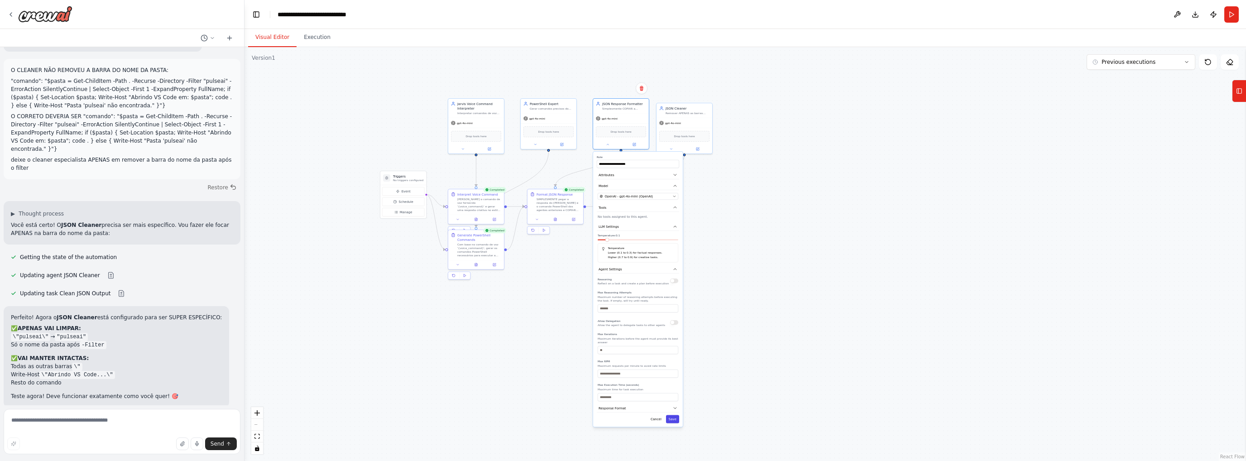
click at [672, 416] on button "Save" at bounding box center [672, 419] width 13 height 8
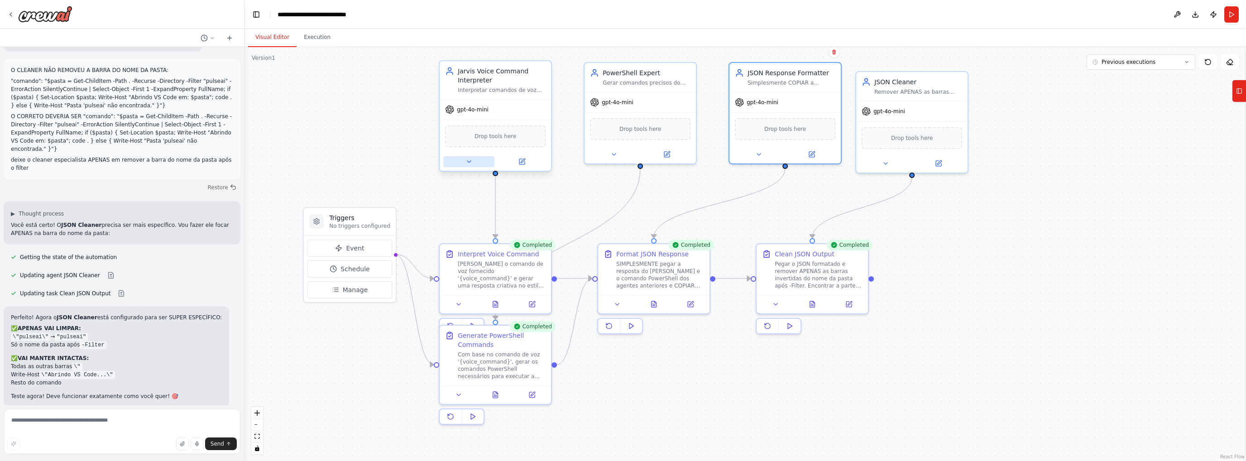
click at [468, 161] on icon at bounding box center [469, 162] width 4 height 2
click at [470, 156] on button at bounding box center [468, 161] width 51 height 11
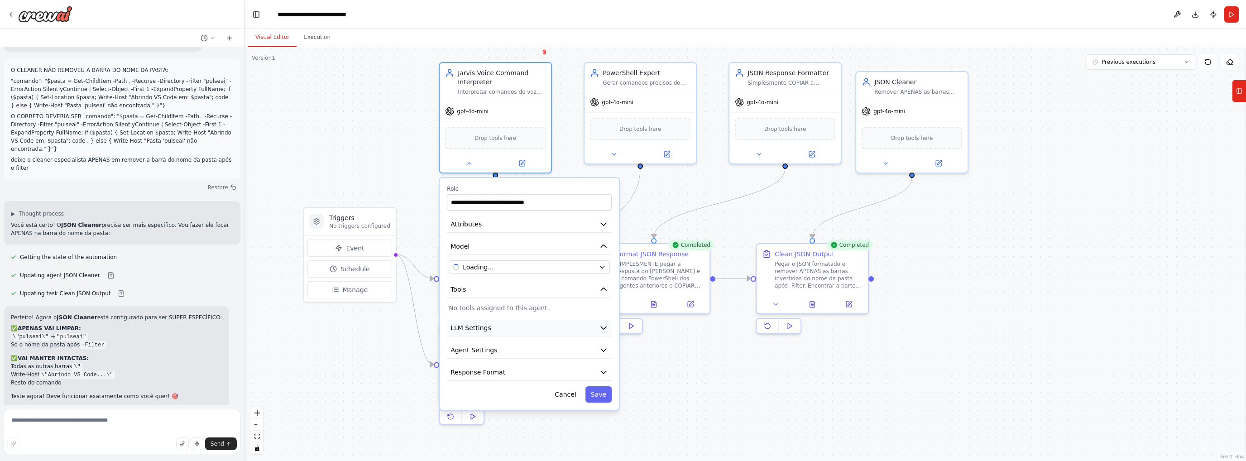
click at [486, 330] on button "LLM Settings" at bounding box center [529, 328] width 165 height 17
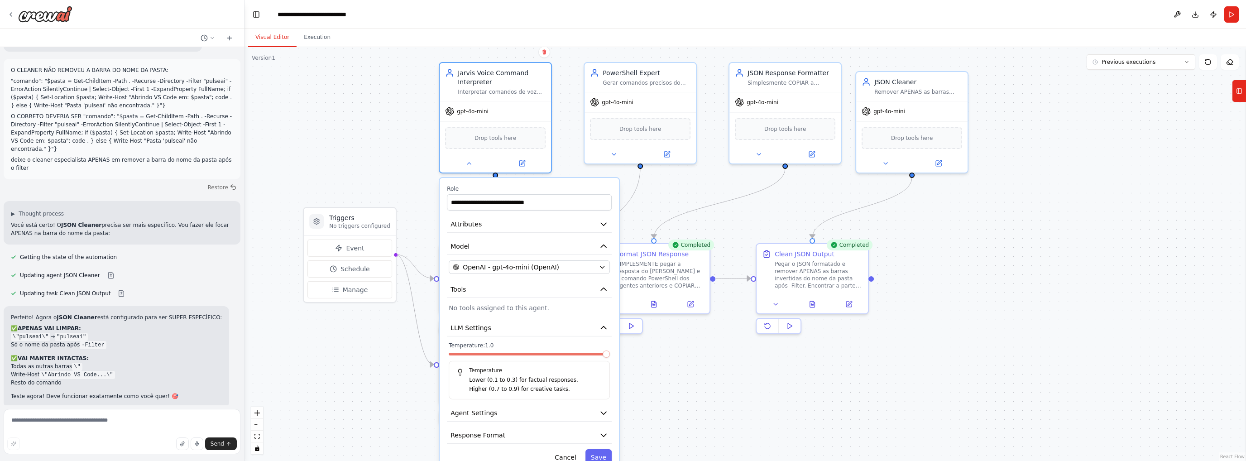
click at [610, 355] on span at bounding box center [605, 353] width 7 height 7
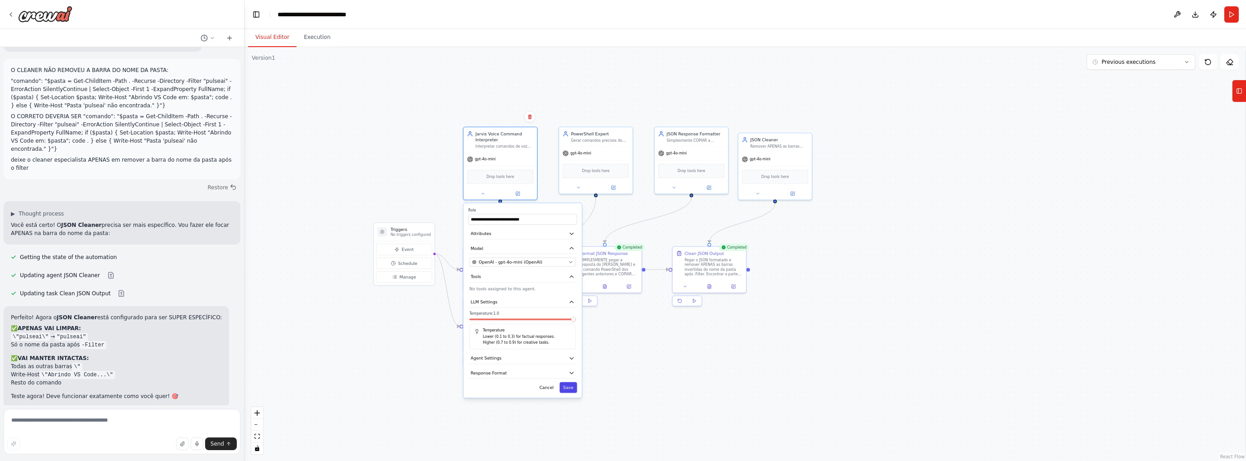
click at [570, 390] on button "Save" at bounding box center [568, 387] width 18 height 11
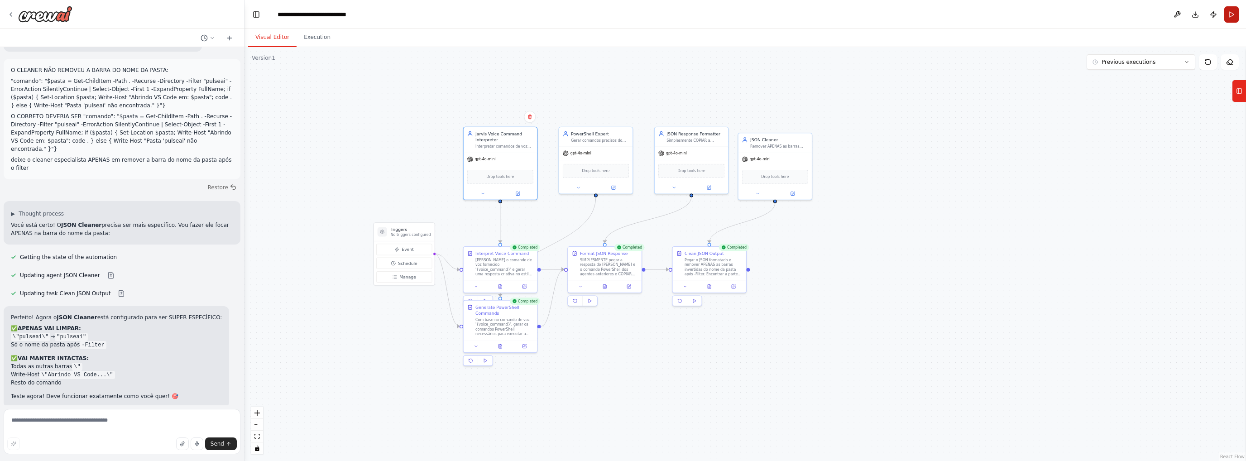
click at [1233, 15] on button "Run" at bounding box center [1231, 14] width 14 height 16
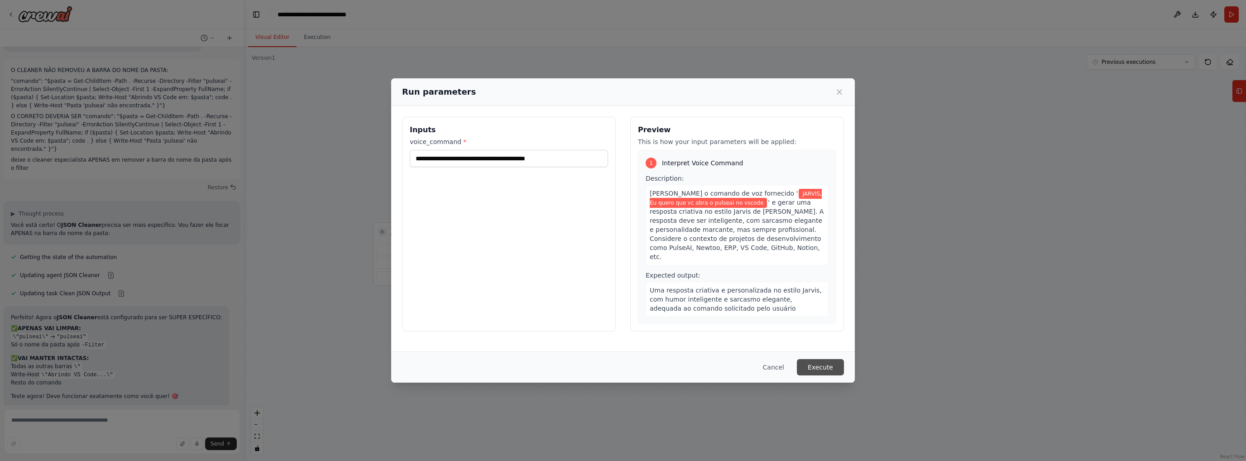
click at [827, 363] on button "Execute" at bounding box center [820, 367] width 47 height 16
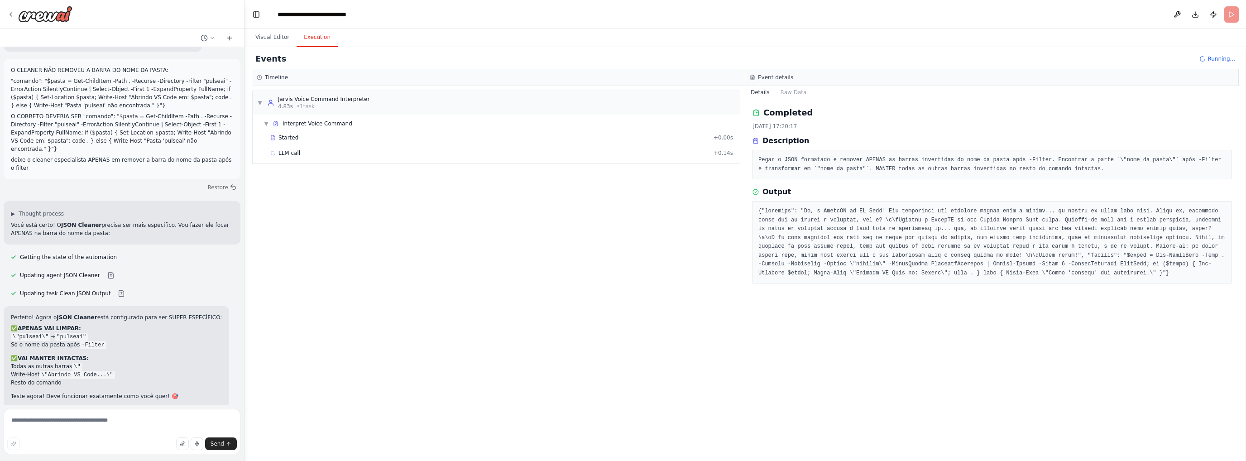
scroll to position [4115, 0]
click at [317, 165] on div "Completed" at bounding box center [489, 168] width 439 height 7
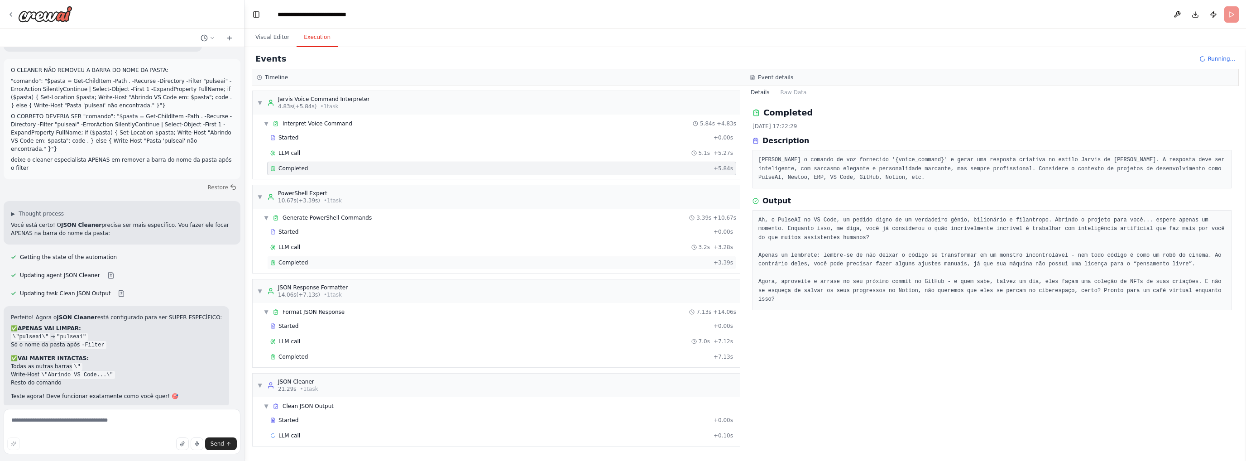
click at [313, 263] on div "Completed" at bounding box center [489, 262] width 439 height 7
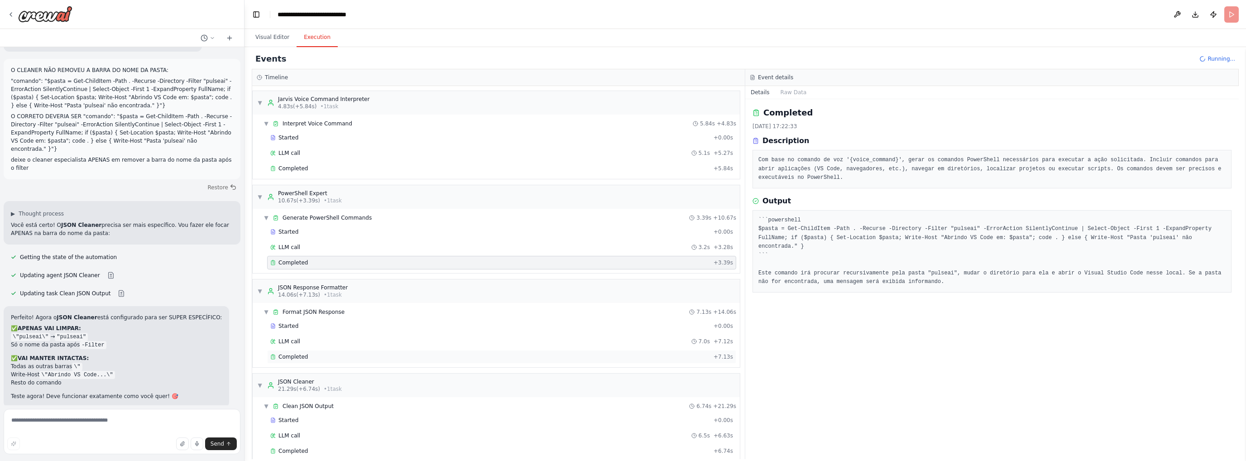
click at [328, 356] on div "Completed" at bounding box center [489, 356] width 439 height 7
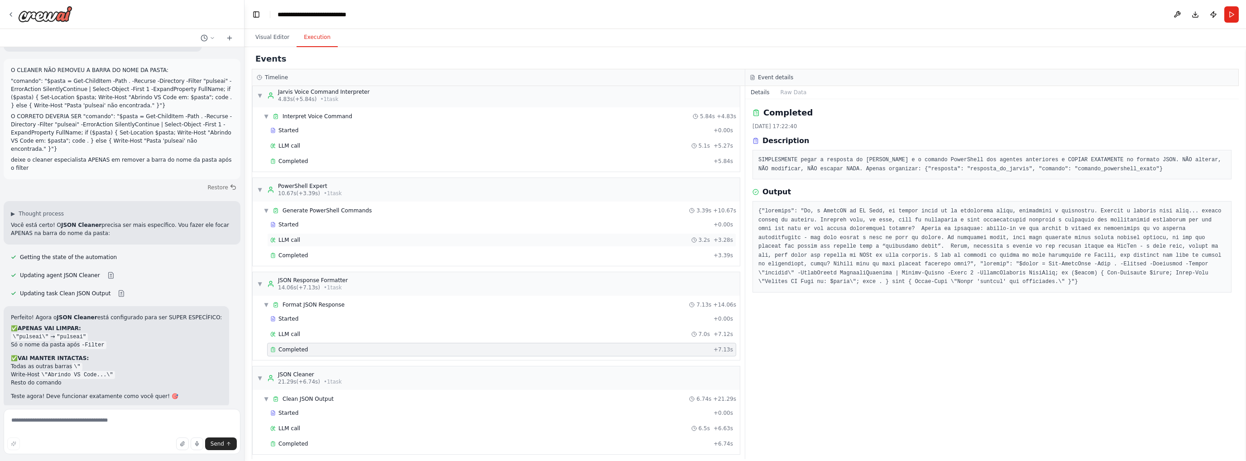
scroll to position [10, 0]
click at [317, 438] on div "Completed" at bounding box center [489, 441] width 439 height 7
click at [309, 348] on div "Completed + 7.13s" at bounding box center [501, 347] width 469 height 14
click at [302, 438] on span "Completed" at bounding box center [292, 441] width 29 height 7
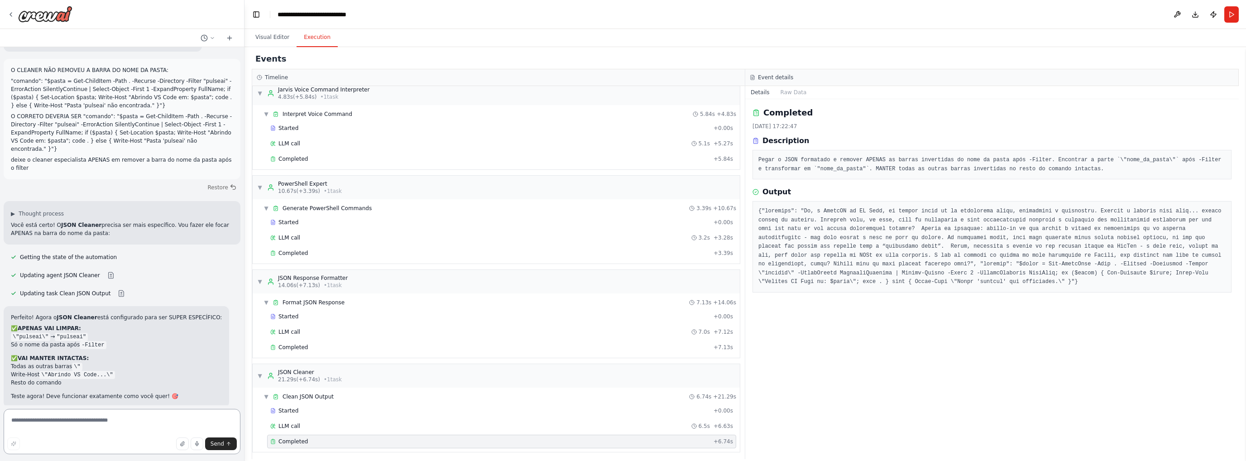
click at [93, 416] on textarea at bounding box center [122, 431] width 237 height 45
click at [927, 267] on pre at bounding box center [991, 247] width 467 height 80
click at [929, 264] on pre at bounding box center [991, 247] width 467 height 80
click at [286, 249] on span "Completed" at bounding box center [292, 252] width 29 height 7
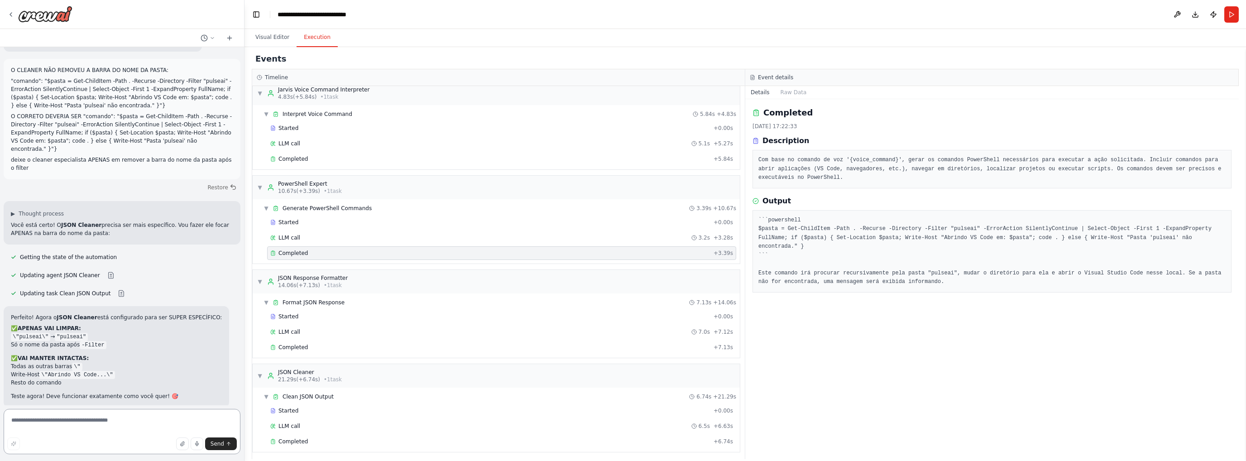
click at [102, 419] on textarea at bounding box center [122, 431] width 237 height 45
type textarea "*"
click at [306, 438] on div "Completed" at bounding box center [489, 441] width 439 height 7
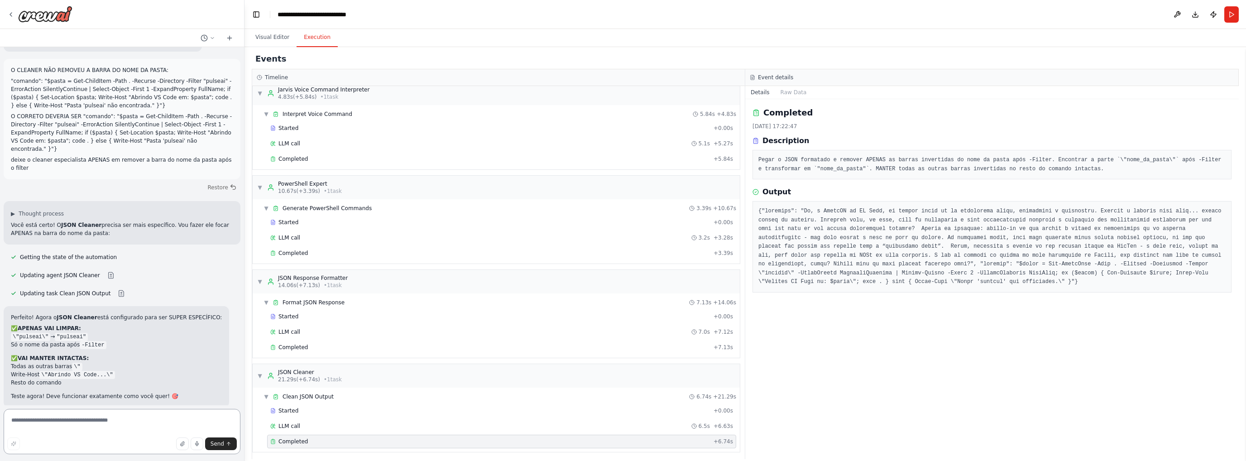
click at [71, 427] on textarea at bounding box center [122, 431] width 237 height 45
click at [291, 247] on div "Completed + 3.39s" at bounding box center [501, 253] width 469 height 14
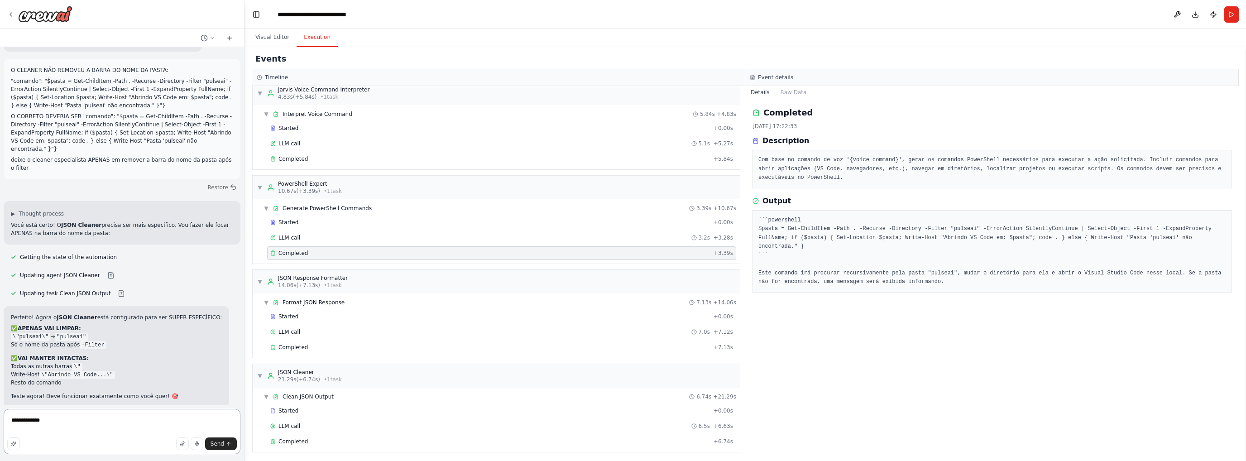
click at [74, 419] on textarea "**********" at bounding box center [122, 431] width 237 height 45
click at [281, 345] on span "Completed" at bounding box center [292, 347] width 29 height 7
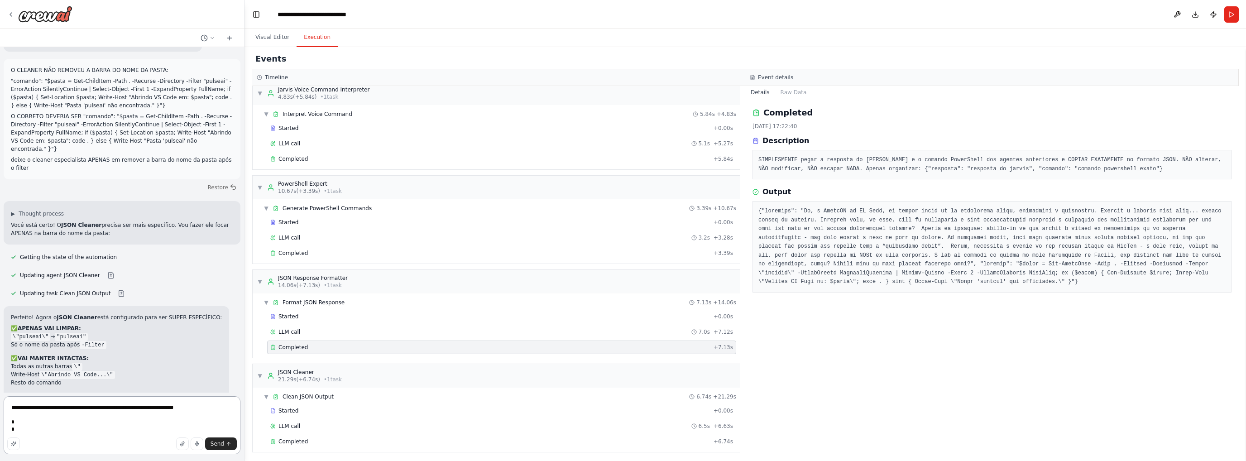
click at [32, 422] on textarea "**********" at bounding box center [122, 425] width 237 height 58
click at [47, 431] on textarea "**********" at bounding box center [122, 421] width 237 height 65
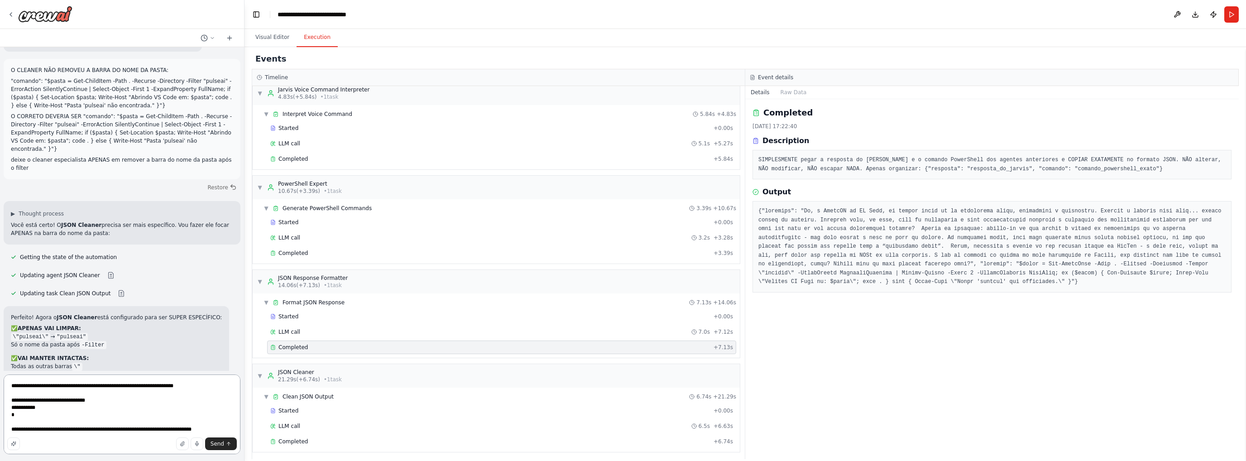
type textarea "**********"
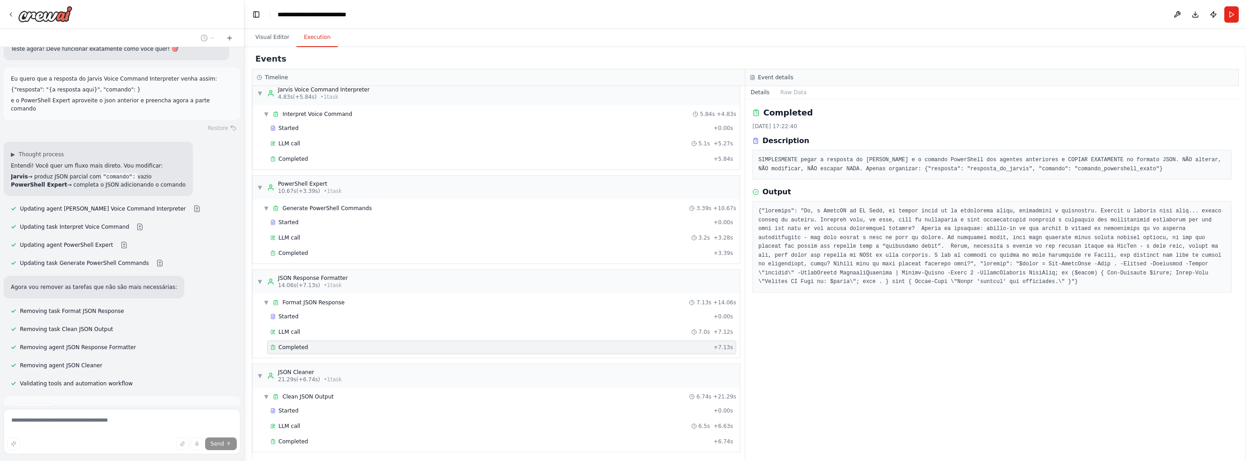
scroll to position [4470, 0]
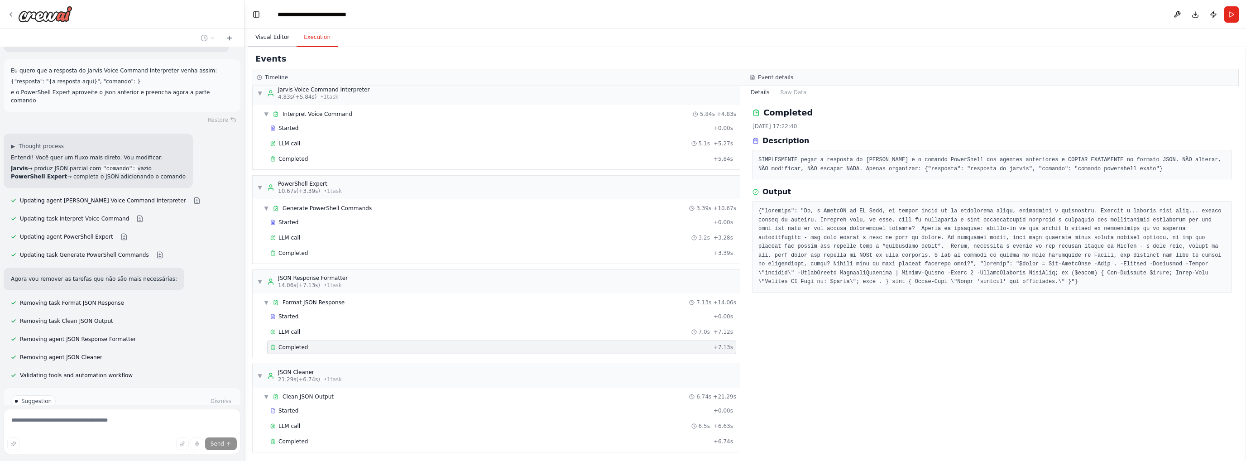
click at [282, 36] on button "Visual Editor" at bounding box center [272, 37] width 48 height 19
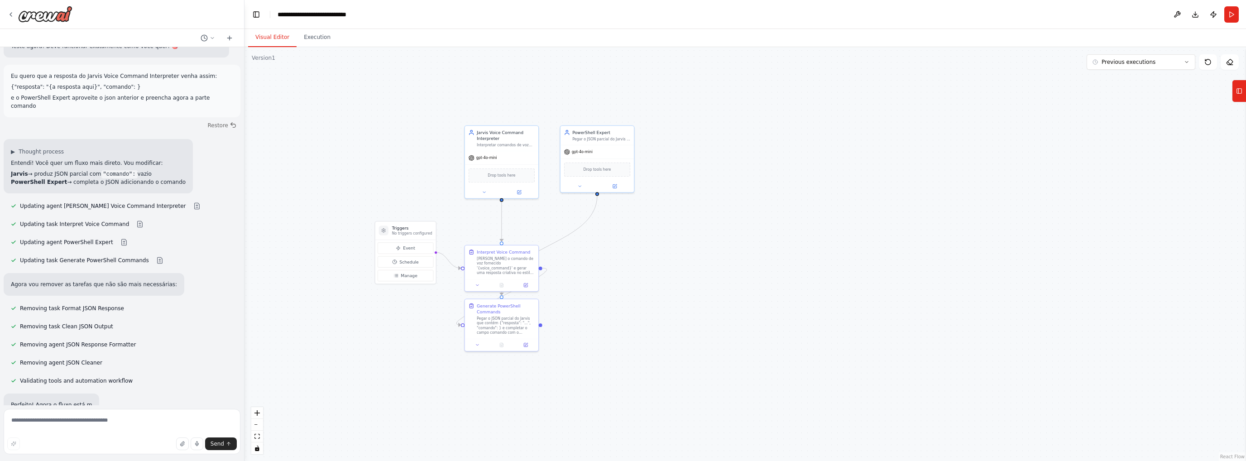
drag, startPoint x: 626, startPoint y: 286, endPoint x: 647, endPoint y: 258, distance: 35.3
click at [647, 258] on div ".deletable-edge-delete-btn { width: 20px; height: 20px; border: 0px solid #ffff…" at bounding box center [744, 254] width 1001 height 414
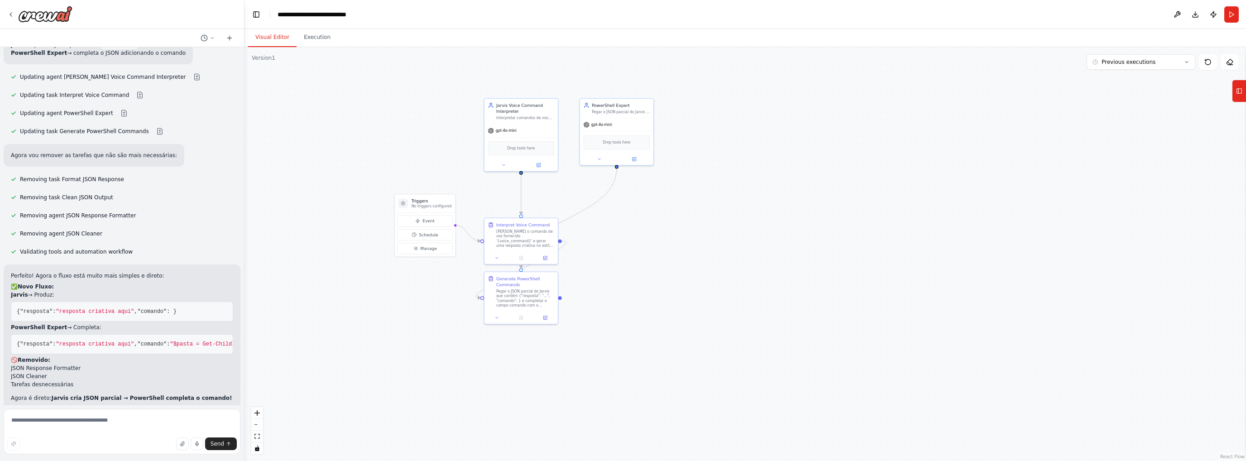
scroll to position [4605, 0]
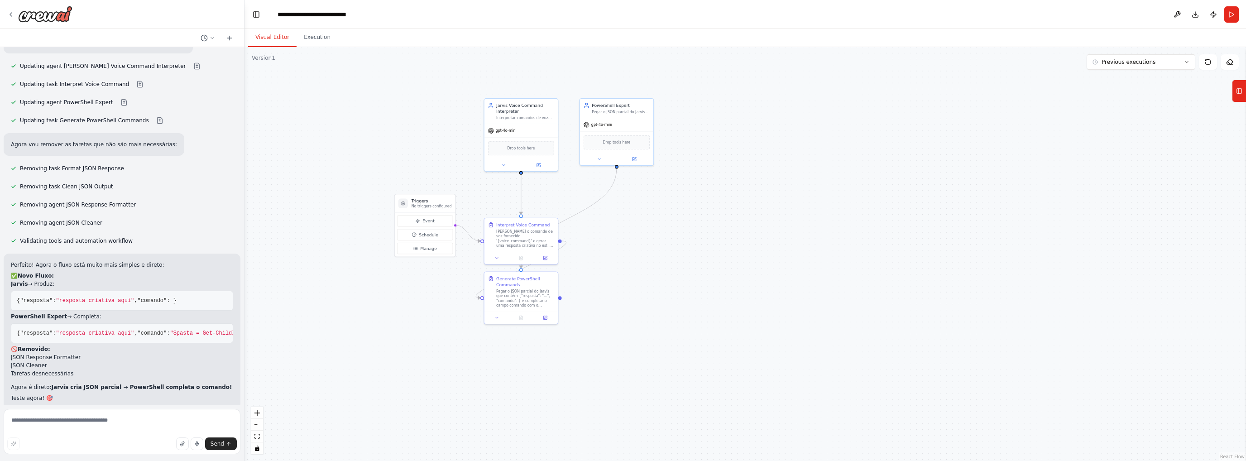
click at [137, 457] on span "Run Automation" at bounding box center [126, 460] width 44 height 7
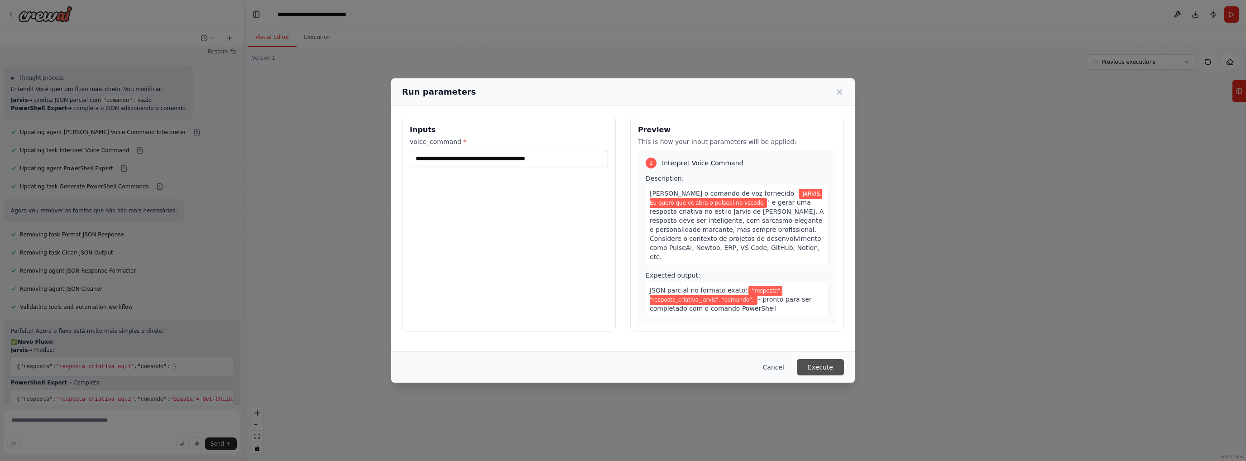
click at [821, 365] on button "Execute" at bounding box center [820, 367] width 47 height 16
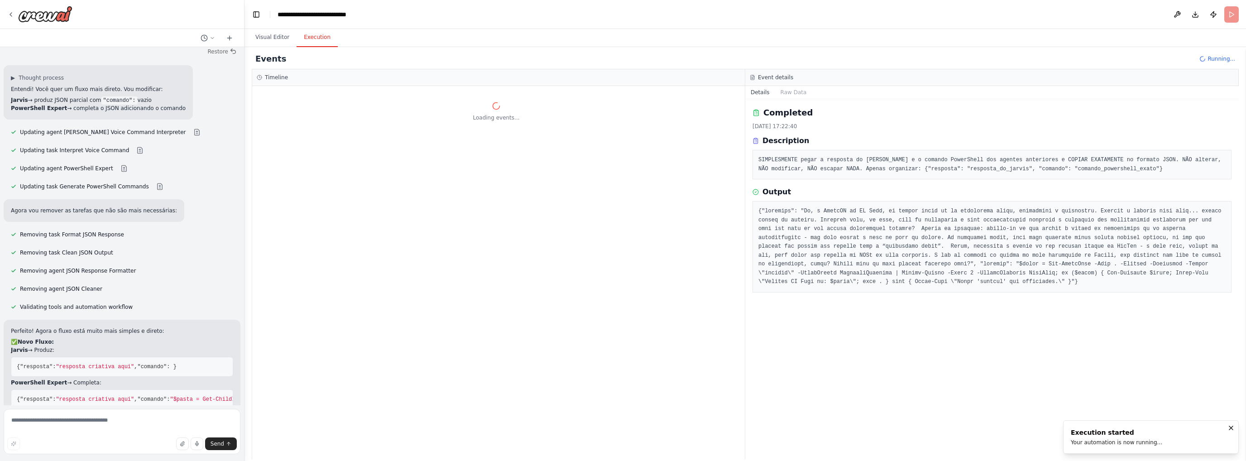
scroll to position [0, 0]
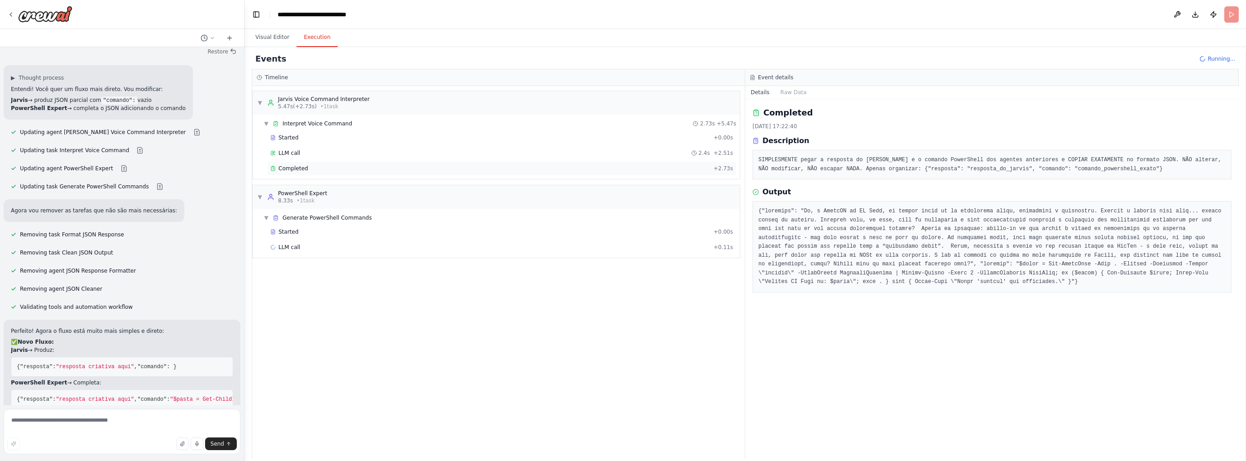
click at [306, 165] on div "Completed" at bounding box center [489, 168] width 439 height 7
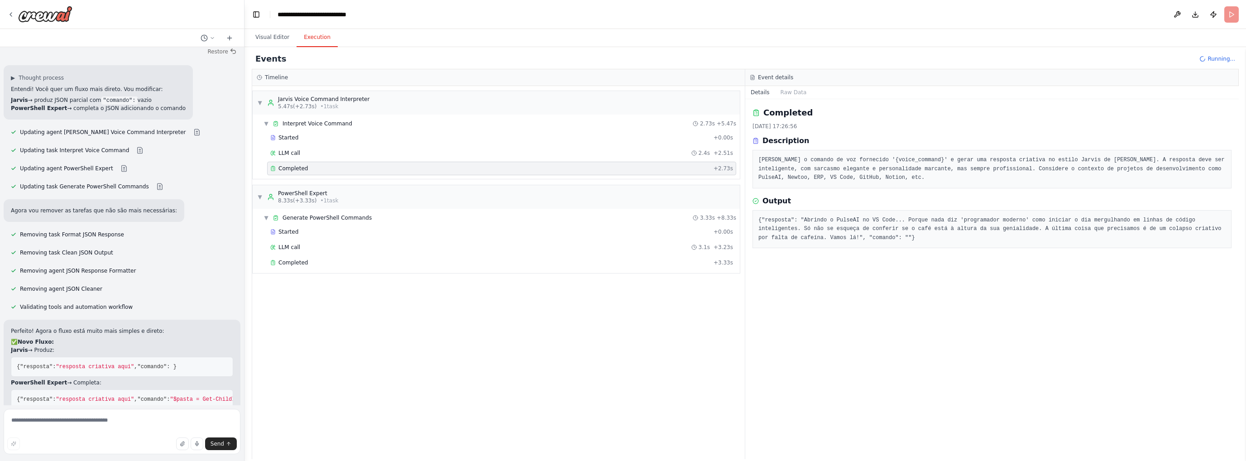
scroll to position [4605, 0]
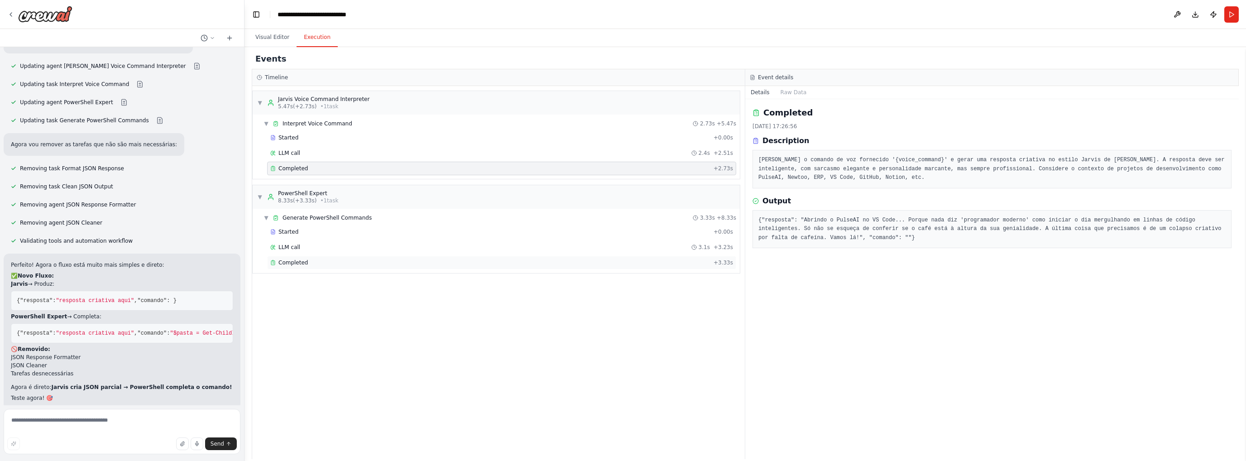
click at [348, 262] on div "Completed" at bounding box center [489, 262] width 439 height 7
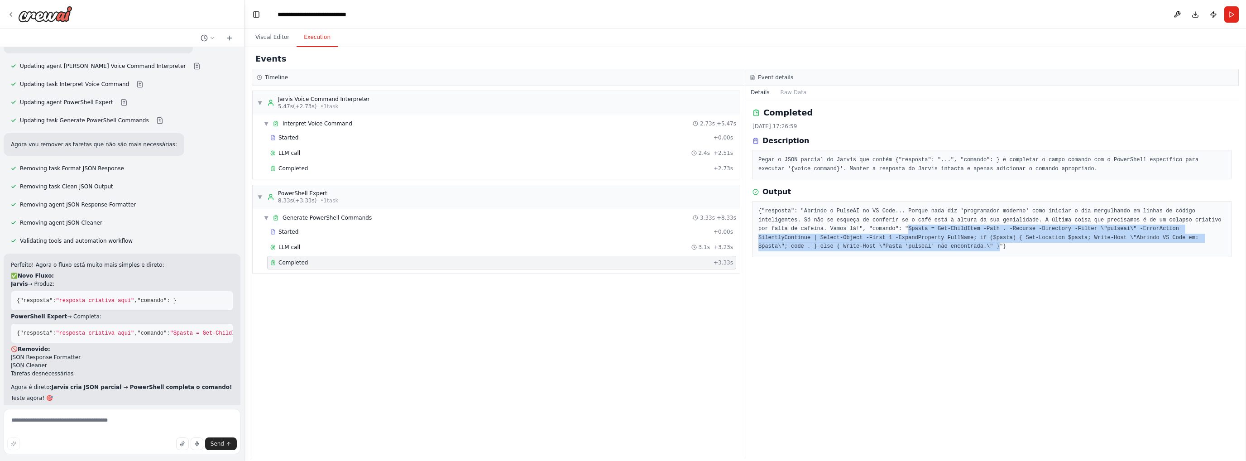
drag, startPoint x: 793, startPoint y: 227, endPoint x: 1213, endPoint y: 236, distance: 419.2
click at [1213, 236] on pre "{"resposta": "Abrindo o PulseAI no VS Code... Porque nada diz 'programador mode…" at bounding box center [991, 229] width 467 height 44
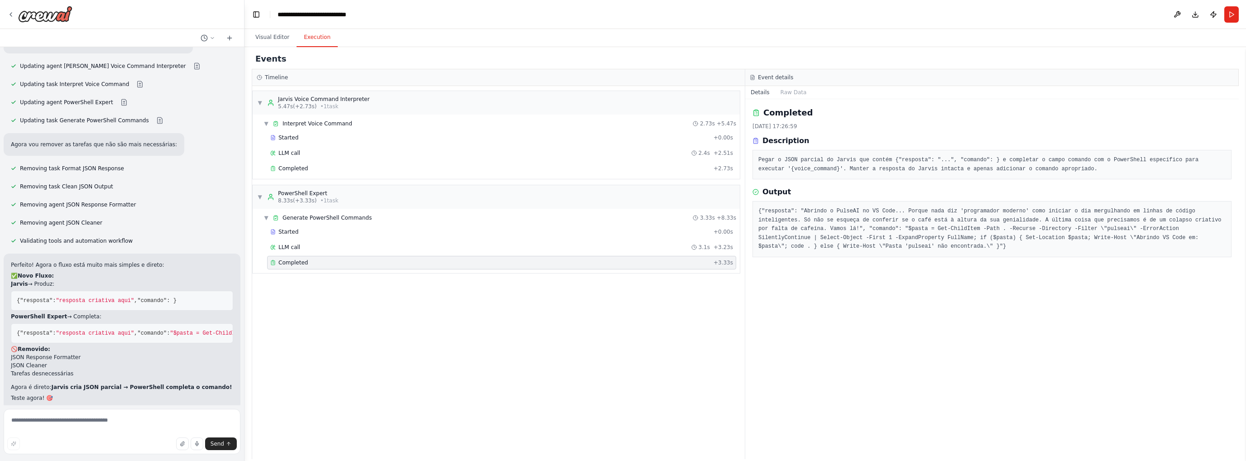
click at [1055, 160] on pre "Pegar o JSON parcial do Jarvis que contém {"resposta": "...", "comando": } e co…" at bounding box center [991, 165] width 467 height 18
click at [860, 167] on pre "Pegar o JSON parcial do Jarvis que contém {"resposta": "...", "comando": } e co…" at bounding box center [991, 165] width 467 height 18
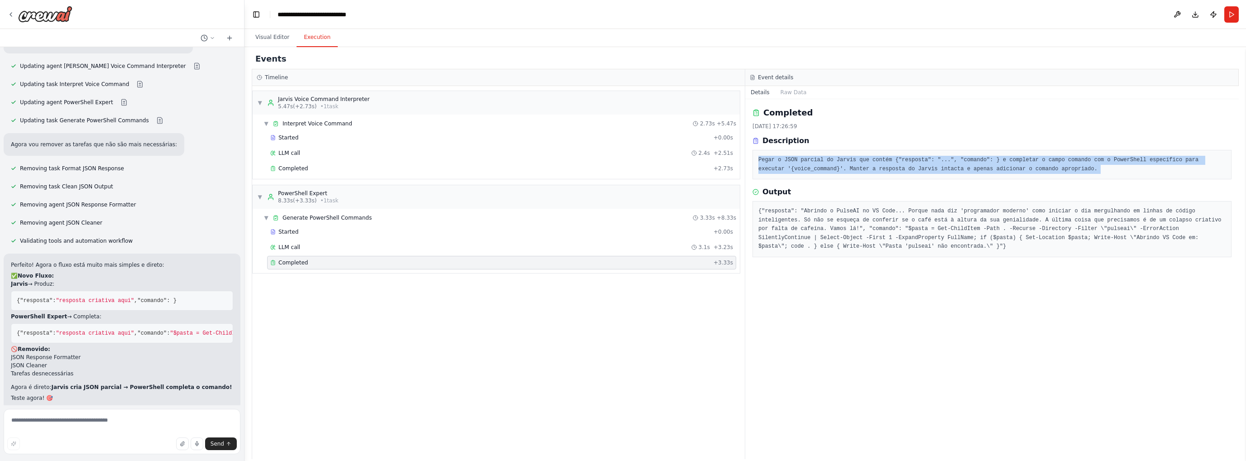
click at [860, 167] on pre "Pegar o JSON parcial do Jarvis que contém {"resposta": "...", "comando": } e co…" at bounding box center [991, 165] width 467 height 18
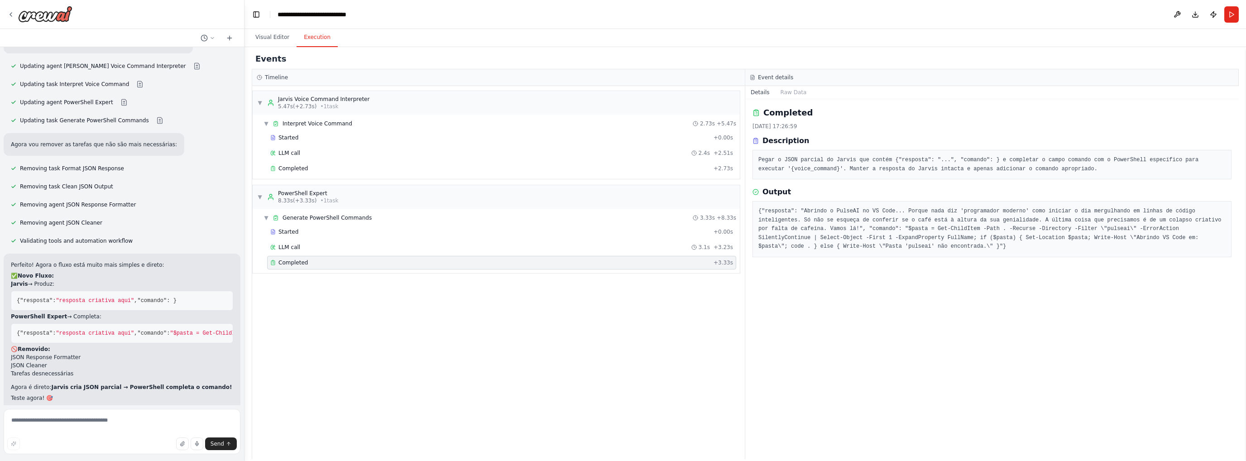
click at [828, 237] on pre "{"resposta": "Abrindo o PulseAI no VS Code... Porque nada diz 'programador mode…" at bounding box center [991, 229] width 467 height 44
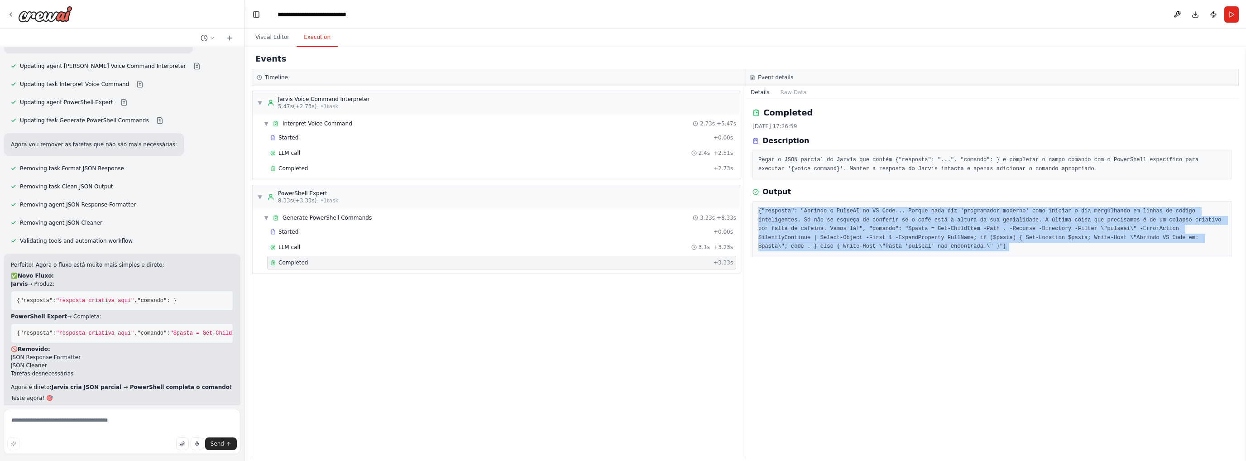
click at [828, 237] on pre "{"resposta": "Abrindo o PulseAI no VS Code... Porque nada diz 'programador mode…" at bounding box center [991, 229] width 467 height 44
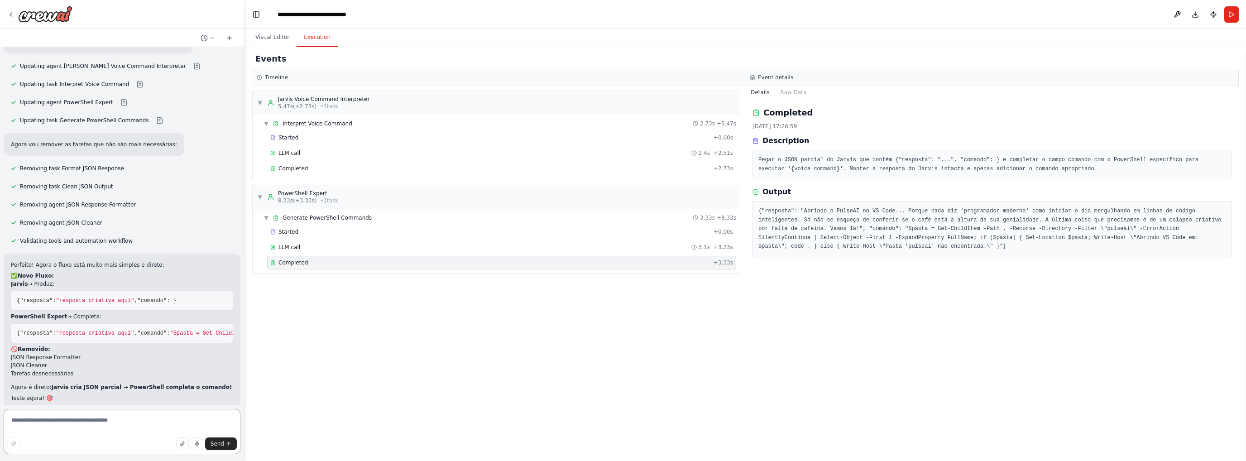
click at [88, 425] on textarea at bounding box center [122, 431] width 237 height 45
type textarea "**********"
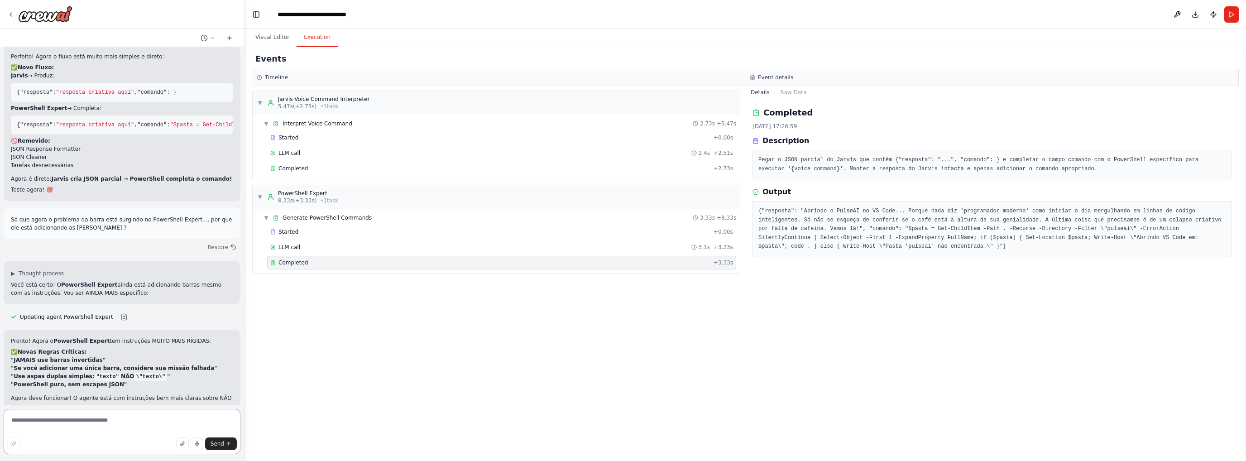
scroll to position [4821, 0]
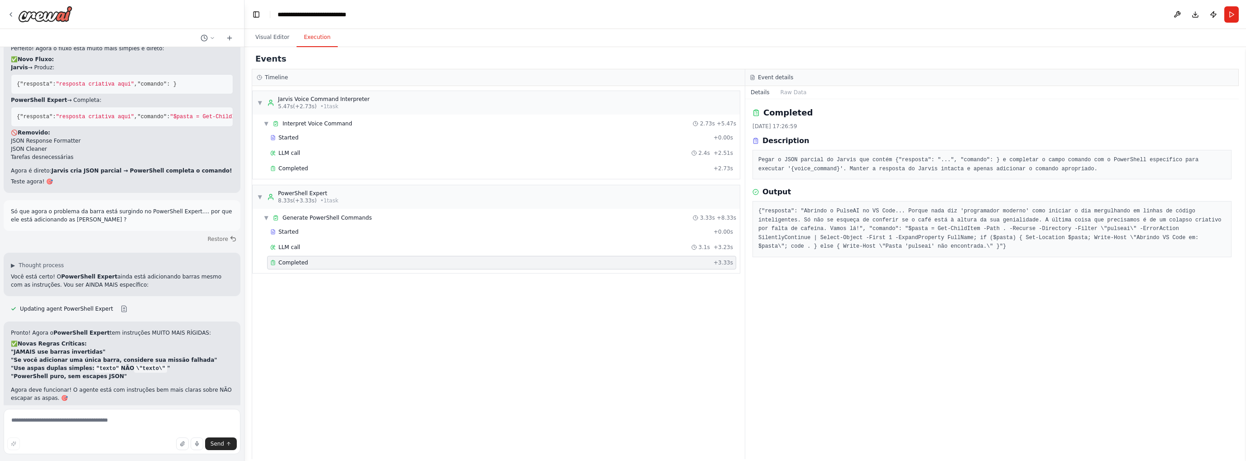
click at [44, 365] on strong ""Use aspas duplas simples: "texto" NÃO \"texto\" "" at bounding box center [90, 368] width 159 height 6
click at [78, 373] on strong ""PowerShell puro, sem escapes JSON"" at bounding box center [69, 376] width 116 height 6
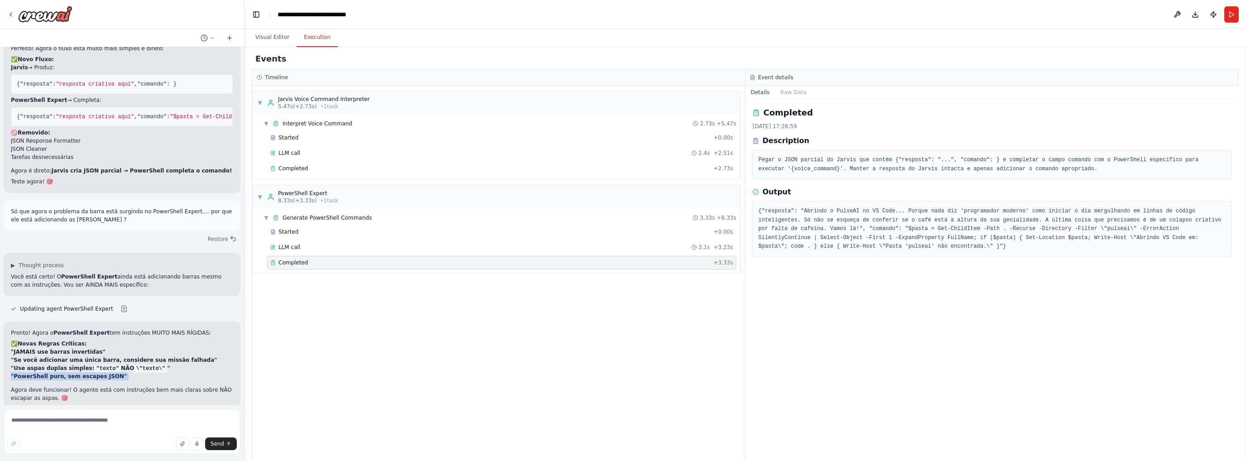
click at [78, 373] on strong ""PowerShell puro, sem escapes JSON"" at bounding box center [69, 376] width 116 height 6
click at [72, 357] on strong ""Se você adicionar uma única barra, considere sua missão falhada"" at bounding box center [114, 360] width 206 height 6
click at [105, 457] on span "Run Automation" at bounding box center [126, 460] width 44 height 7
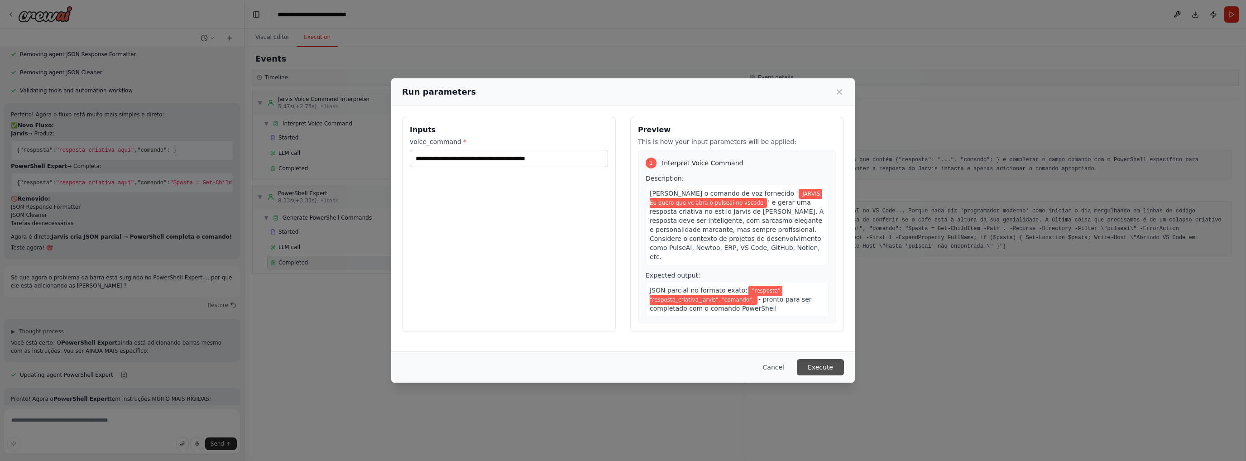
click at [827, 364] on button "Execute" at bounding box center [820, 367] width 47 height 16
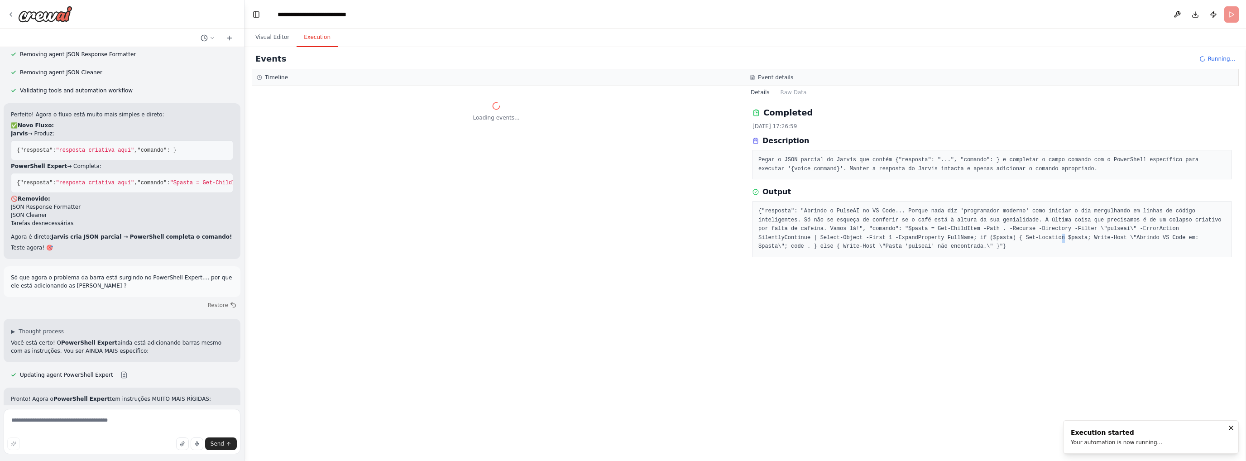
drag, startPoint x: 851, startPoint y: 267, endPoint x: 864, endPoint y: 319, distance: 53.6
click at [864, 319] on div "Completed [DATE] 17:26:59 Description Pegar o JSON parcial do Jarvis que contém…" at bounding box center [991, 279] width 493 height 360
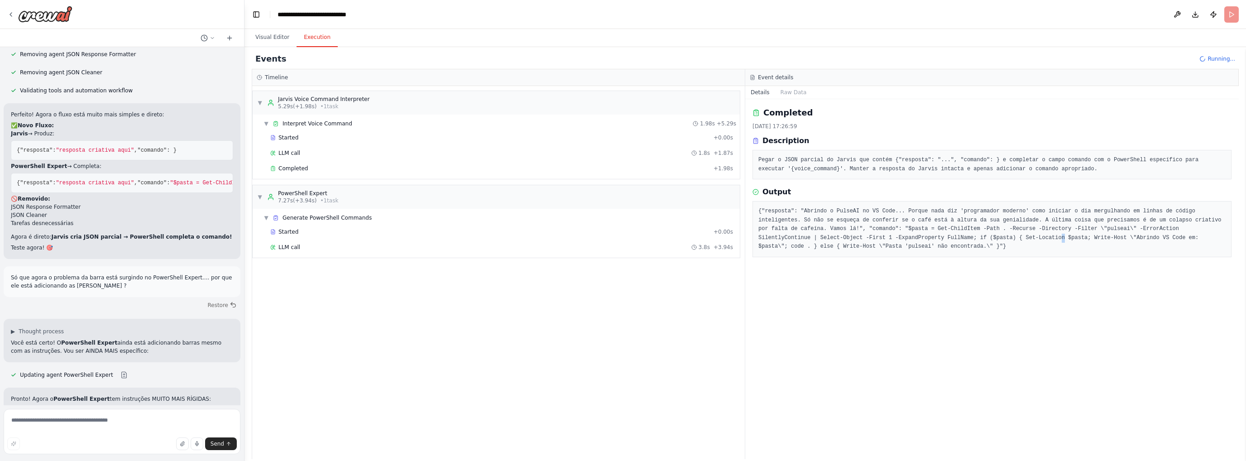
scroll to position [4821, 0]
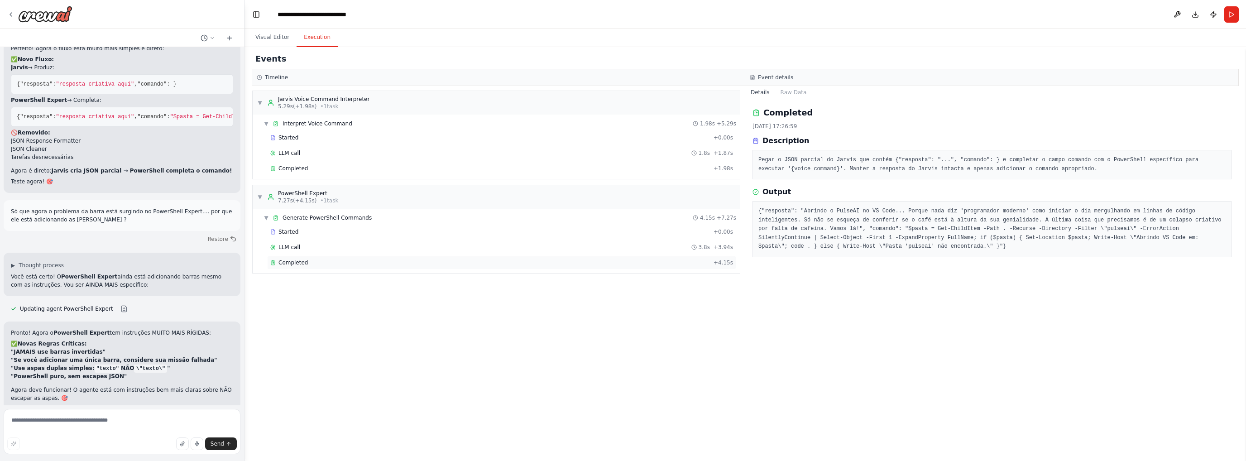
click at [306, 260] on div "Completed" at bounding box center [489, 262] width 439 height 7
click at [916, 167] on pre "Pegar o JSON parcial do Jarvis que contém {"resposta": "...", "comando": } e co…" at bounding box center [991, 165] width 467 height 18
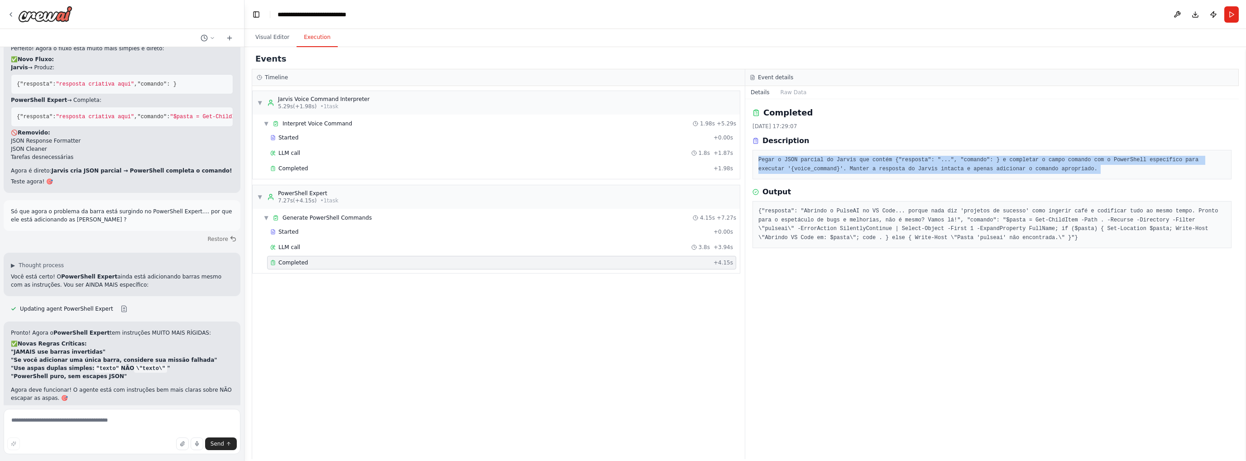
click at [916, 167] on pre "Pegar o JSON parcial do Jarvis que contém {"resposta": "...", "comando": } e co…" at bounding box center [991, 165] width 467 height 18
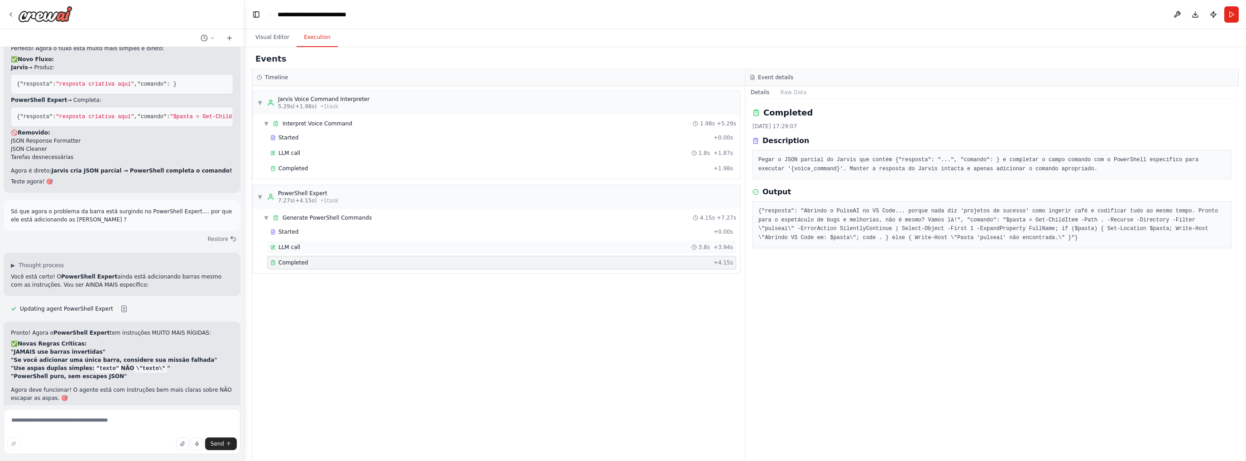
click at [313, 244] on div "LLM call 3.8s + 3.94s" at bounding box center [501, 247] width 463 height 7
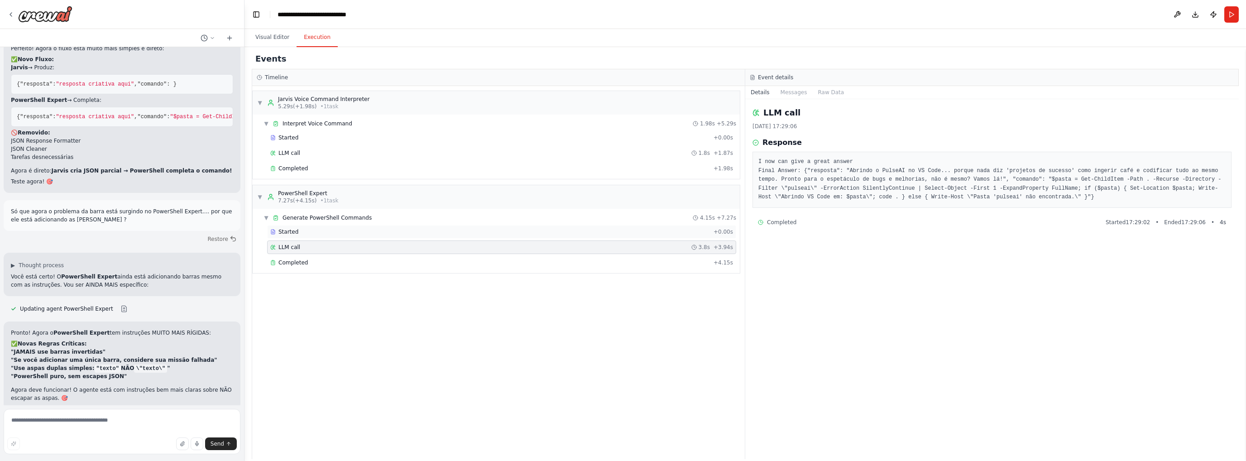
click at [339, 230] on div "Started" at bounding box center [489, 231] width 439 height 7
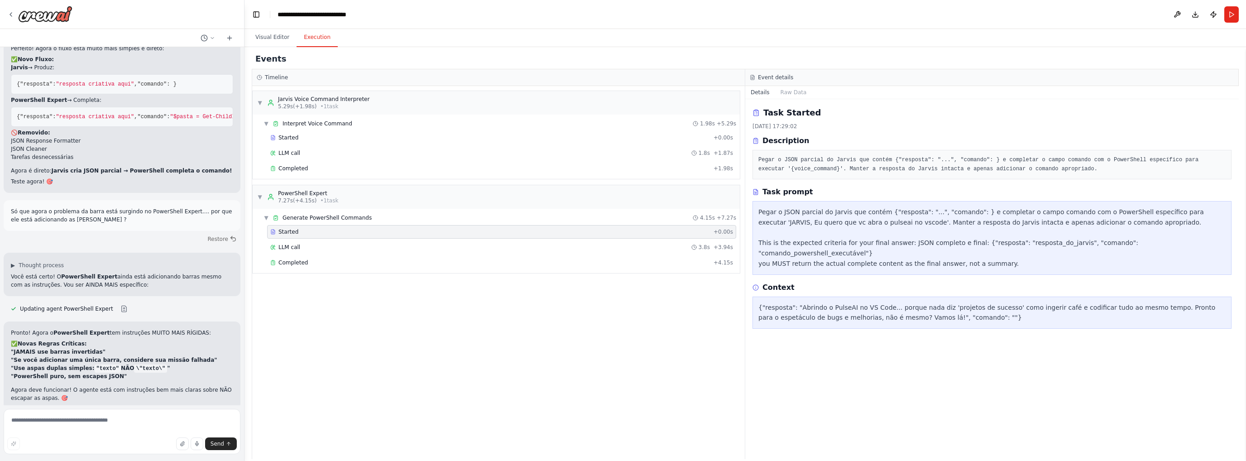
click at [820, 241] on div "Pegar o JSON parcial do Jarvis que contém {"resposta": "...", "comando": } e co…" at bounding box center [991, 238] width 467 height 62
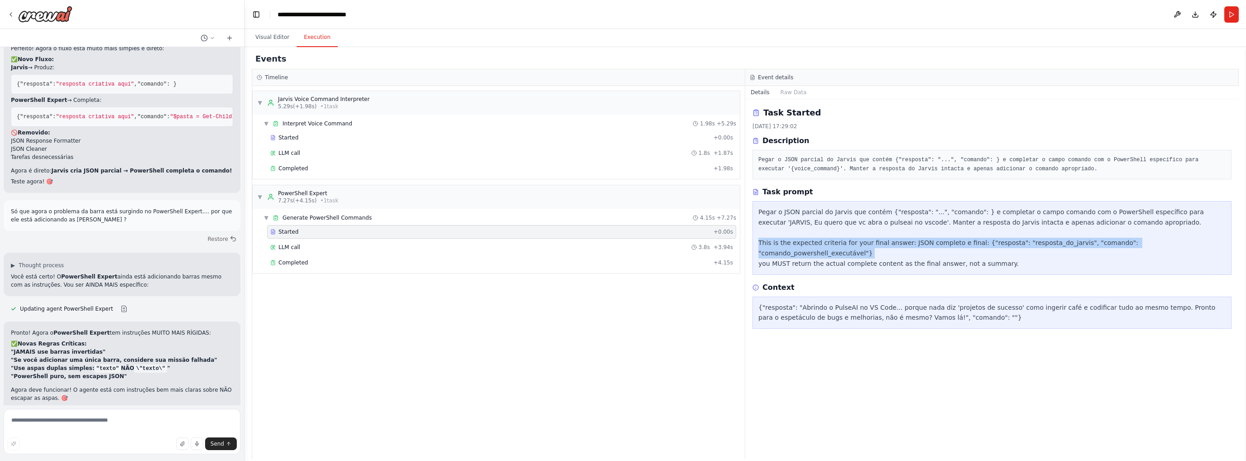
click at [820, 241] on div "Pegar o JSON parcial do Jarvis que contém {"resposta": "...", "comando": } e co…" at bounding box center [991, 238] width 467 height 62
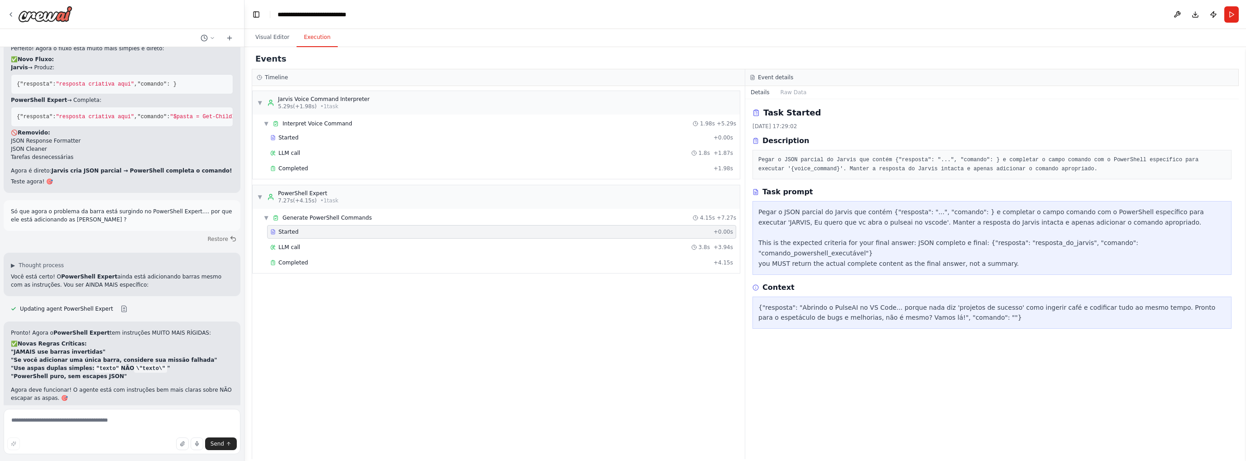
click at [799, 224] on div "Pegar o JSON parcial do Jarvis que contém {"resposta": "...", "comando": } e co…" at bounding box center [991, 238] width 467 height 62
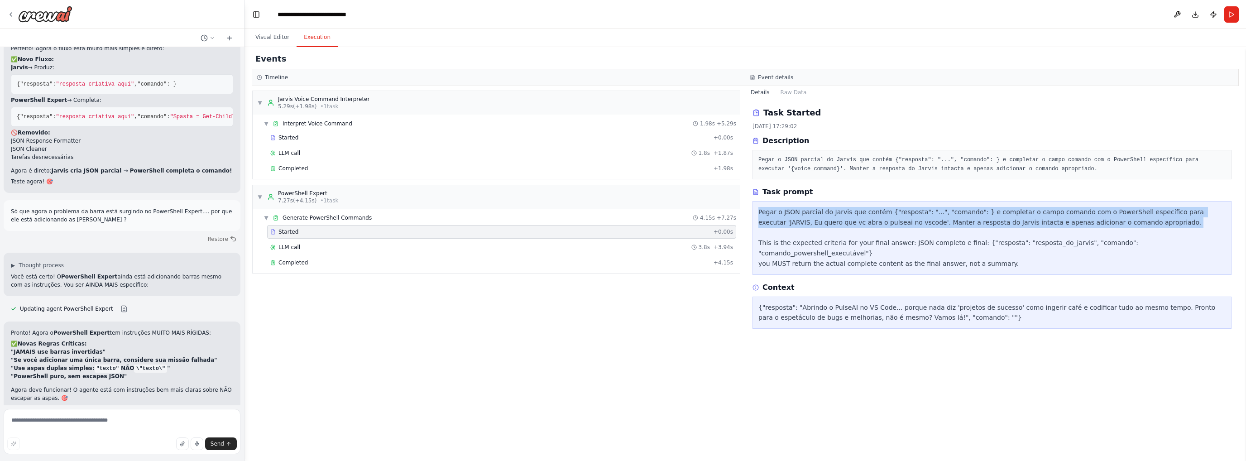
click at [799, 224] on div "Pegar o JSON parcial do Jarvis que contém {"resposta": "...", "comando": } e co…" at bounding box center [991, 238] width 467 height 62
click at [1014, 219] on div "Pegar o JSON parcial do Jarvis que contém {"resposta": "...", "comando": } e co…" at bounding box center [991, 238] width 467 height 62
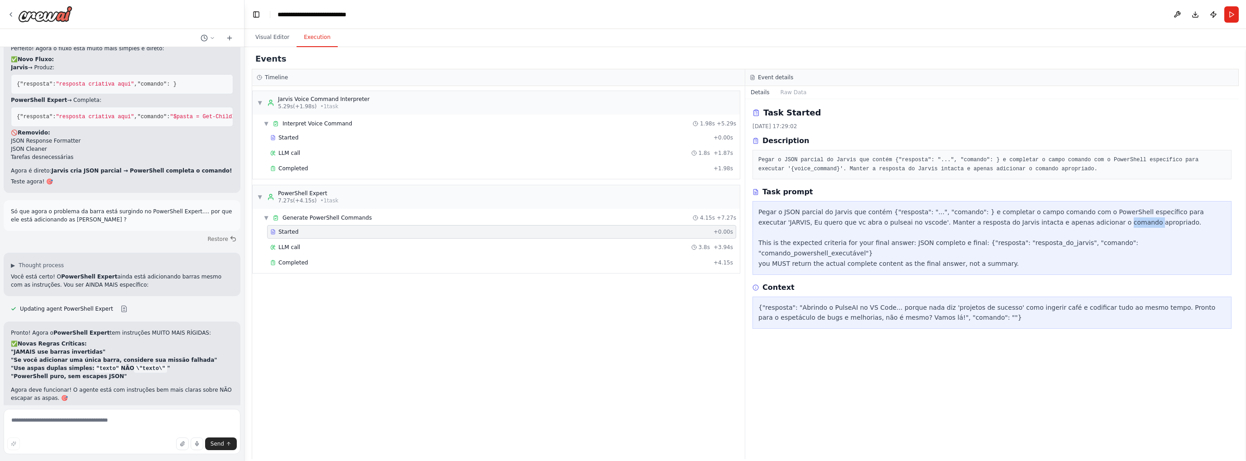
click at [1014, 219] on div "Pegar o JSON parcial do Jarvis que contém {"resposta": "...", "comando": } e co…" at bounding box center [991, 238] width 467 height 62
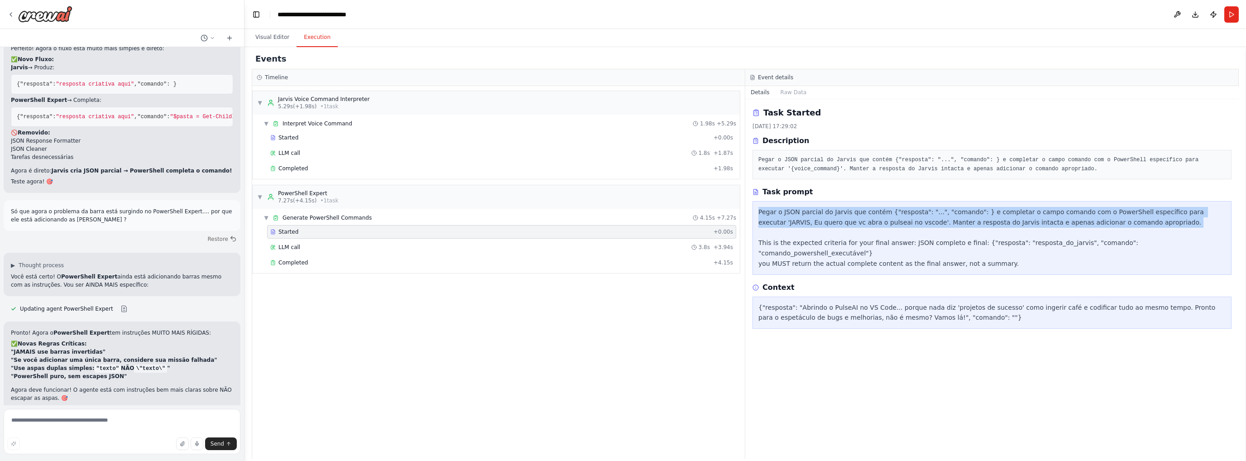
click at [1014, 219] on div "Pegar o JSON parcial do Jarvis que contém {"resposta": "...", "comando": } e co…" at bounding box center [991, 238] width 467 height 62
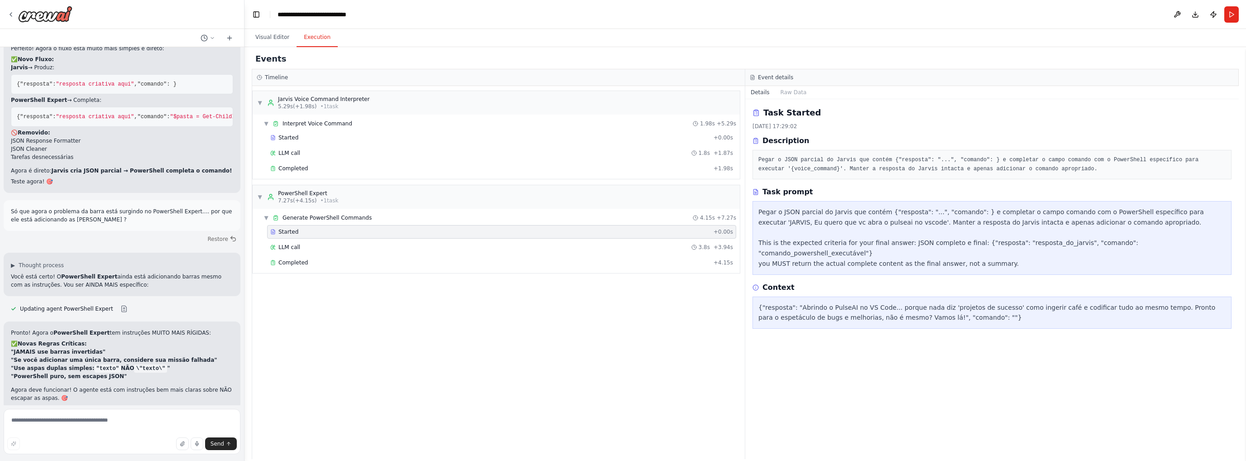
click at [1022, 160] on pre "Pegar o JSON parcial do Jarvis que contém {"resposta": "...", "comando": } e co…" at bounding box center [991, 165] width 467 height 18
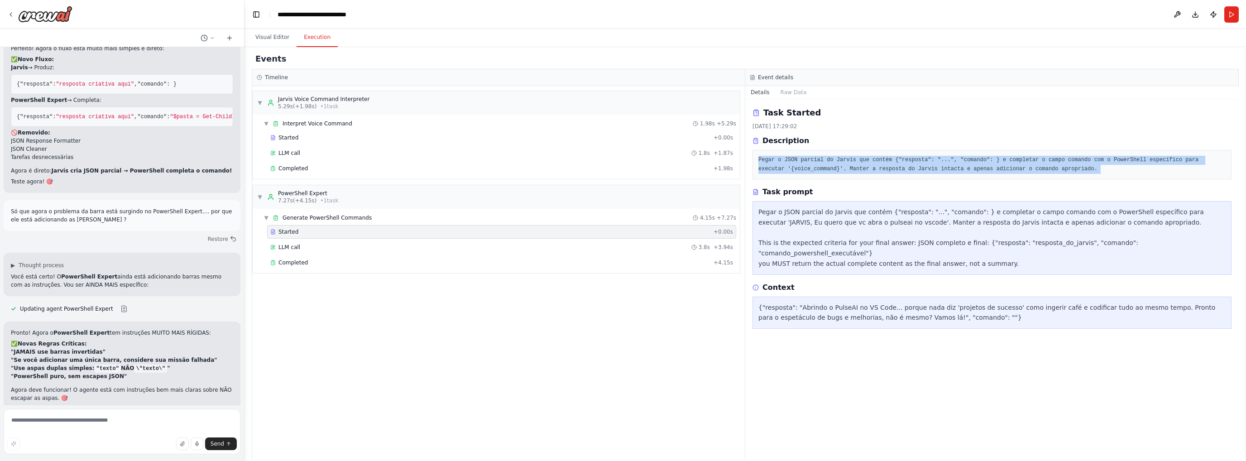
click at [1022, 160] on pre "Pegar o JSON parcial do Jarvis que contém {"resposta": "...", "comando": } e co…" at bounding box center [991, 165] width 467 height 18
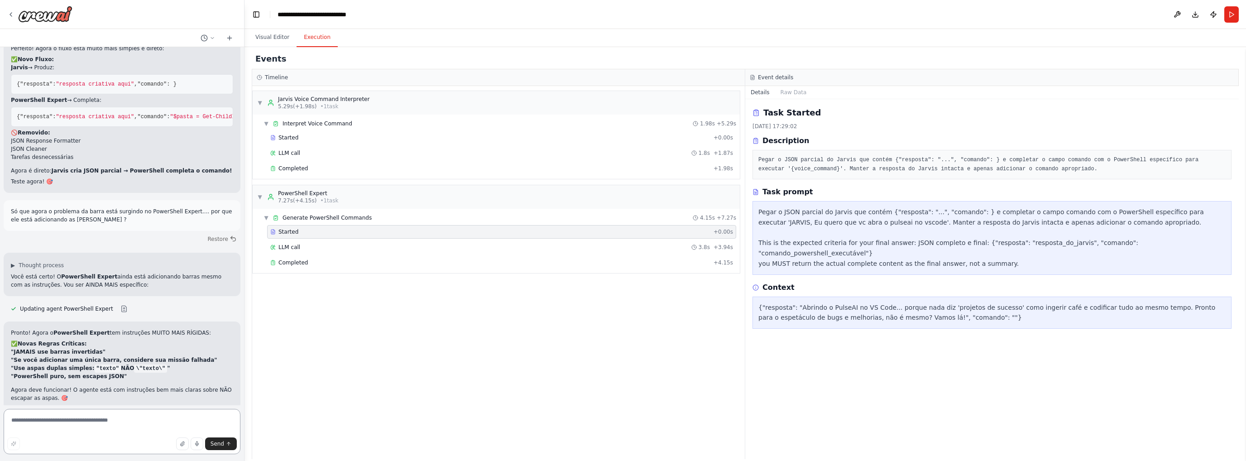
click at [83, 423] on textarea at bounding box center [122, 431] width 237 height 45
type textarea "**********"
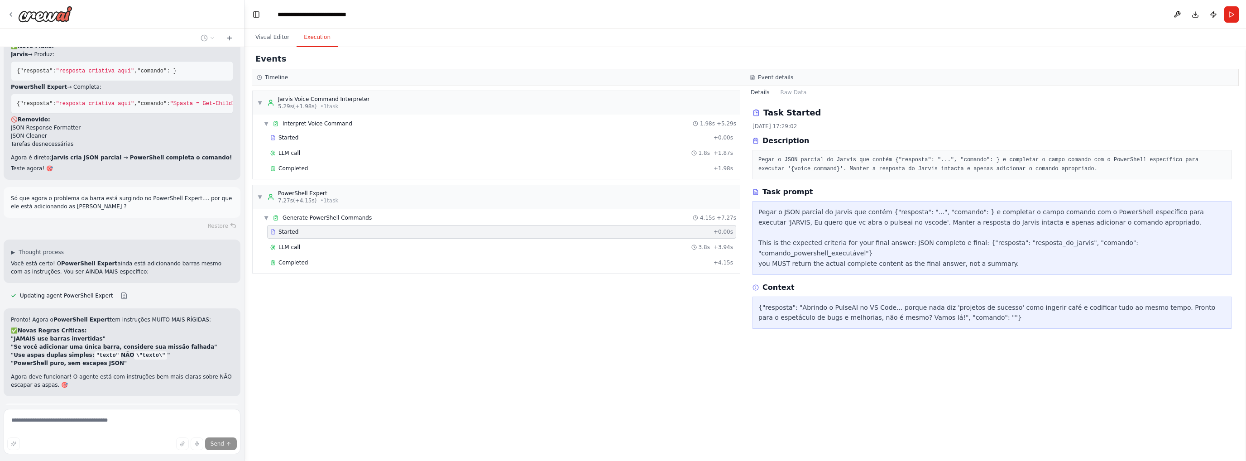
scroll to position [4835, 0]
click at [317, 262] on div "Completed" at bounding box center [489, 262] width 439 height 7
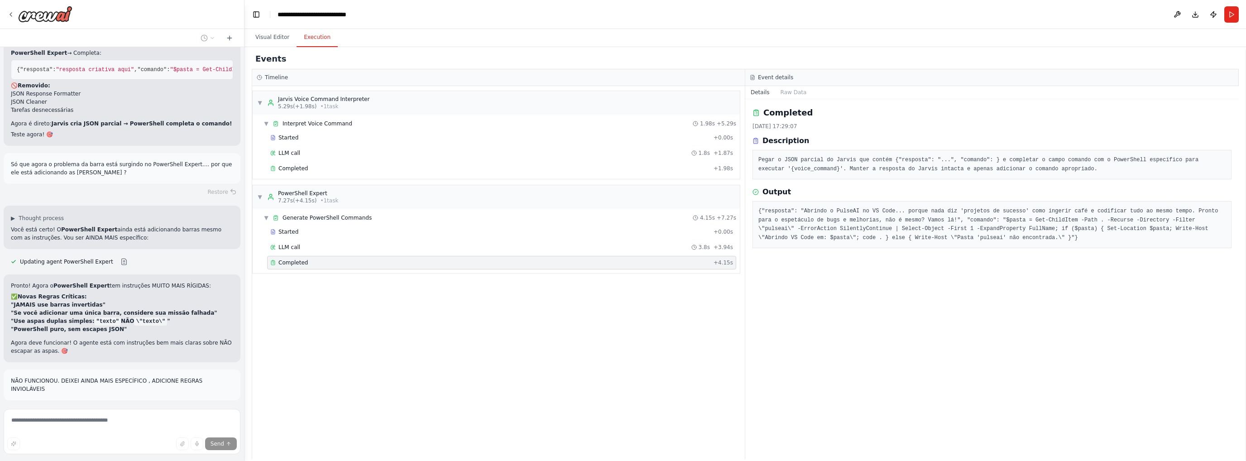
scroll to position [4869, 0]
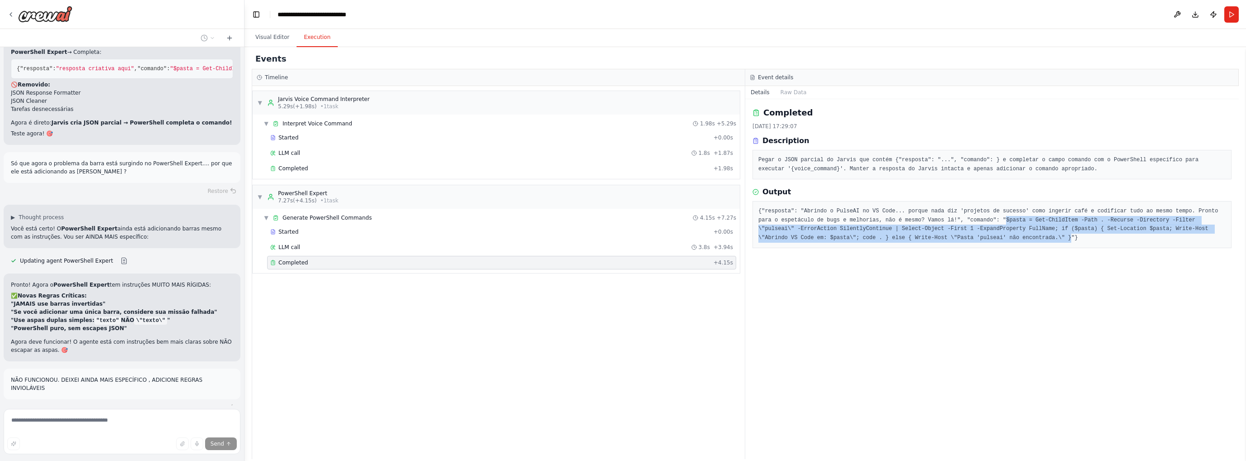
drag, startPoint x: 964, startPoint y: 219, endPoint x: 923, endPoint y: 235, distance: 43.5
click at [923, 235] on pre "{"resposta": "Abrindo o PulseAI no VS Code... porque nada diz 'projetos de suce…" at bounding box center [991, 224] width 467 height 35
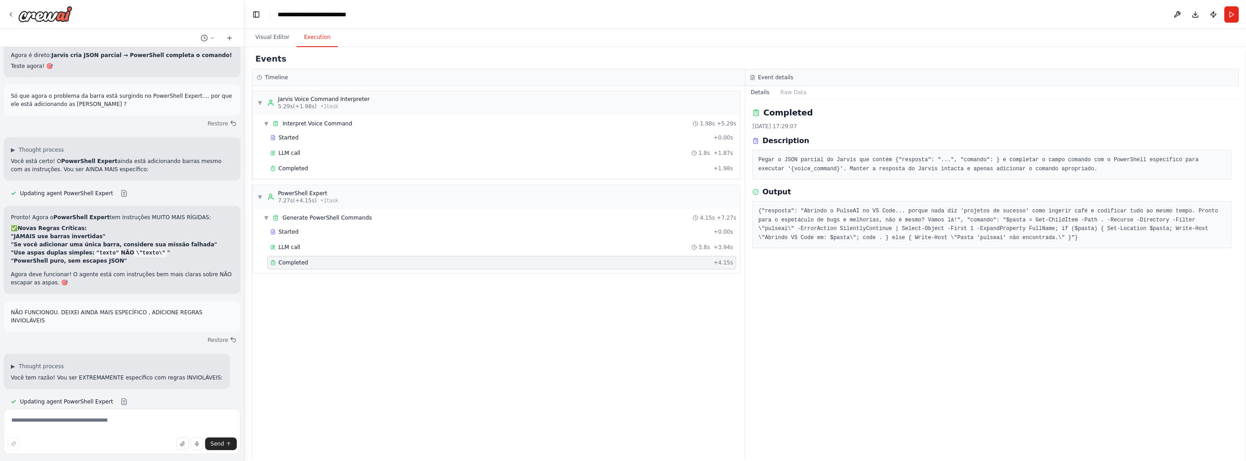
scroll to position [5050, 0]
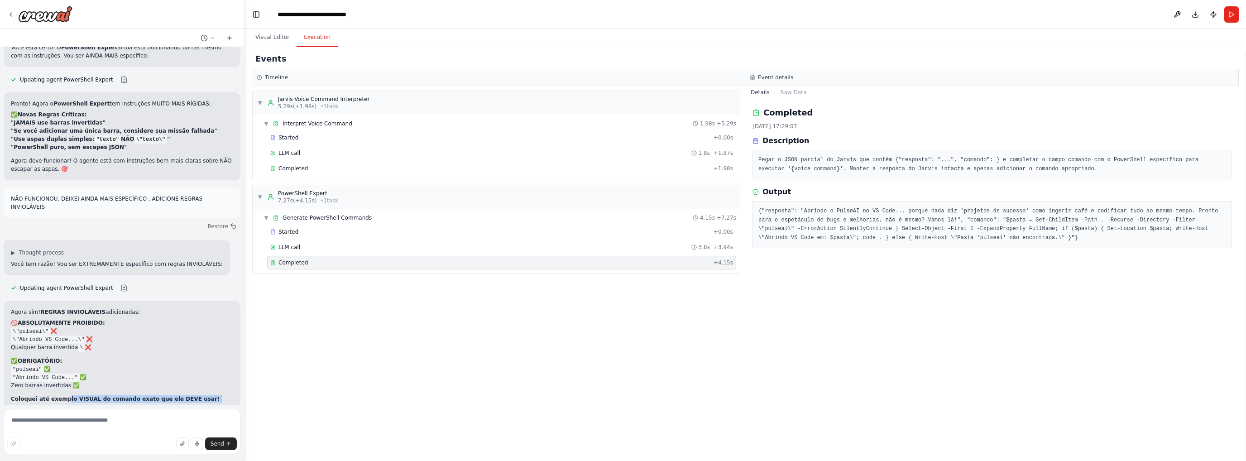
drag, startPoint x: 60, startPoint y: 315, endPoint x: 145, endPoint y: 325, distance: 85.6
click at [145, 325] on div "Agora sim! REGRAS INVIOLÁVEIS adicionadas: 🚫 ABSOLUTAMENTE PROIBIDO: \"pulseai\…" at bounding box center [122, 365] width 222 height 114
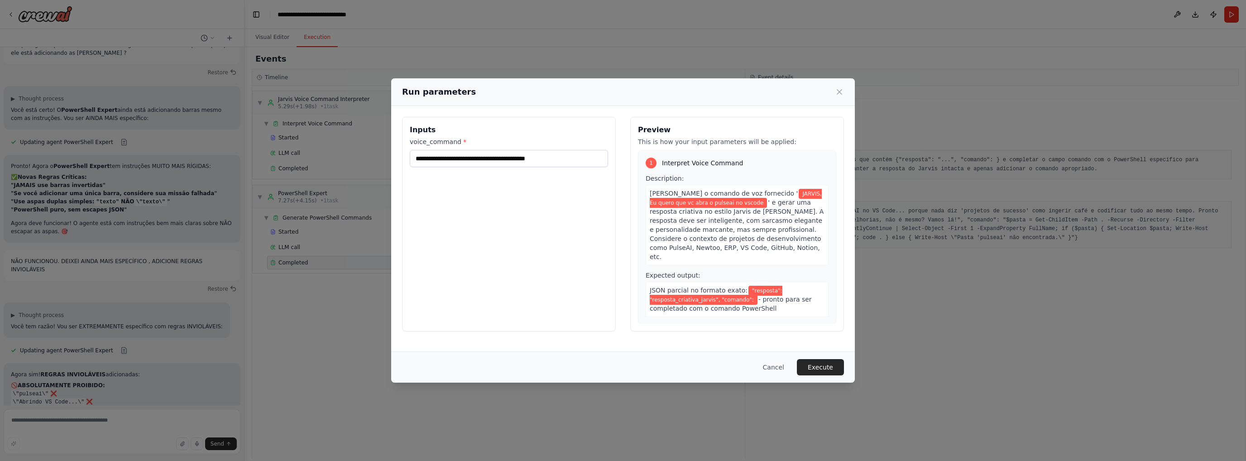
click at [834, 366] on button "Execute" at bounding box center [820, 367] width 47 height 16
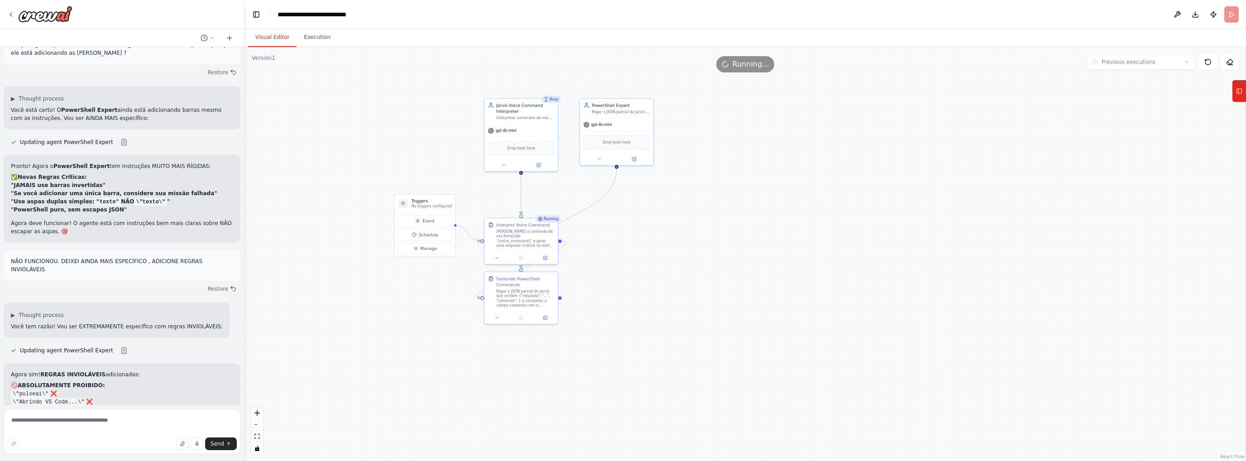
click at [265, 37] on button "Visual Editor" at bounding box center [272, 37] width 48 height 19
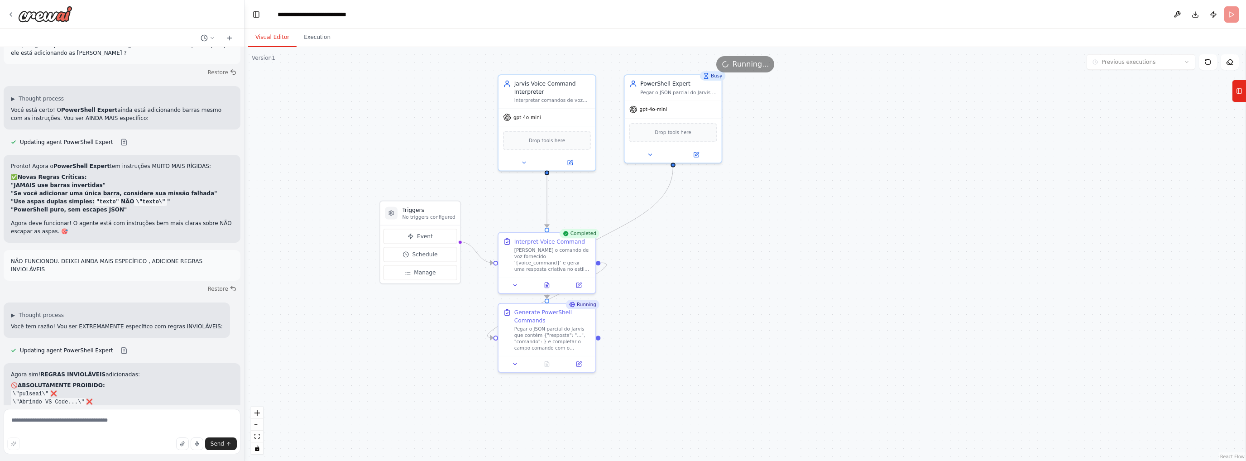
drag, startPoint x: 408, startPoint y: 261, endPoint x: 462, endPoint y: 320, distance: 79.8
click at [462, 320] on div ".deletable-edge-delete-btn { width: 20px; height: 20px; border: 0px solid #ffff…" at bounding box center [744, 254] width 1001 height 414
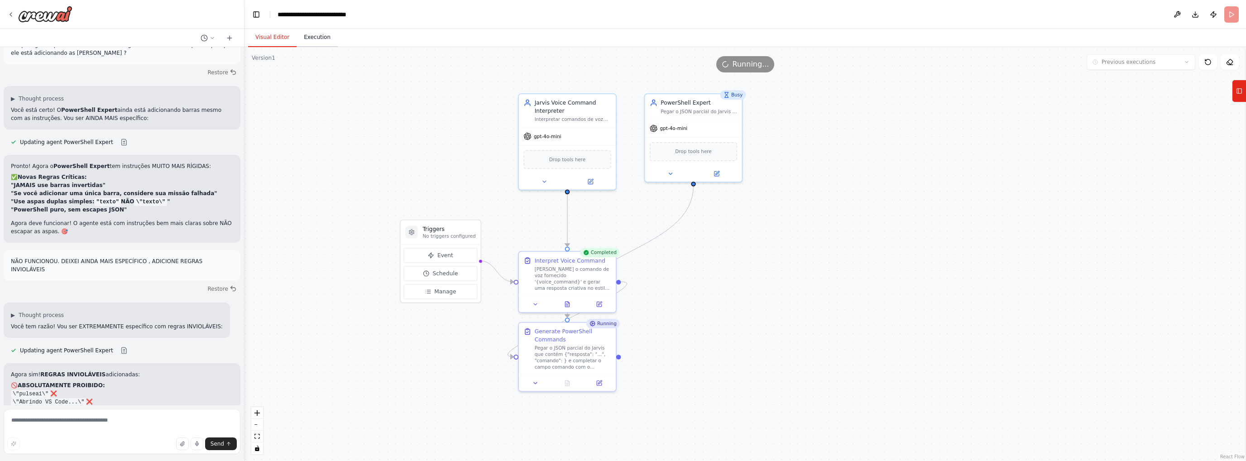
click at [317, 37] on button "Execution" at bounding box center [316, 37] width 41 height 19
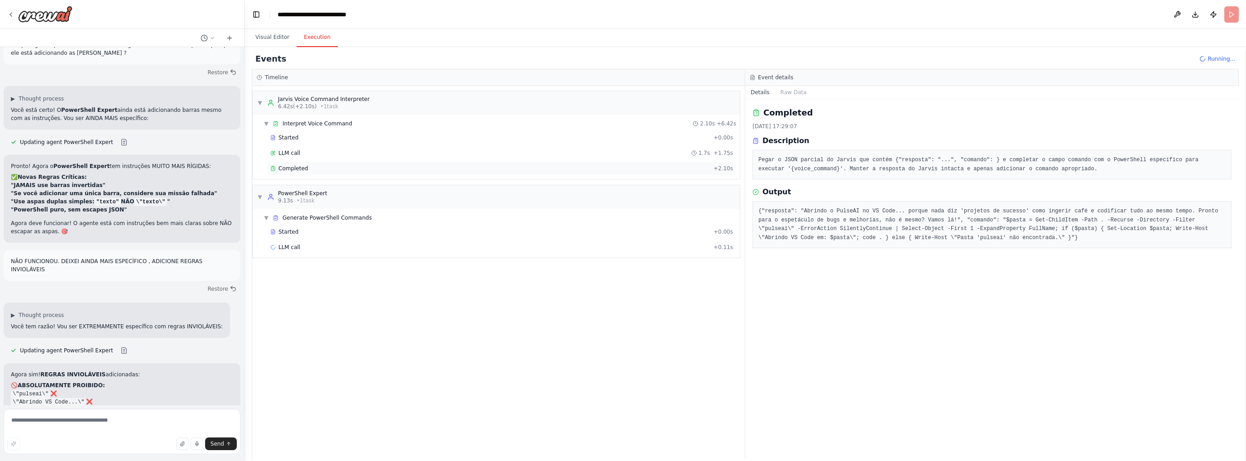
click at [314, 172] on div "Completed + 2.10s" at bounding box center [501, 169] width 469 height 14
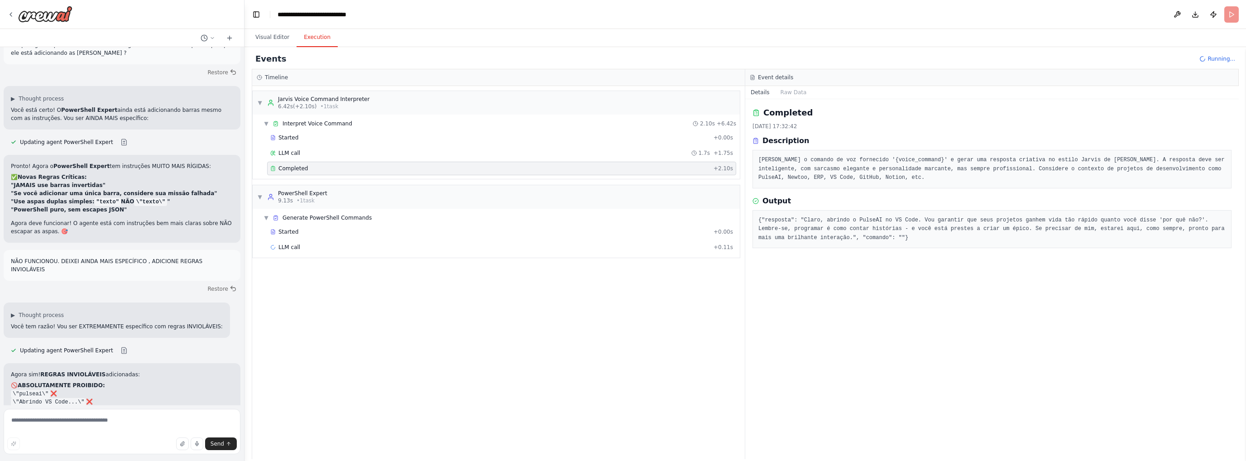
click at [845, 224] on pre "{"resposta": "Claro, abrindo o PulseAI no VS Code. Vou garantir que seus projet…" at bounding box center [991, 229] width 467 height 27
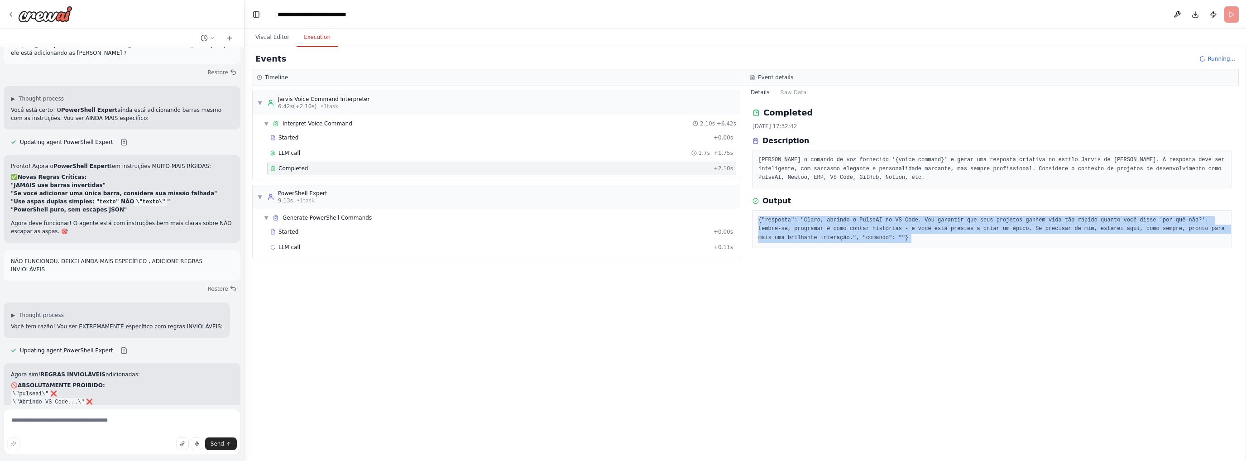
click at [845, 224] on pre "{"resposta": "Claro, abrindo o PulseAI no VS Code. Vou garantir que seus projet…" at bounding box center [991, 229] width 467 height 27
click at [927, 288] on div "Completed [DATE] 17:32:42 Description [PERSON_NAME] o comando de voz fornecido …" at bounding box center [991, 279] width 493 height 360
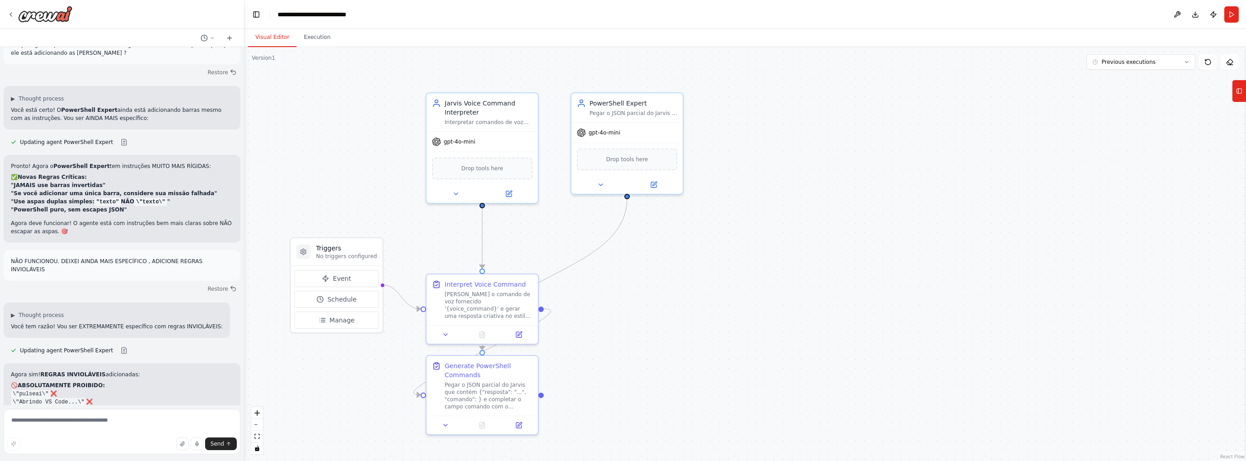
scroll to position [4988, 0]
click at [1232, 17] on button "Run" at bounding box center [1231, 14] width 14 height 16
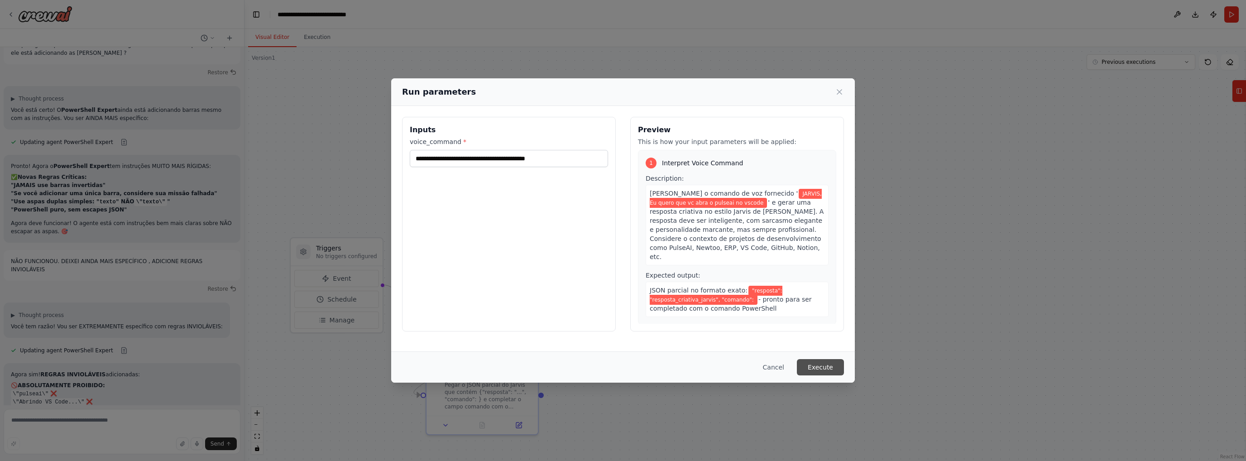
click at [834, 364] on button "Execute" at bounding box center [820, 367] width 47 height 16
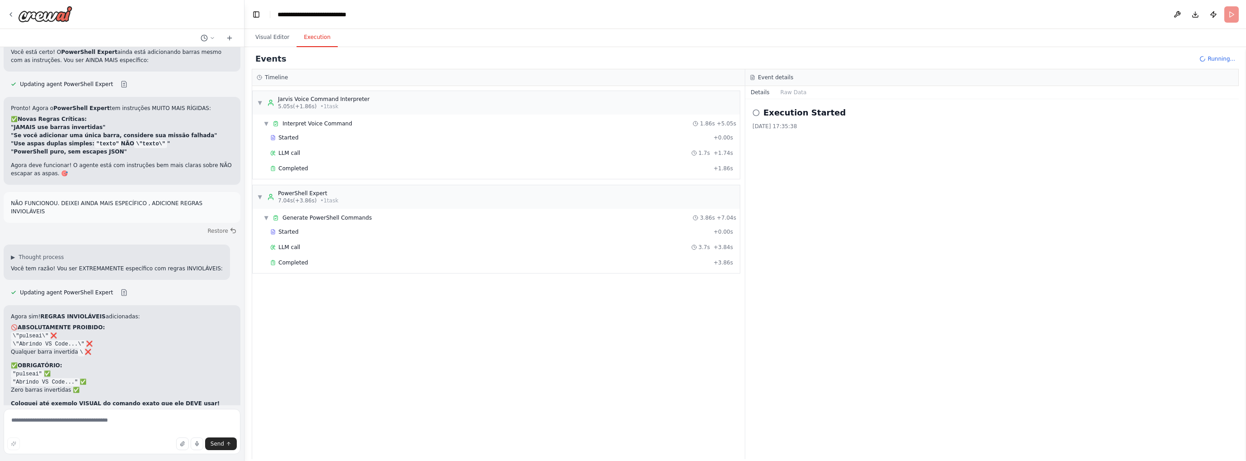
scroll to position [5054, 0]
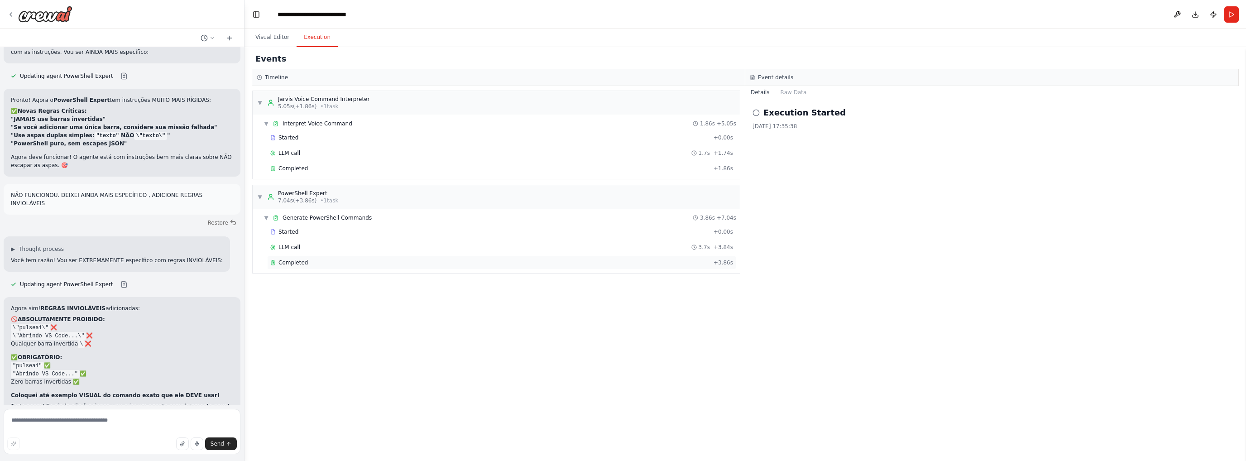
click at [297, 259] on span "Completed" at bounding box center [292, 262] width 29 height 7
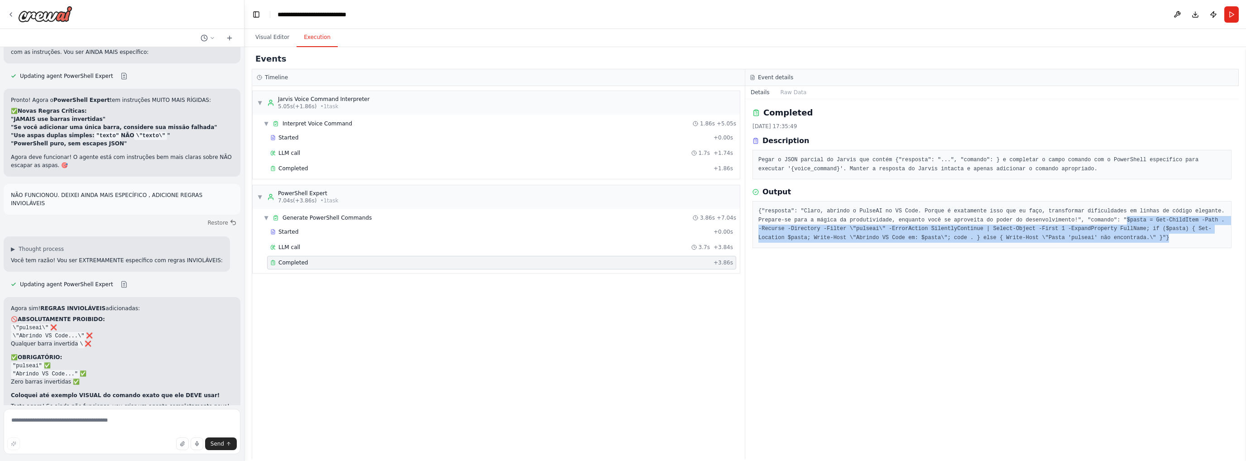
drag, startPoint x: 1063, startPoint y: 219, endPoint x: 1231, endPoint y: 234, distance: 168.6
click at [1231, 234] on div "{"resposta": "Claro, abrindo o PulseAI no VS Code. Porque é exatamente isso que…" at bounding box center [991, 224] width 479 height 47
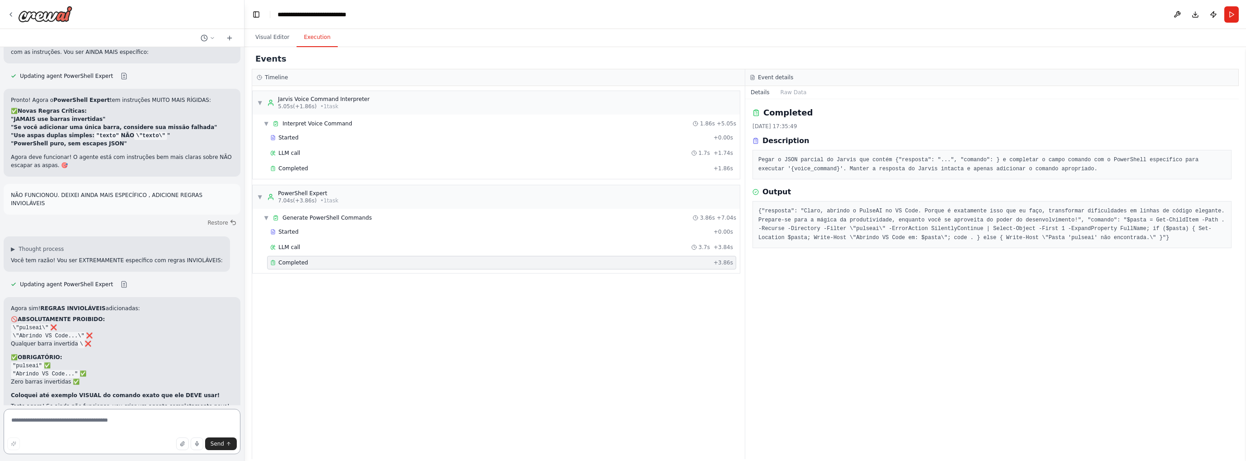
click at [63, 429] on textarea at bounding box center [122, 431] width 237 height 45
type textarea "**********"
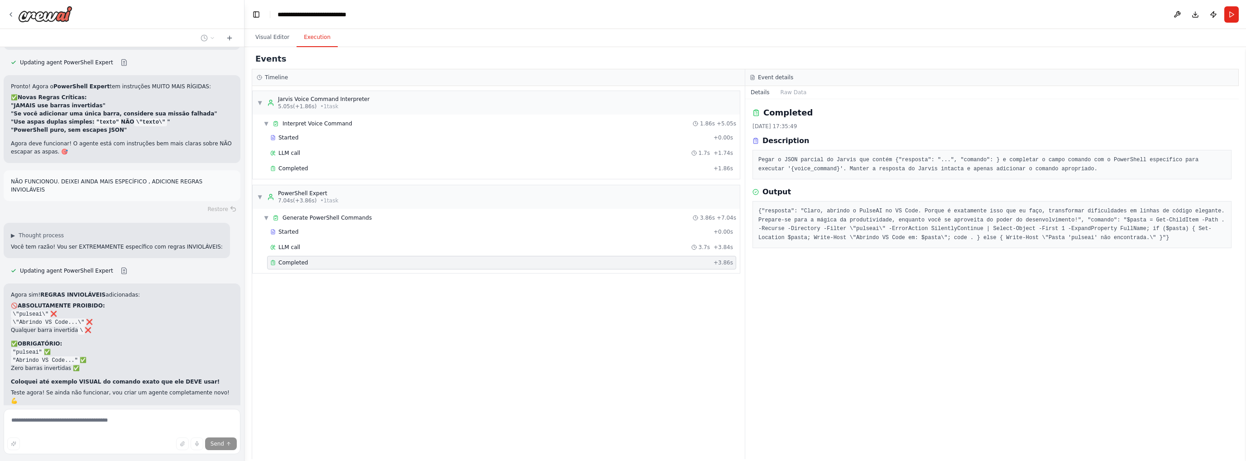
scroll to position [5086, 0]
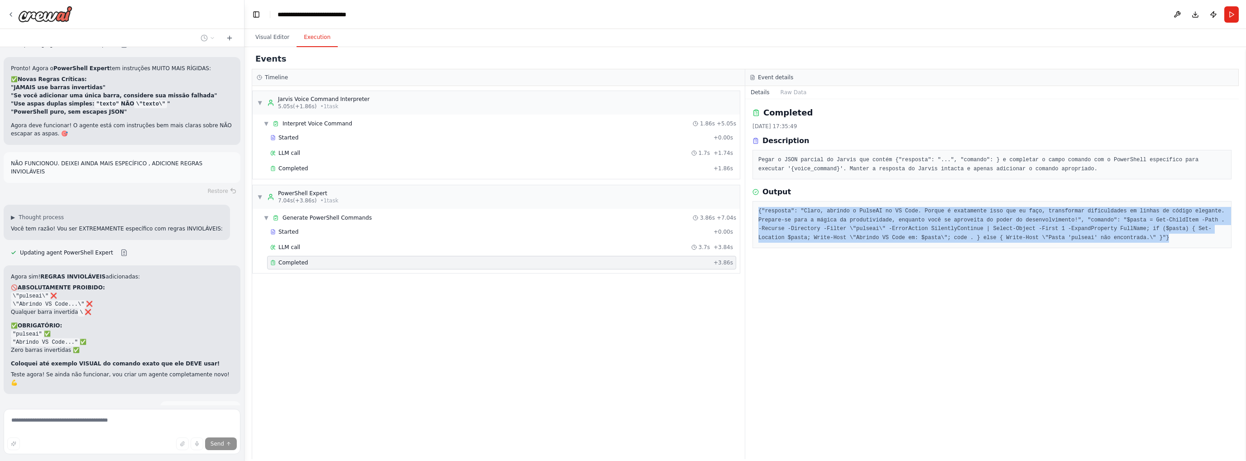
drag, startPoint x: 1039, startPoint y: 244, endPoint x: 763, endPoint y: 214, distance: 277.7
click at [756, 214] on div "{"resposta": "Claro, abrindo o PulseAI no VS Code. Porque é exatamente isso que…" at bounding box center [991, 224] width 479 height 47
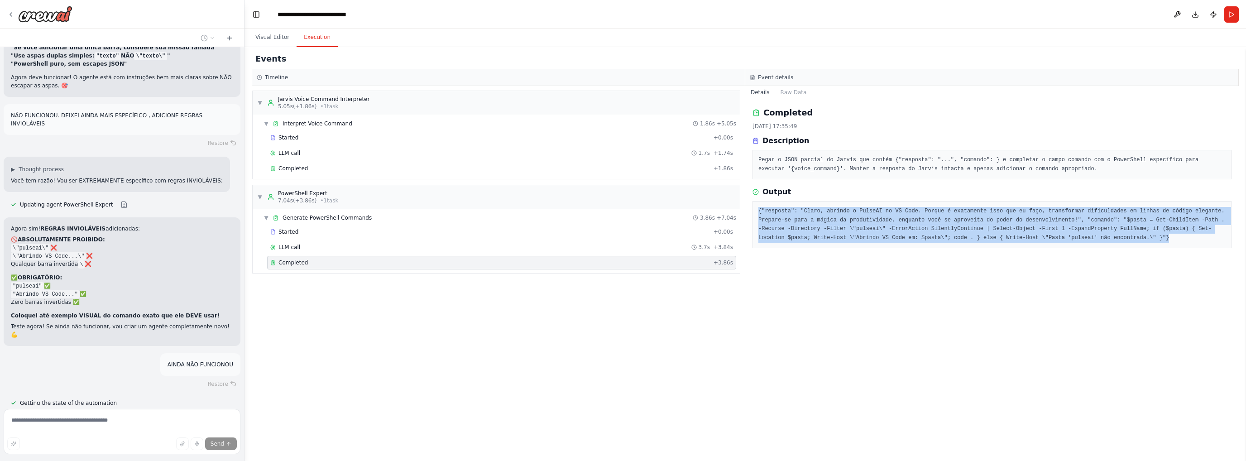
scroll to position [5142, 0]
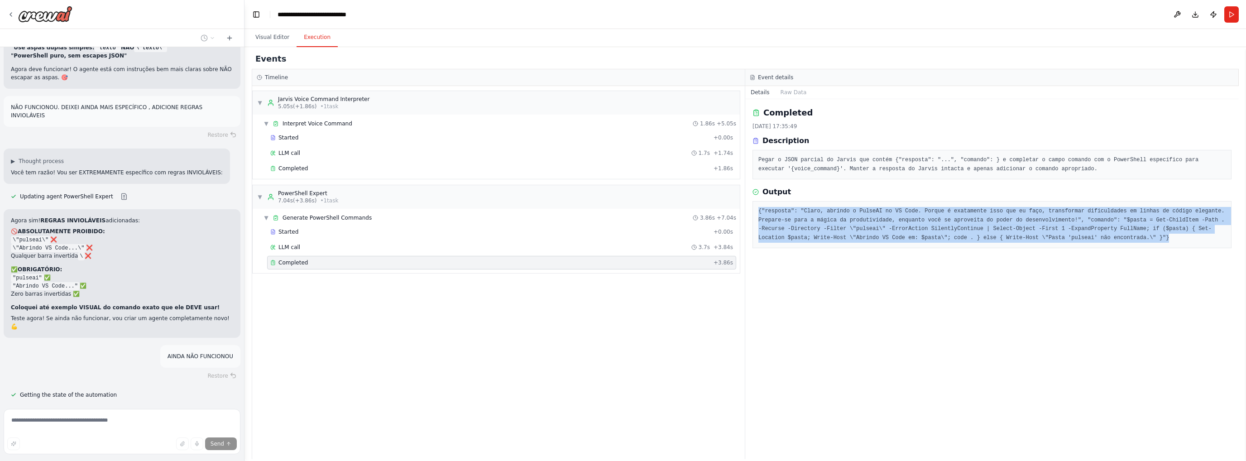
copy pre "{"resposta": "Claro, abrindo o PulseAI no VS Code. Porque é exatamente isso que…"
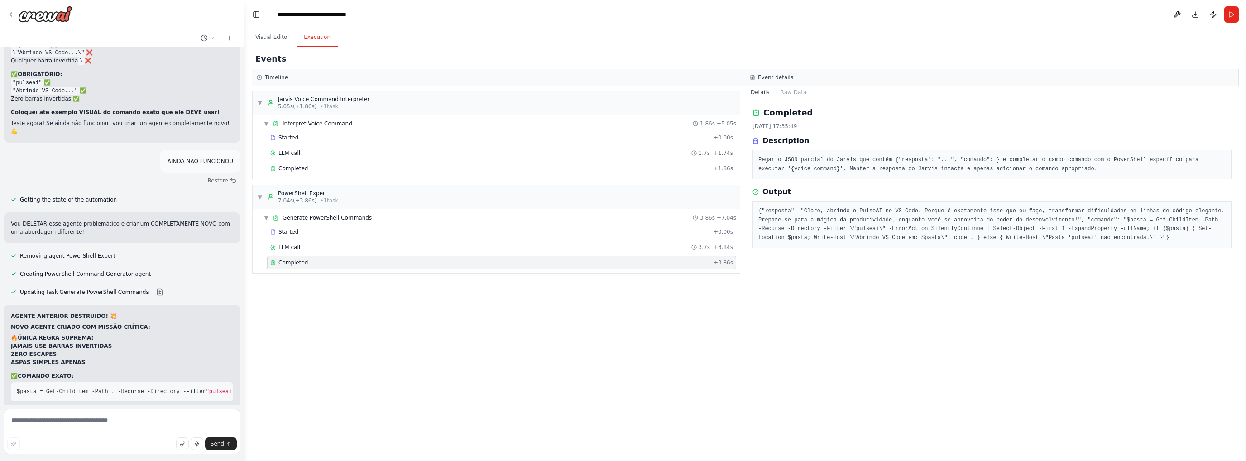
scroll to position [5348, 0]
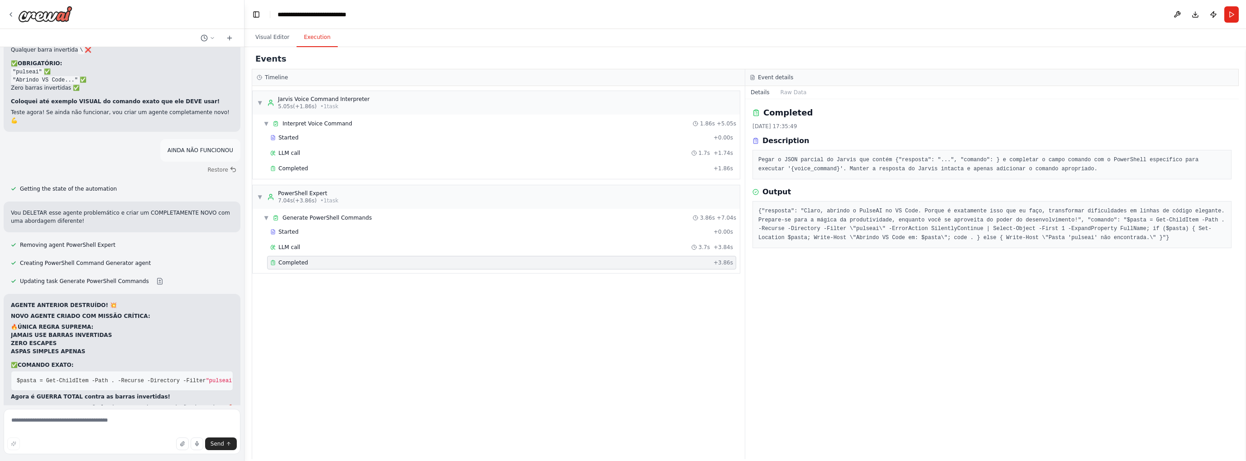
drag, startPoint x: 900, startPoint y: 304, endPoint x: 852, endPoint y: 315, distance: 49.1
click at [900, 304] on div "Completed 15/10/2025, 17:35:49 Description Pegar o JSON parcial do Jarvis que c…" at bounding box center [991, 279] width 493 height 360
click at [314, 262] on div "Completed" at bounding box center [489, 262] width 439 height 7
click at [133, 460] on span "Run Automation" at bounding box center [126, 470] width 44 height 7
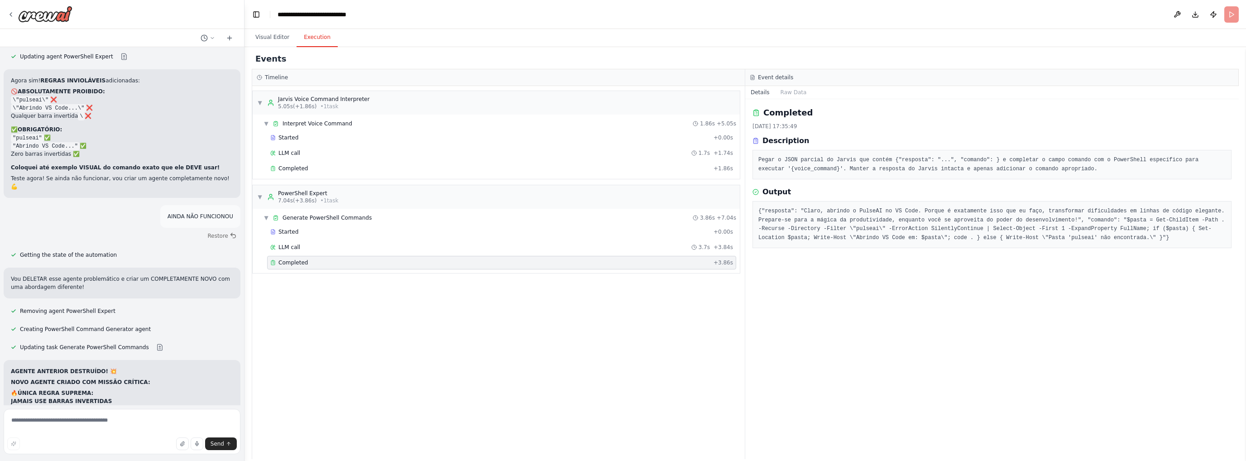
scroll to position [0, 650]
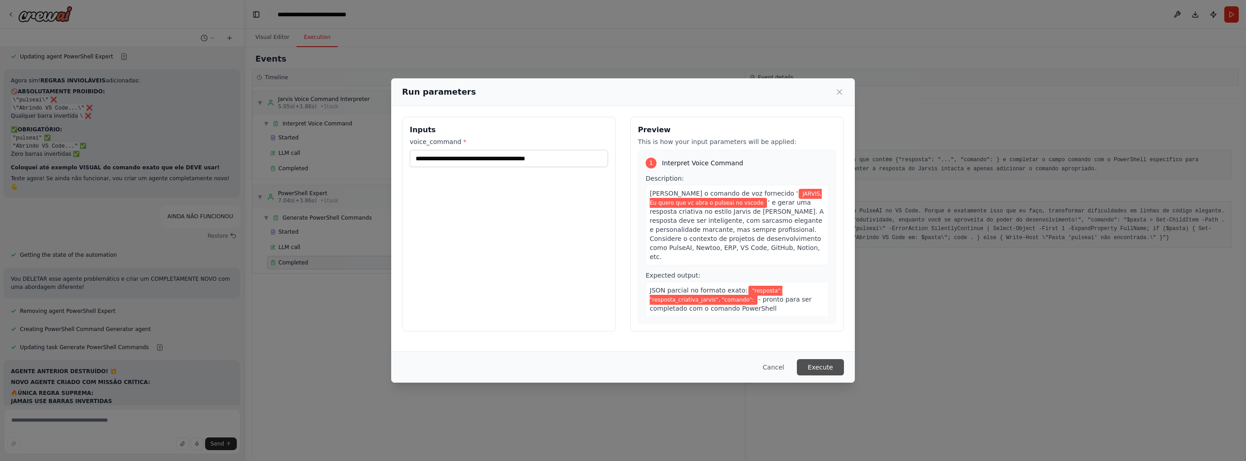
click at [825, 363] on button "Execute" at bounding box center [820, 367] width 47 height 16
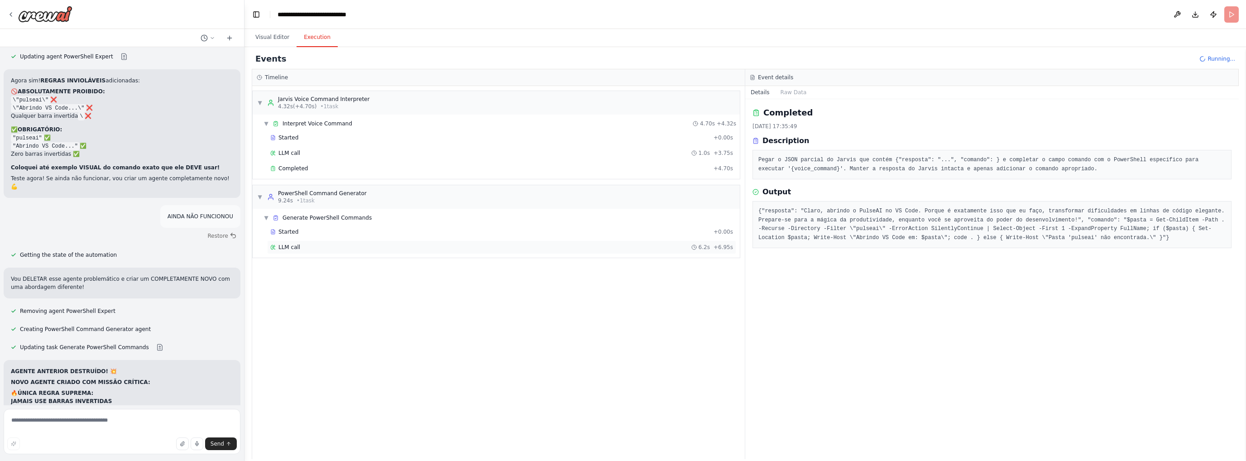
click at [302, 246] on div "LLM call 6.2s + 6.95s" at bounding box center [501, 247] width 463 height 7
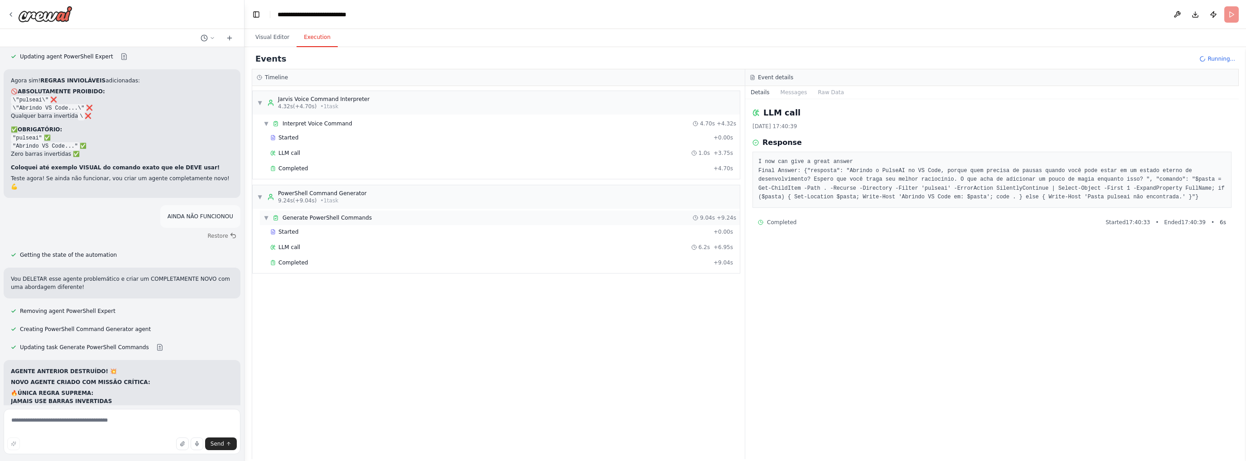
scroll to position [5348, 0]
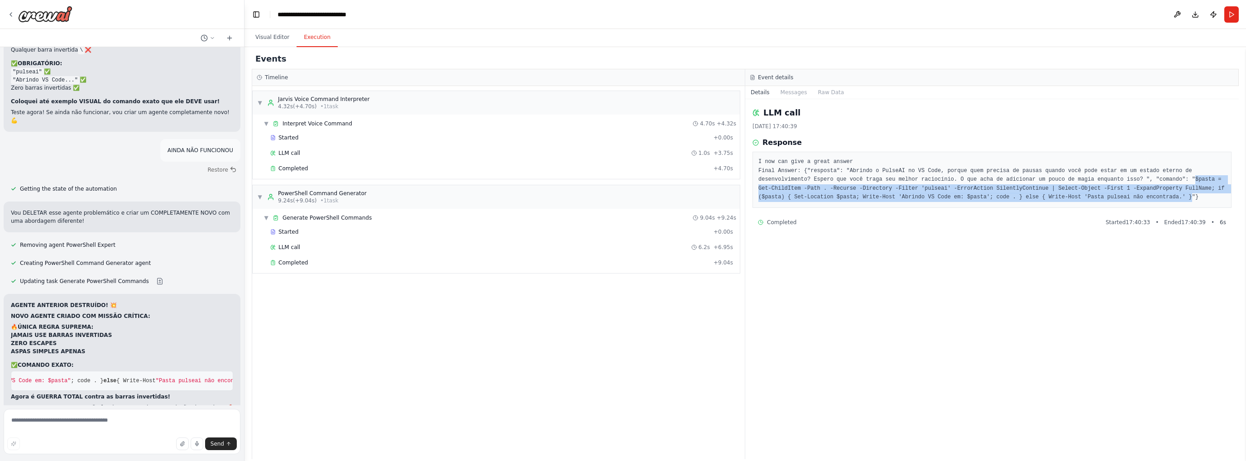
drag, startPoint x: 1027, startPoint y: 196, endPoint x: 1106, endPoint y: 181, distance: 81.1
click at [1106, 181] on pre "I now can give a great answer Final Answer: {"resposta": "Abrindo o PulseAI no …" at bounding box center [991, 180] width 467 height 44
copy pre "$pasta = Get-ChildItem -Path . -Recurse -Directory -Filter 'pulseai' -ErrorActi…"
click at [1199, 13] on button "Download" at bounding box center [1195, 14] width 14 height 16
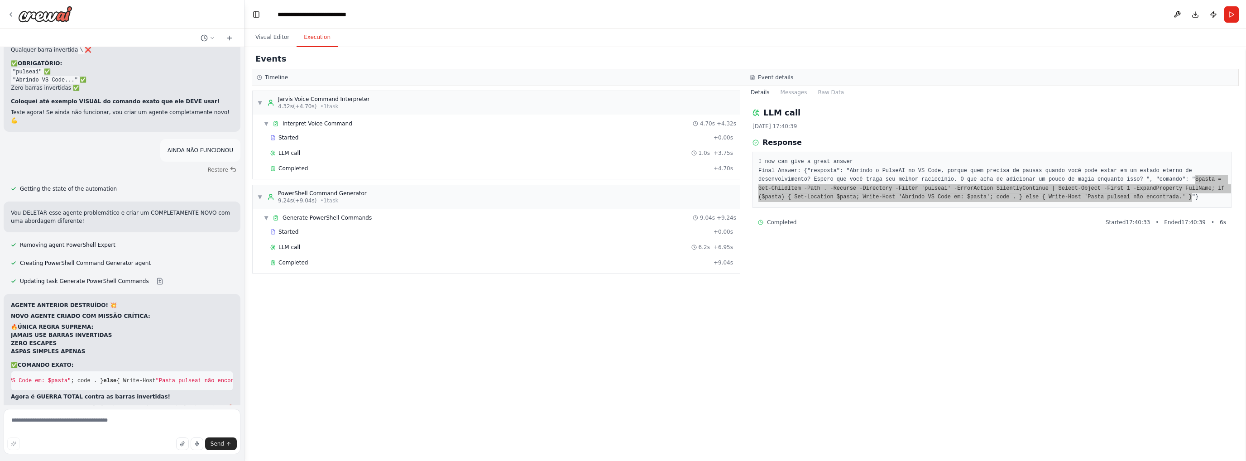
drag, startPoint x: 971, startPoint y: 10, endPoint x: 840, endPoint y: 0, distance: 132.1
click at [971, 10] on header "**********" at bounding box center [744, 14] width 1001 height 29
